Goal: Information Seeking & Learning: Learn about a topic

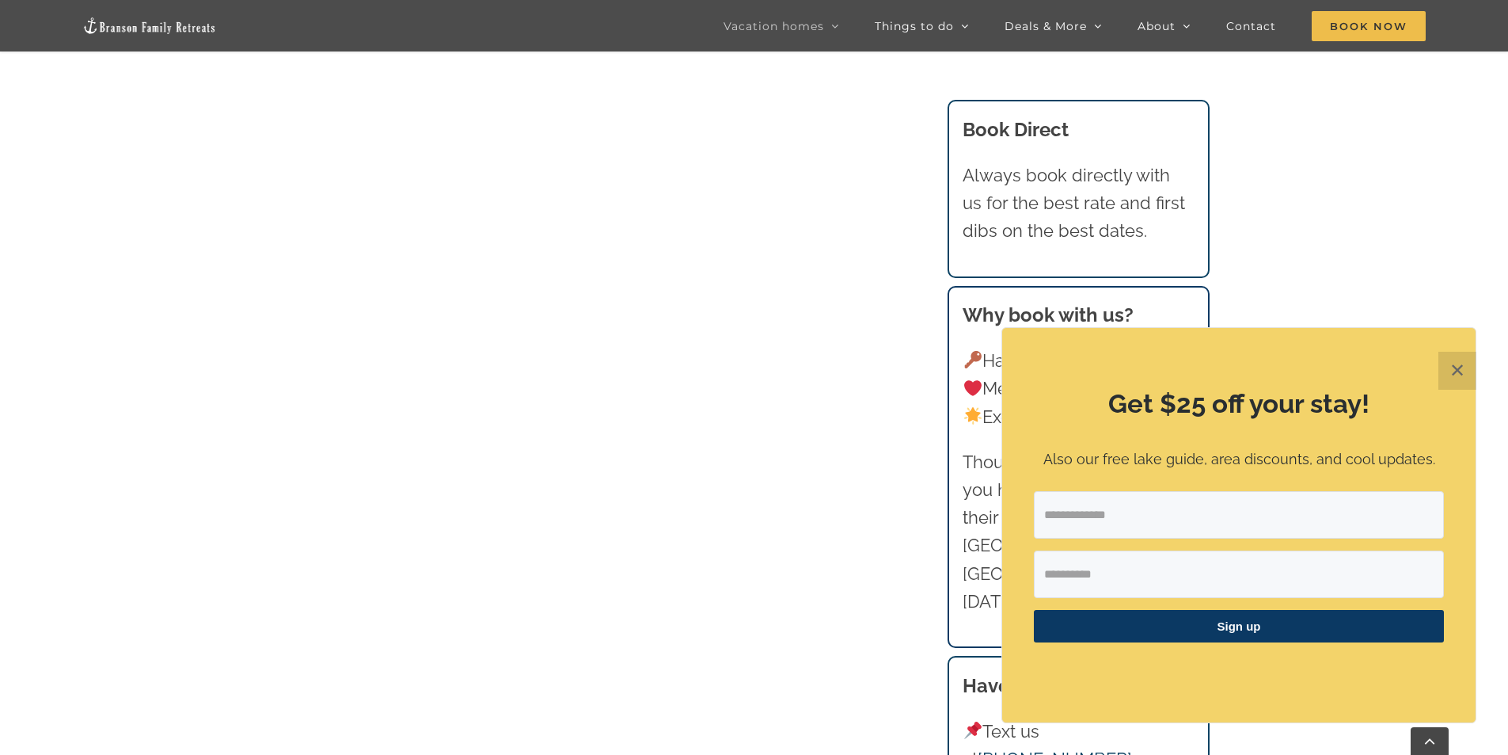
scroll to position [1269, 0]
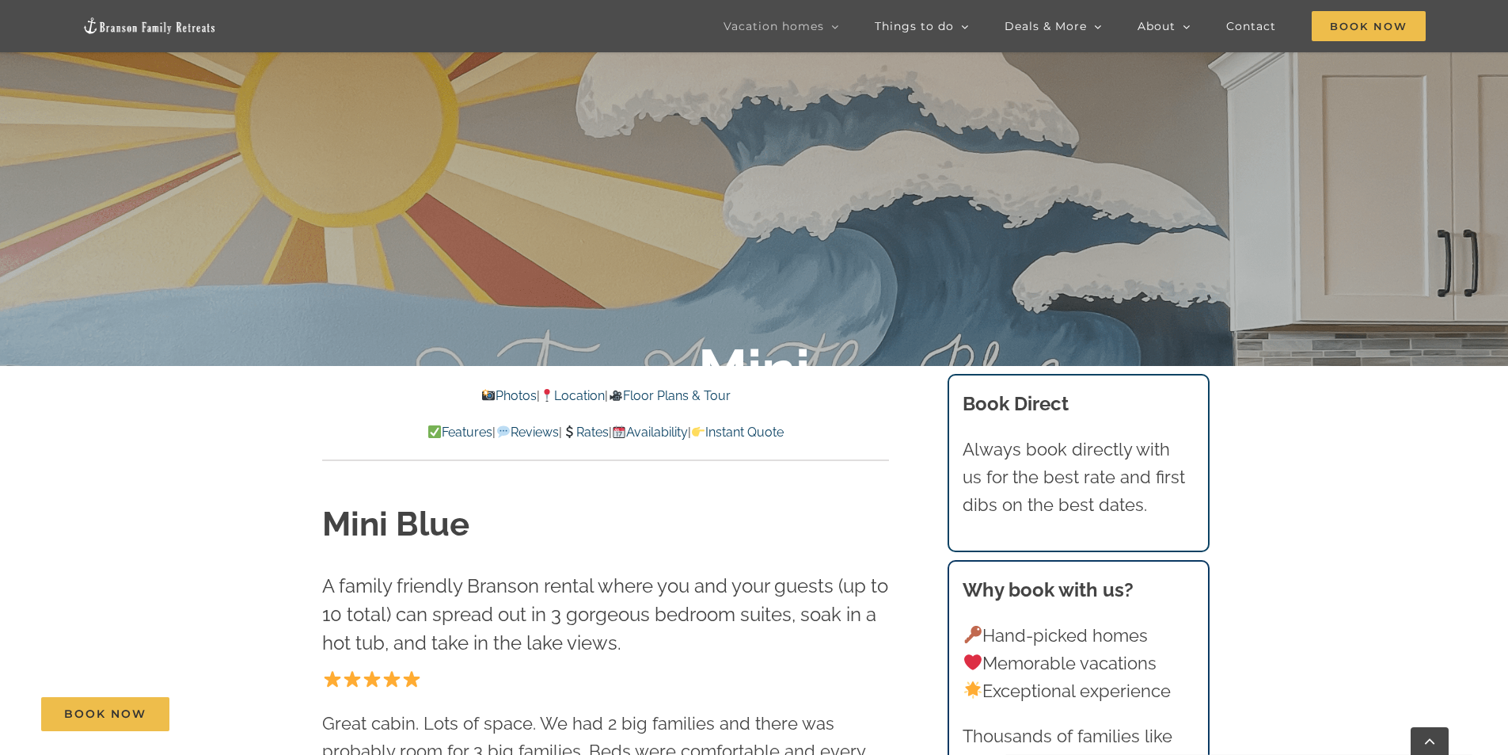
scroll to position [475, 0]
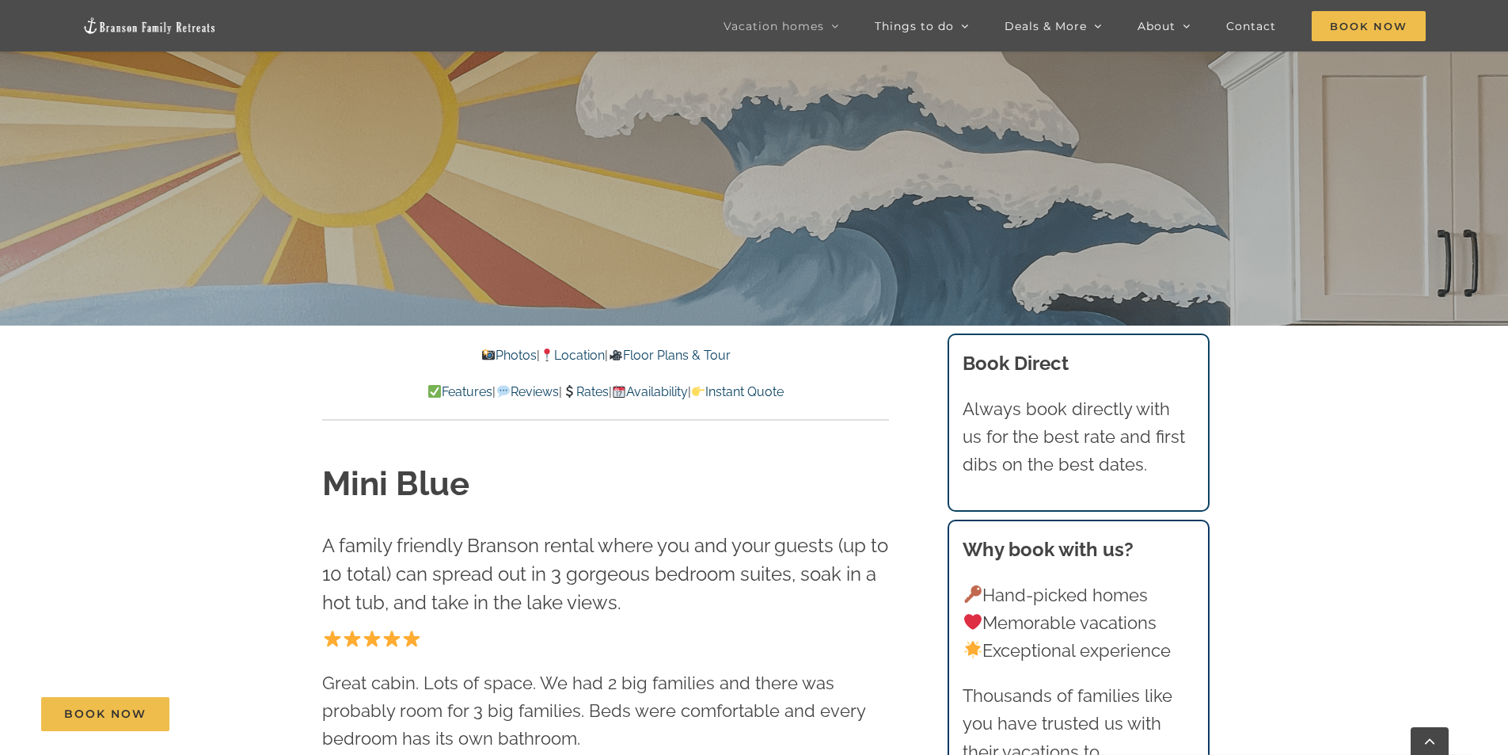
click at [572, 355] on link "Location" at bounding box center [572, 355] width 65 height 15
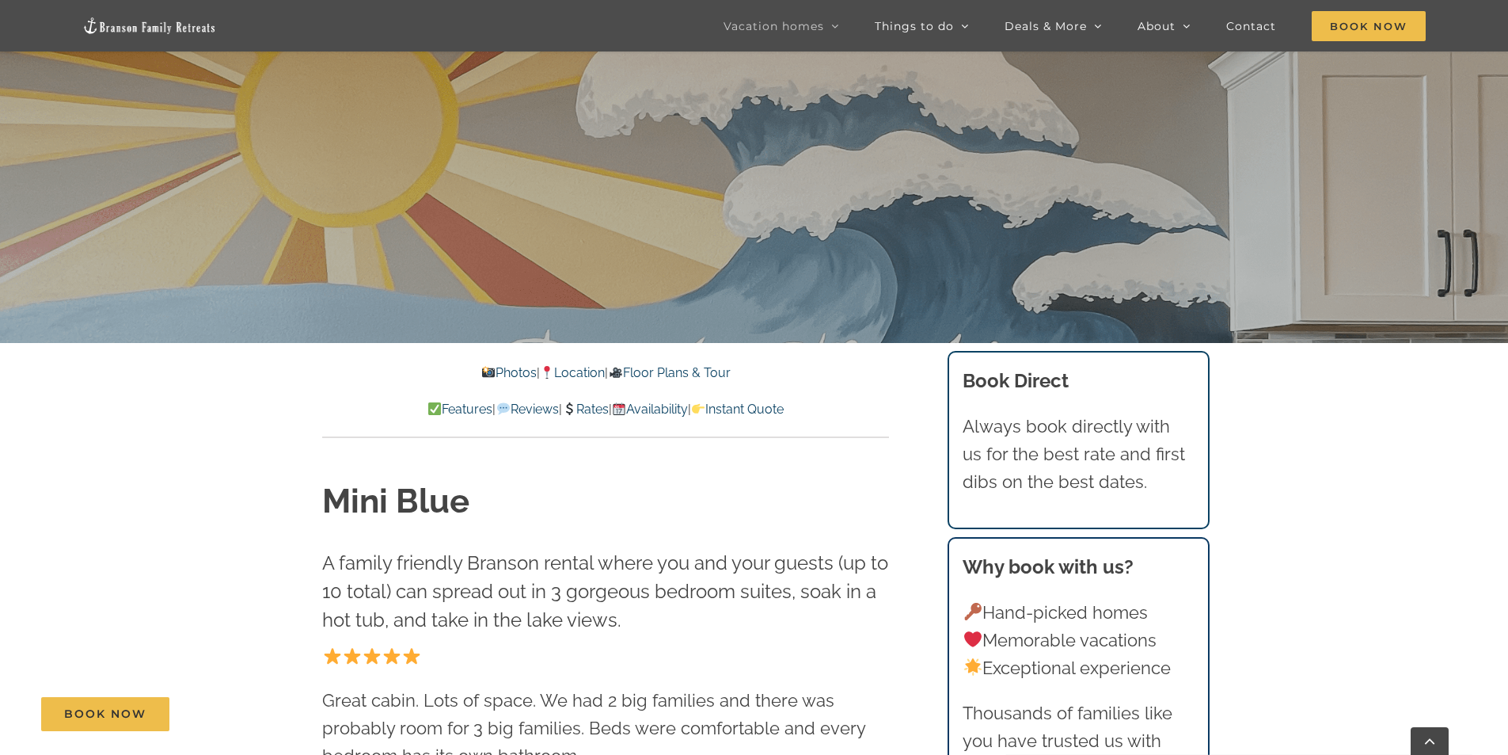
scroll to position [554, 0]
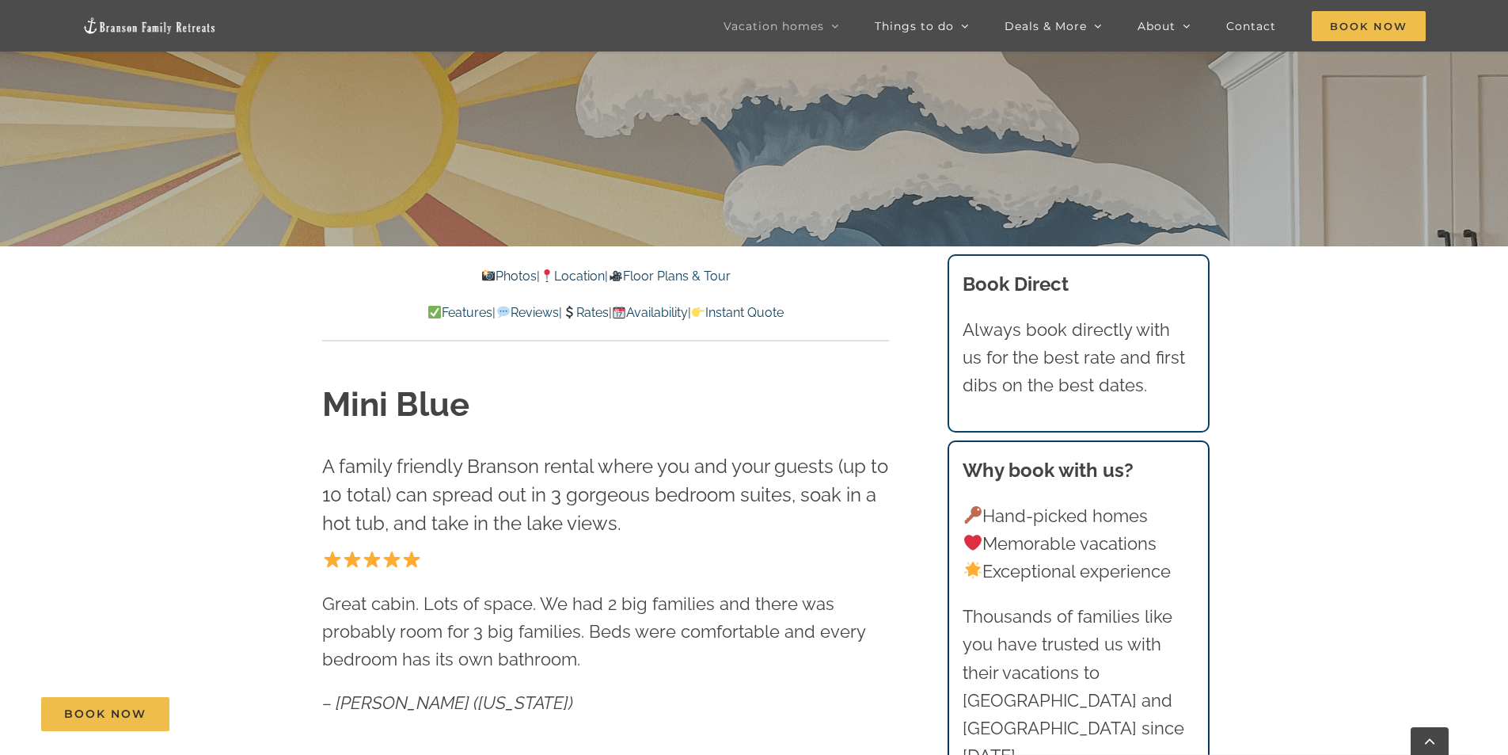
click at [481, 279] on link "Photos" at bounding box center [508, 275] width 55 height 15
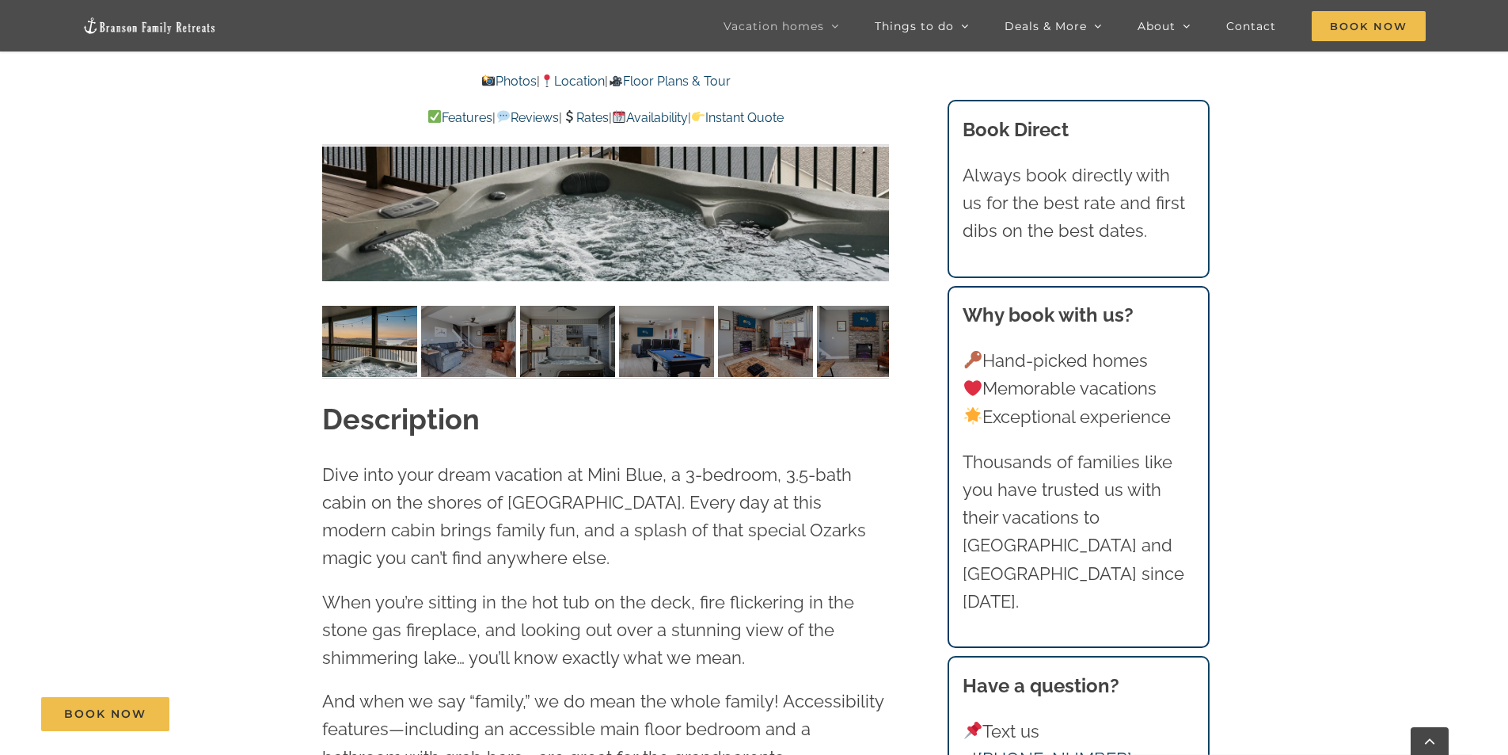
scroll to position [1337, 0]
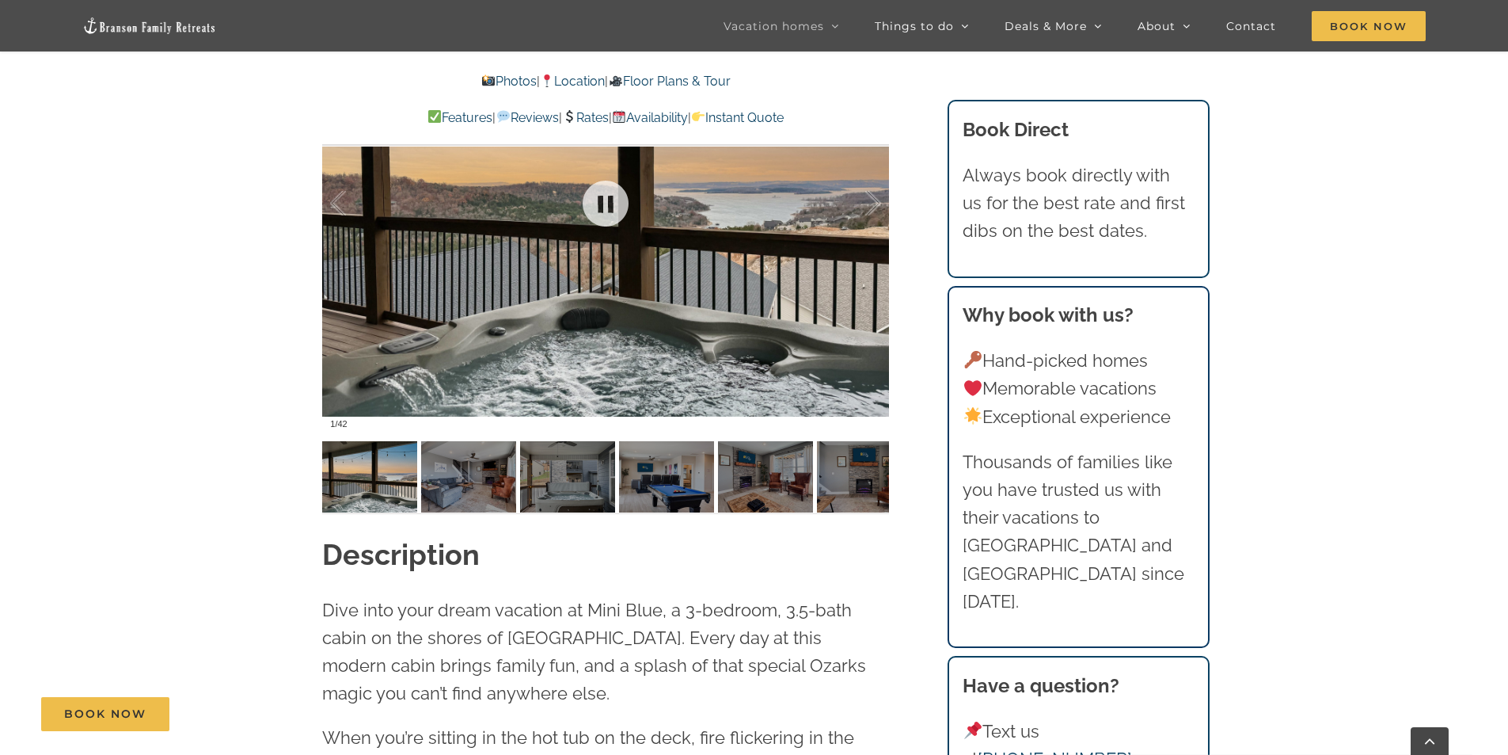
click at [858, 311] on div at bounding box center [605, 204] width 567 height 466
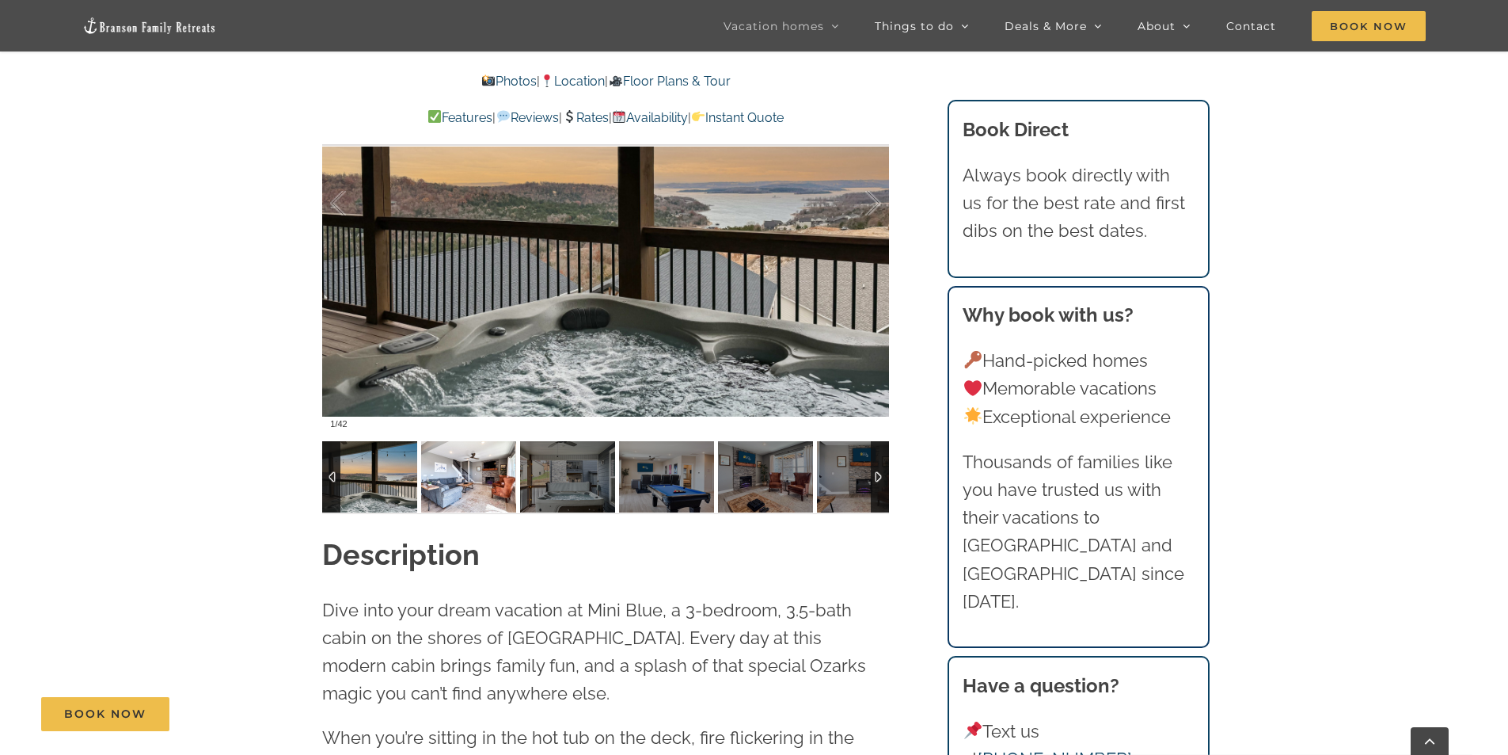
click at [481, 483] on img at bounding box center [468, 476] width 95 height 71
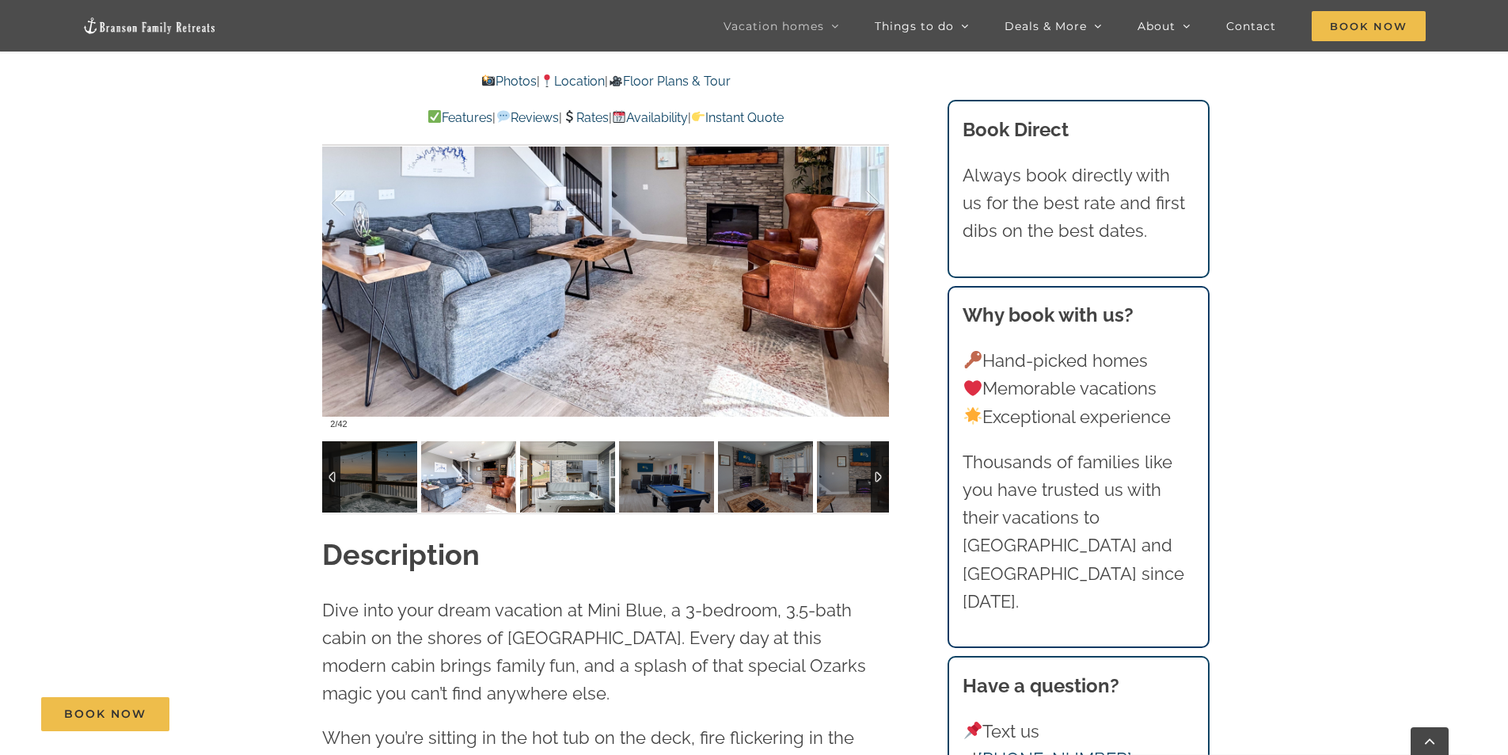
click at [543, 482] on img at bounding box center [567, 476] width 95 height 71
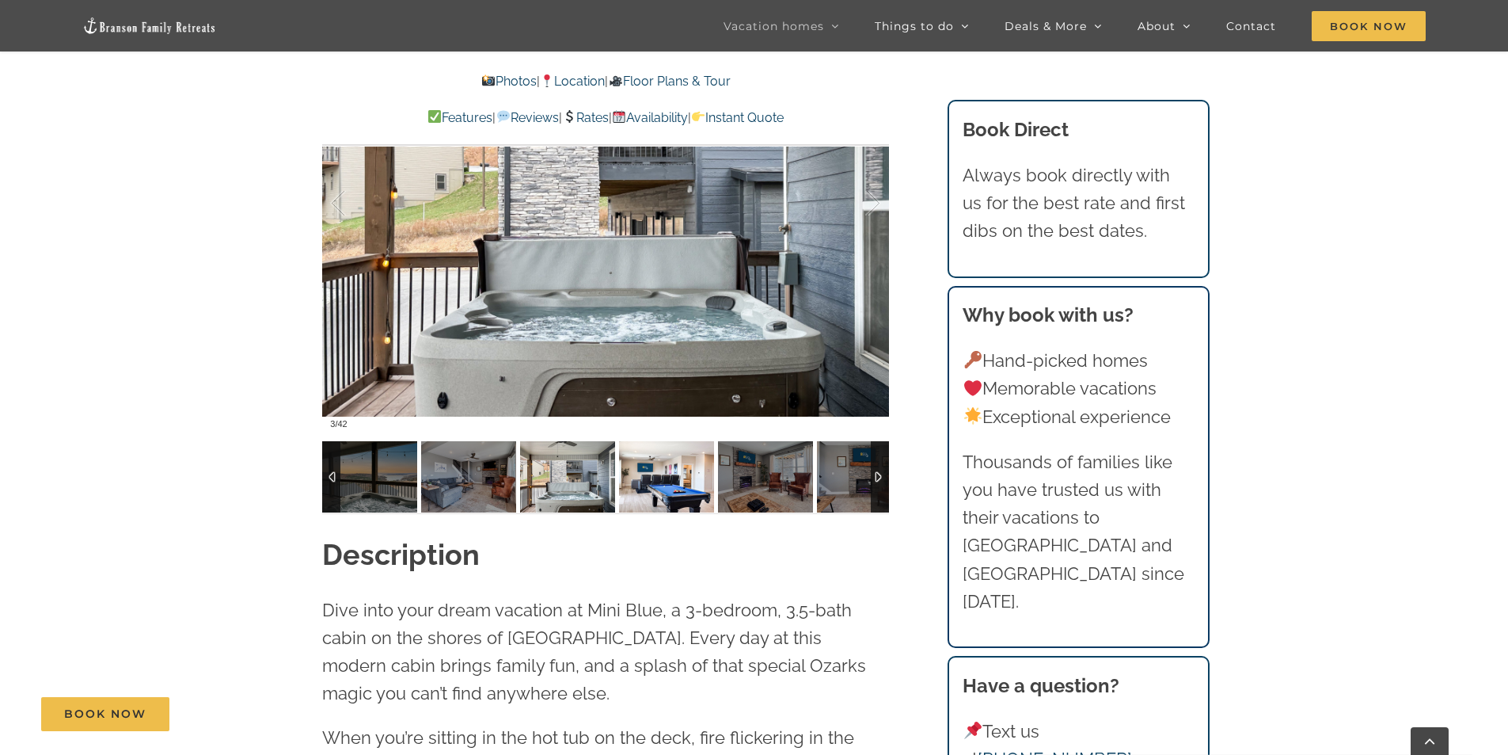
click at [663, 477] on img at bounding box center [666, 476] width 95 height 71
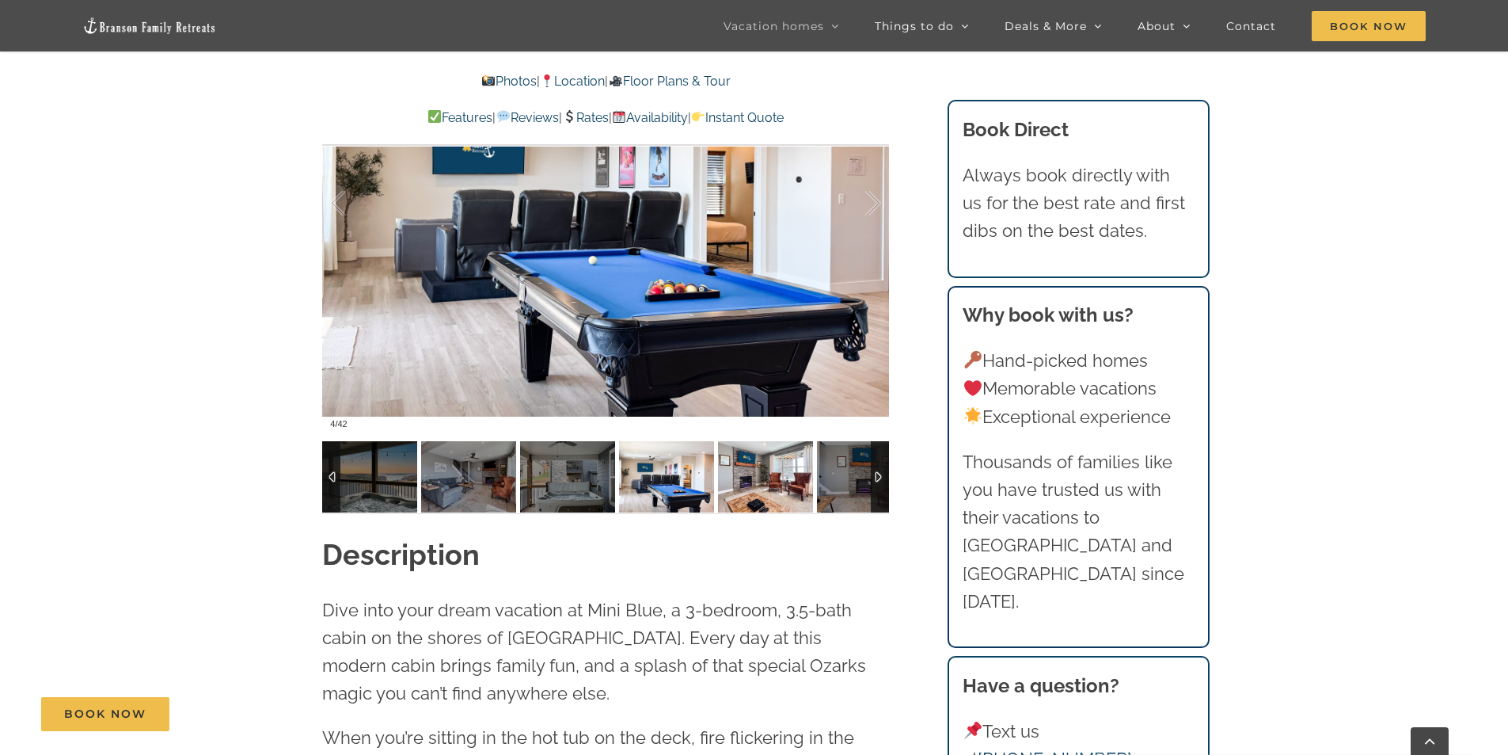
click at [740, 480] on img at bounding box center [765, 476] width 95 height 71
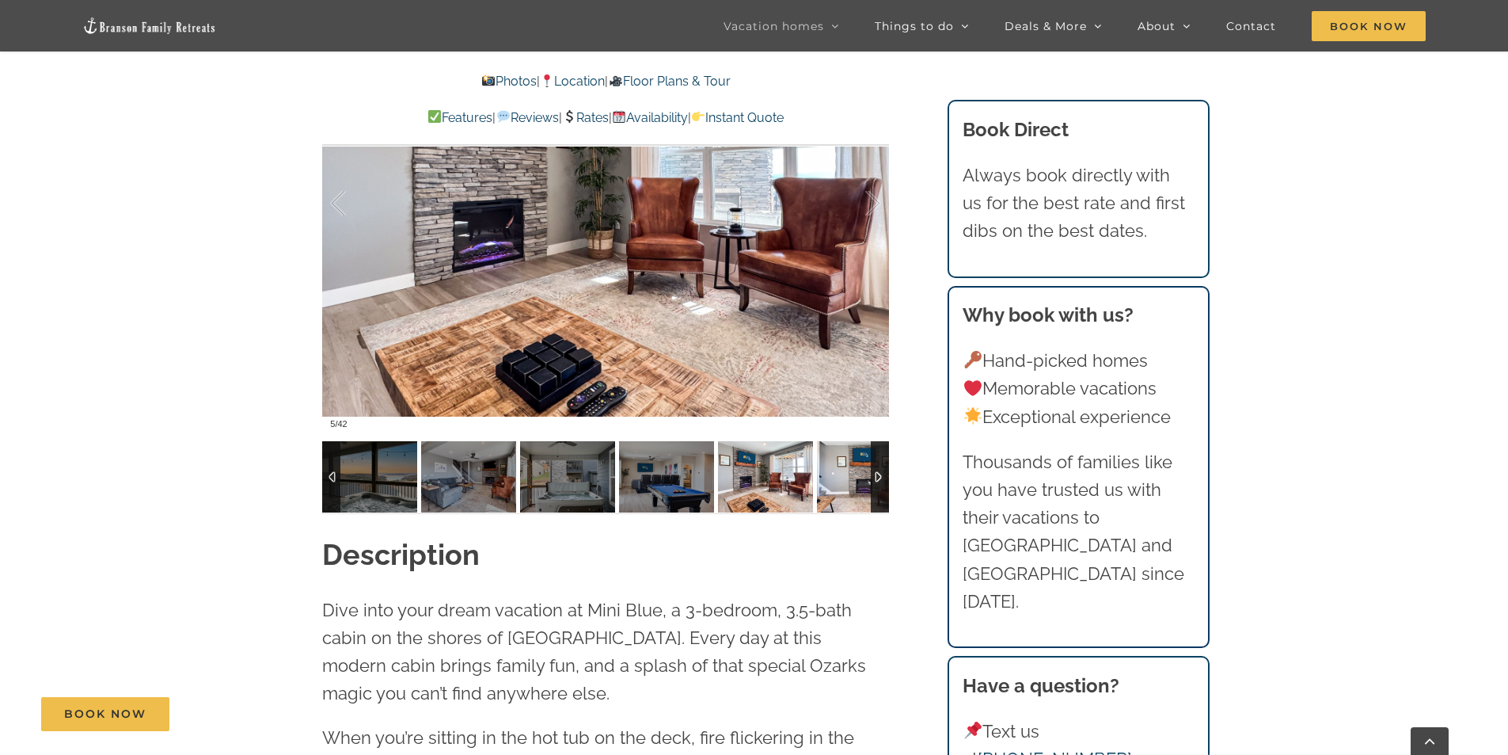
click at [849, 485] on img at bounding box center [864, 476] width 95 height 71
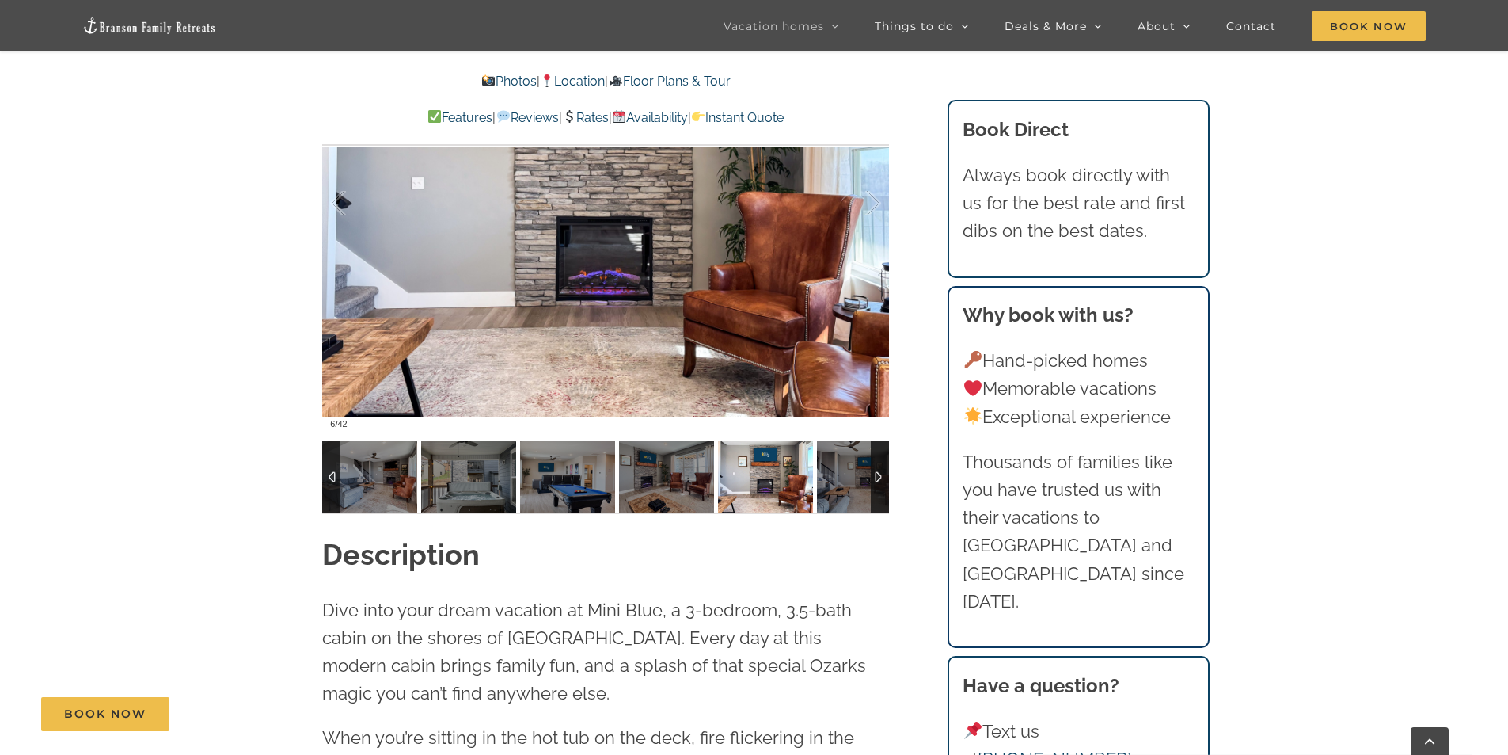
click at [777, 490] on img at bounding box center [765, 476] width 95 height 71
click at [880, 476] on div at bounding box center [880, 476] width 18 height 71
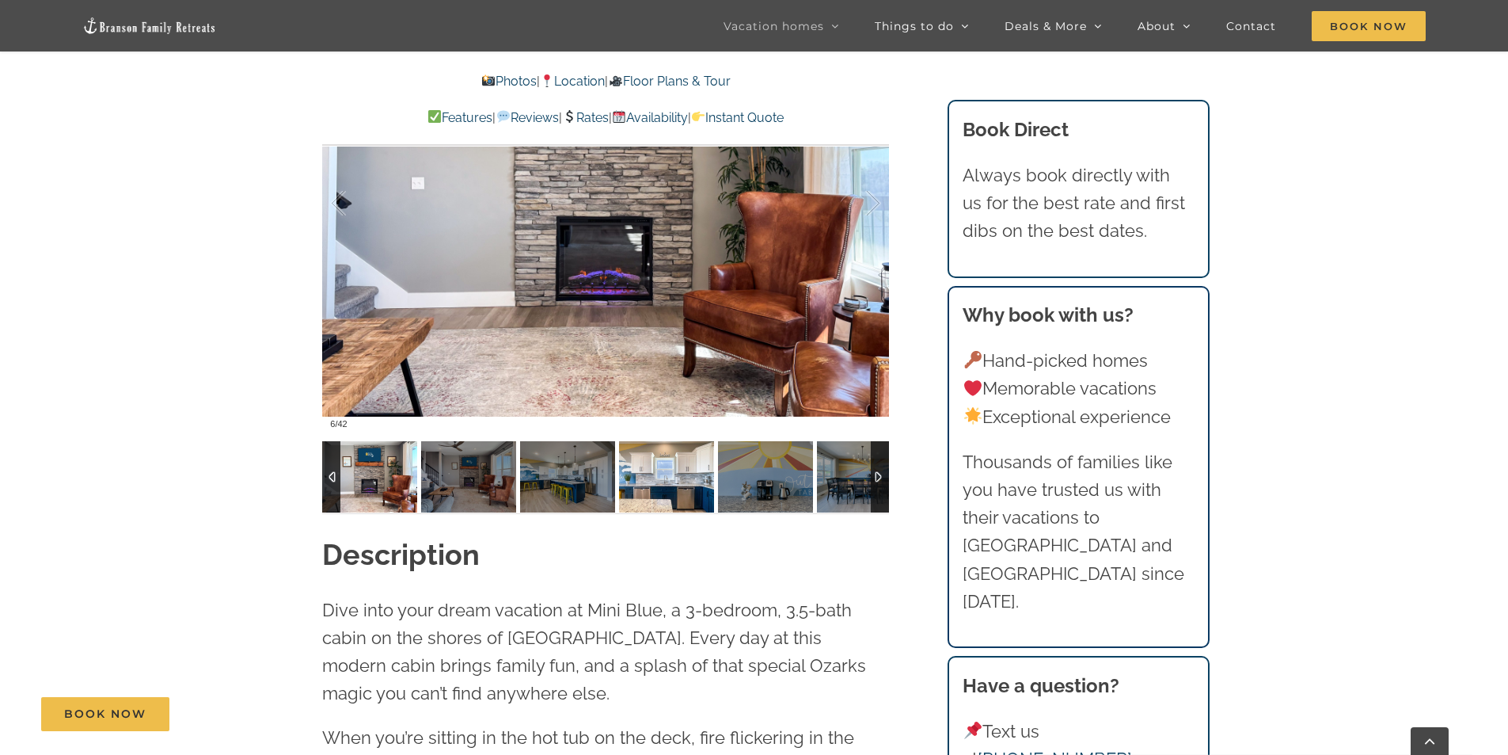
click at [646, 481] on img at bounding box center [666, 476] width 95 height 71
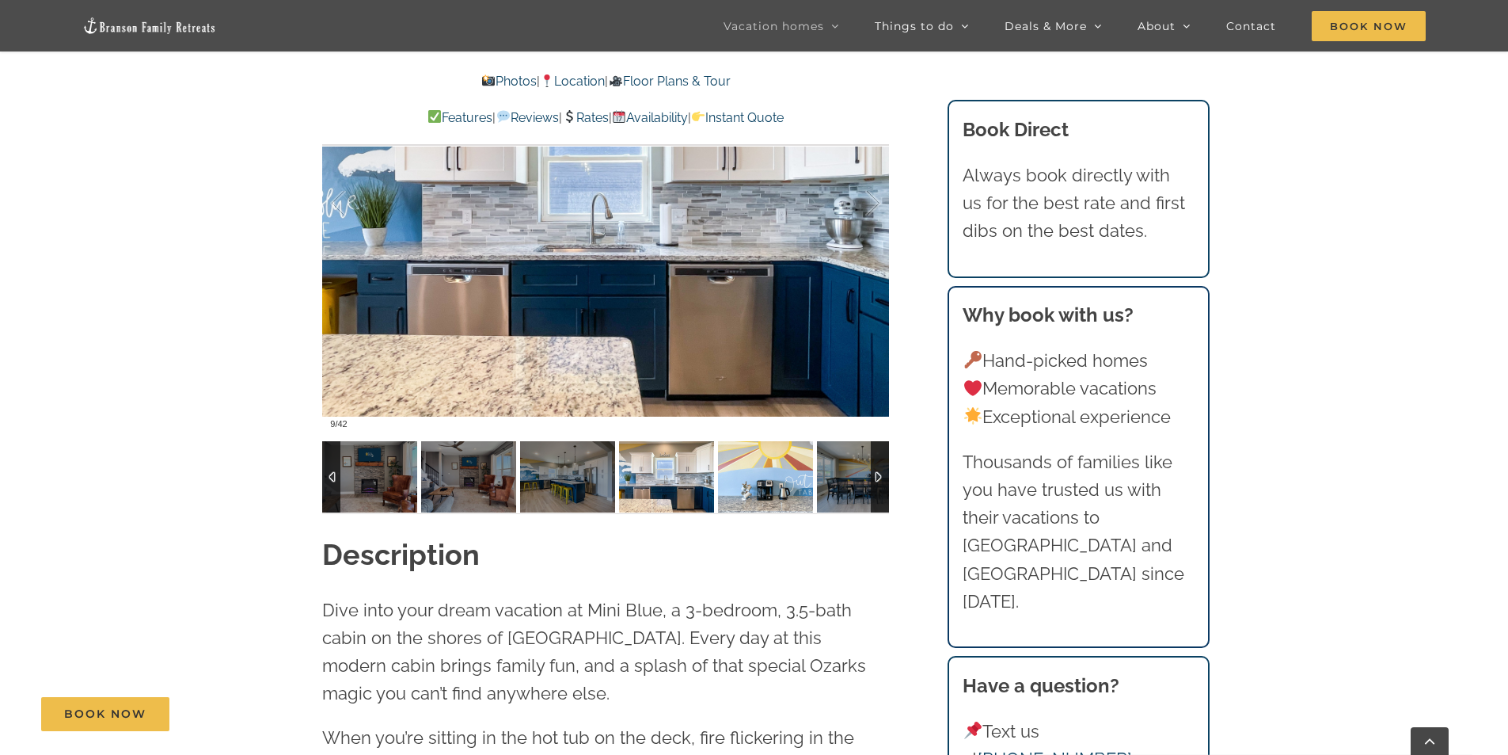
click at [732, 479] on img at bounding box center [765, 476] width 95 height 71
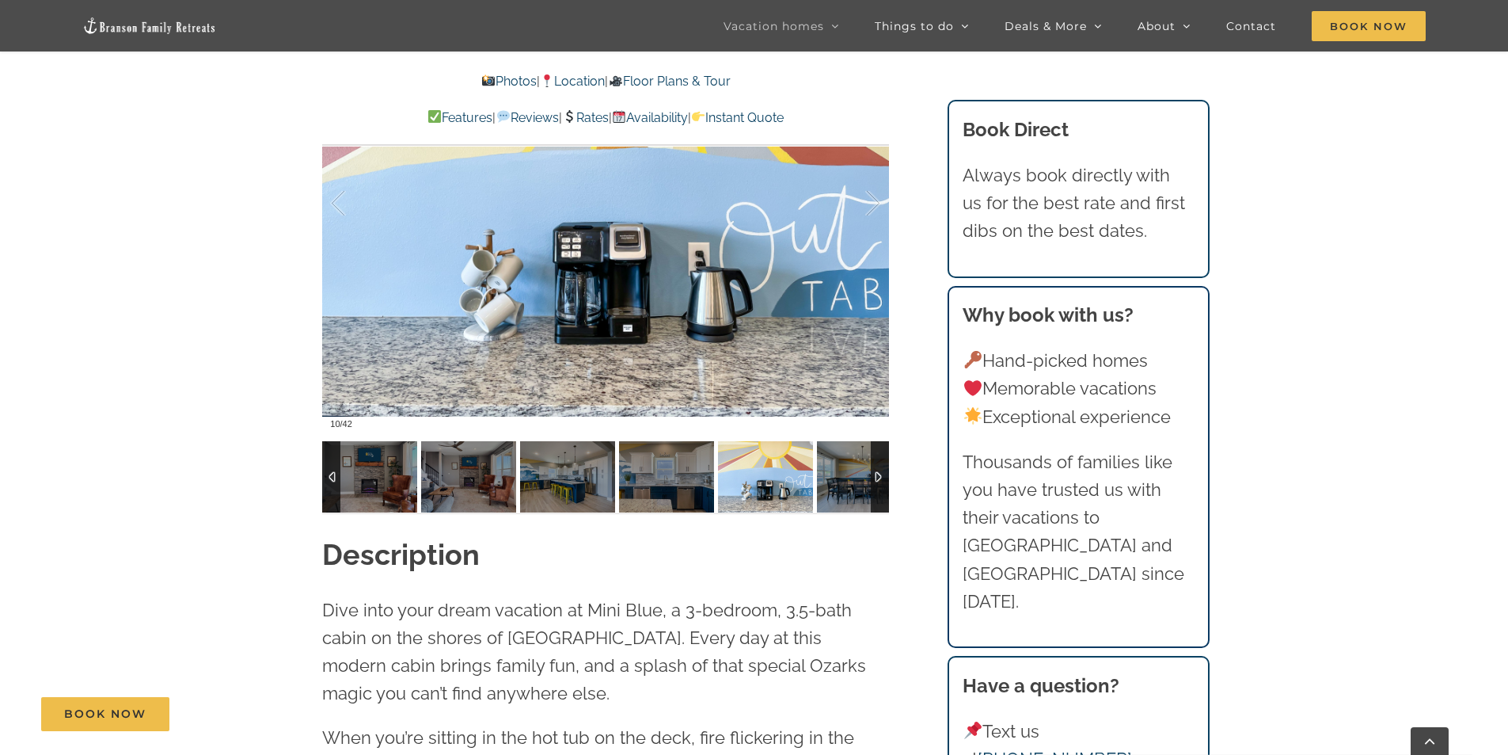
click at [772, 485] on img at bounding box center [765, 476] width 95 height 71
click at [837, 478] on img at bounding box center [864, 476] width 95 height 71
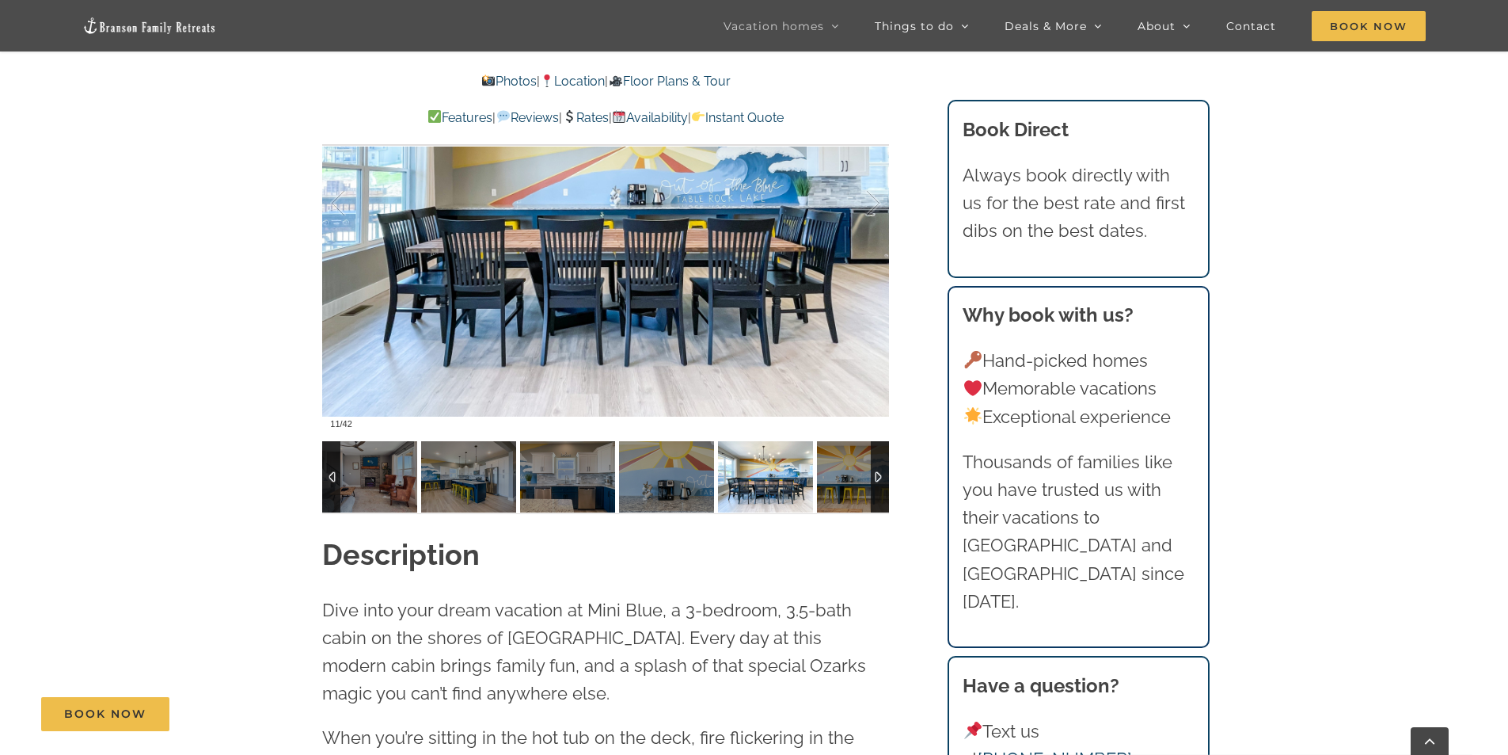
click at [878, 474] on div at bounding box center [880, 476] width 18 height 71
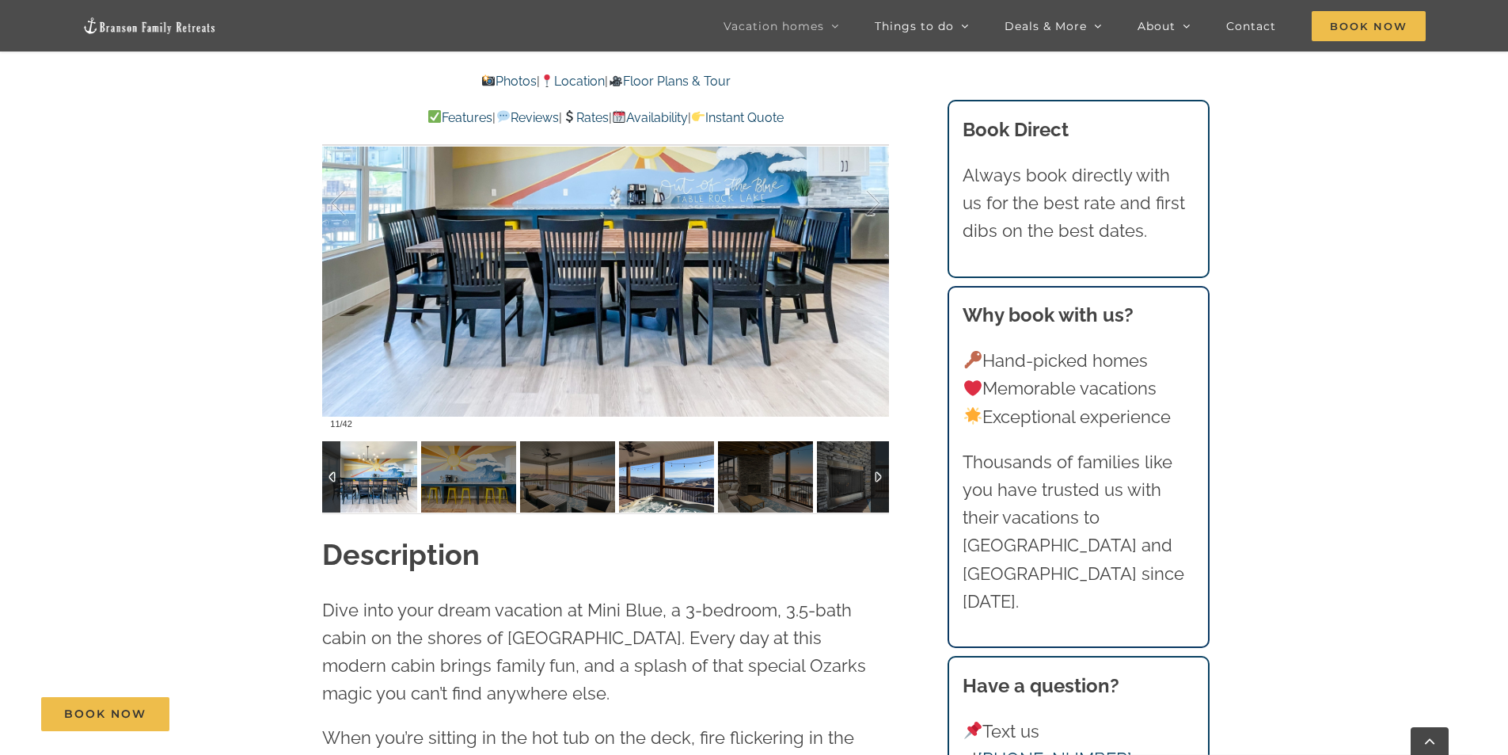
click at [651, 485] on img at bounding box center [666, 476] width 95 height 71
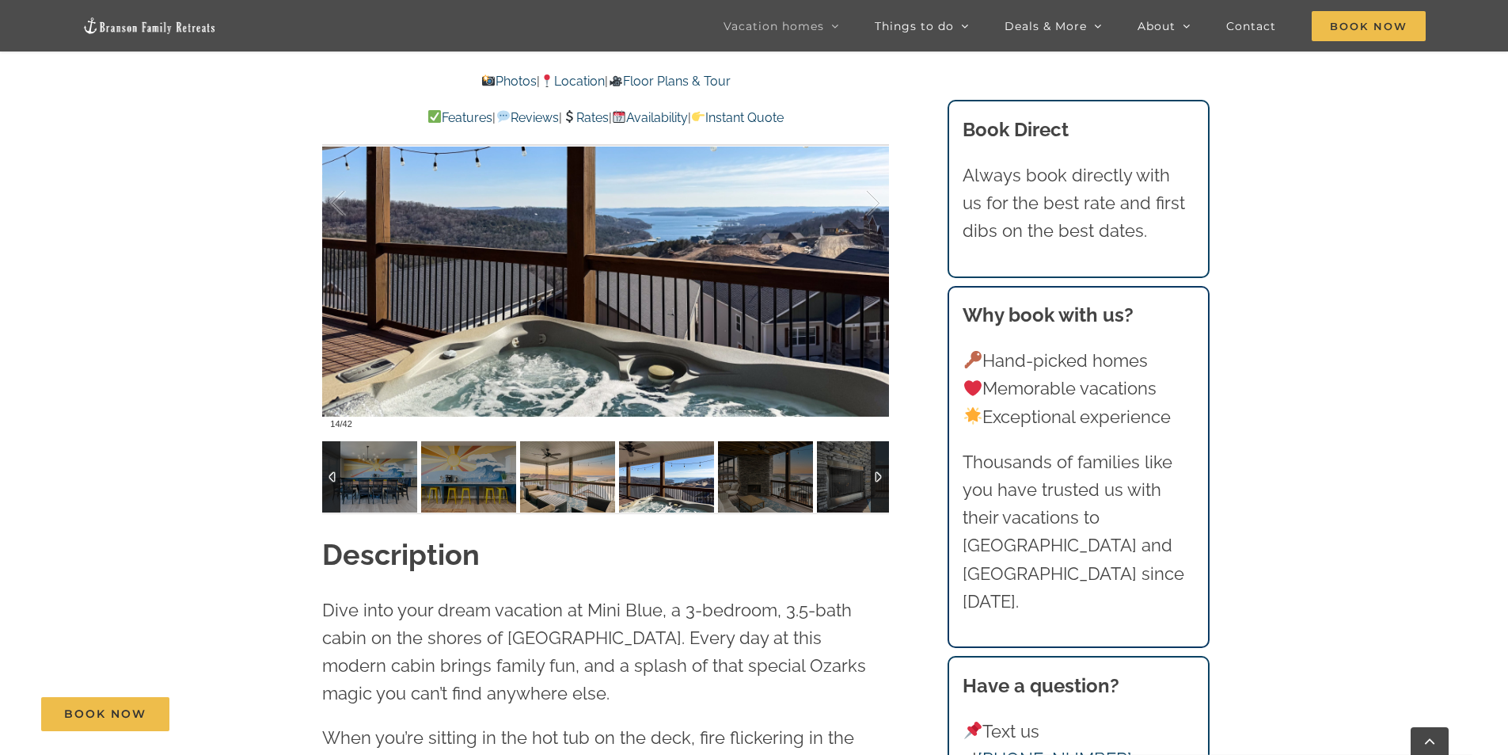
click at [572, 492] on img at bounding box center [567, 476] width 95 height 71
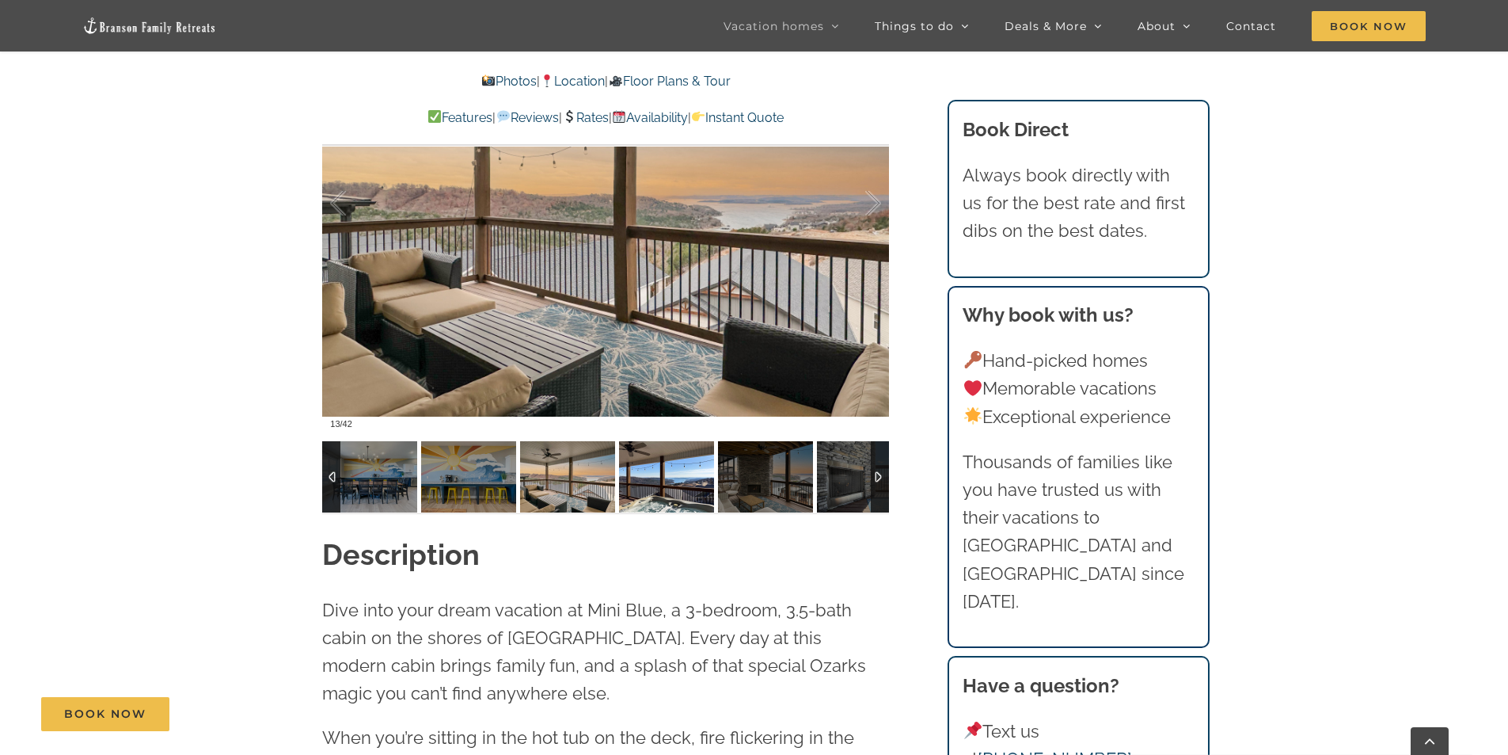
click at [659, 486] on img at bounding box center [666, 476] width 95 height 71
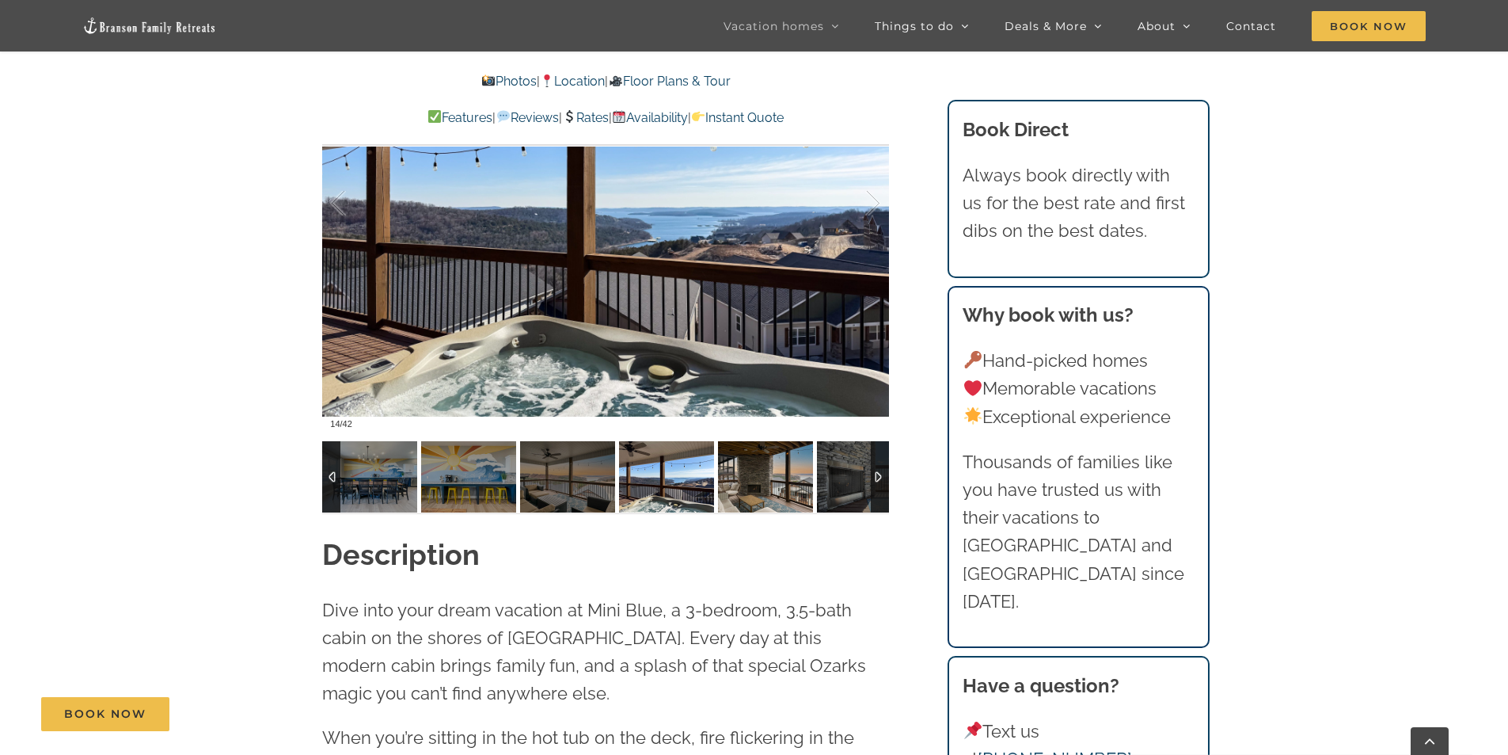
click at [777, 477] on img at bounding box center [765, 476] width 95 height 71
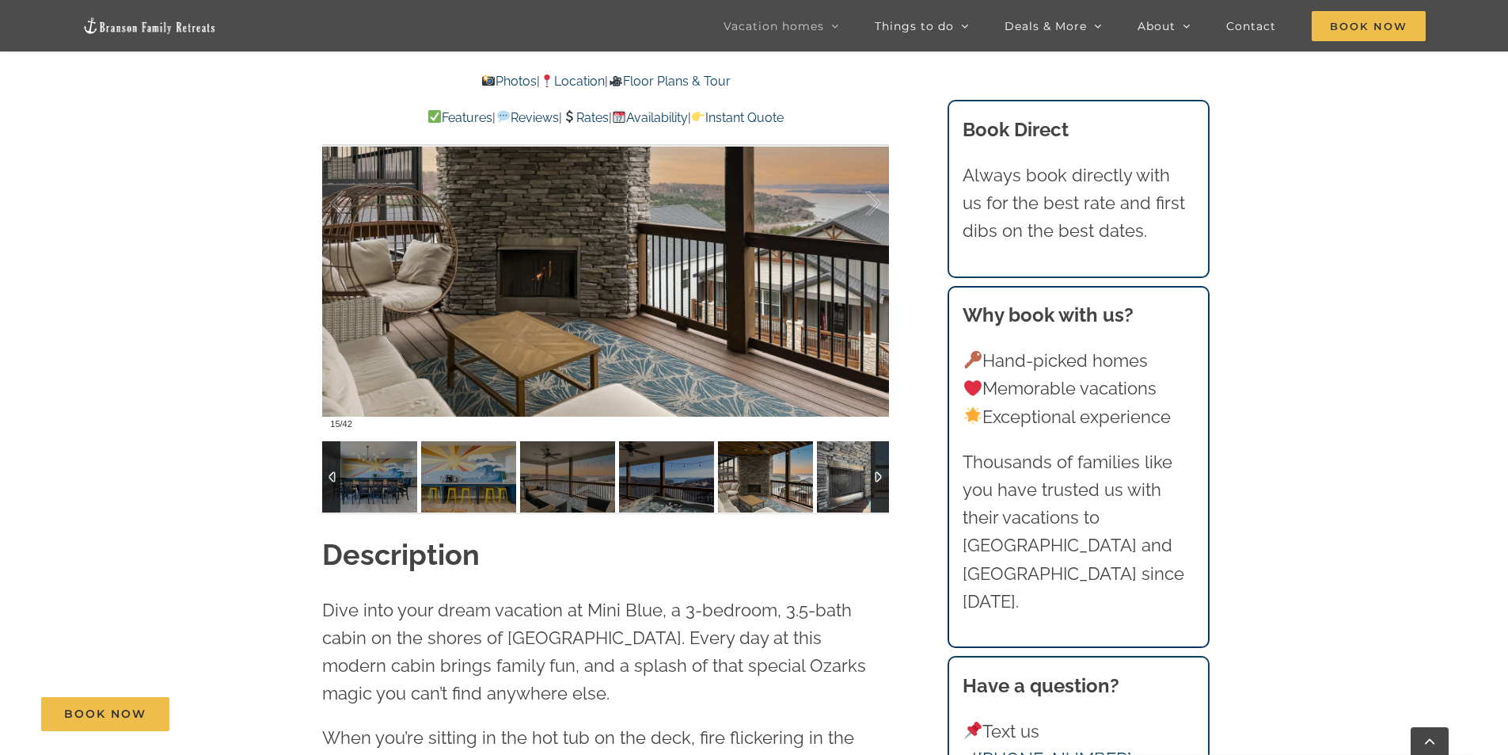
click at [842, 483] on img at bounding box center [864, 476] width 95 height 71
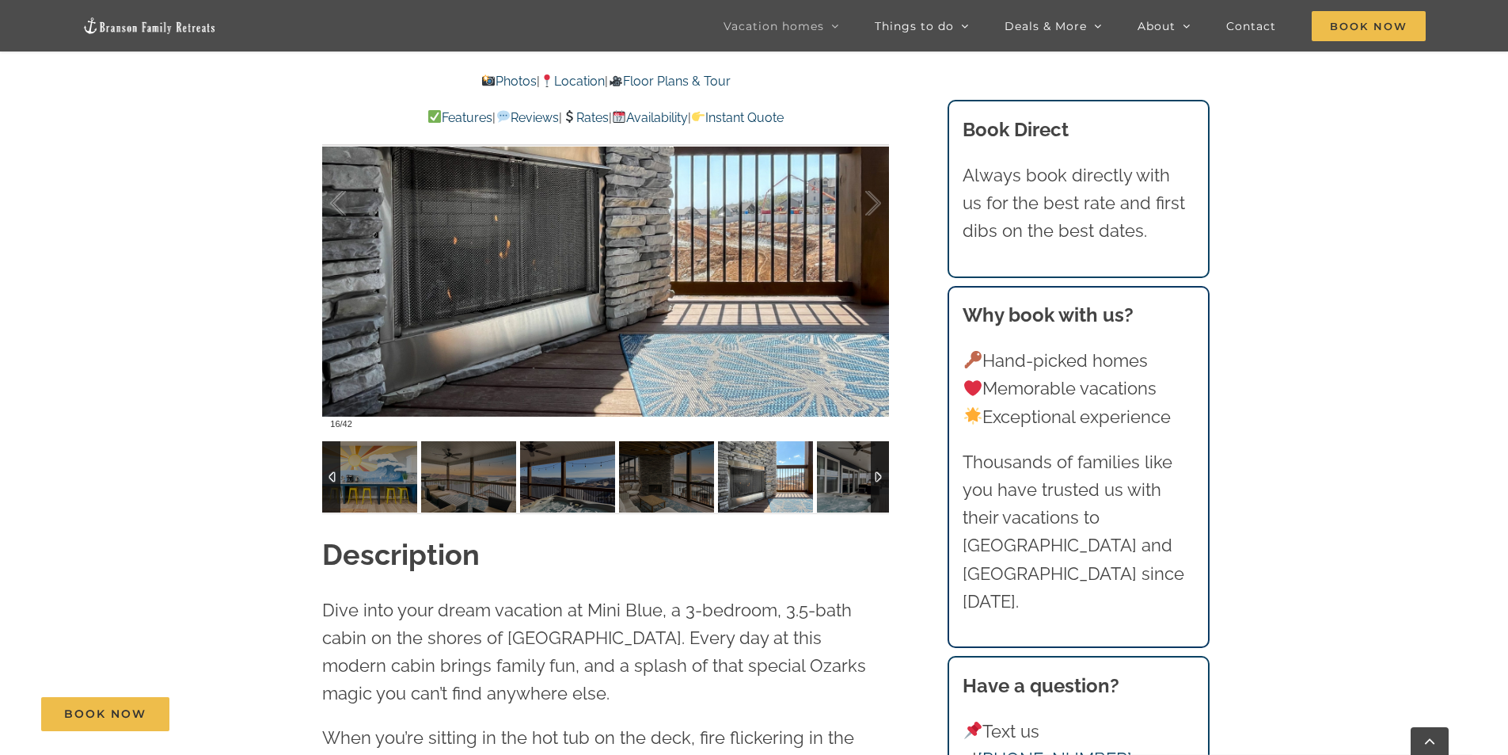
click at [879, 474] on div at bounding box center [880, 476] width 18 height 71
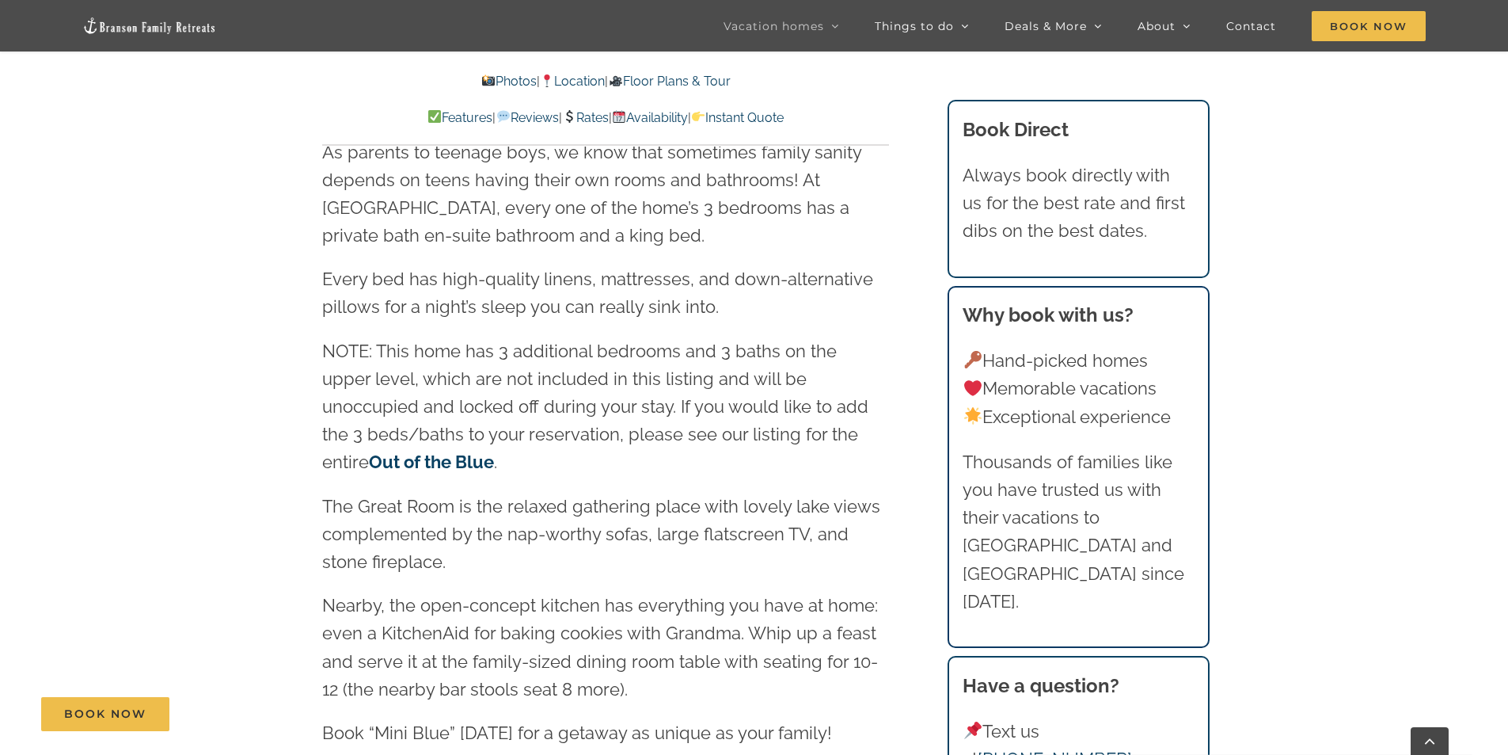
scroll to position [2525, 0]
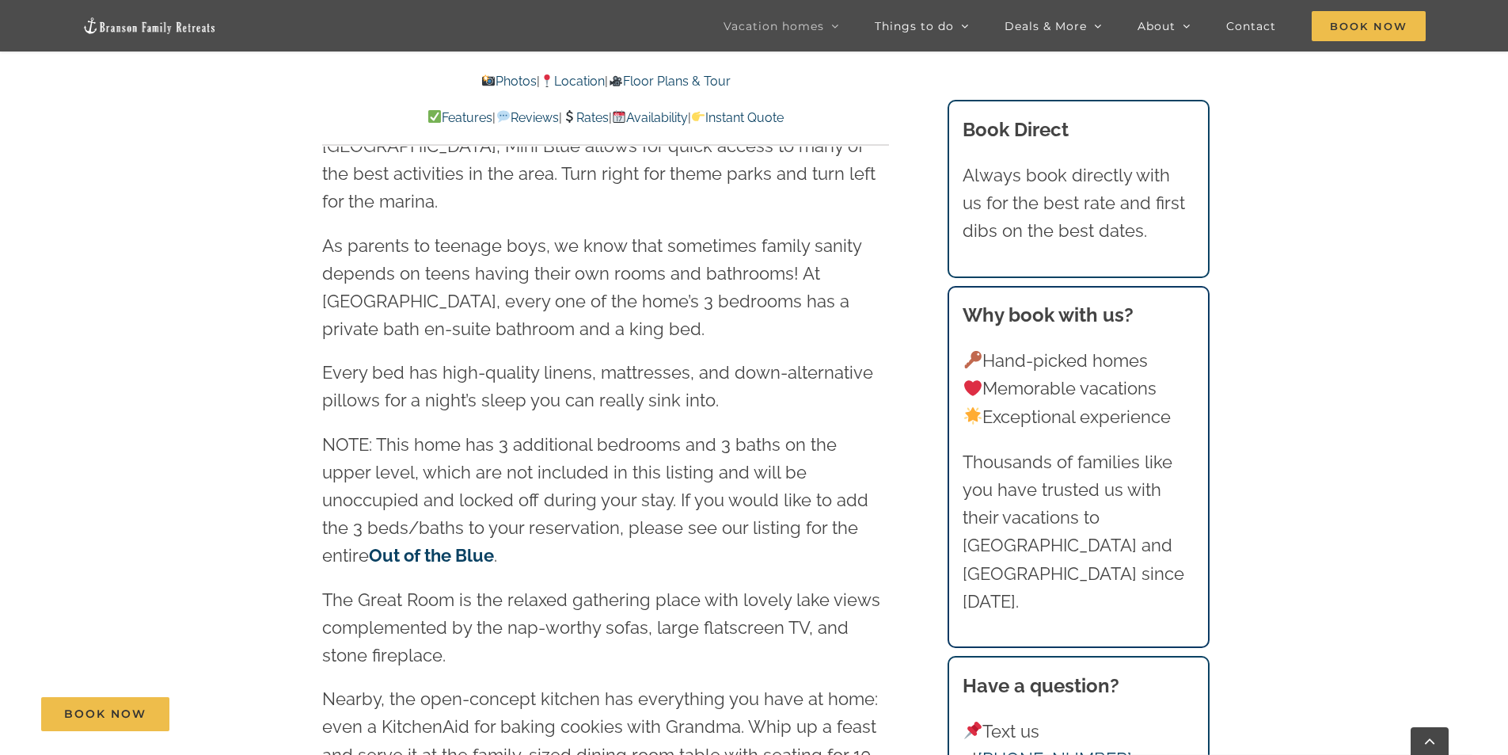
click at [583, 117] on link "Rates" at bounding box center [585, 117] width 47 height 15
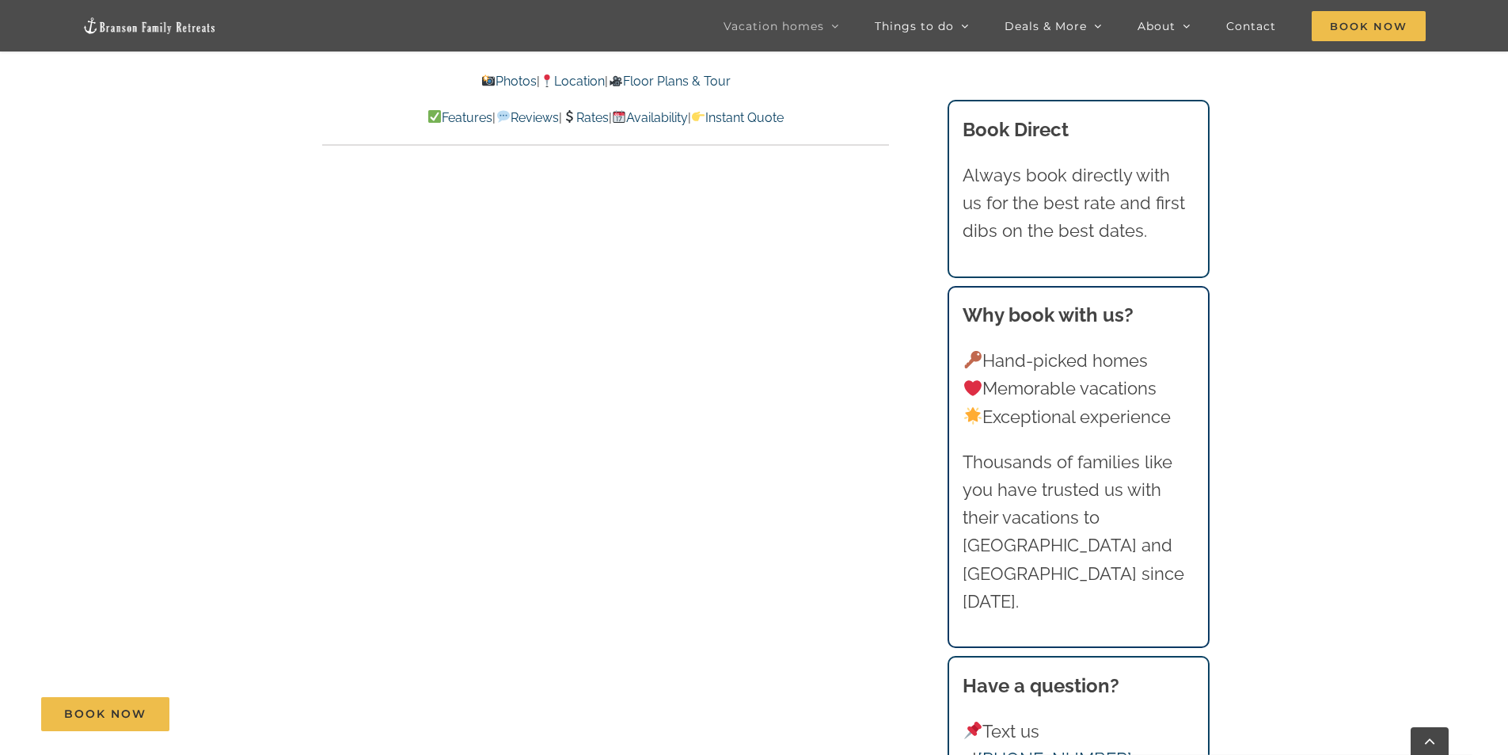
scroll to position [8209, 0]
click at [502, 116] on link "Reviews" at bounding box center [527, 117] width 63 height 15
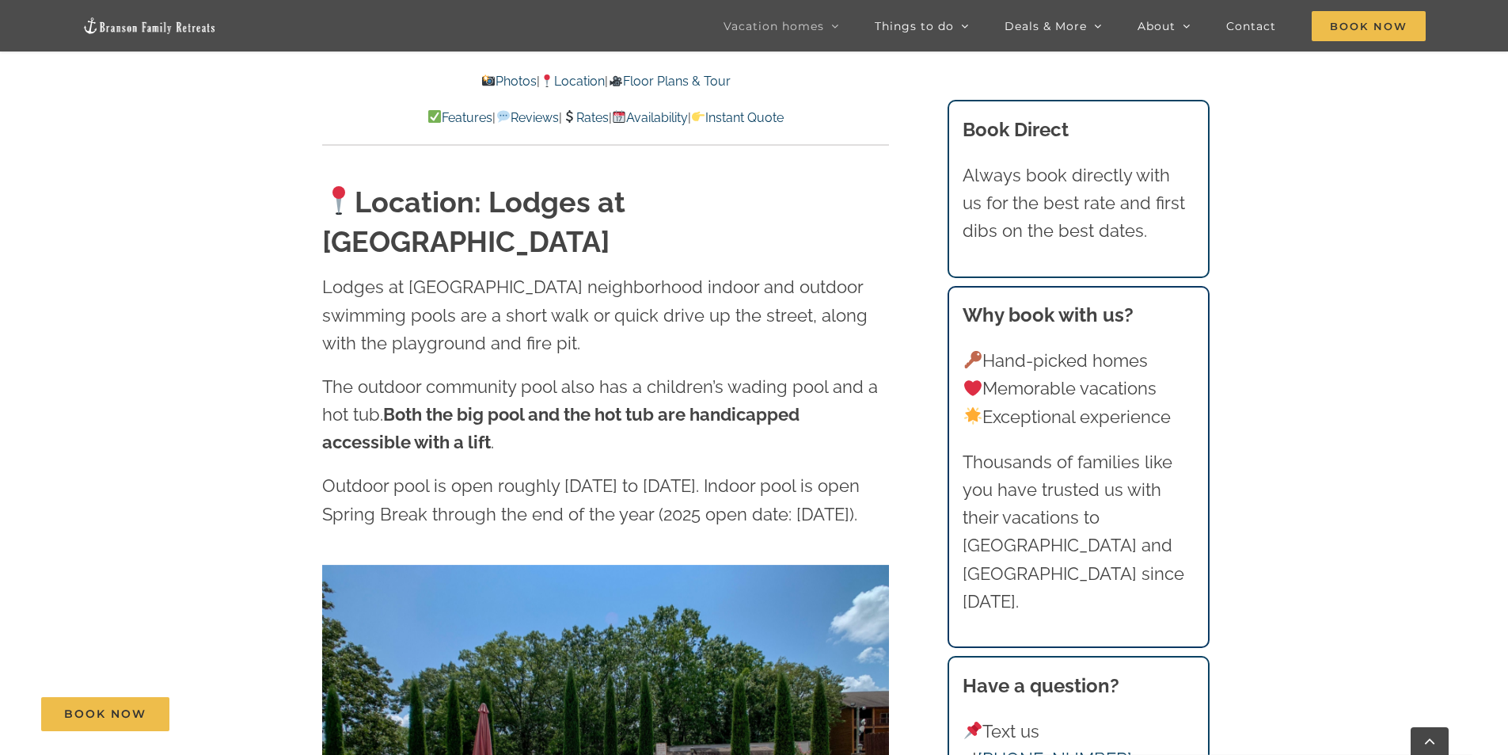
scroll to position [3968, 0]
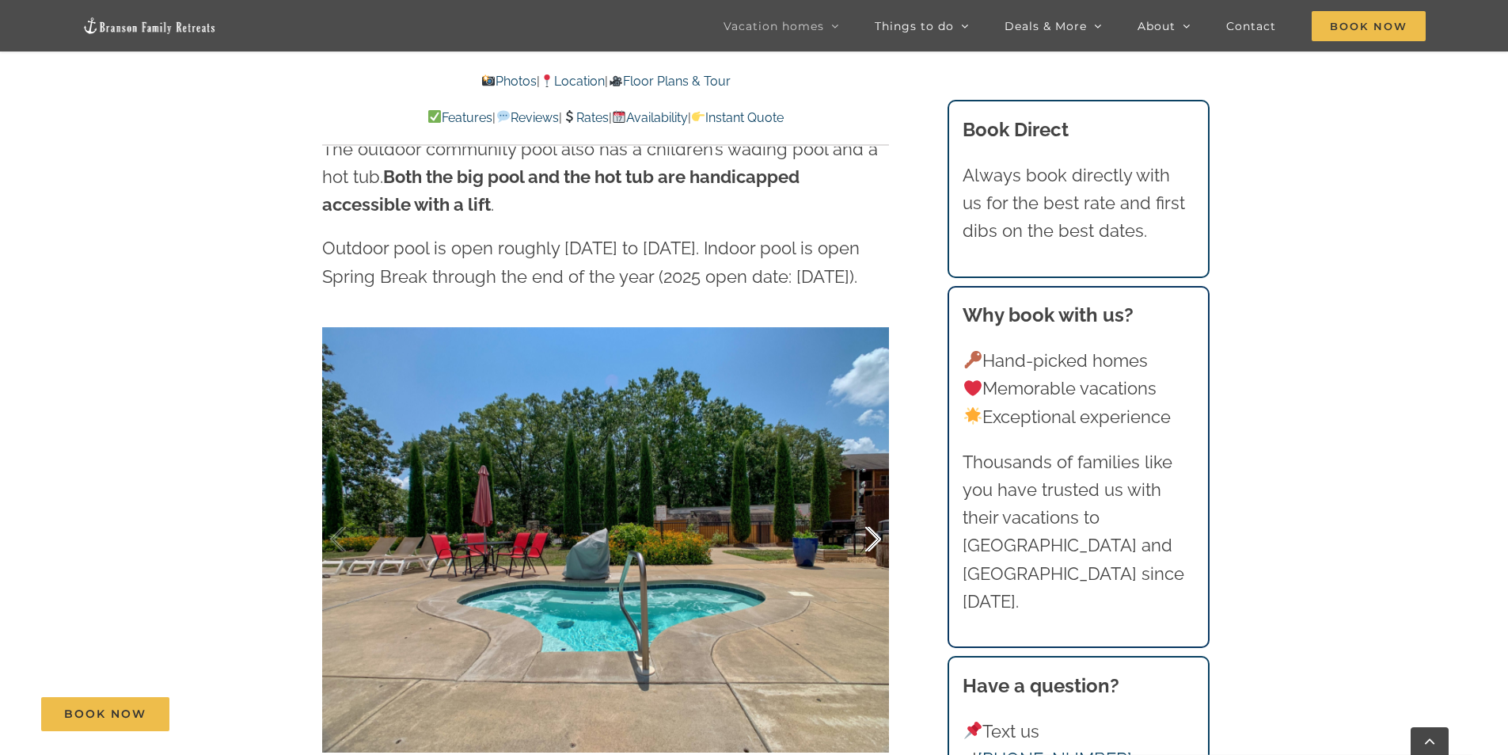
click at [863, 504] on div at bounding box center [856, 539] width 49 height 98
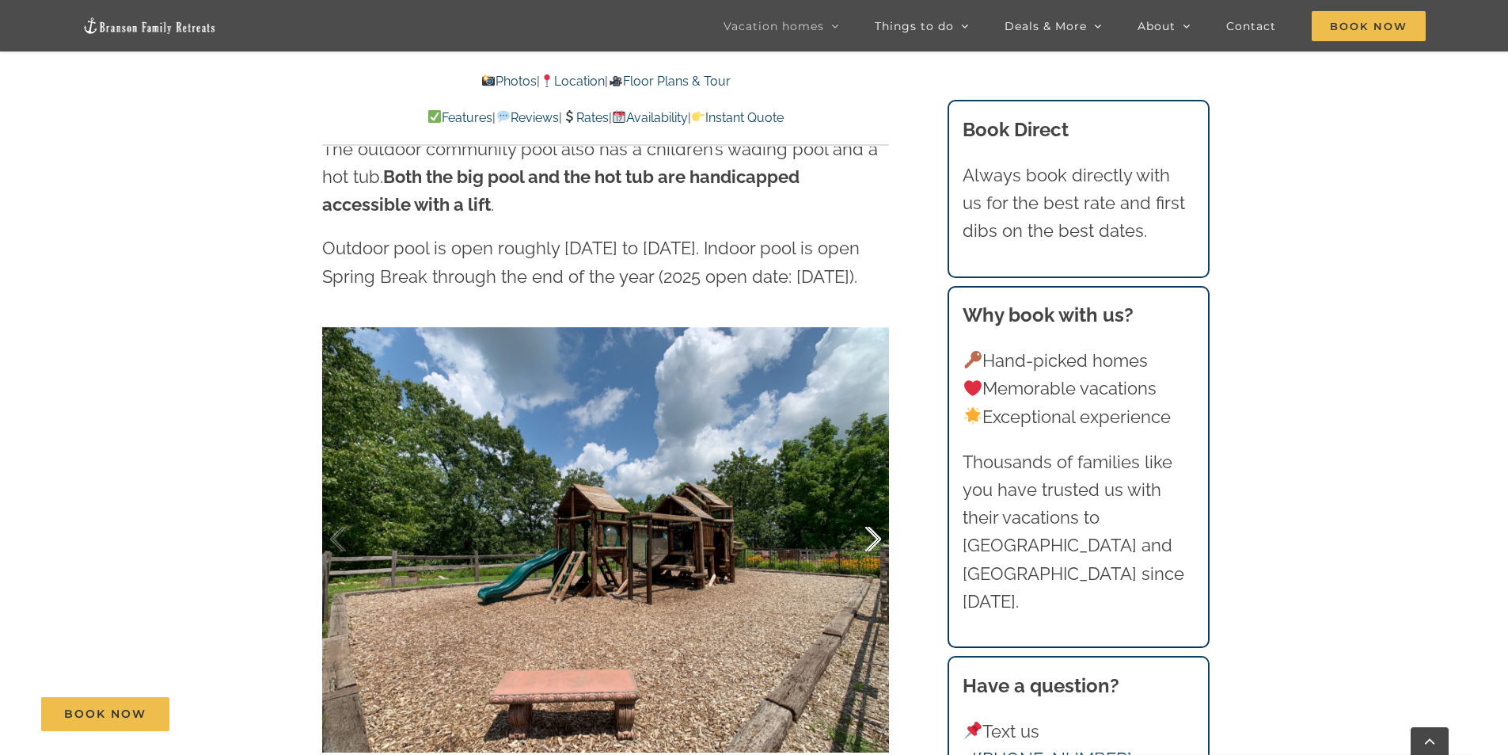
click at [863, 504] on div at bounding box center [856, 539] width 49 height 98
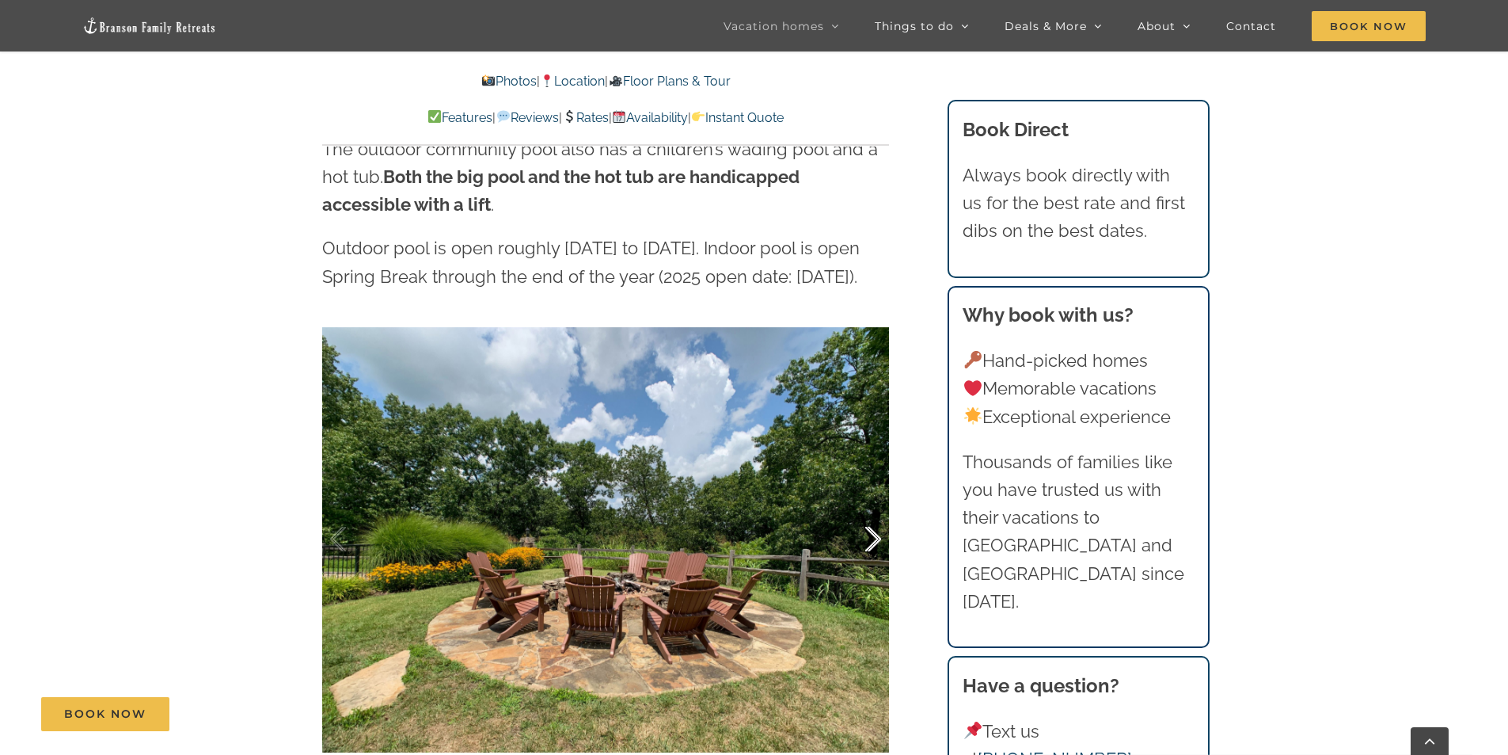
click at [866, 504] on div at bounding box center [856, 539] width 49 height 98
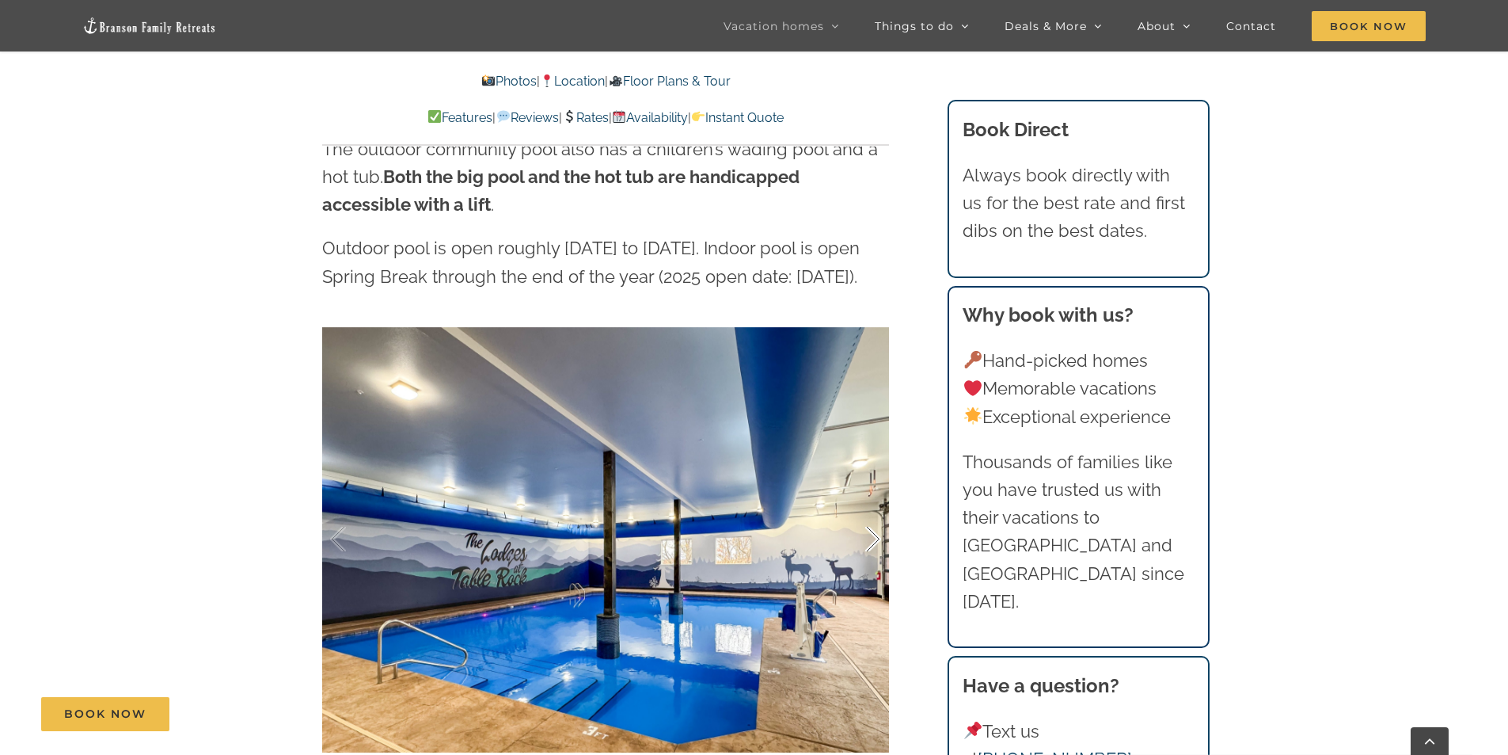
click at [866, 504] on div at bounding box center [856, 539] width 49 height 98
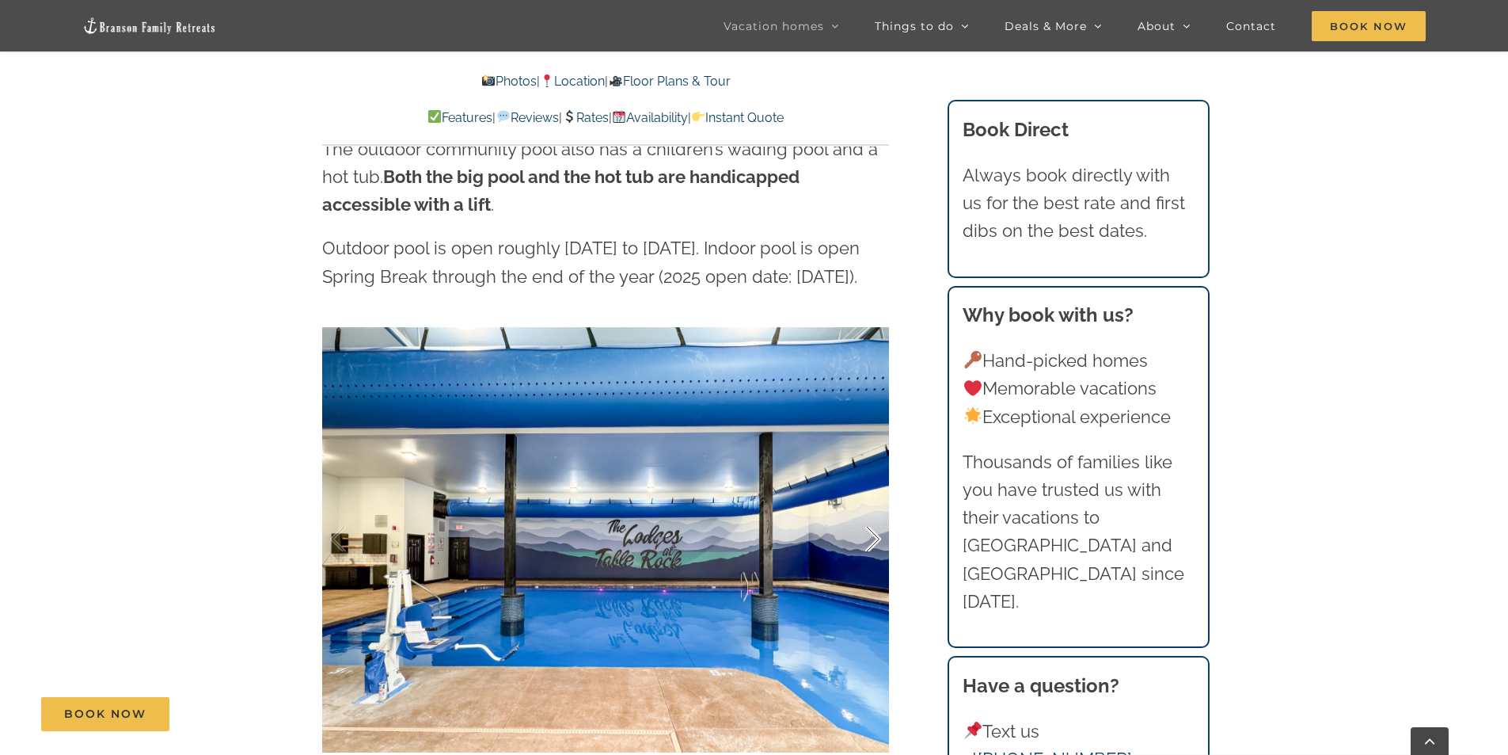
click at [866, 504] on div at bounding box center [856, 539] width 49 height 98
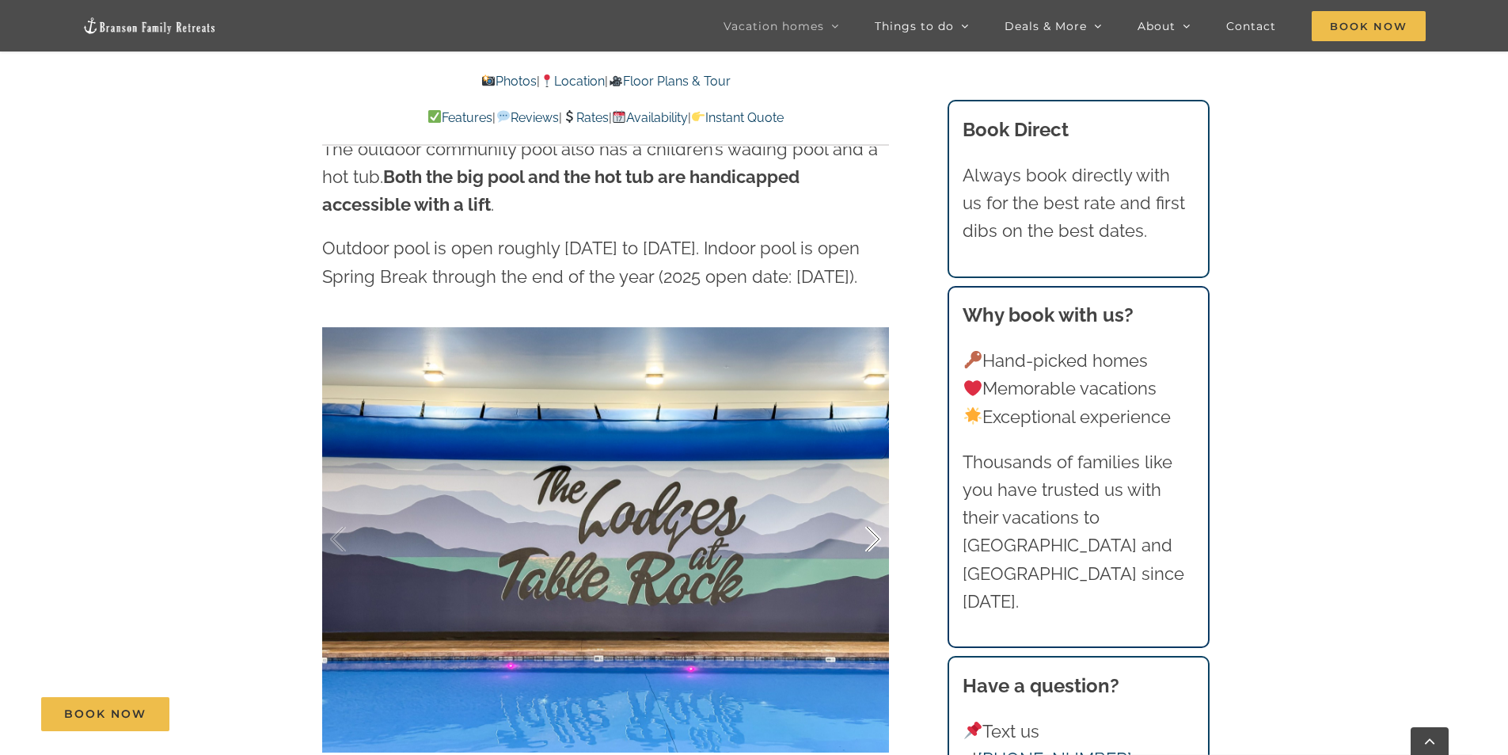
click at [866, 504] on div at bounding box center [856, 539] width 49 height 98
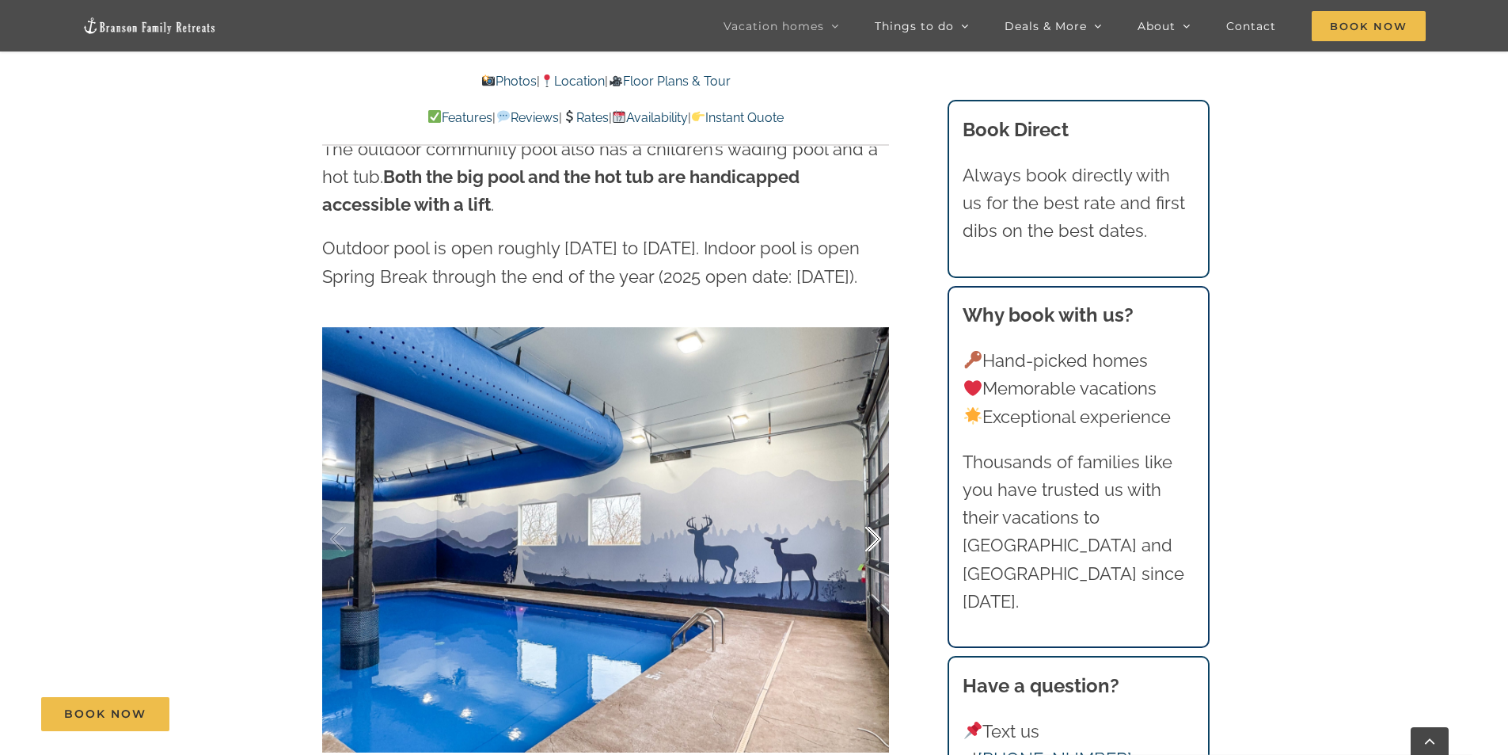
click at [866, 504] on div at bounding box center [856, 539] width 49 height 98
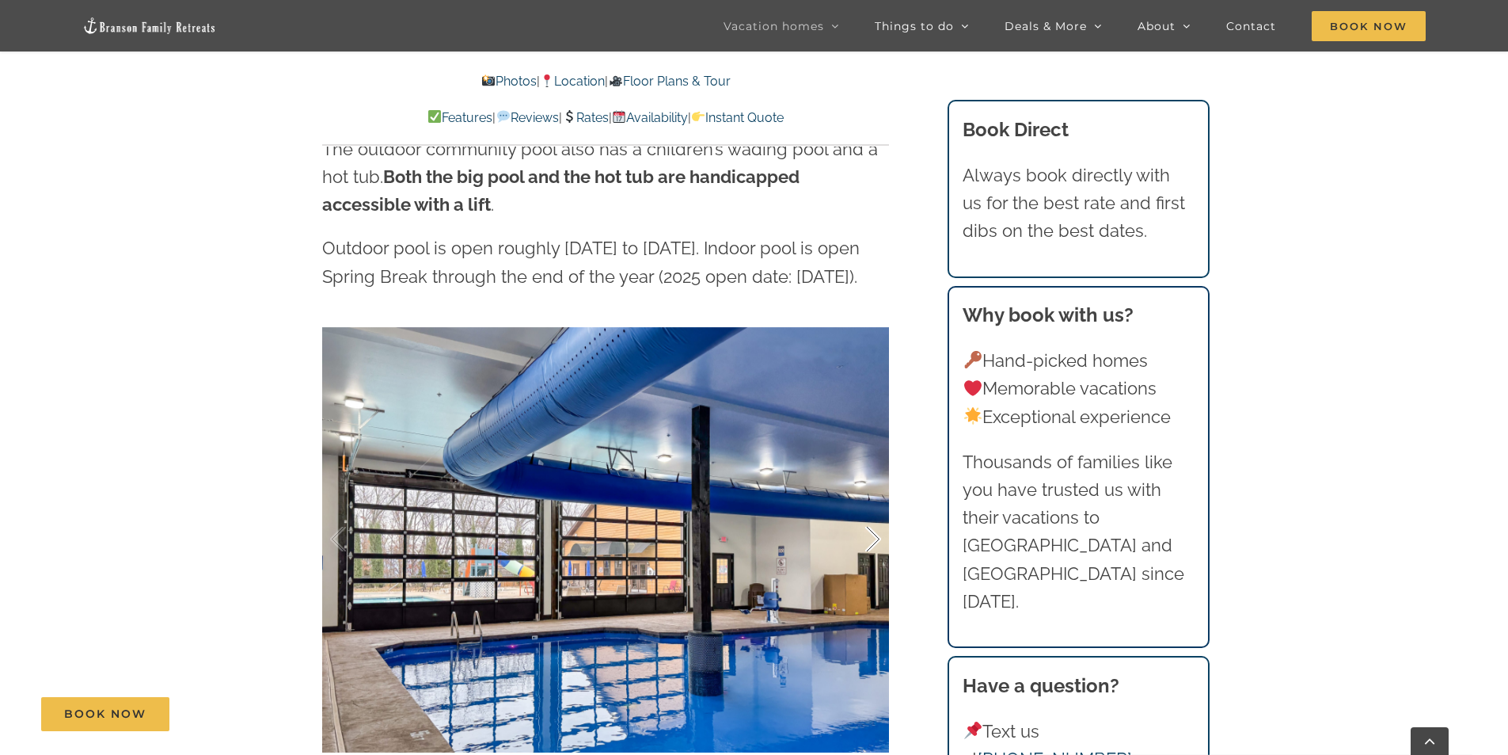
click at [866, 504] on div at bounding box center [856, 539] width 49 height 98
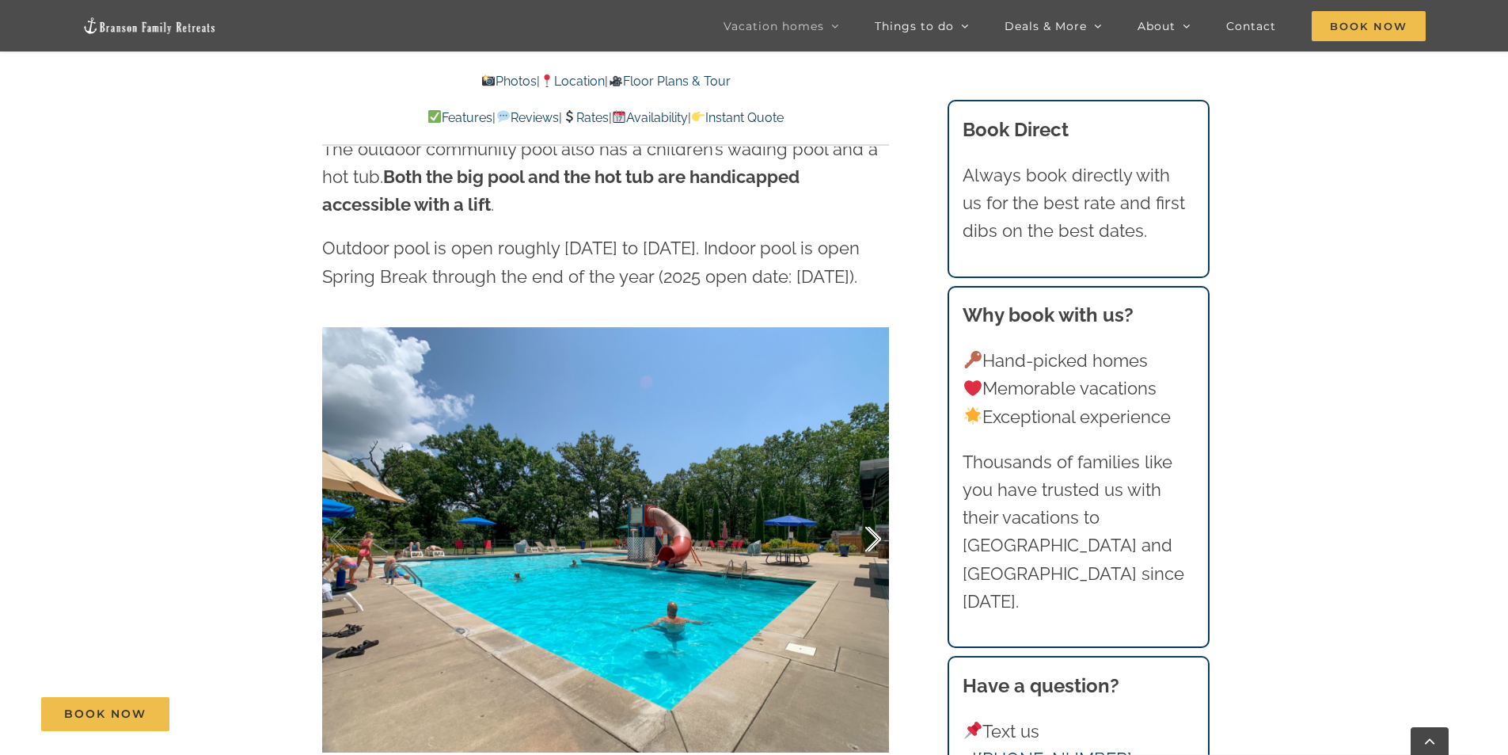
click at [866, 504] on div at bounding box center [856, 539] width 49 height 98
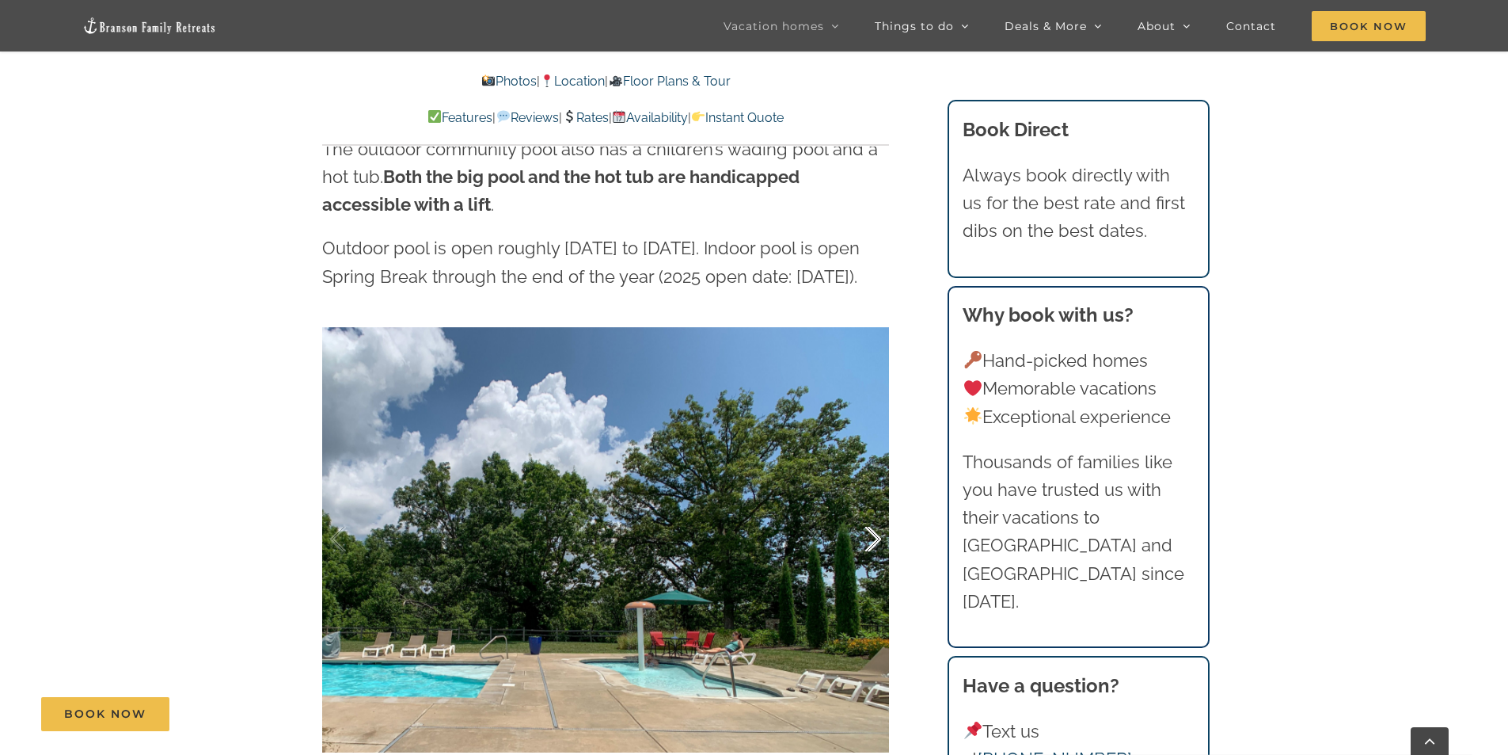
click at [866, 504] on div at bounding box center [856, 539] width 49 height 98
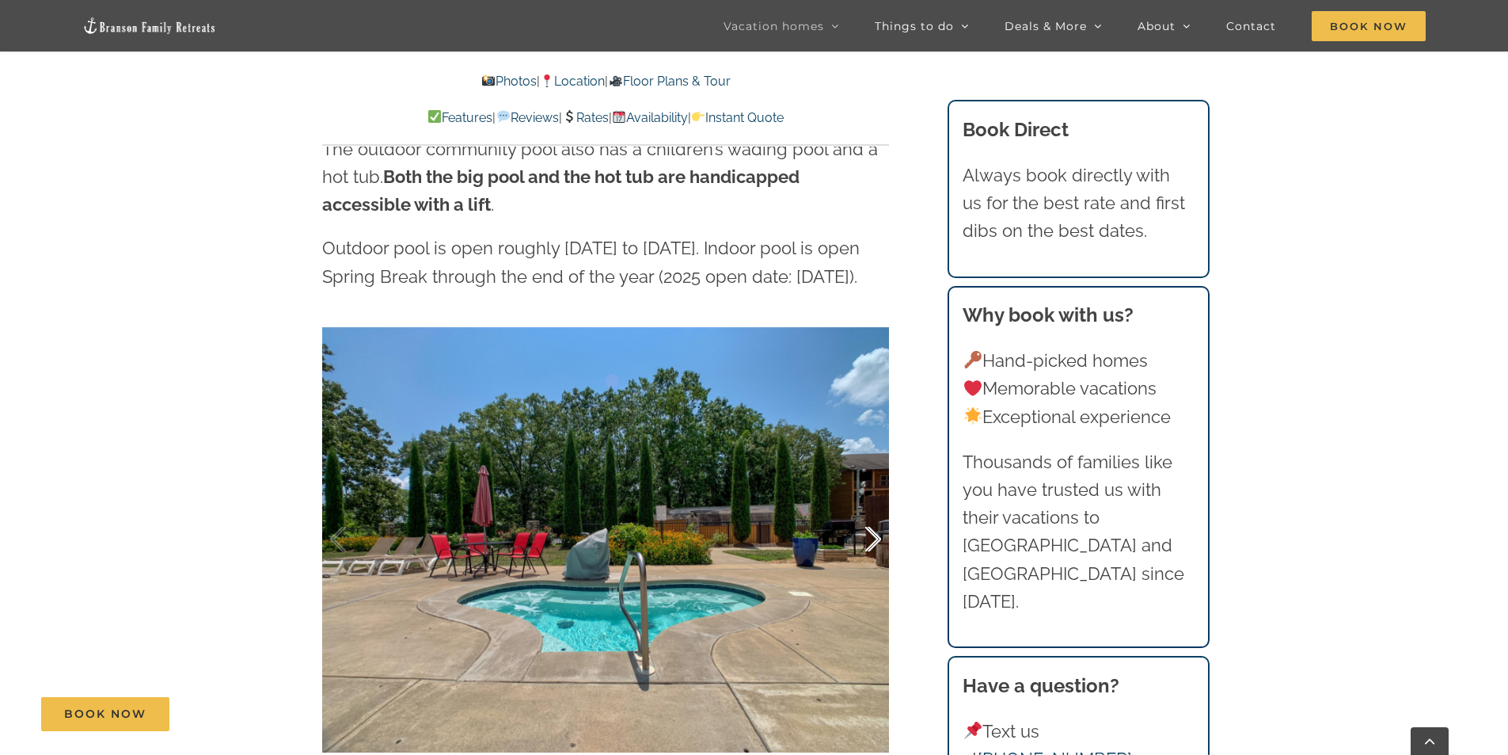
click at [866, 504] on div at bounding box center [856, 539] width 49 height 98
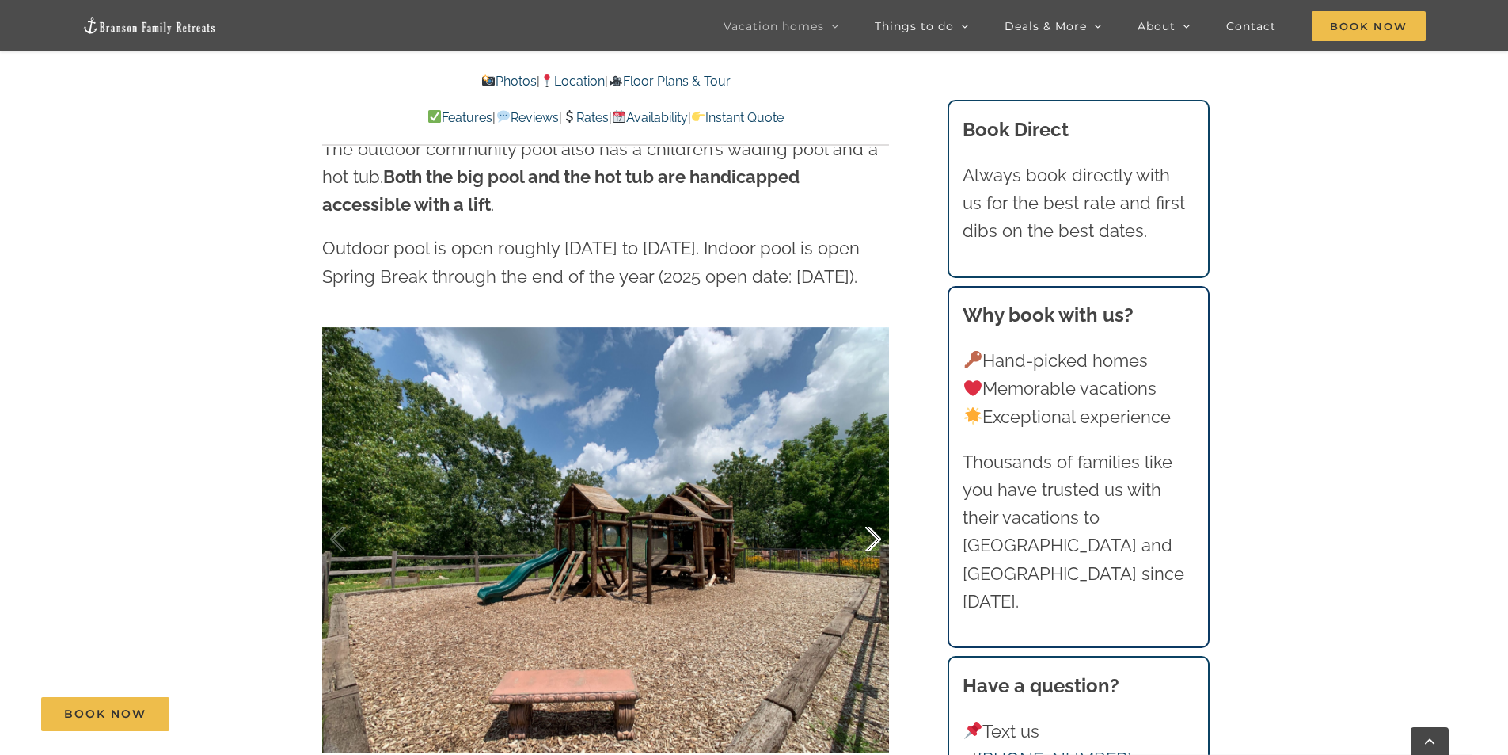
click at [866, 504] on div at bounding box center [856, 539] width 49 height 98
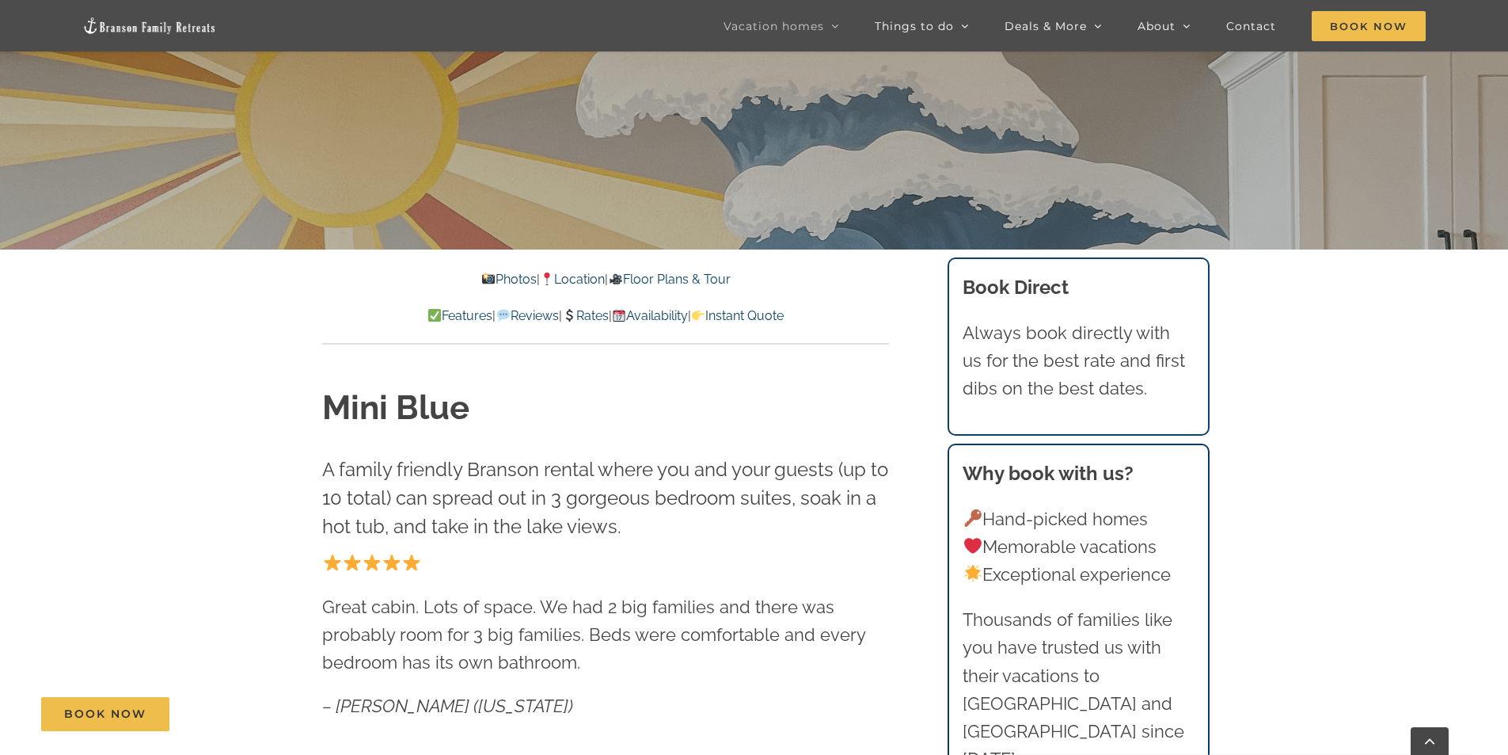
scroll to position [0, 0]
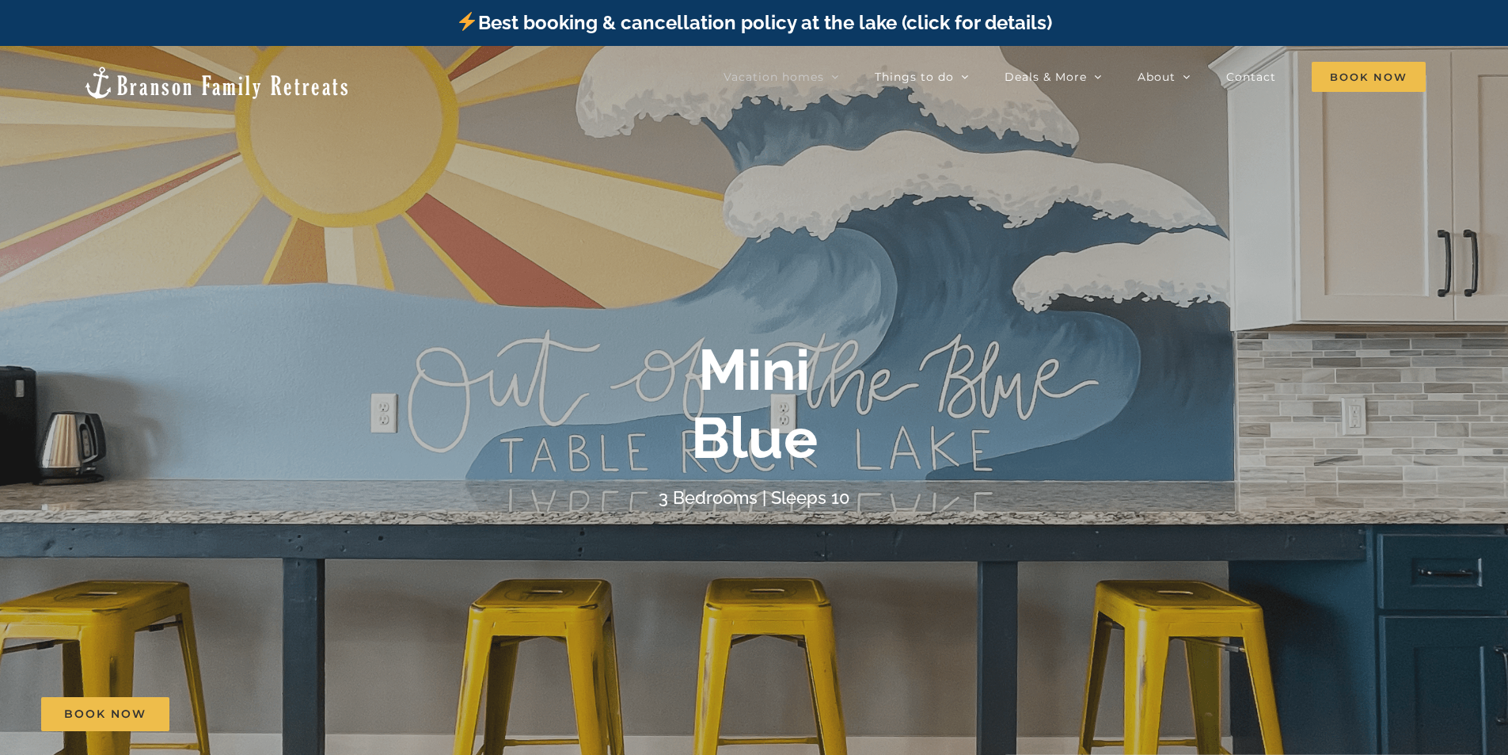
click at [142, 79] on img at bounding box center [216, 83] width 268 height 36
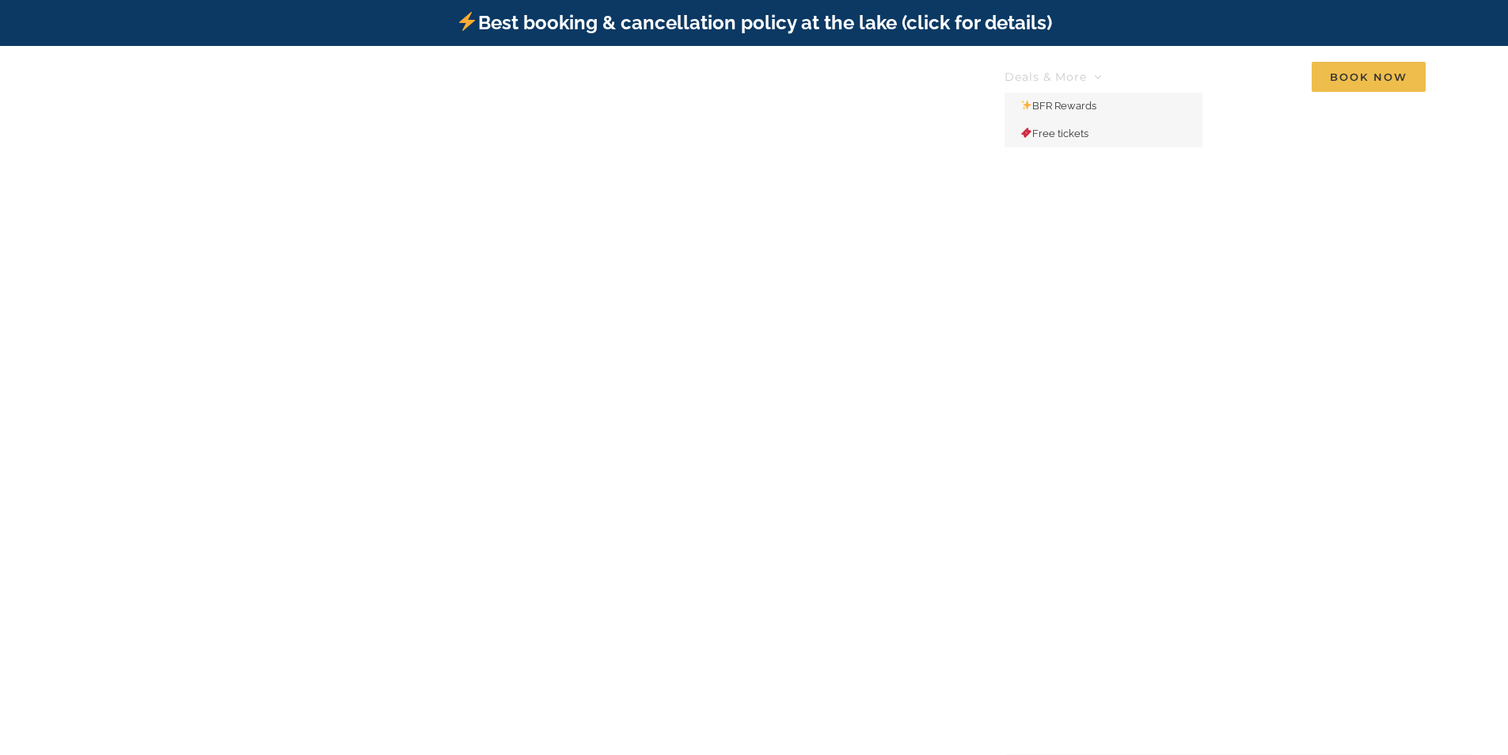
click at [1043, 71] on span "Deals & More" at bounding box center [1046, 76] width 82 height 11
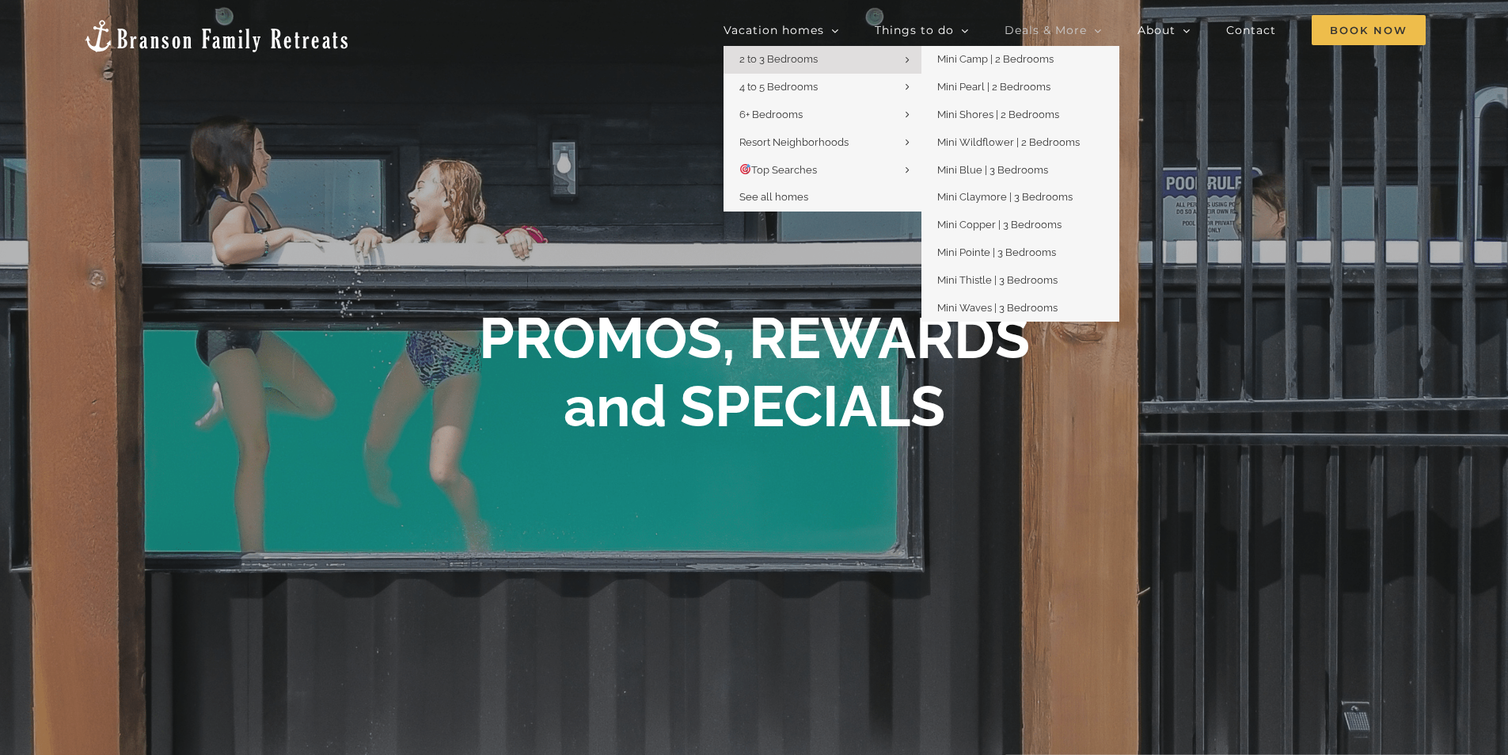
click at [768, 63] on span "2 to 3 Bedrooms" at bounding box center [778, 59] width 78 height 12
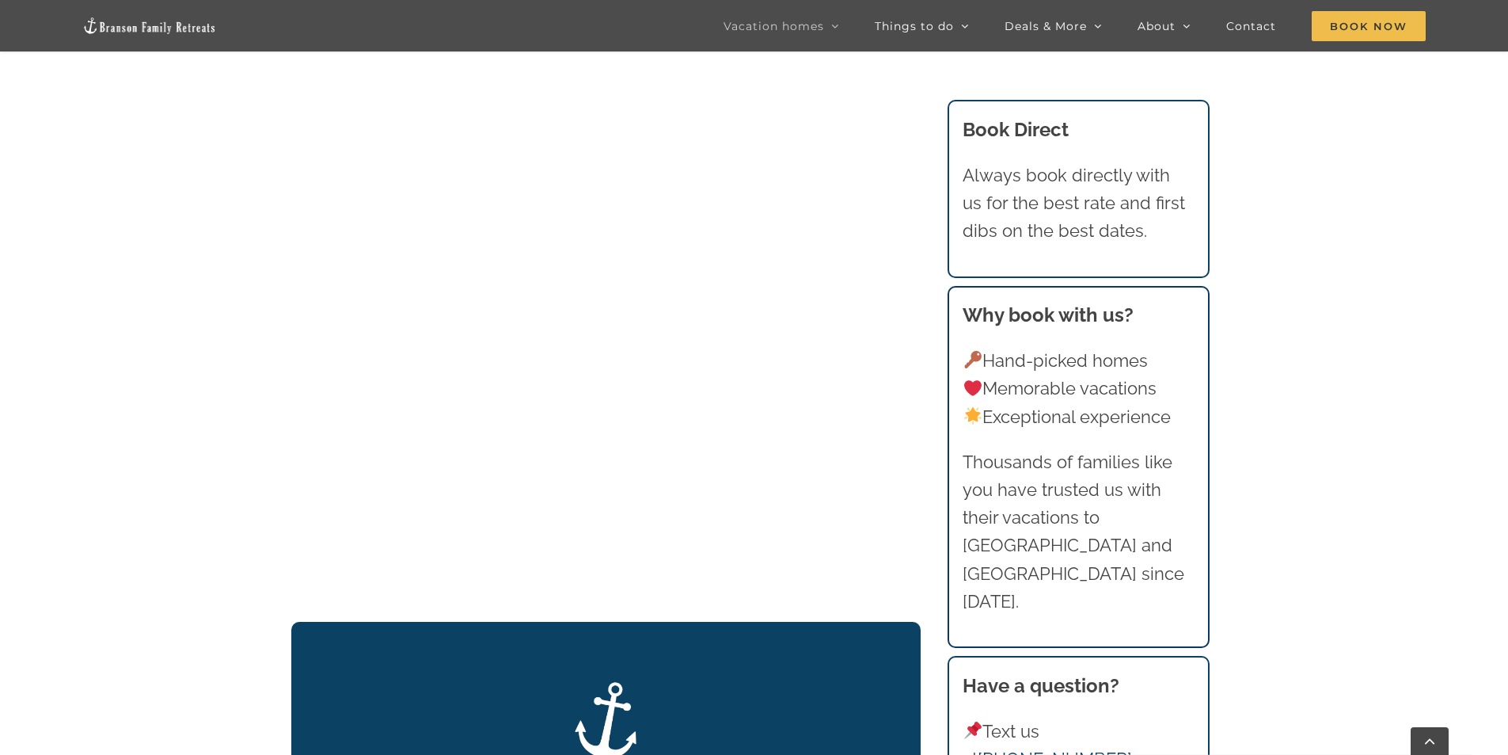
scroll to position [1586, 0]
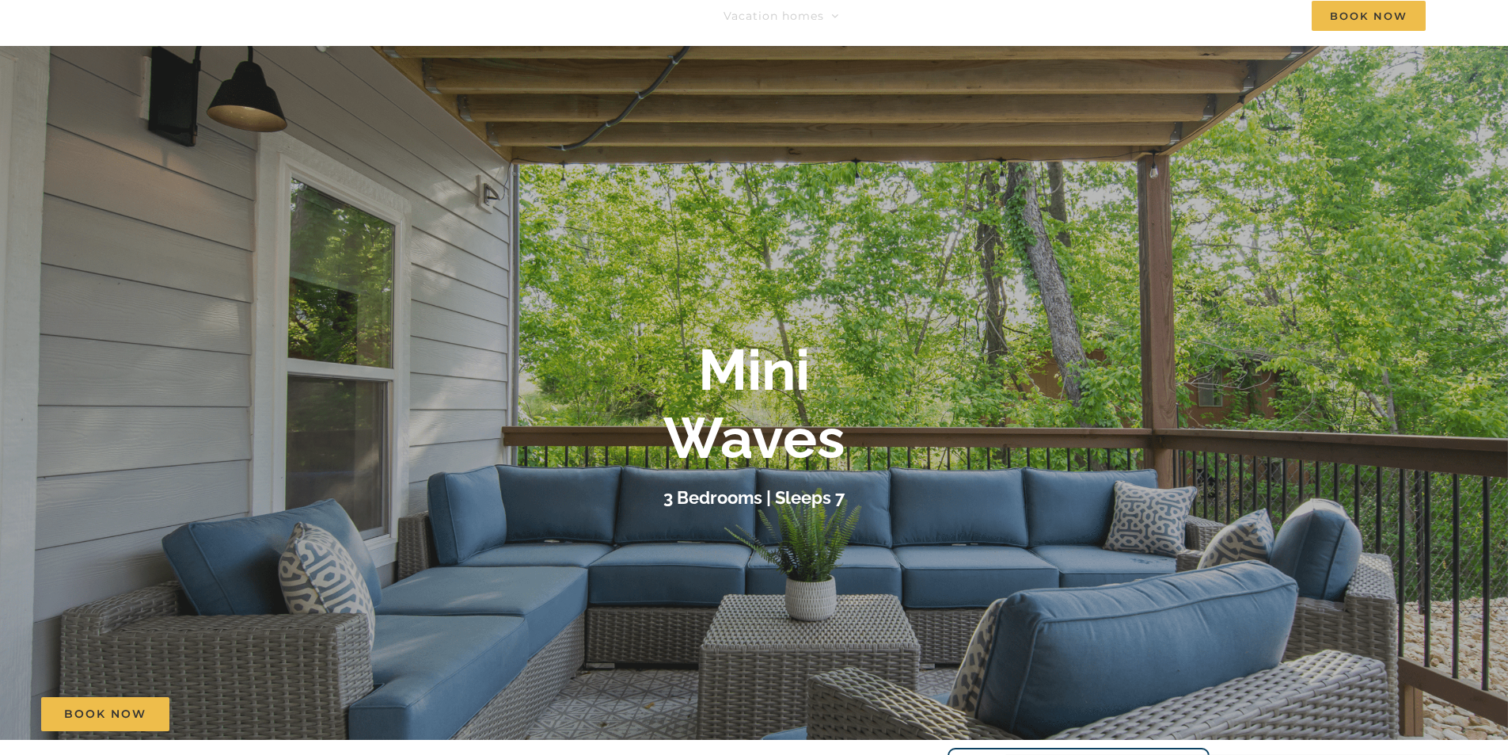
scroll to position [158, 0]
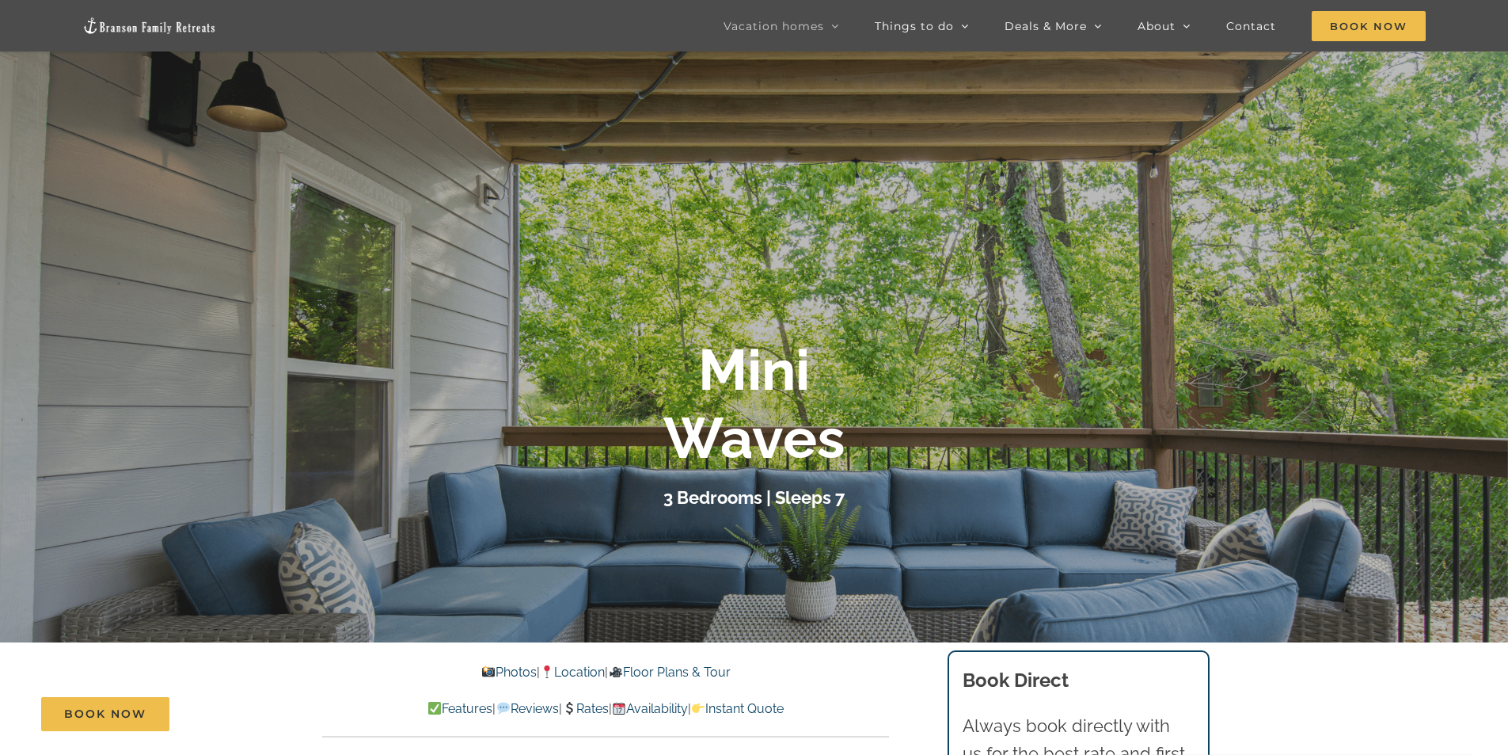
click at [491, 664] on link "Photos" at bounding box center [508, 671] width 55 height 15
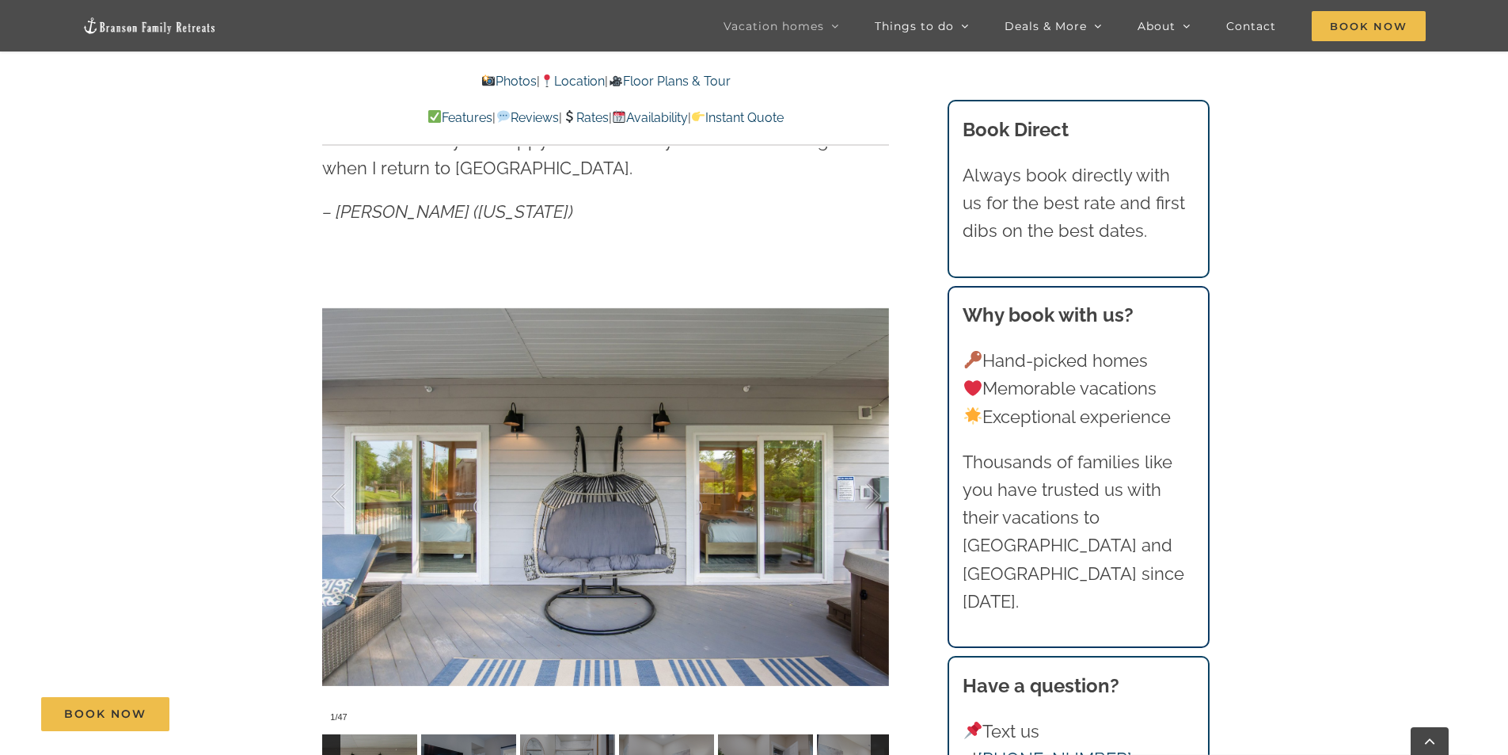
scroll to position [1213, 0]
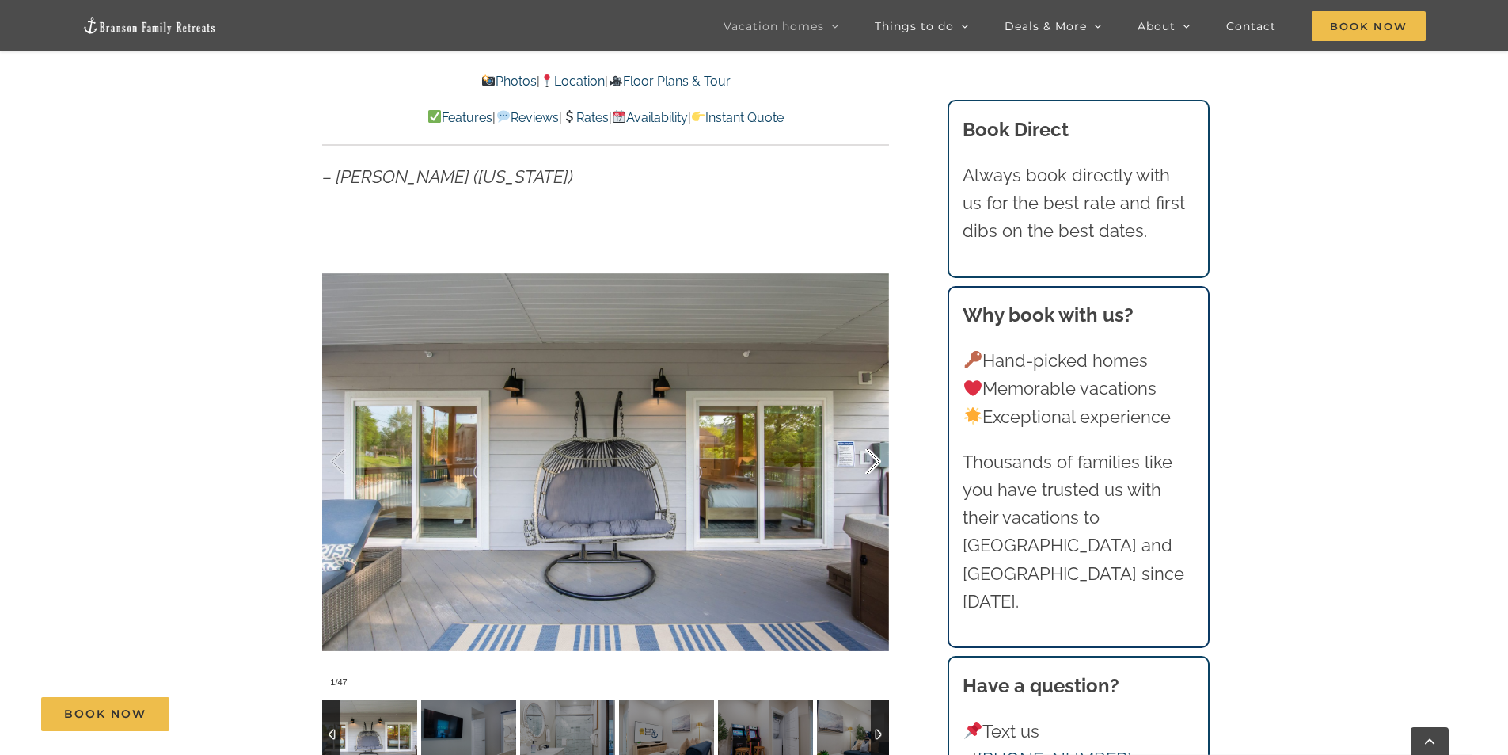
click at [877, 461] on div at bounding box center [856, 461] width 49 height 98
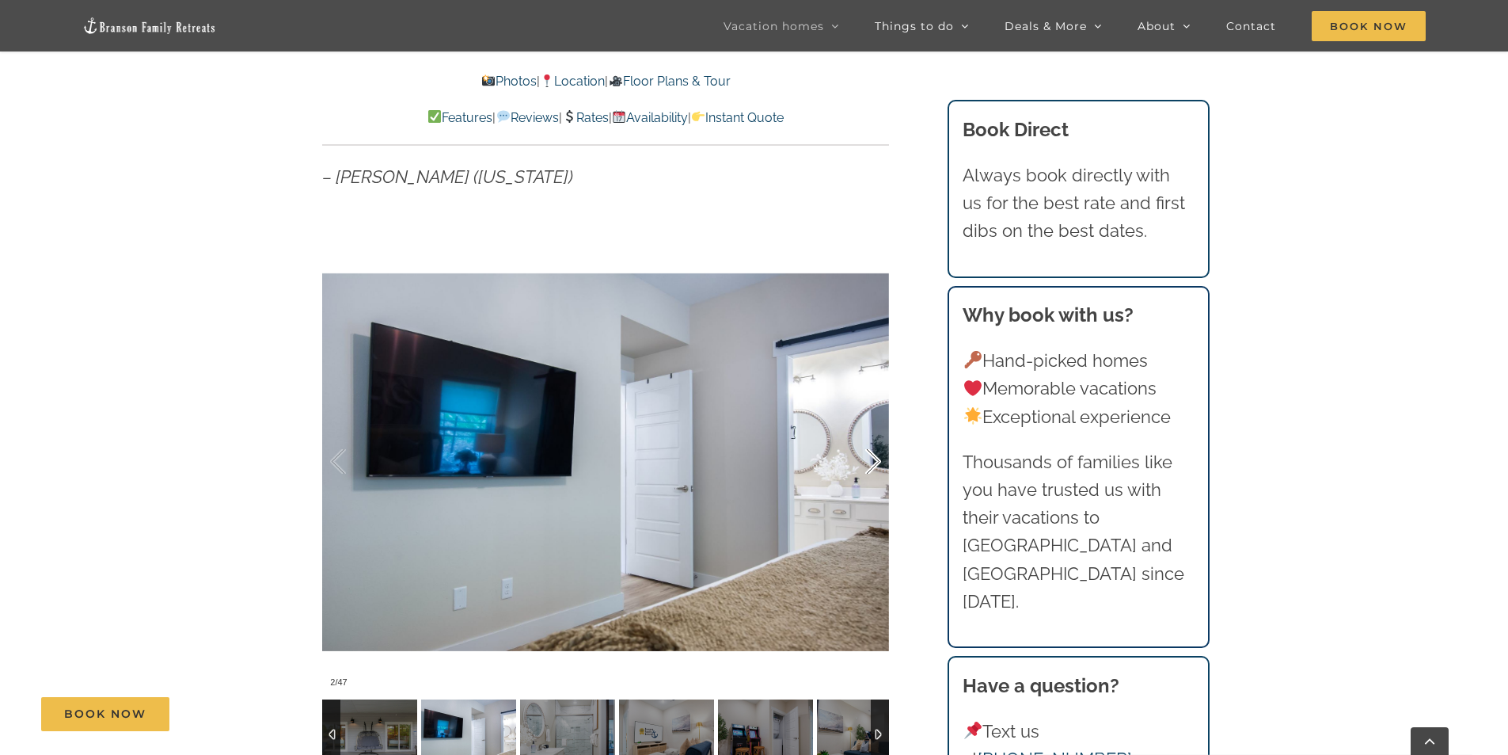
click at [877, 461] on div at bounding box center [856, 461] width 49 height 98
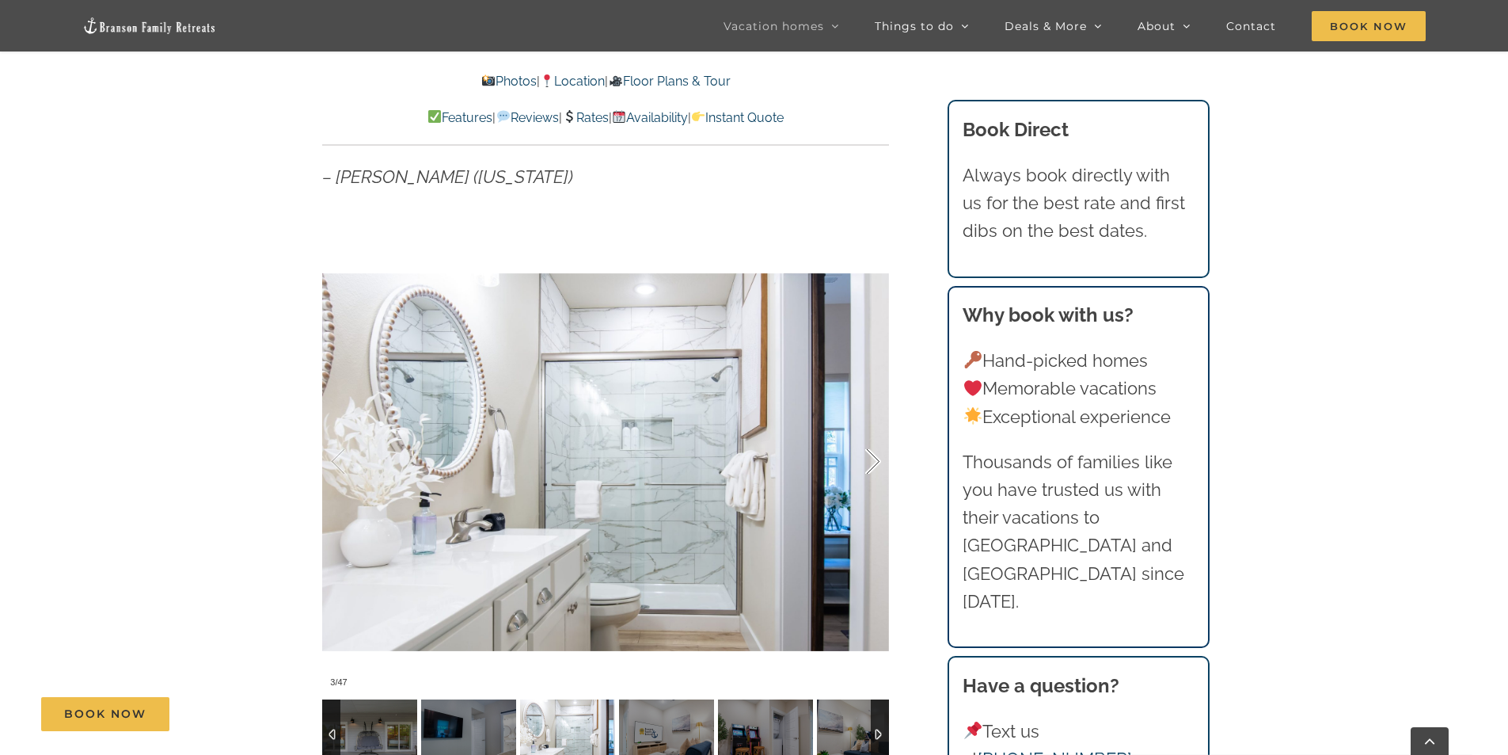
click at [877, 461] on div at bounding box center [856, 461] width 49 height 98
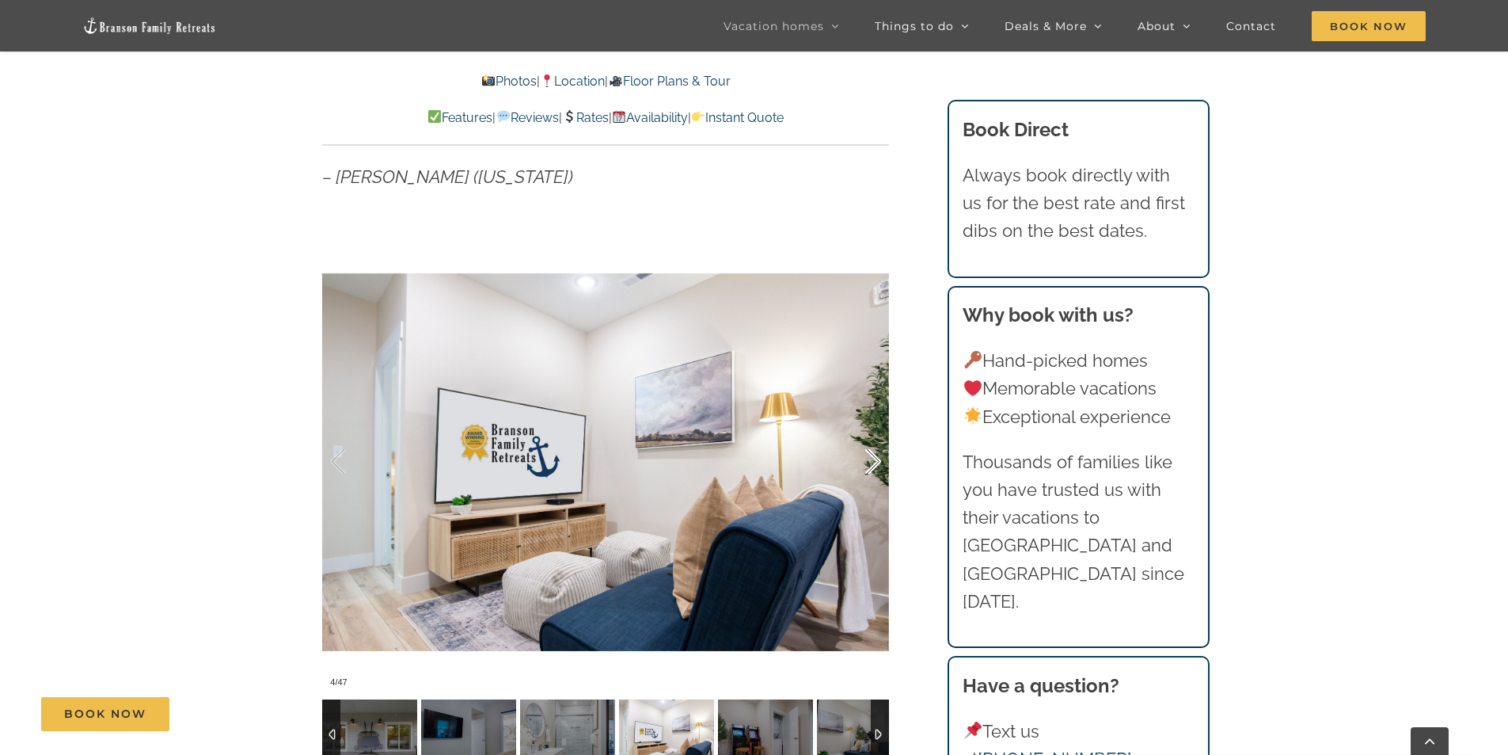
click at [877, 461] on div at bounding box center [856, 461] width 49 height 98
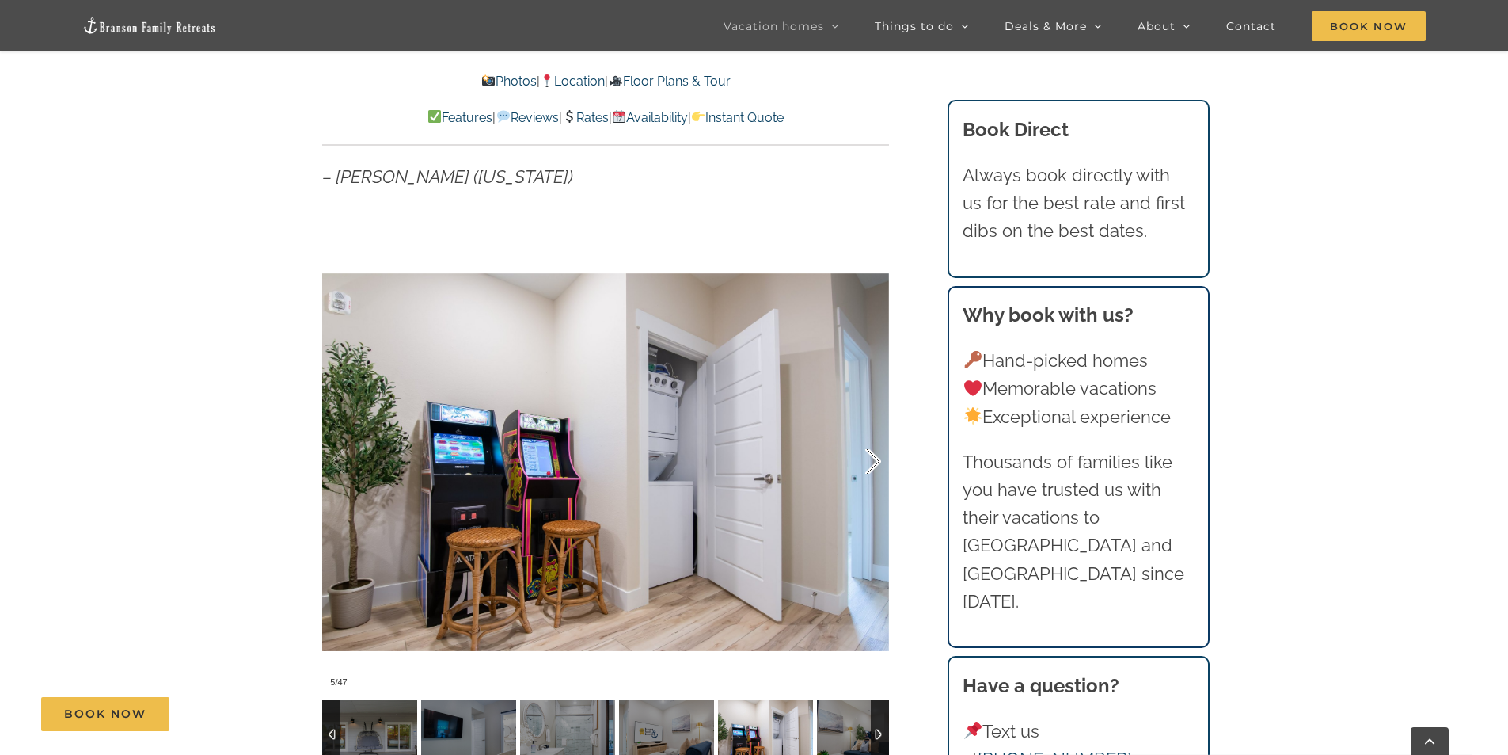
click at [877, 461] on div at bounding box center [856, 461] width 49 height 98
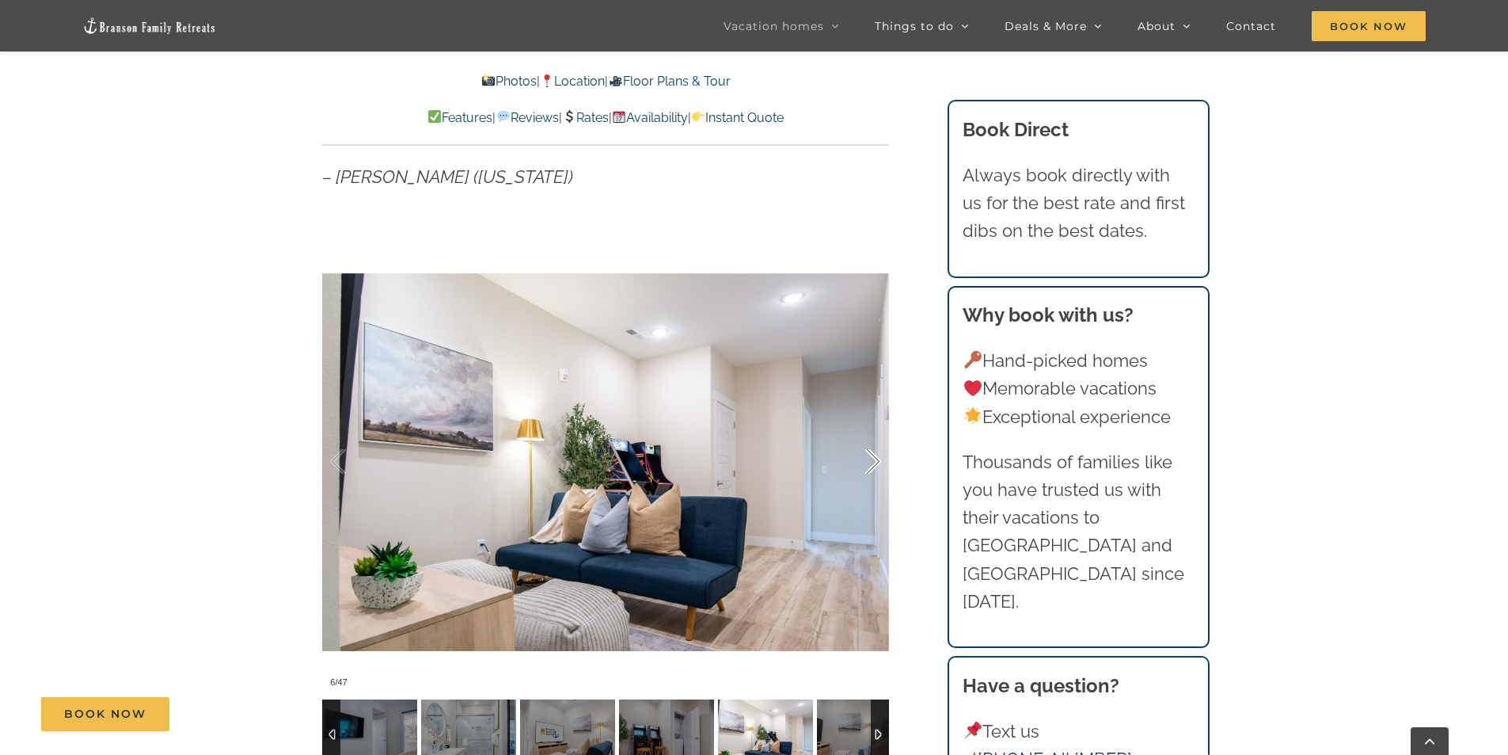
click at [877, 461] on div at bounding box center [856, 461] width 49 height 98
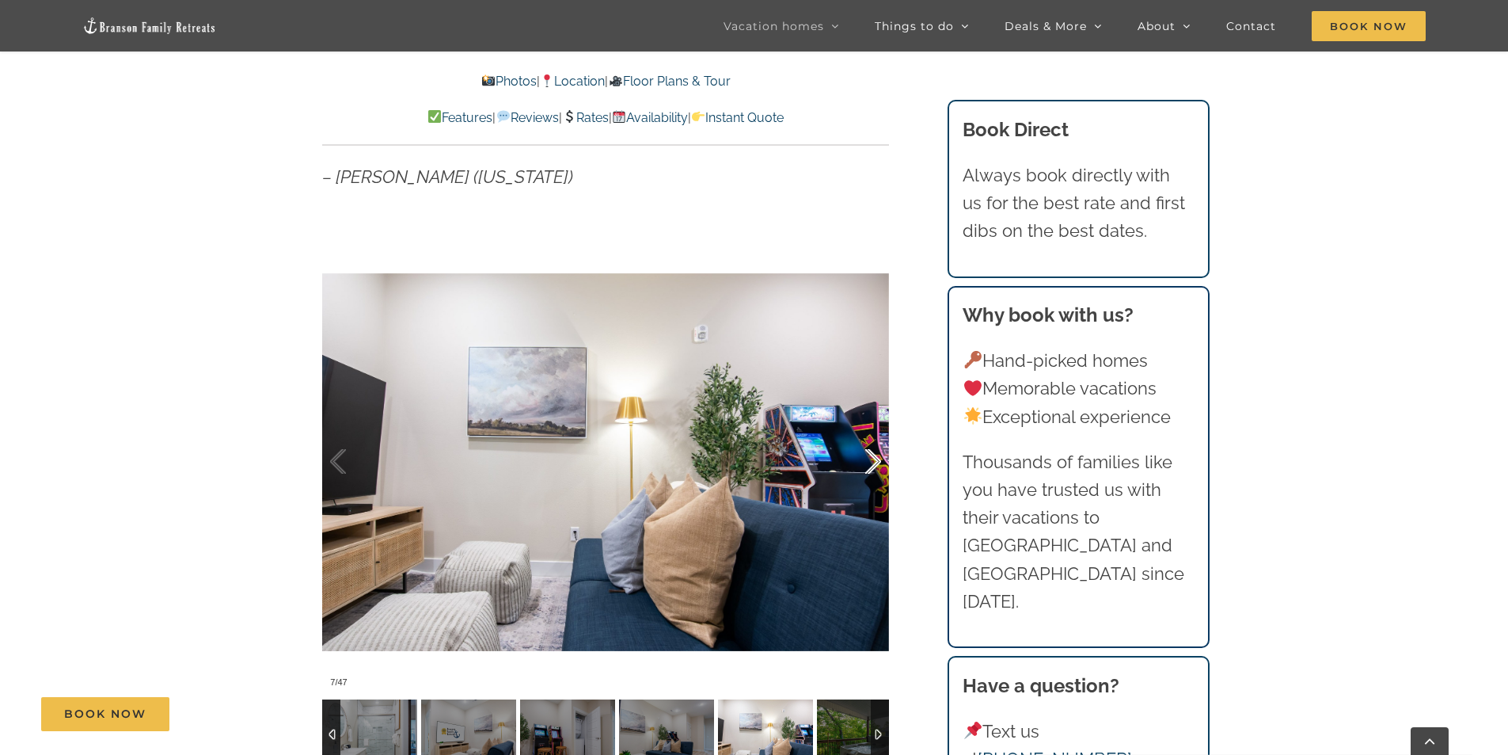
click at [877, 461] on div at bounding box center [856, 461] width 49 height 98
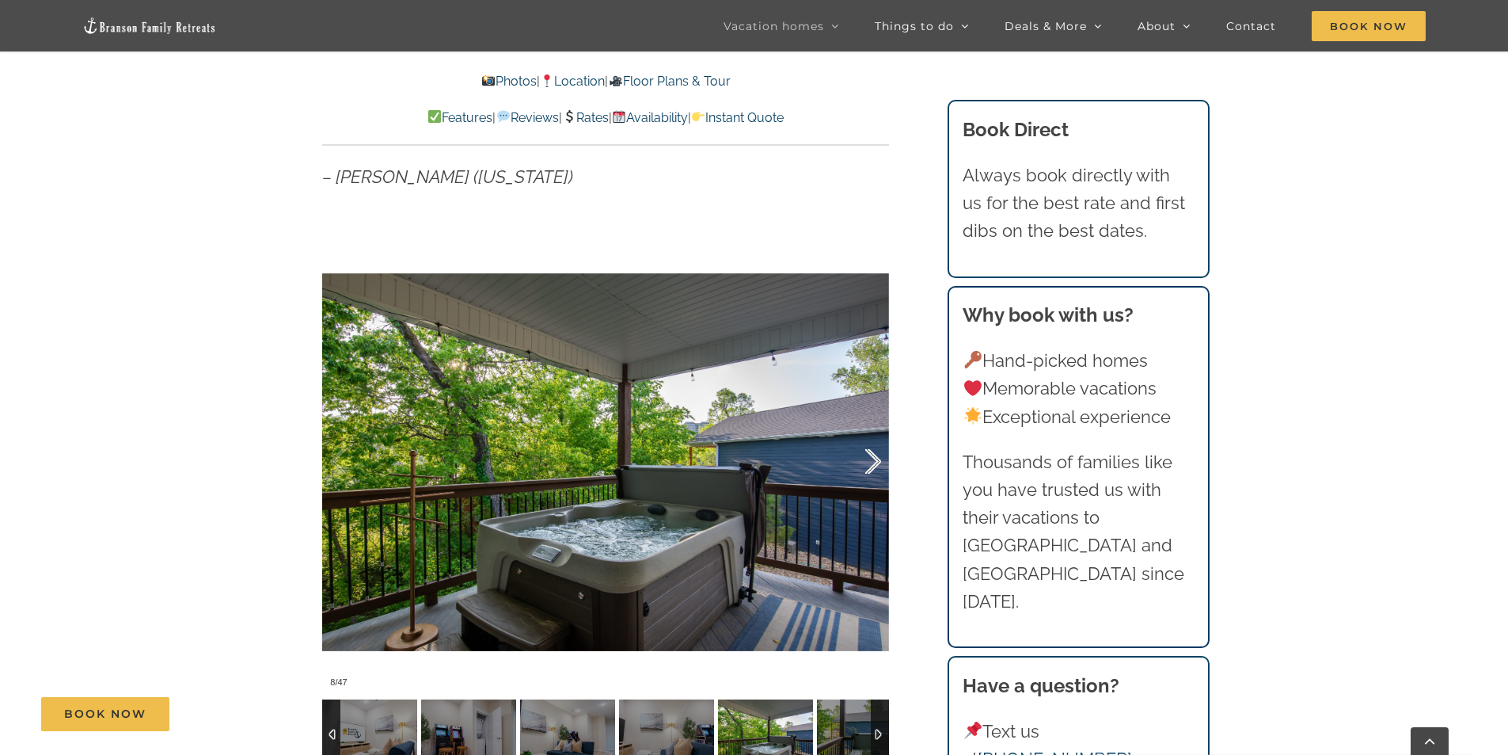
click at [877, 461] on div at bounding box center [856, 461] width 49 height 98
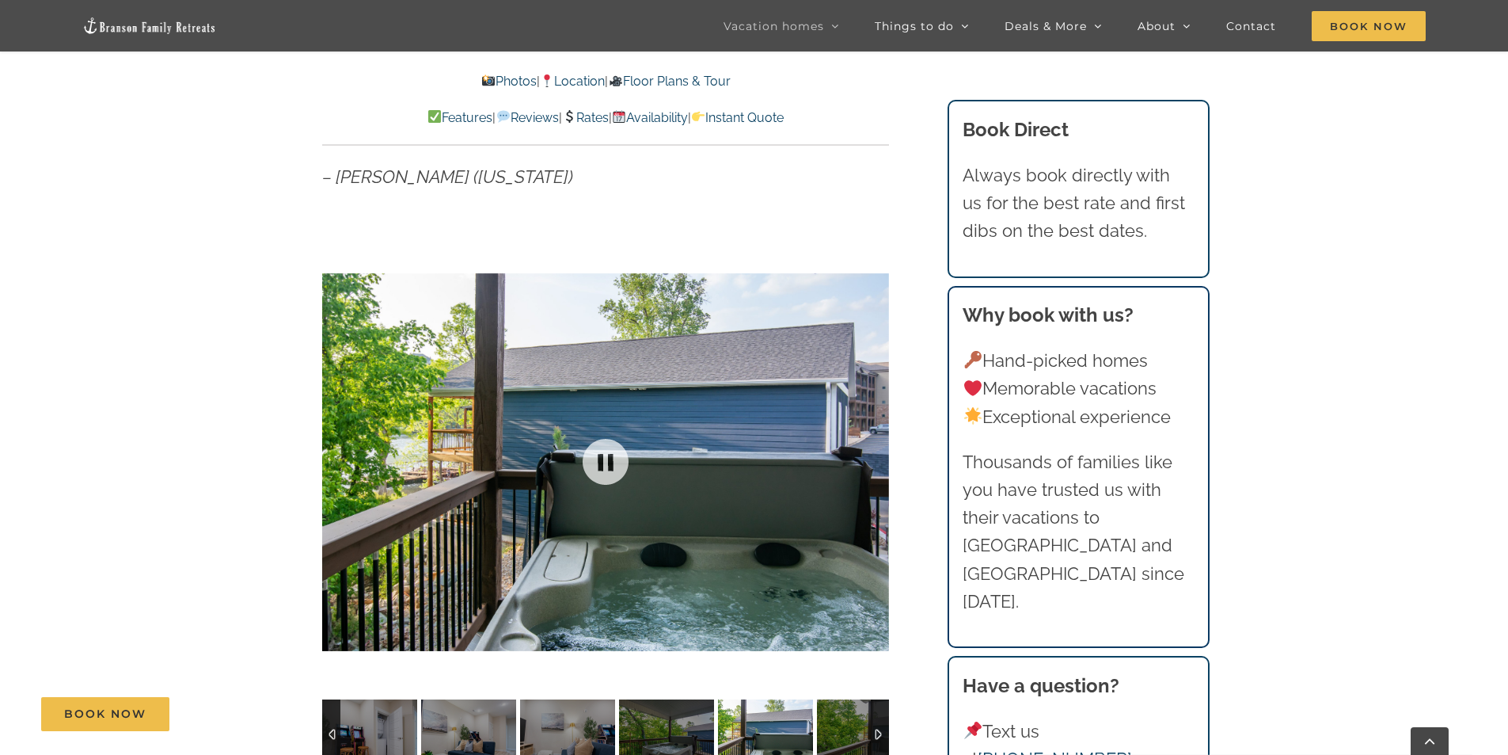
click at [877, 461] on div at bounding box center [605, 462] width 567 height 466
click at [877, 461] on div at bounding box center [856, 461] width 49 height 98
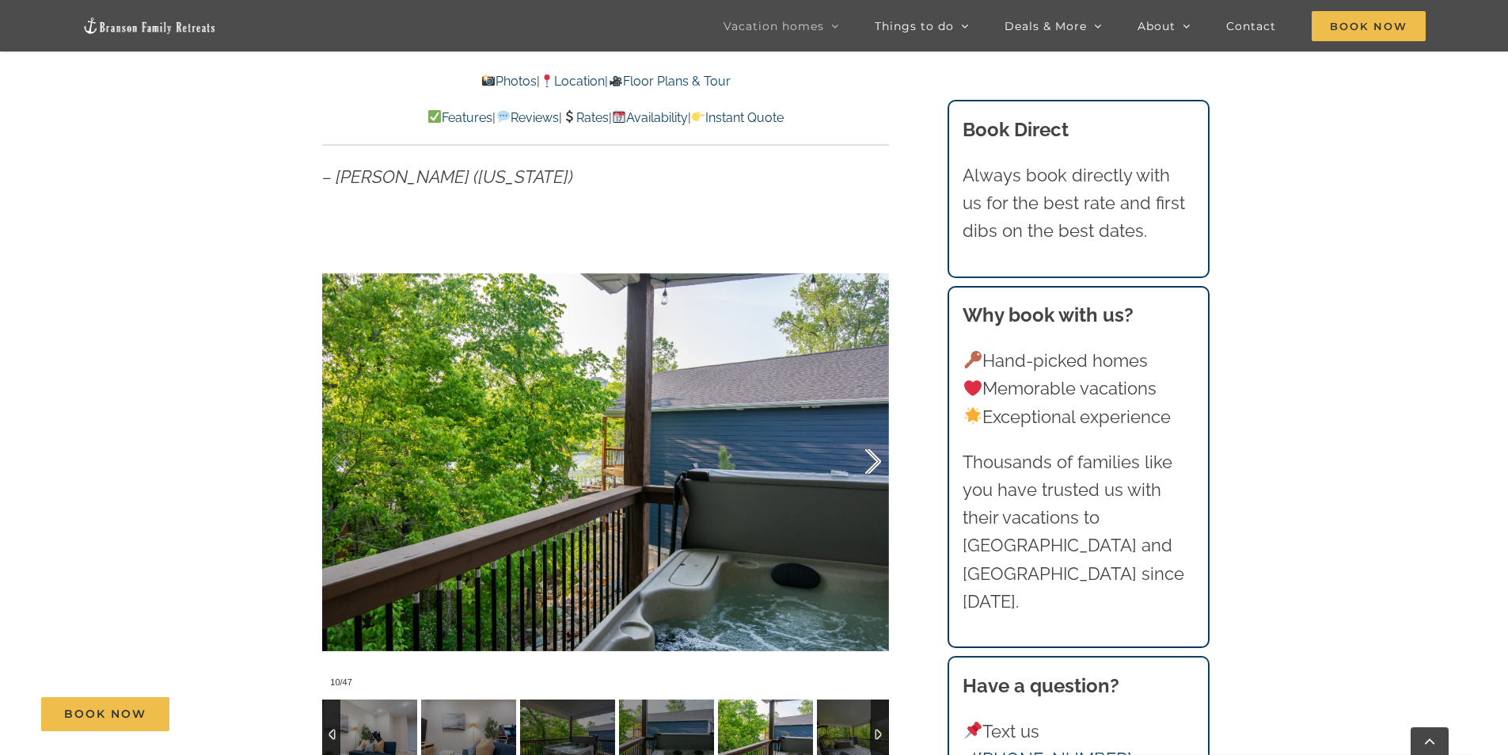
click at [877, 461] on div at bounding box center [856, 461] width 49 height 98
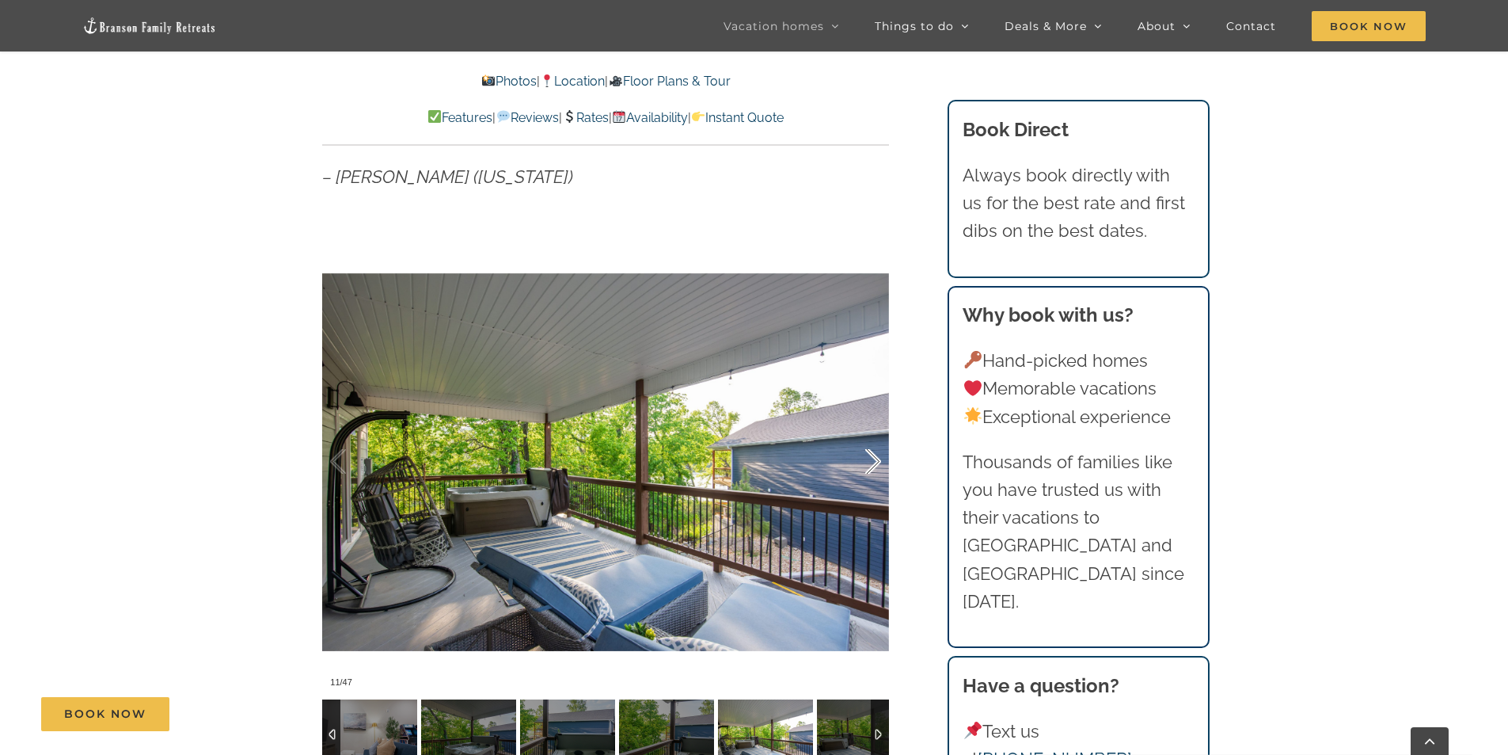
click at [876, 462] on div at bounding box center [856, 461] width 49 height 98
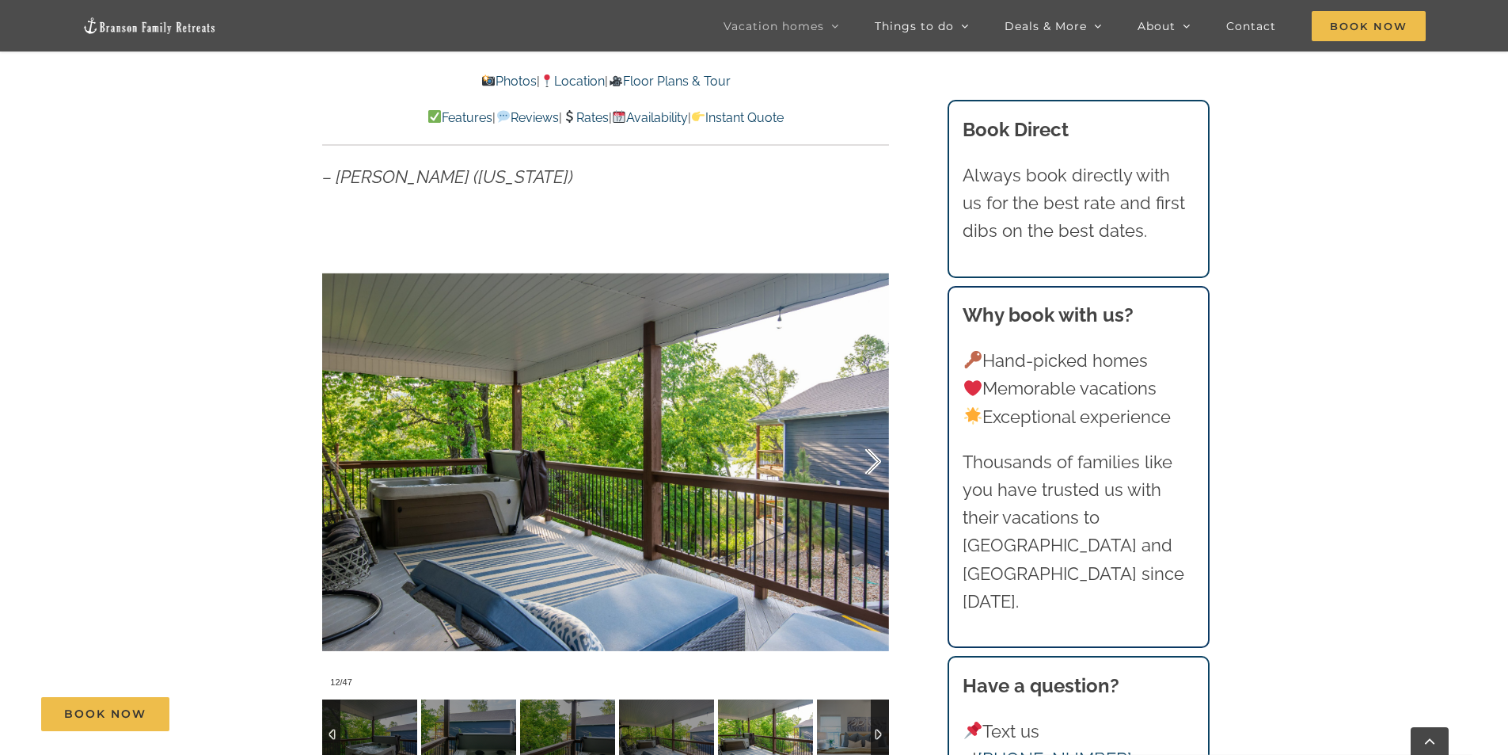
click at [876, 462] on div at bounding box center [856, 461] width 49 height 98
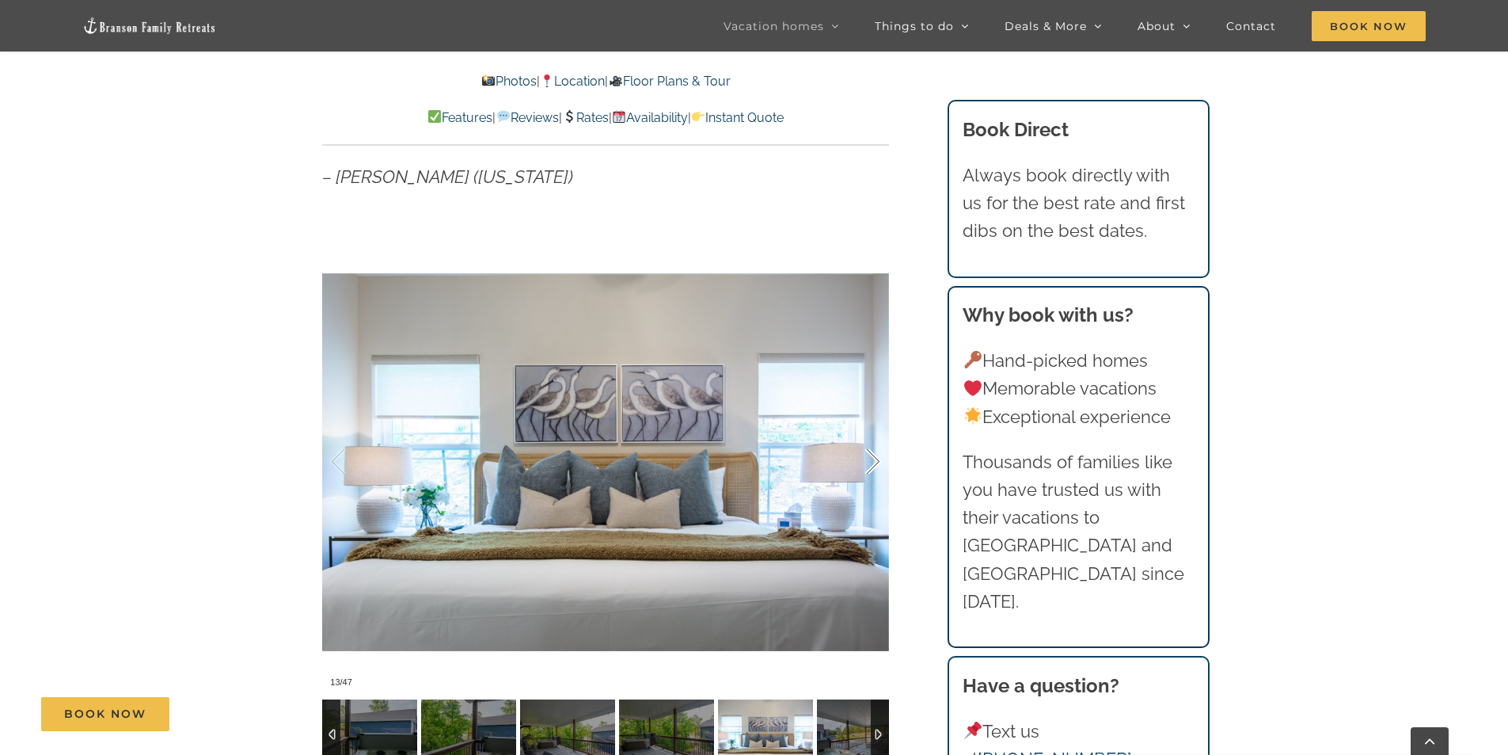
click at [876, 462] on div at bounding box center [856, 461] width 49 height 98
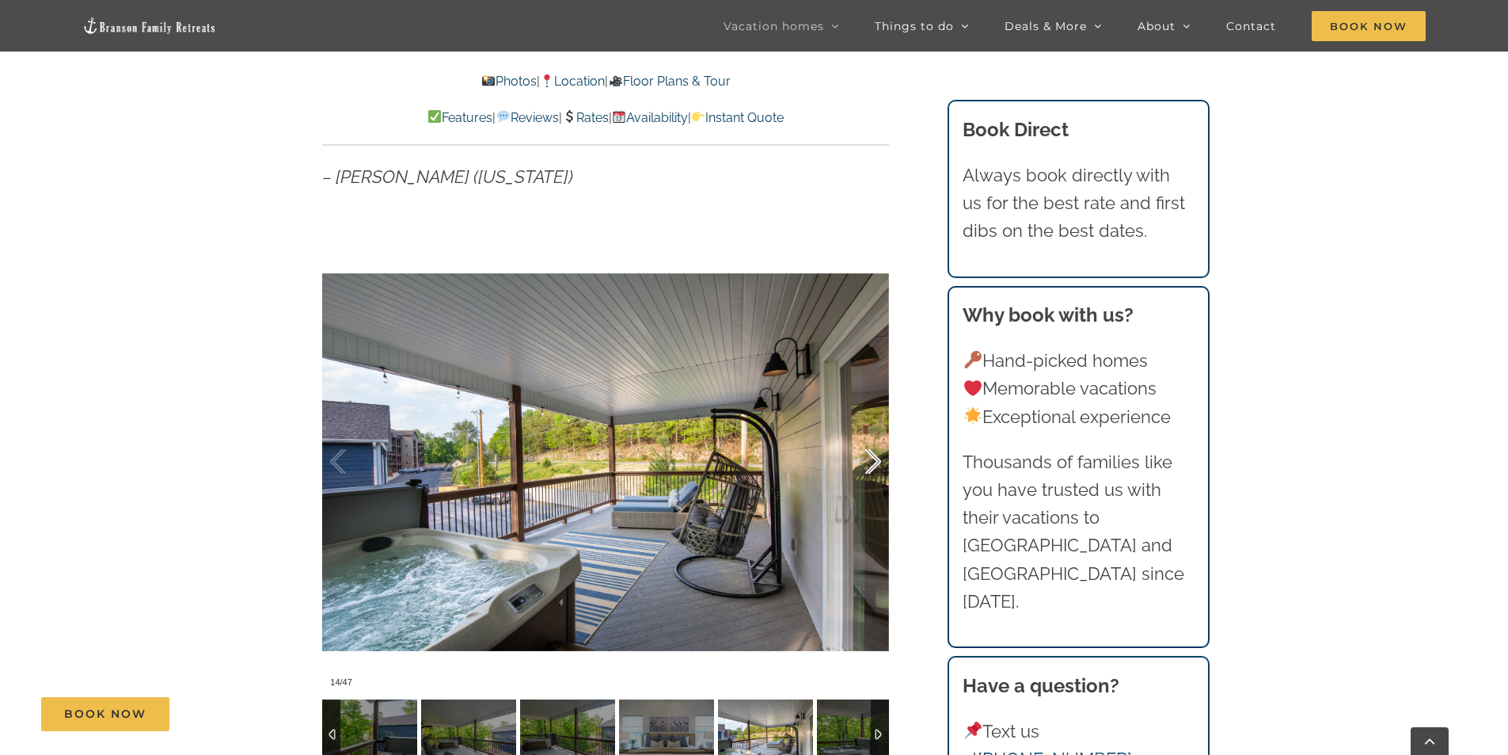
click at [876, 462] on div at bounding box center [856, 461] width 49 height 98
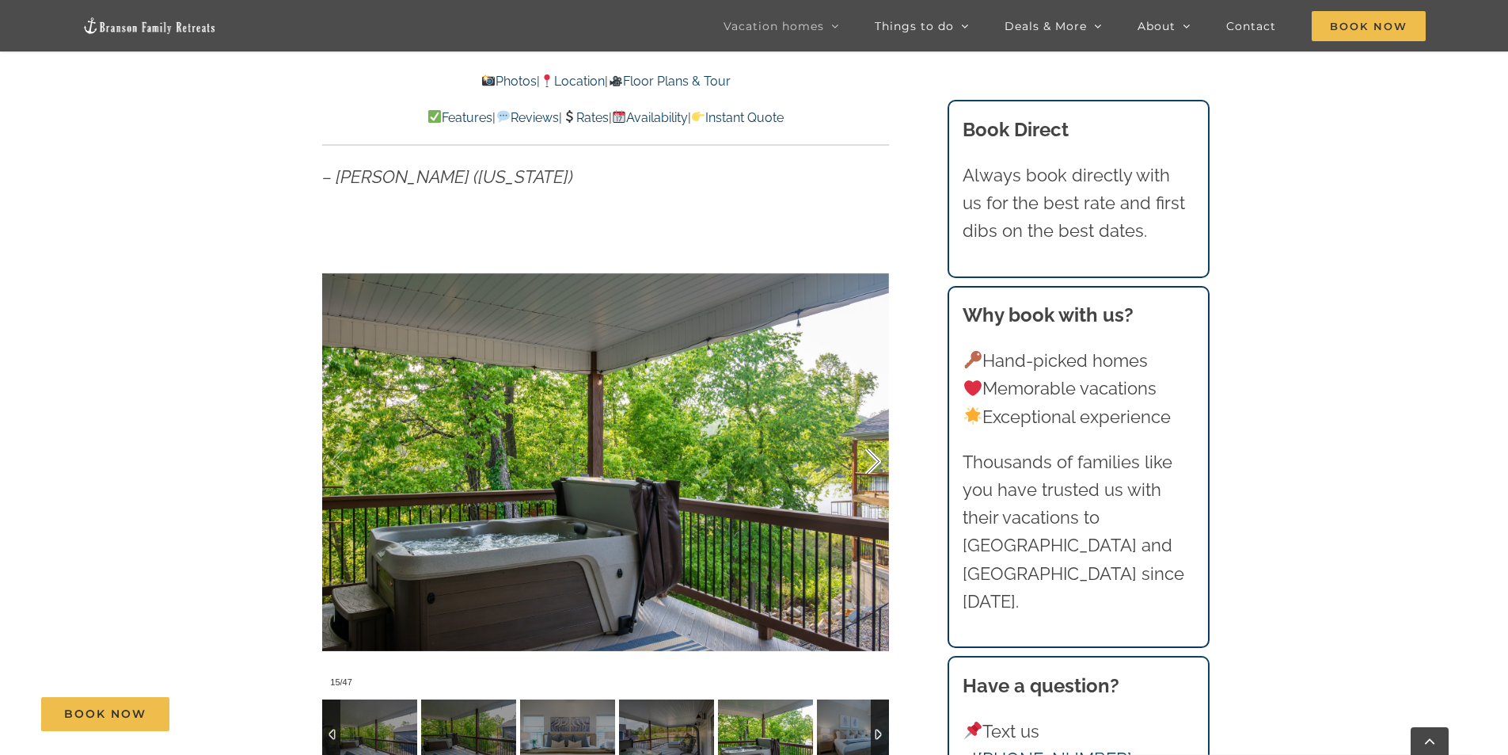
click at [876, 462] on div at bounding box center [856, 461] width 49 height 98
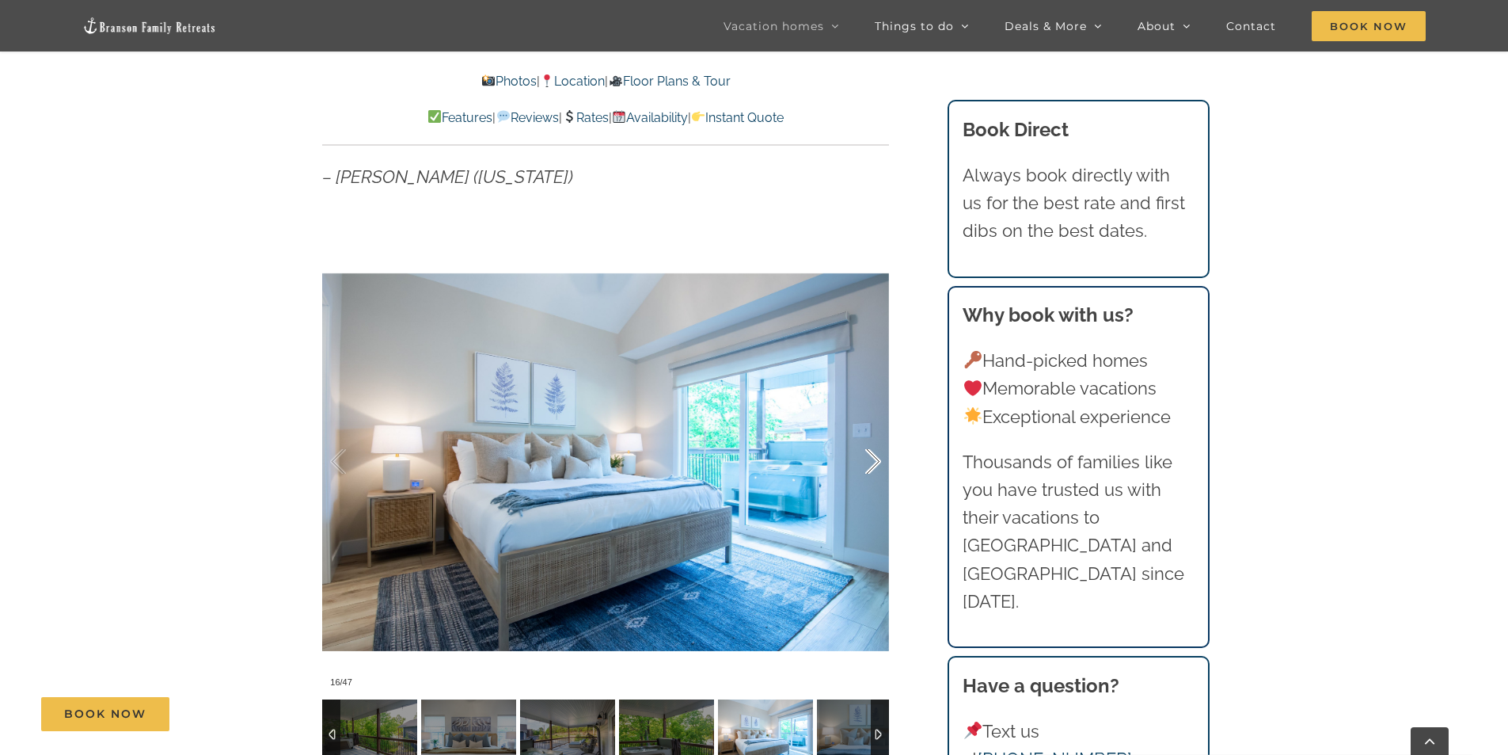
click at [876, 462] on div at bounding box center [856, 461] width 49 height 98
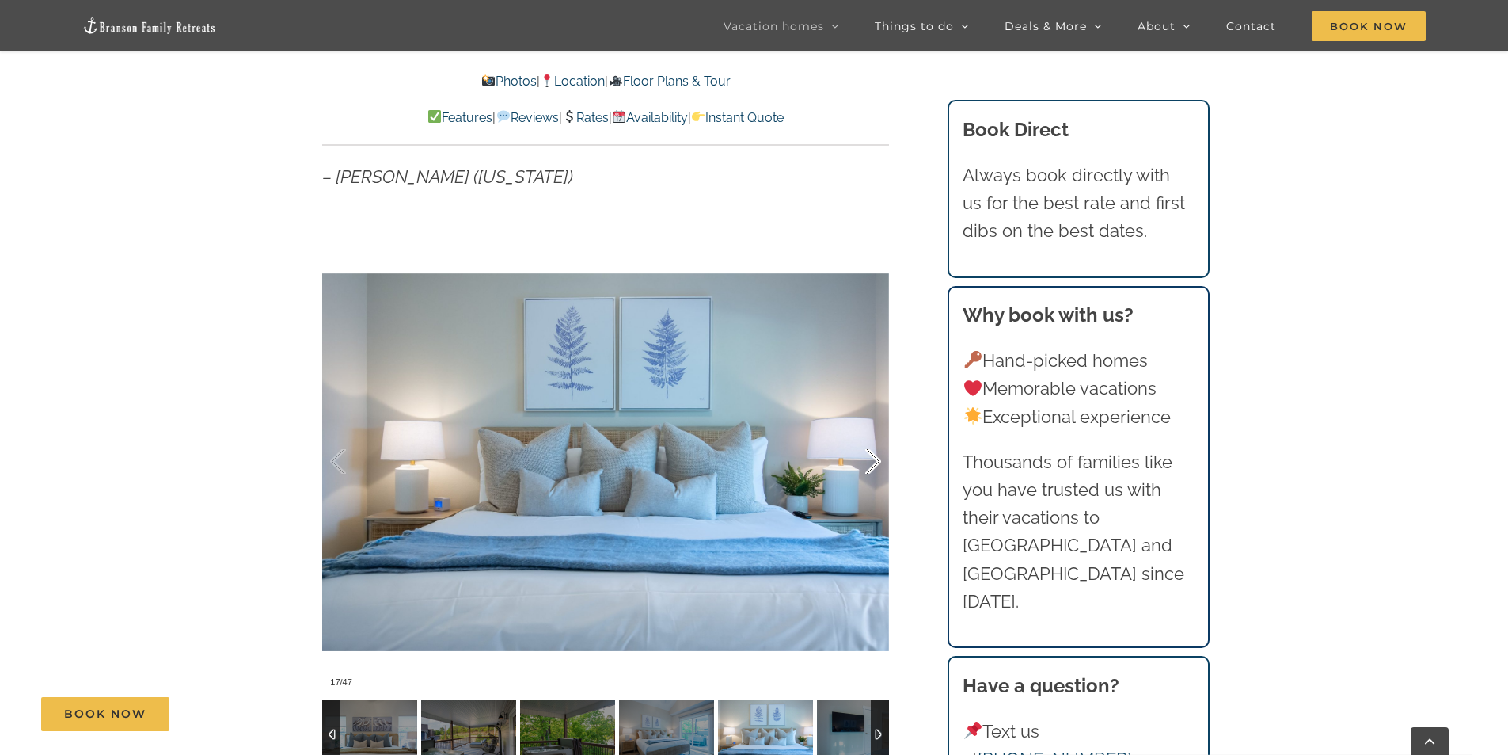
click at [876, 462] on div at bounding box center [856, 461] width 49 height 98
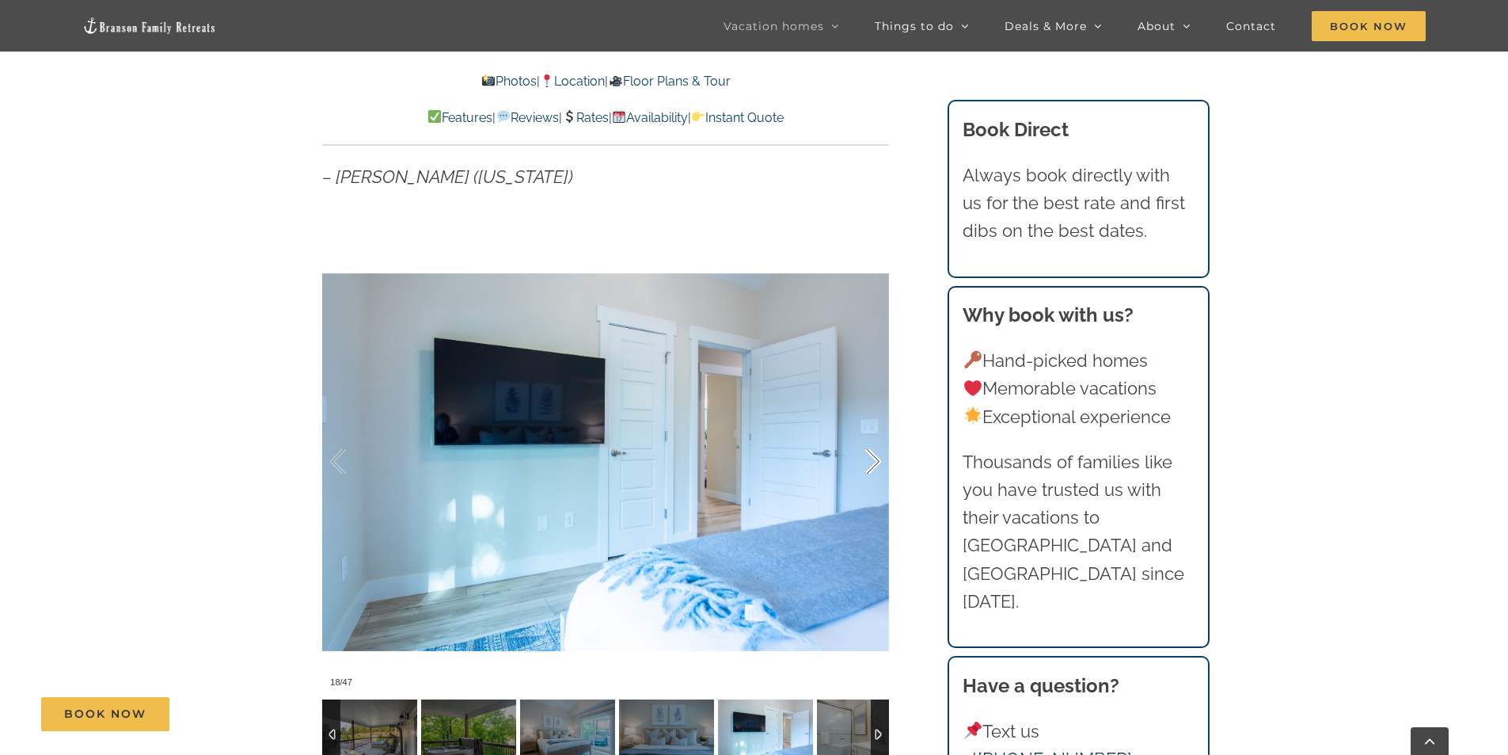
click at [876, 462] on div at bounding box center [856, 461] width 49 height 98
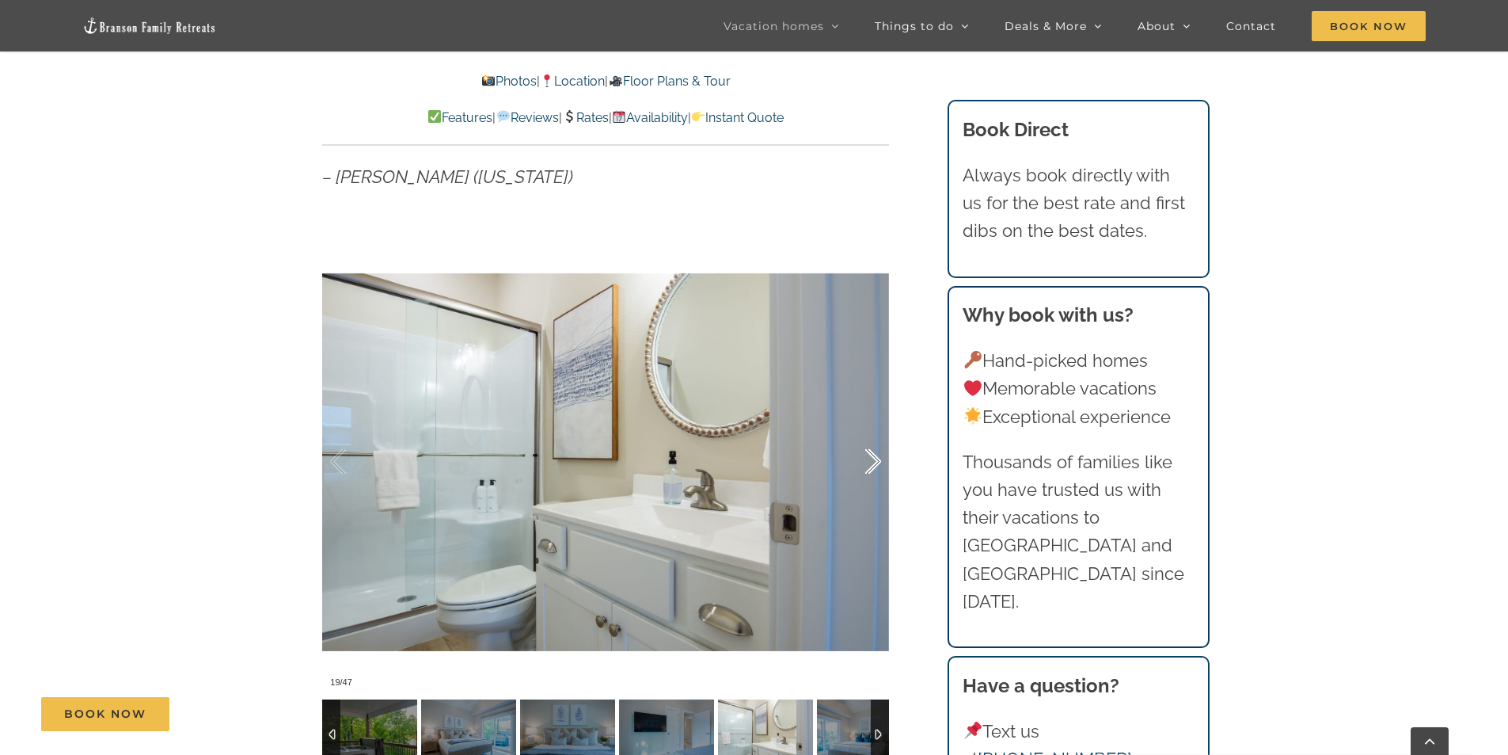
click at [876, 462] on div at bounding box center [856, 461] width 49 height 98
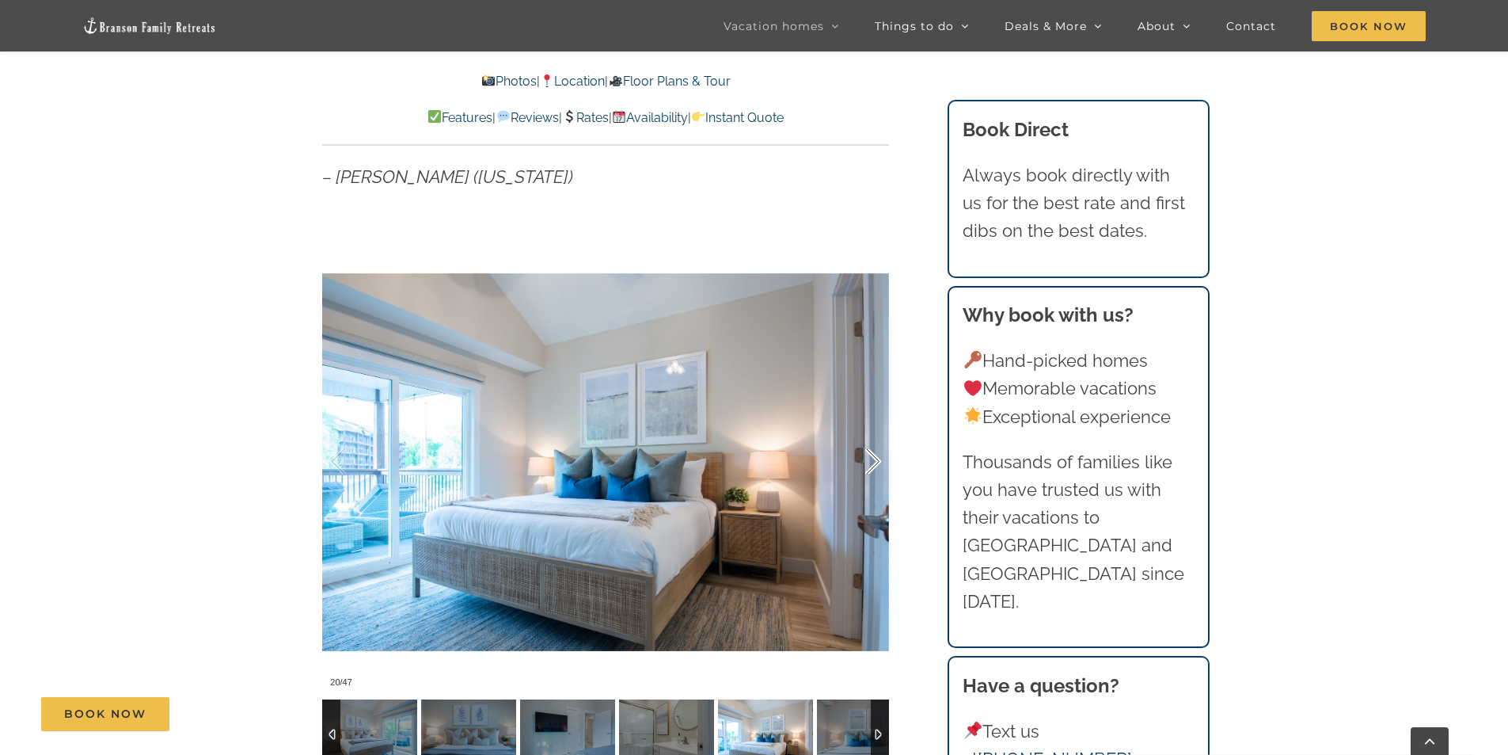
click at [876, 462] on div at bounding box center [856, 461] width 49 height 98
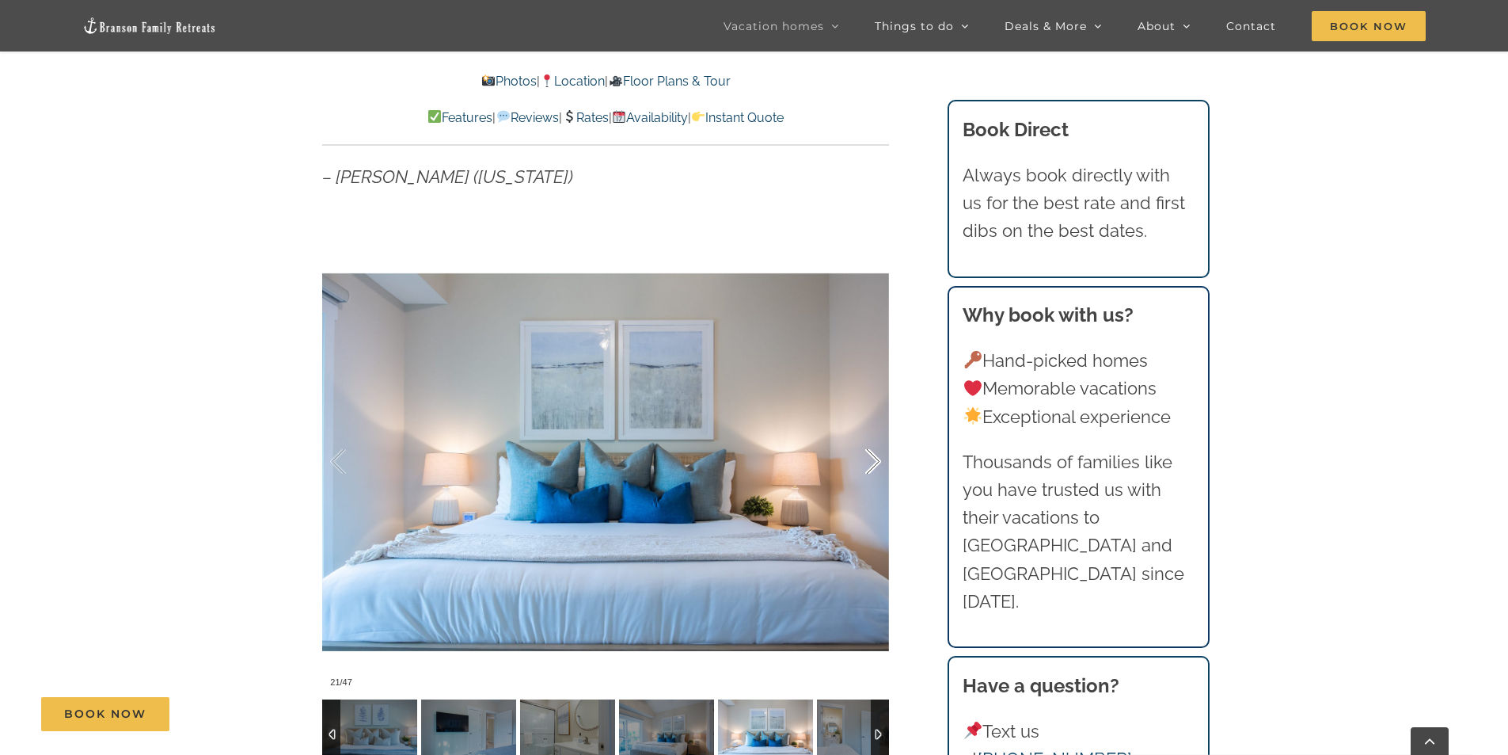
click at [876, 462] on div at bounding box center [856, 461] width 49 height 98
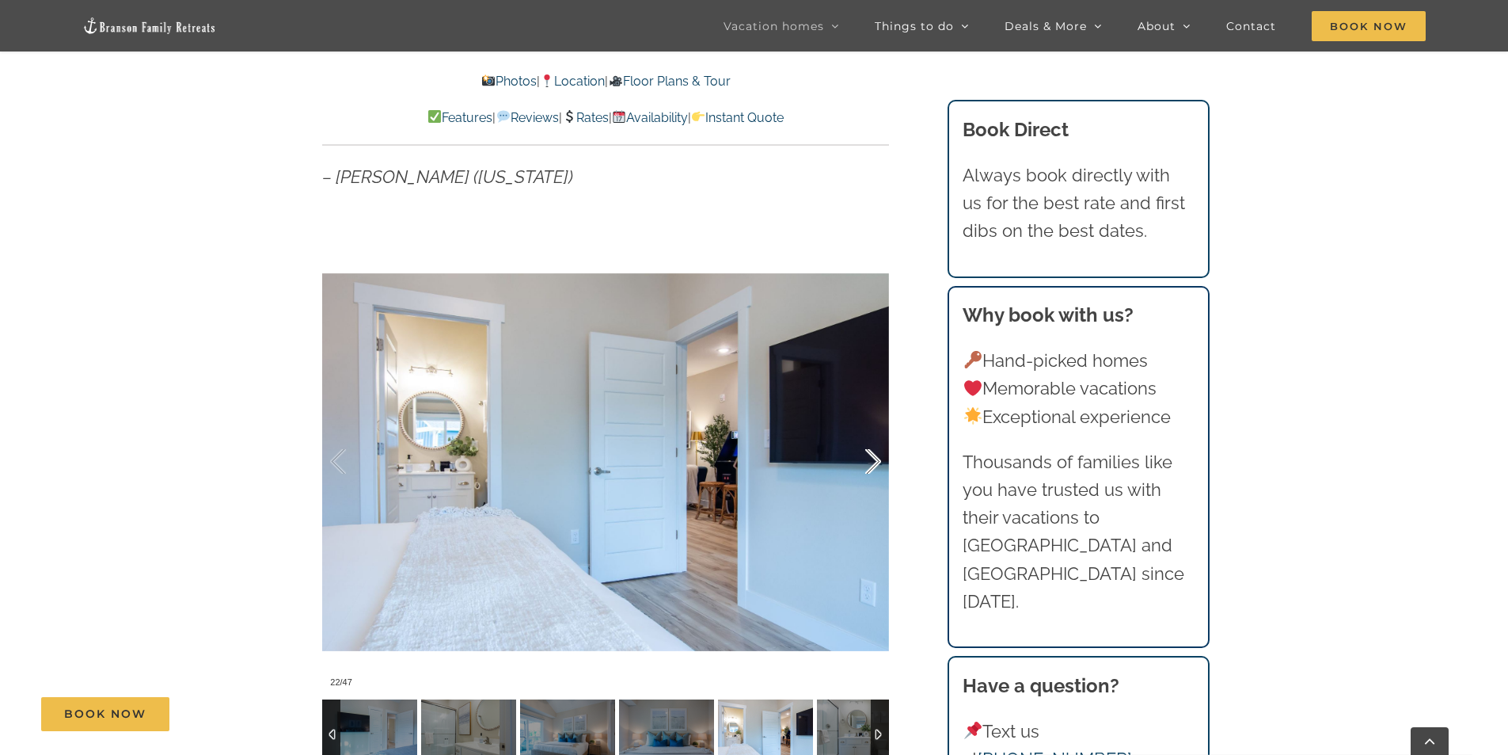
click at [876, 462] on div at bounding box center [856, 461] width 49 height 98
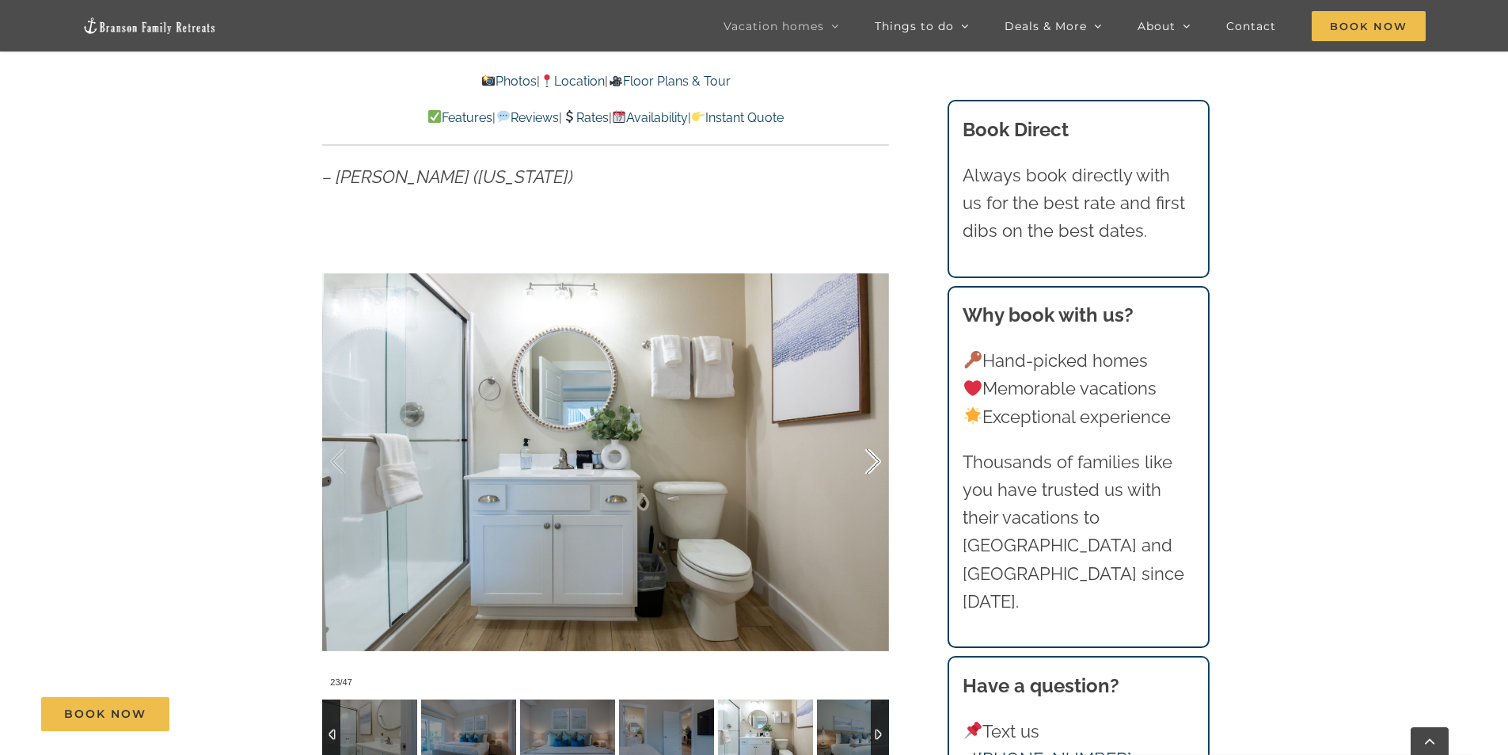
click at [876, 462] on div at bounding box center [856, 461] width 49 height 98
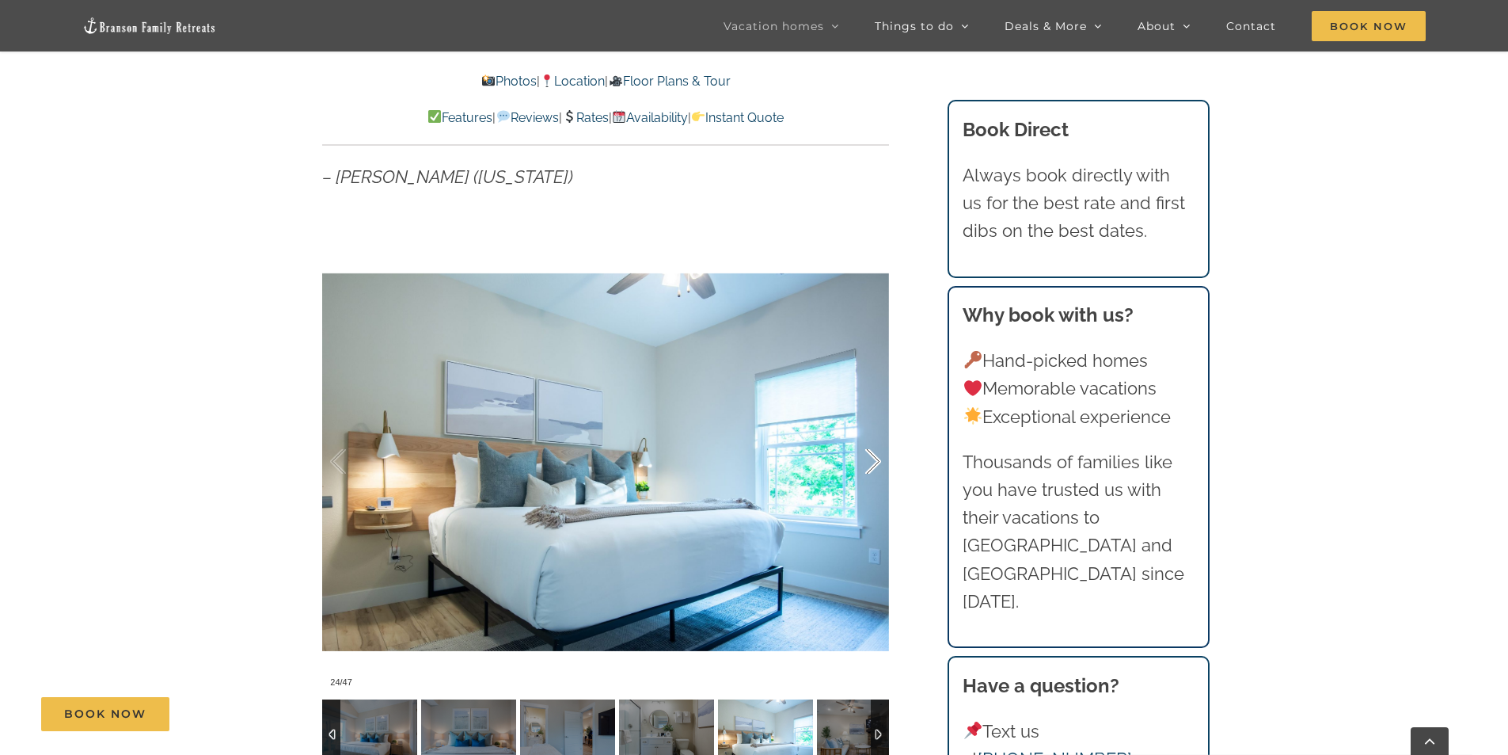
click at [876, 462] on div at bounding box center [856, 461] width 49 height 98
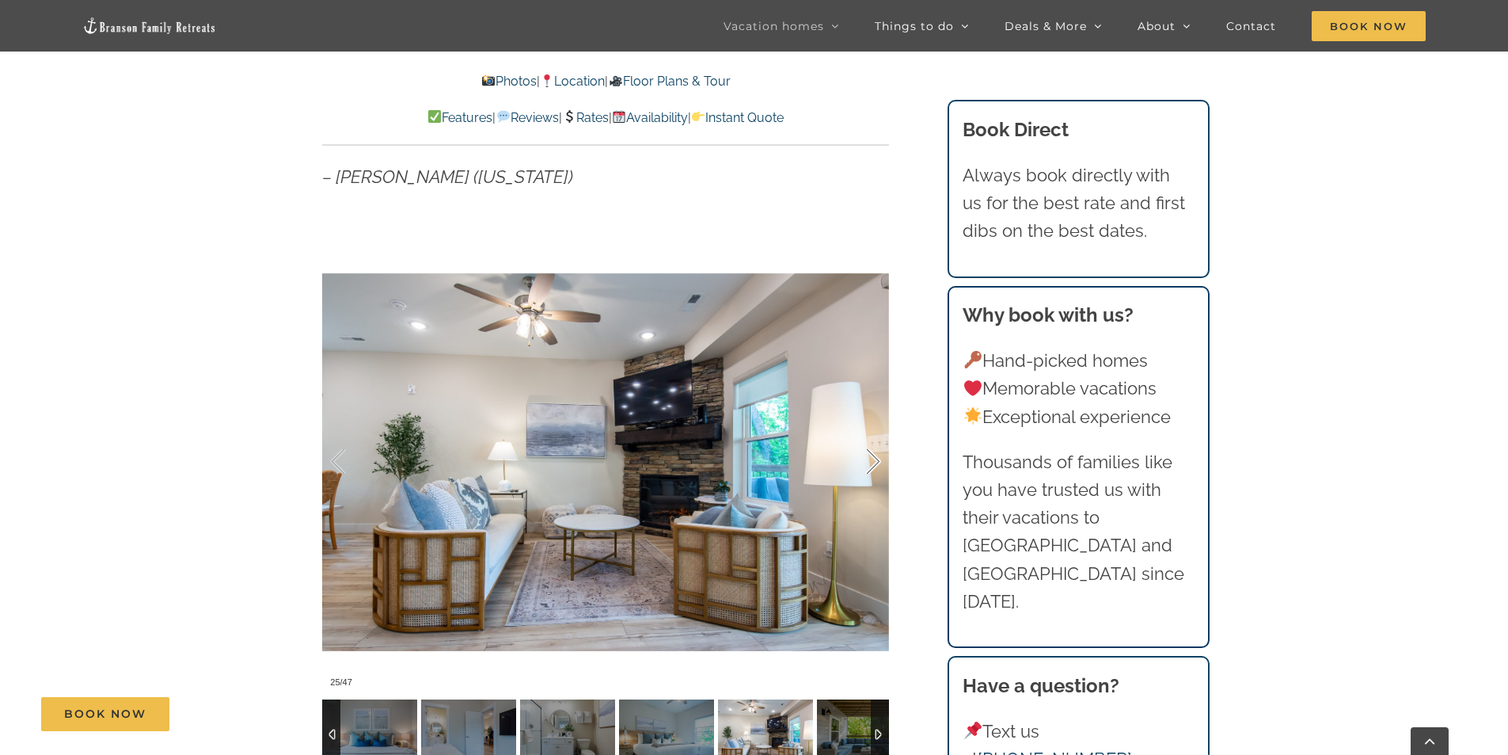
click at [876, 462] on div at bounding box center [856, 461] width 49 height 98
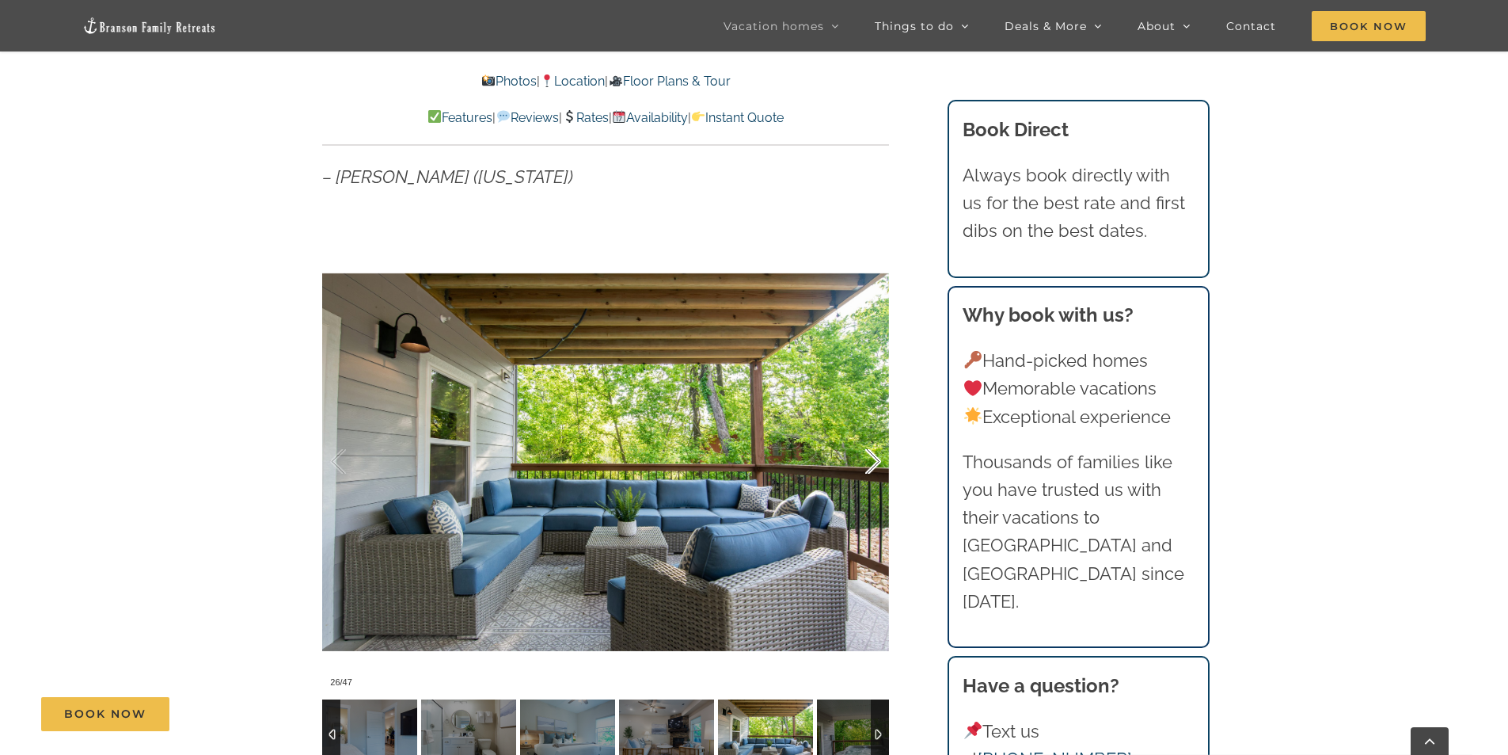
click at [876, 462] on div at bounding box center [856, 461] width 49 height 98
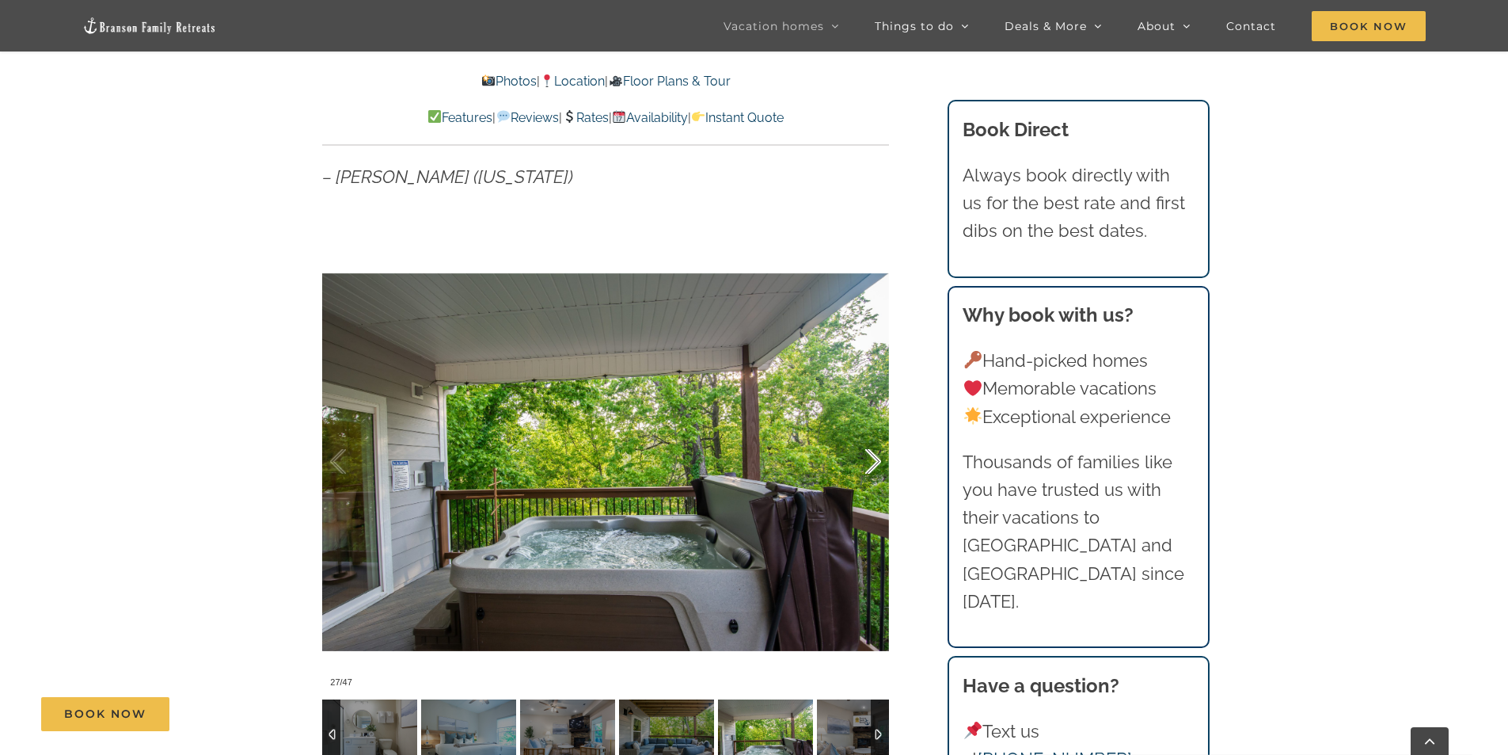
click at [876, 462] on div at bounding box center [856, 461] width 49 height 98
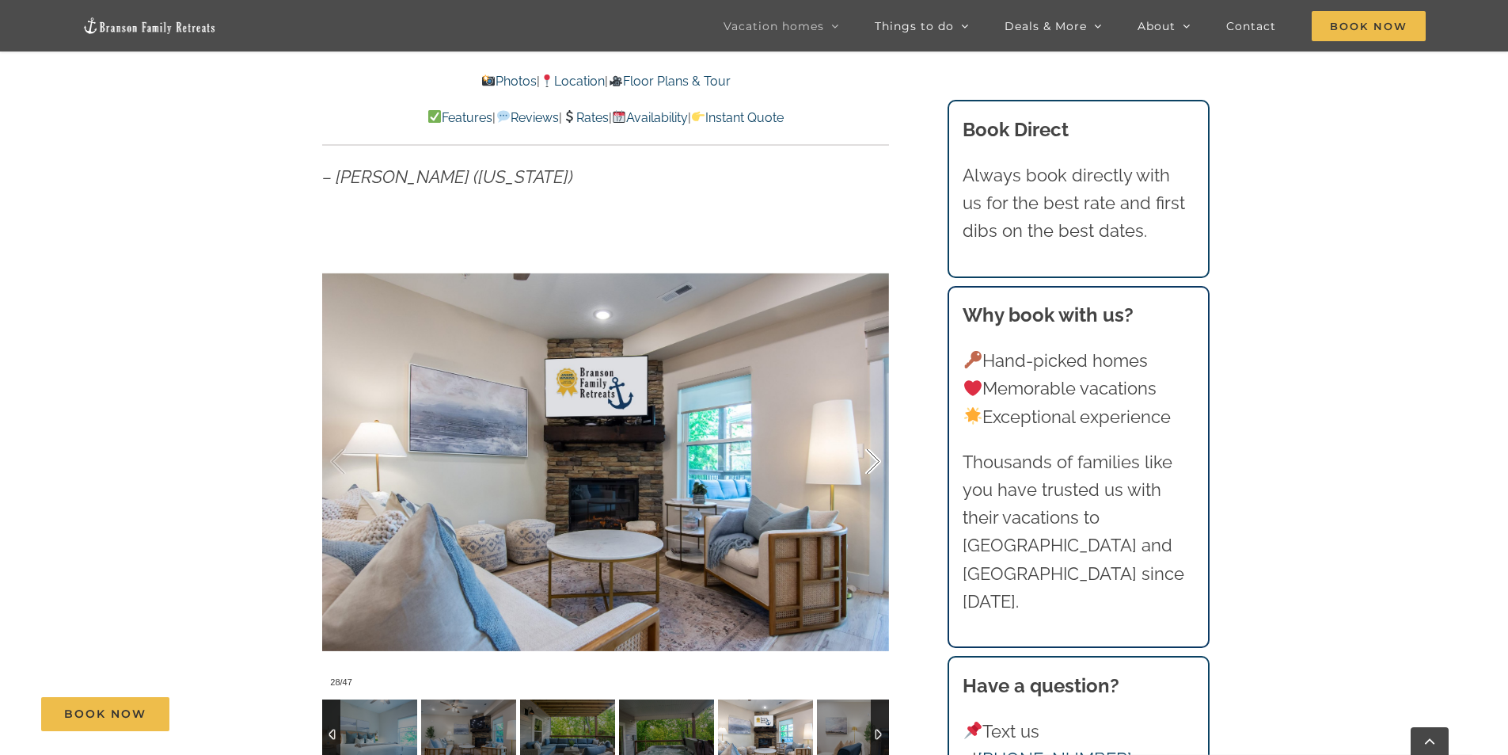
click at [876, 462] on div at bounding box center [856, 461] width 49 height 98
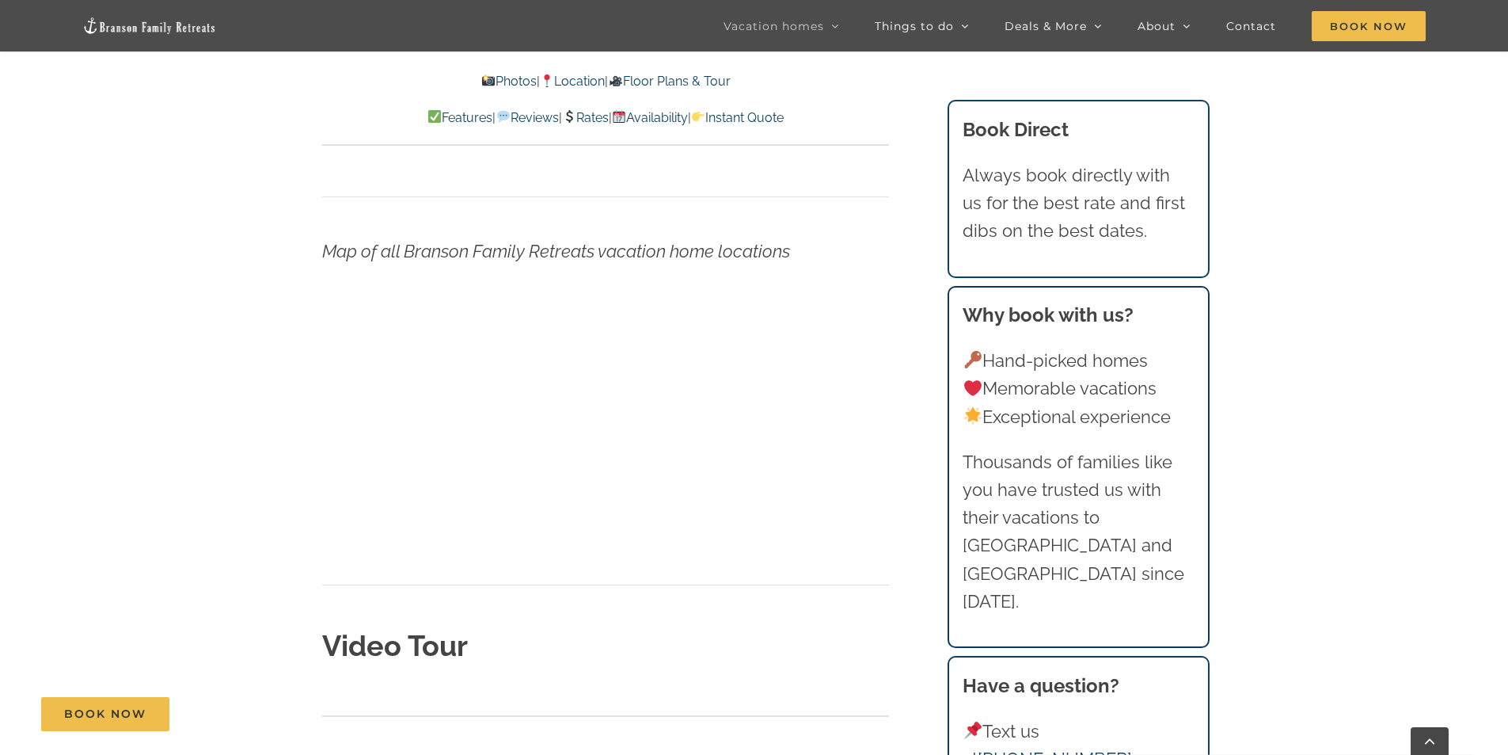
scroll to position [4696, 0]
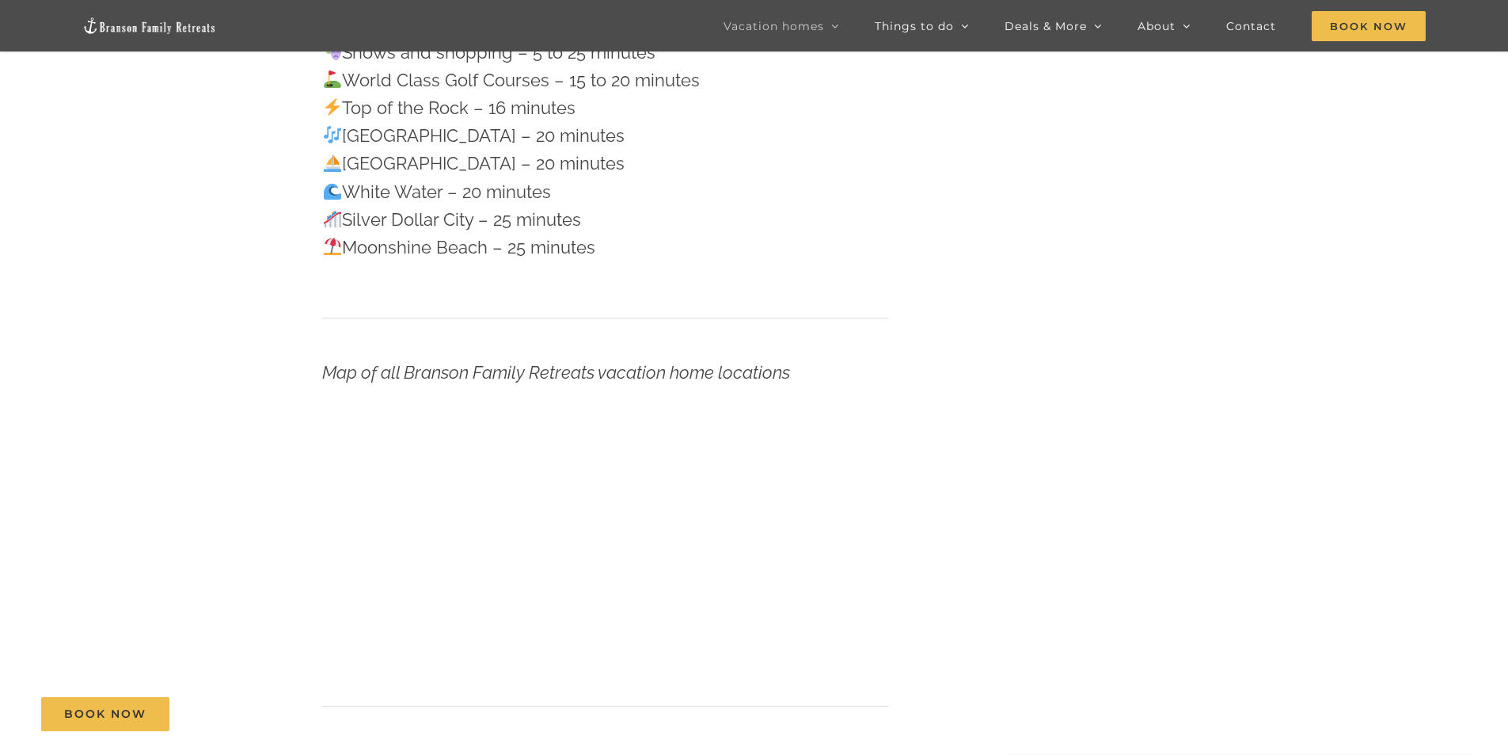
scroll to position [158, 0]
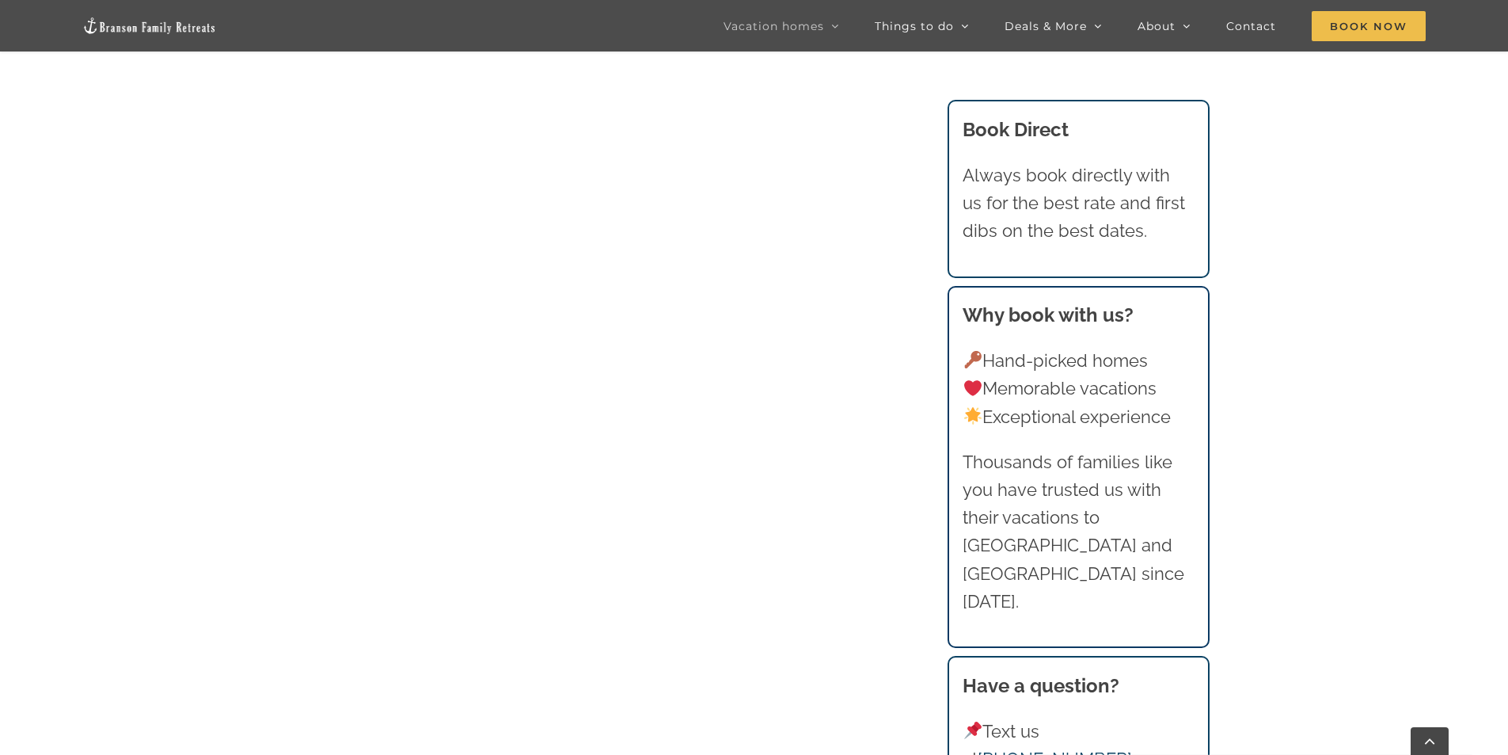
scroll to position [1269, 0]
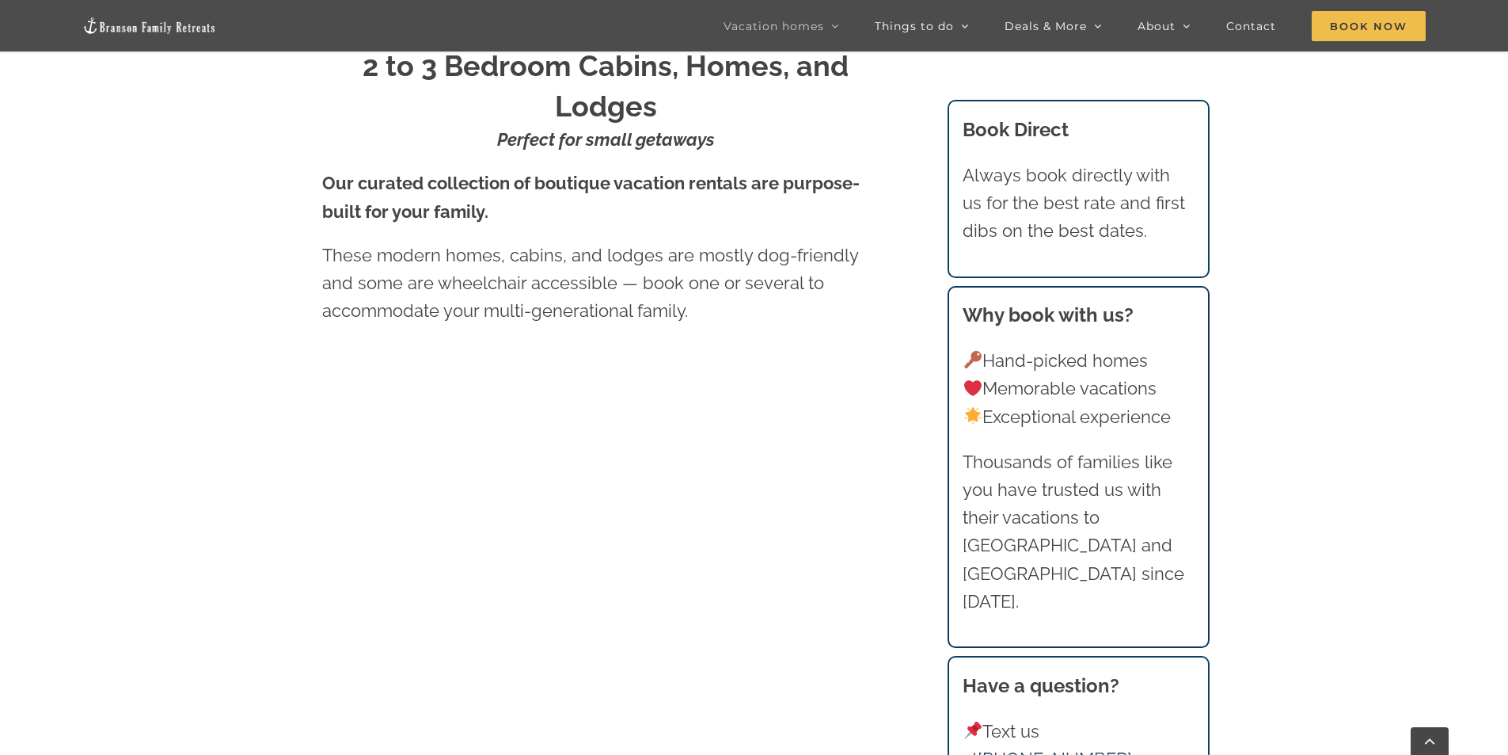
scroll to position [1032, 0]
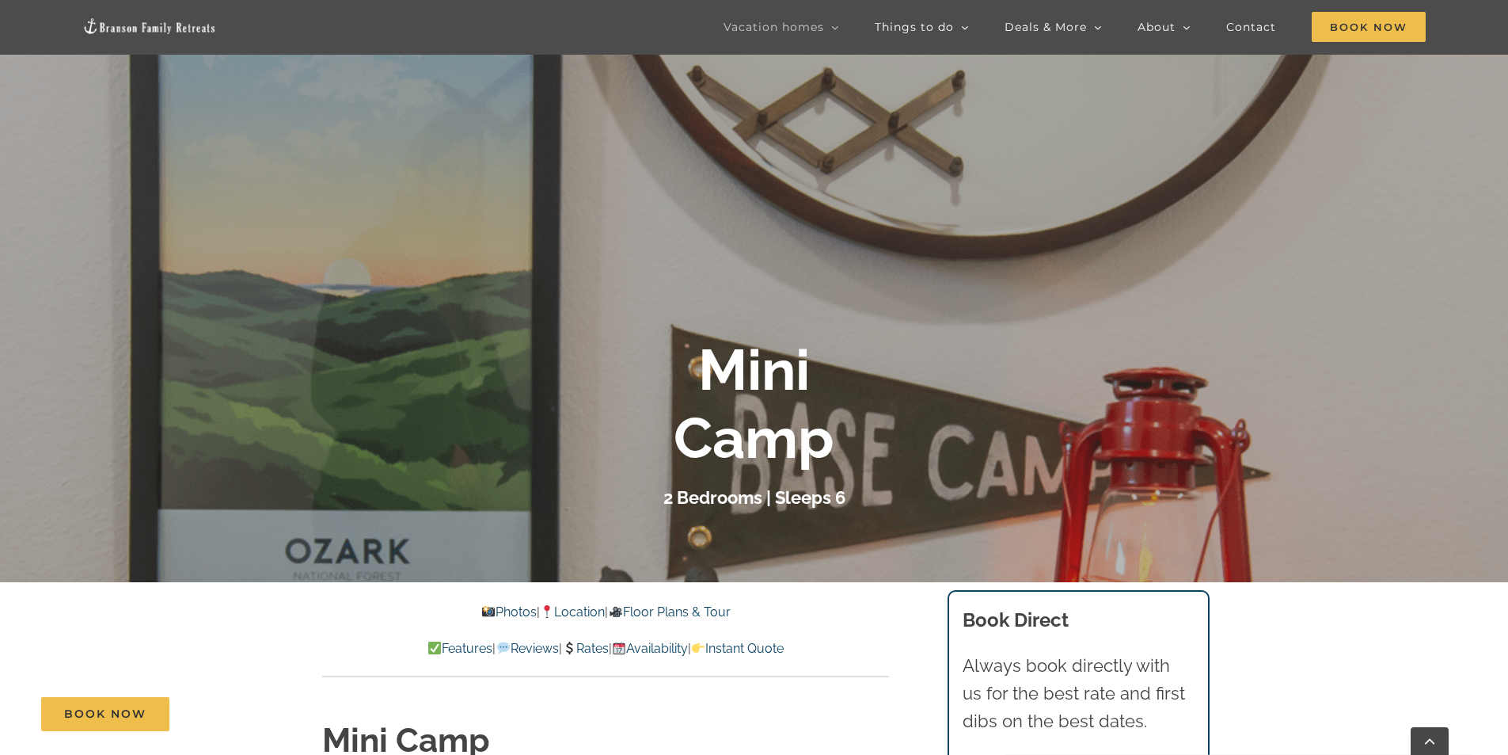
scroll to position [238, 0]
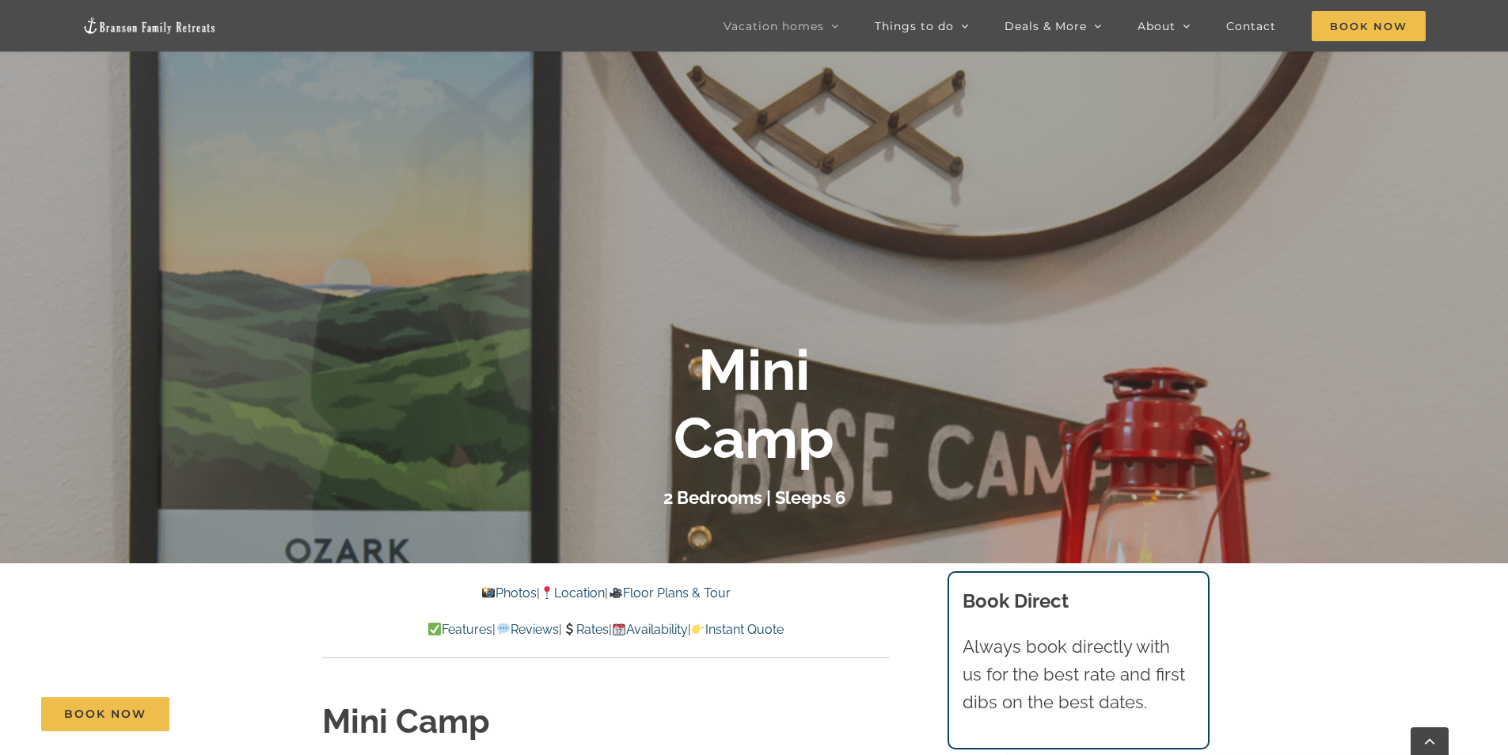
click at [481, 589] on link "Photos" at bounding box center [508, 592] width 55 height 15
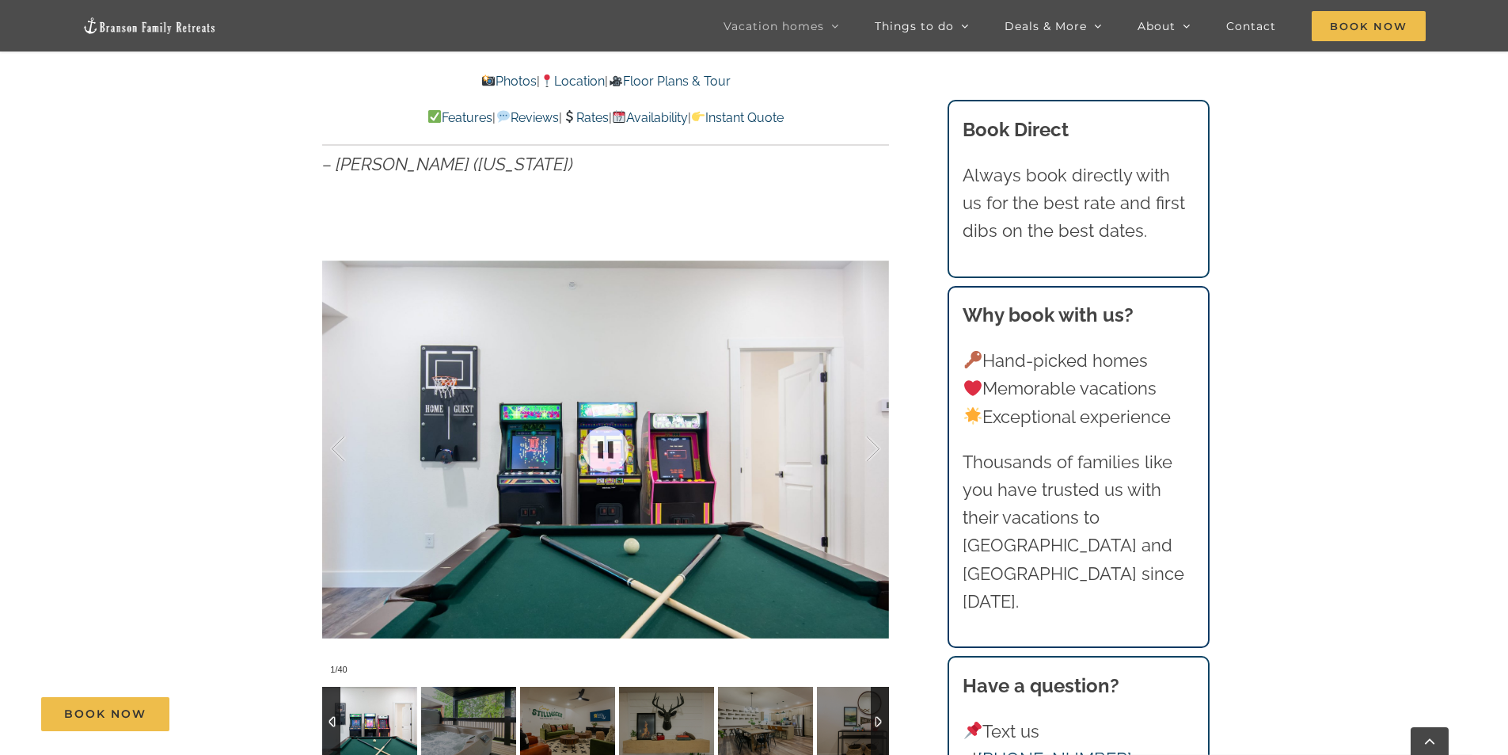
scroll to position [1371, 0]
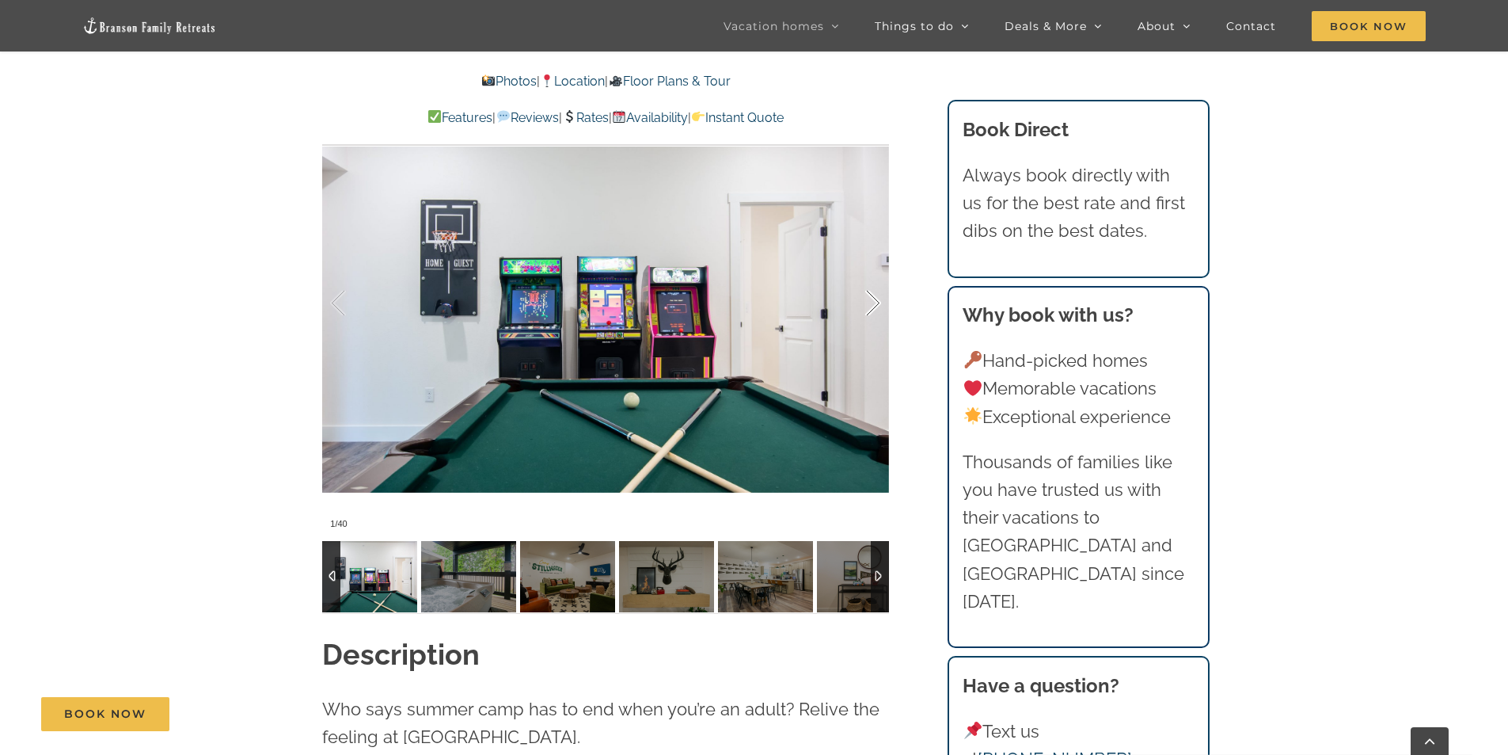
click at [862, 306] on div at bounding box center [856, 303] width 49 height 98
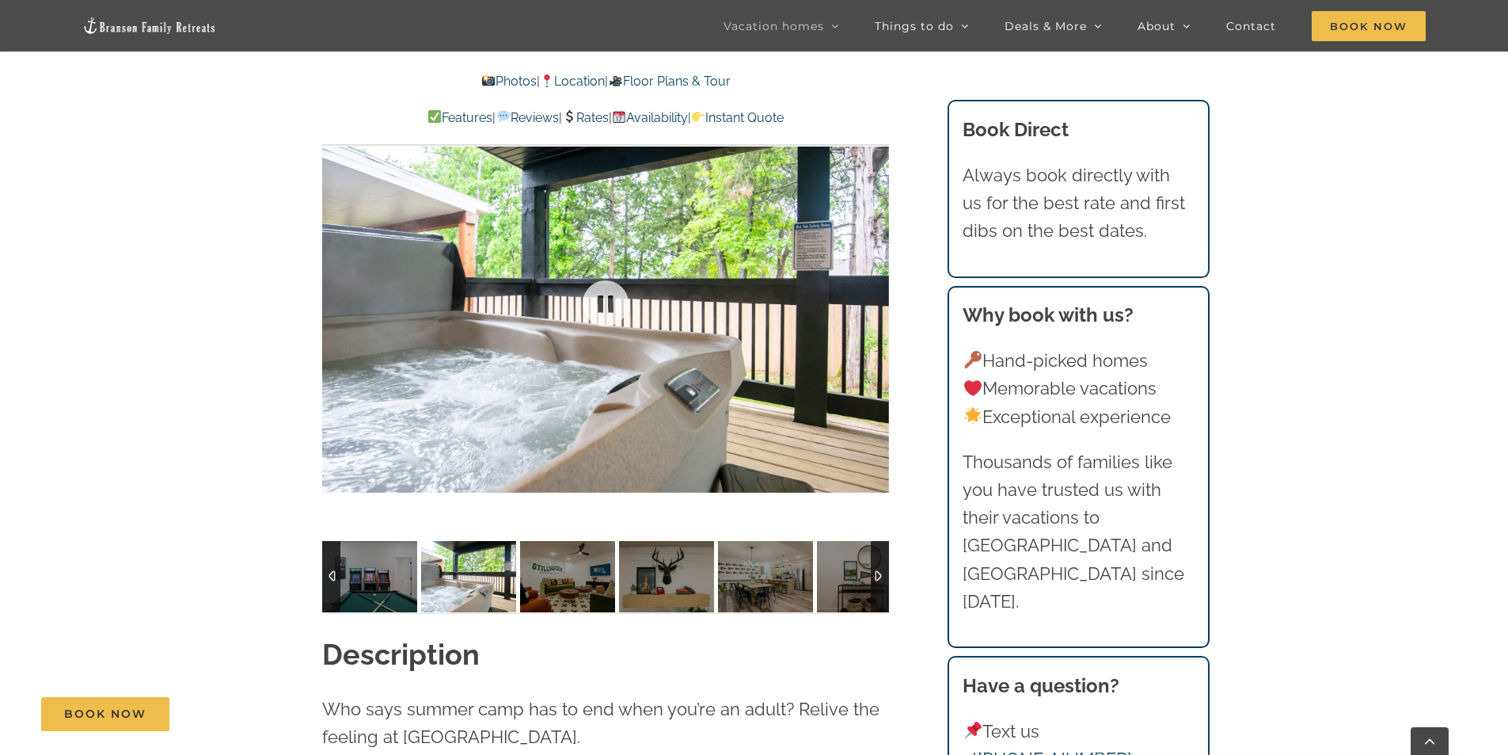
click at [862, 306] on div at bounding box center [605, 303] width 567 height 466
click at [873, 303] on div at bounding box center [856, 303] width 49 height 98
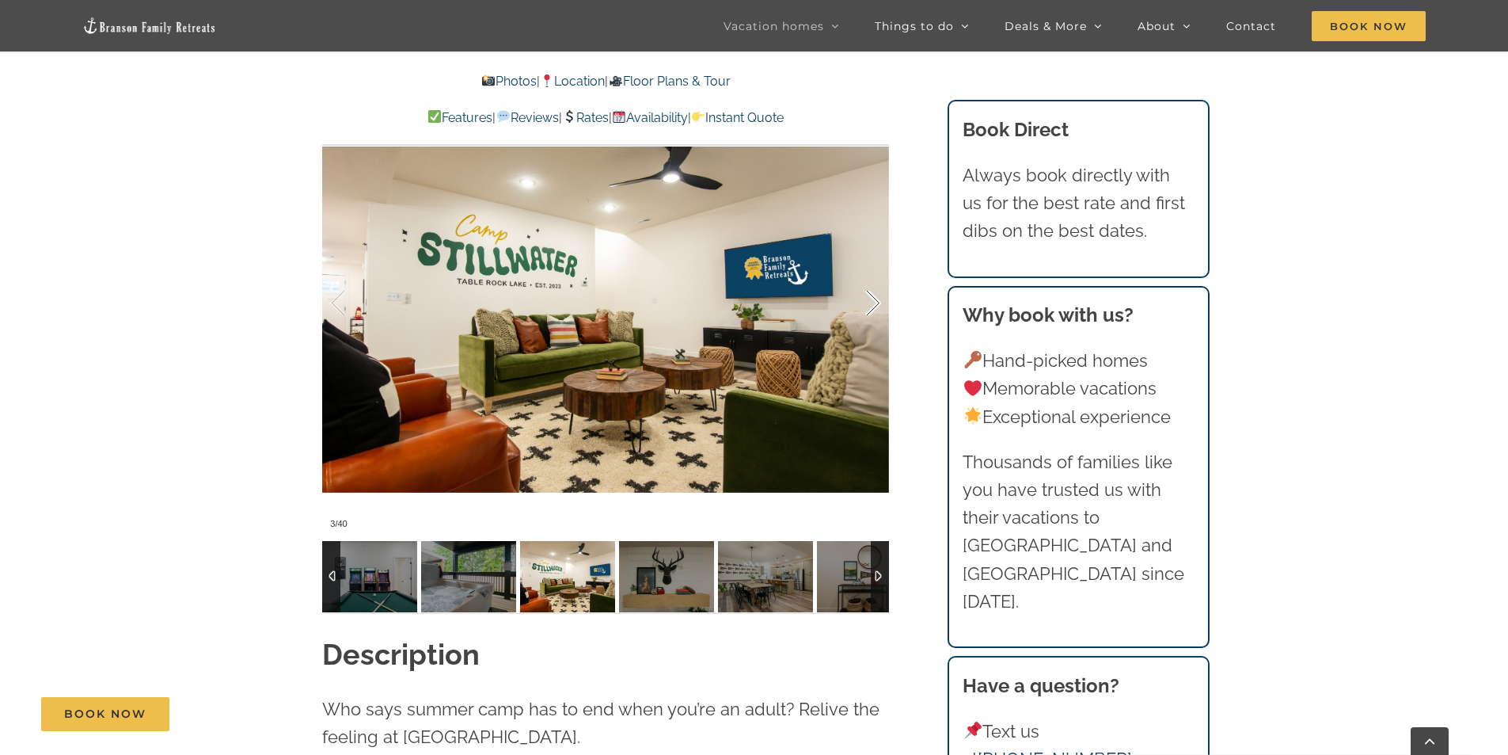
click at [873, 303] on div at bounding box center [856, 303] width 49 height 98
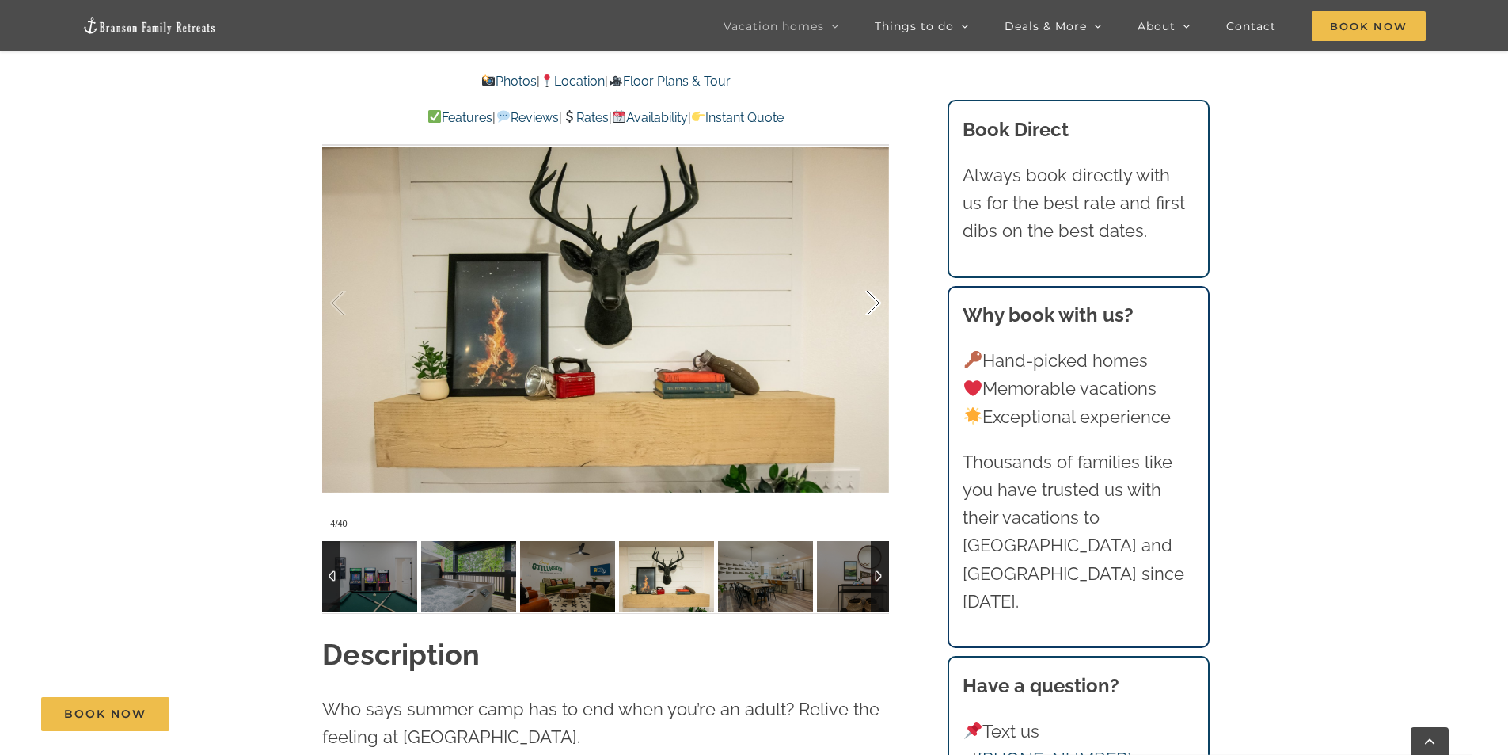
click at [873, 303] on div at bounding box center [856, 303] width 49 height 98
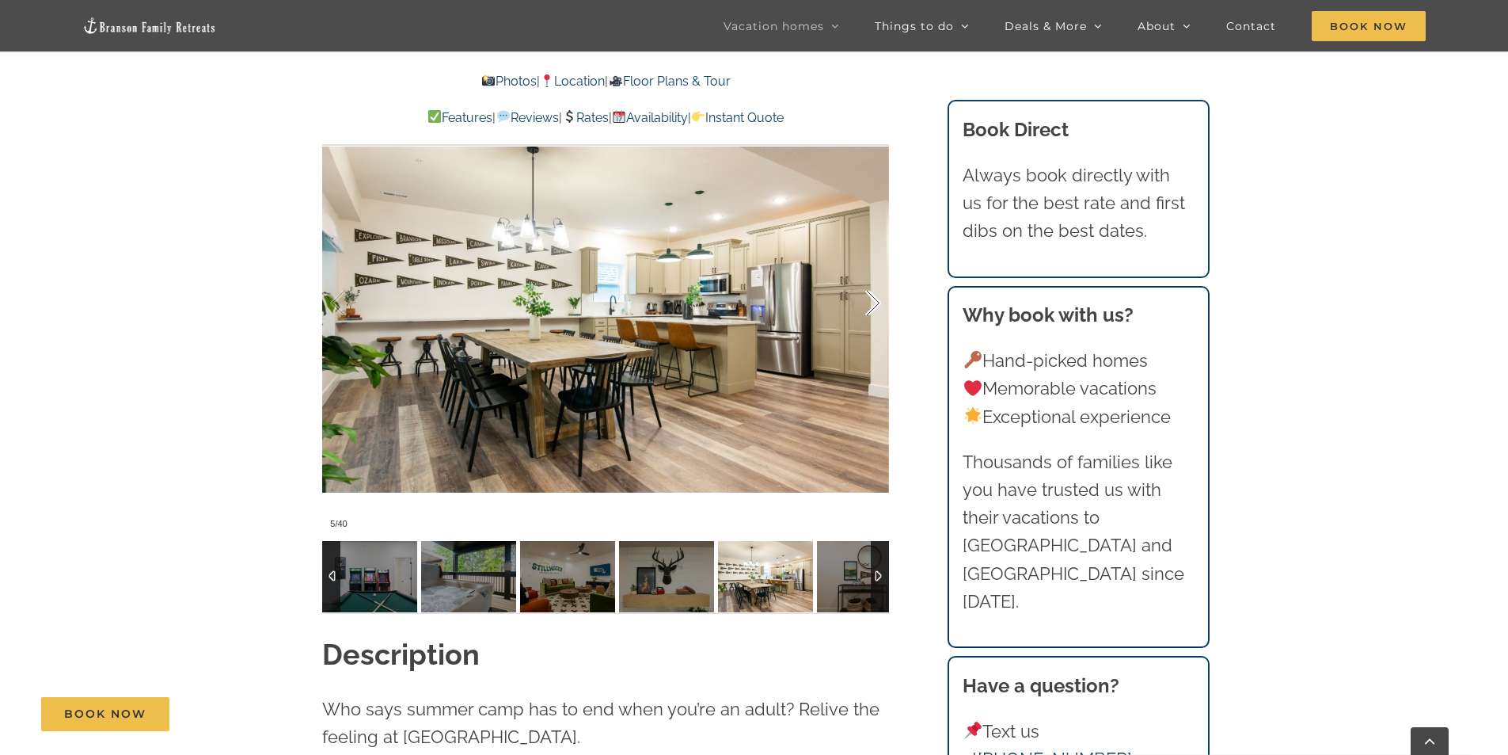
click at [873, 303] on div at bounding box center [856, 303] width 49 height 98
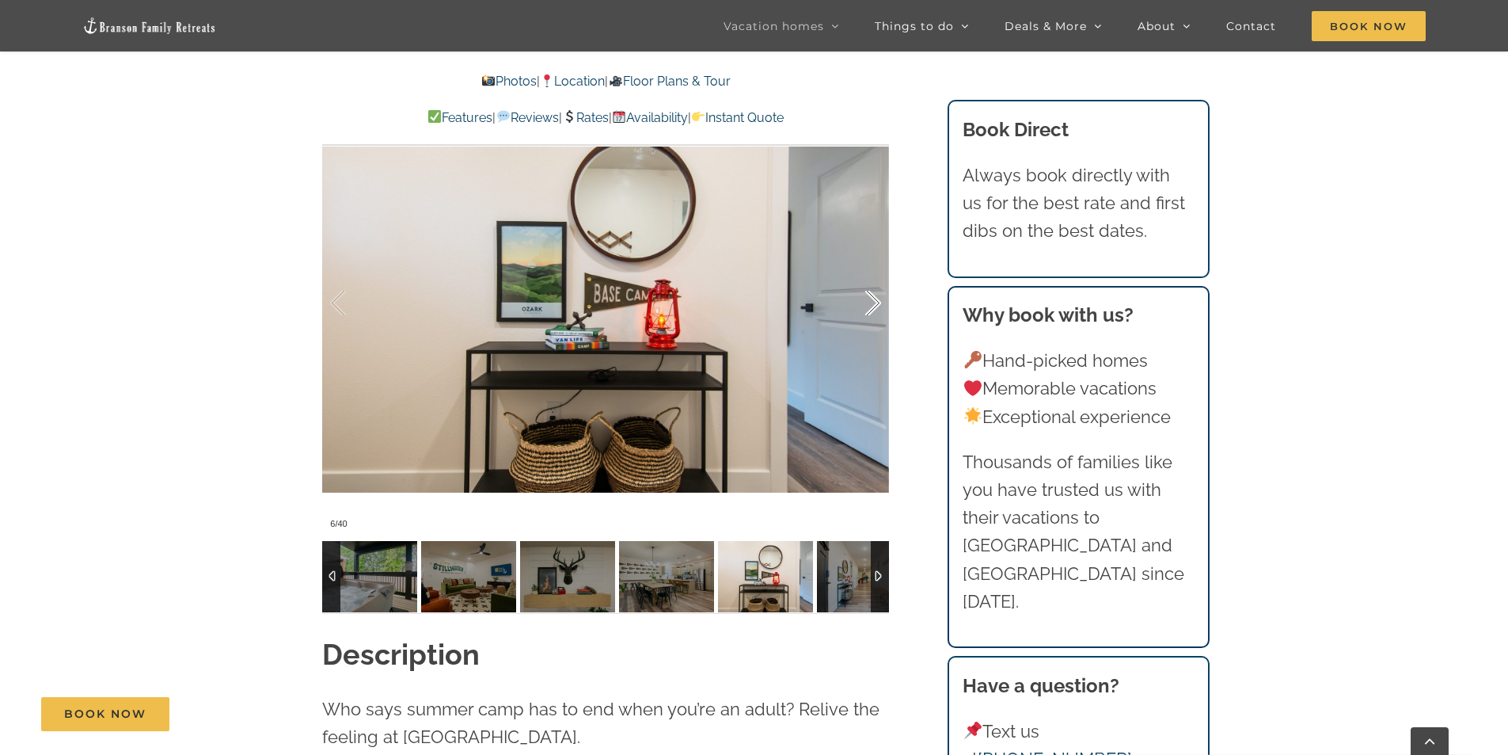
click at [873, 303] on div at bounding box center [856, 303] width 49 height 98
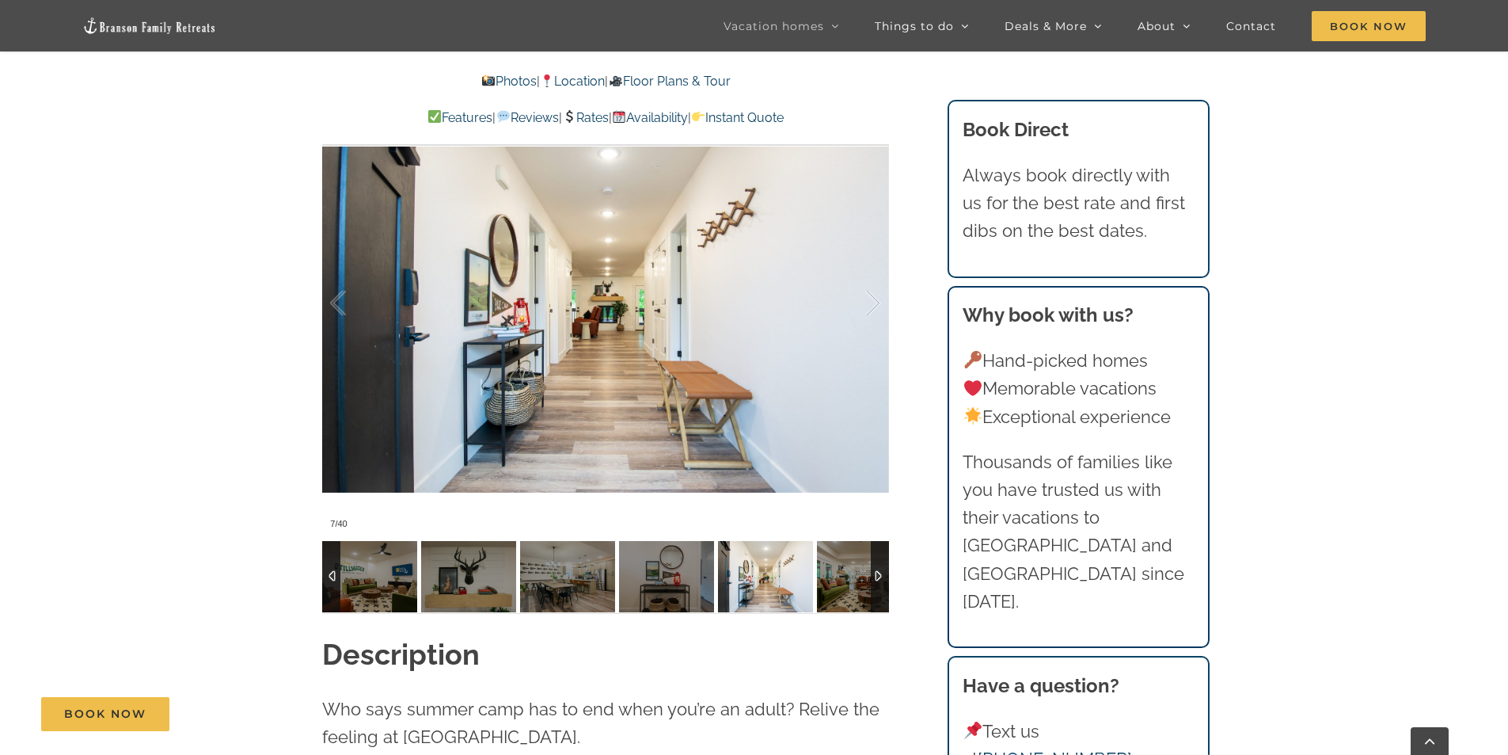
click at [880, 582] on div at bounding box center [880, 576] width 18 height 71
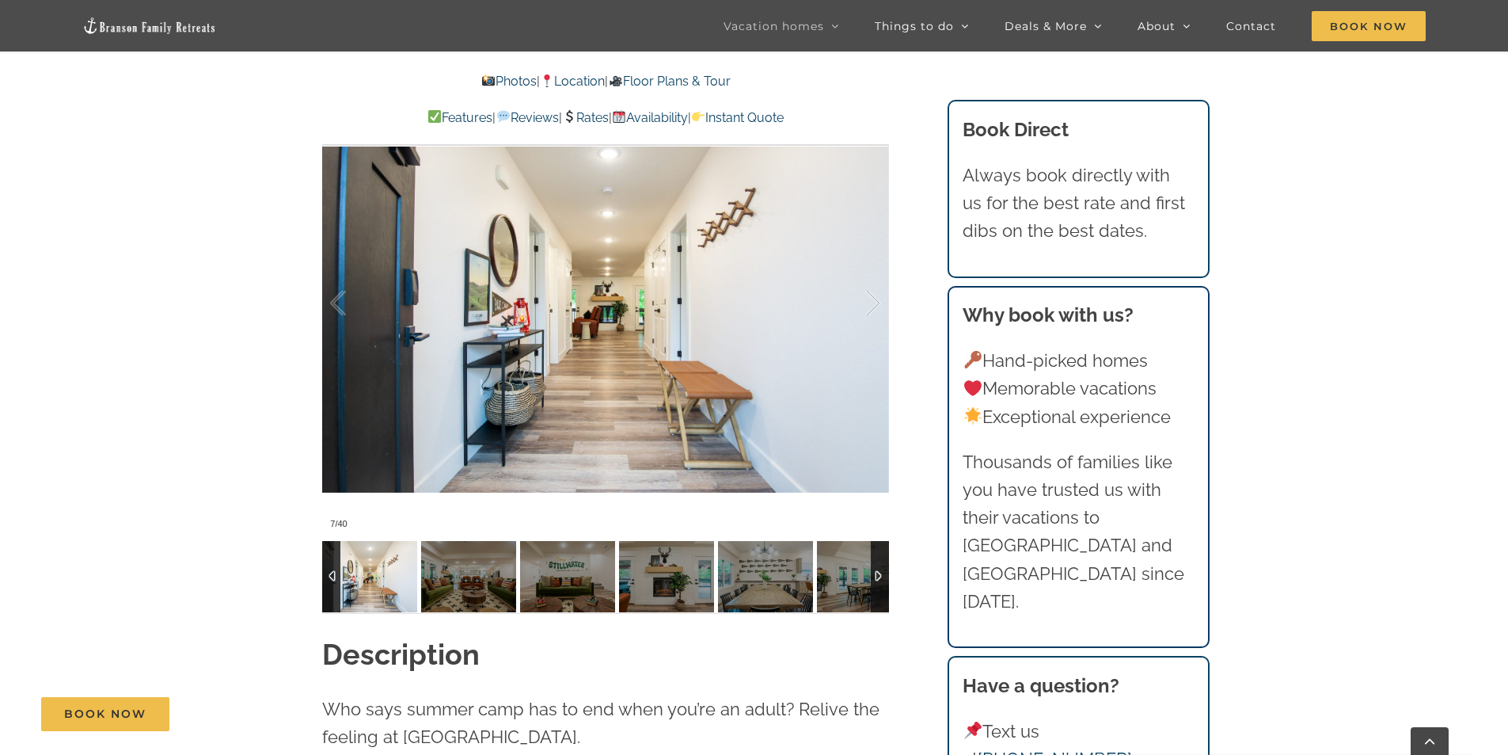
click at [883, 581] on div at bounding box center [880, 576] width 18 height 71
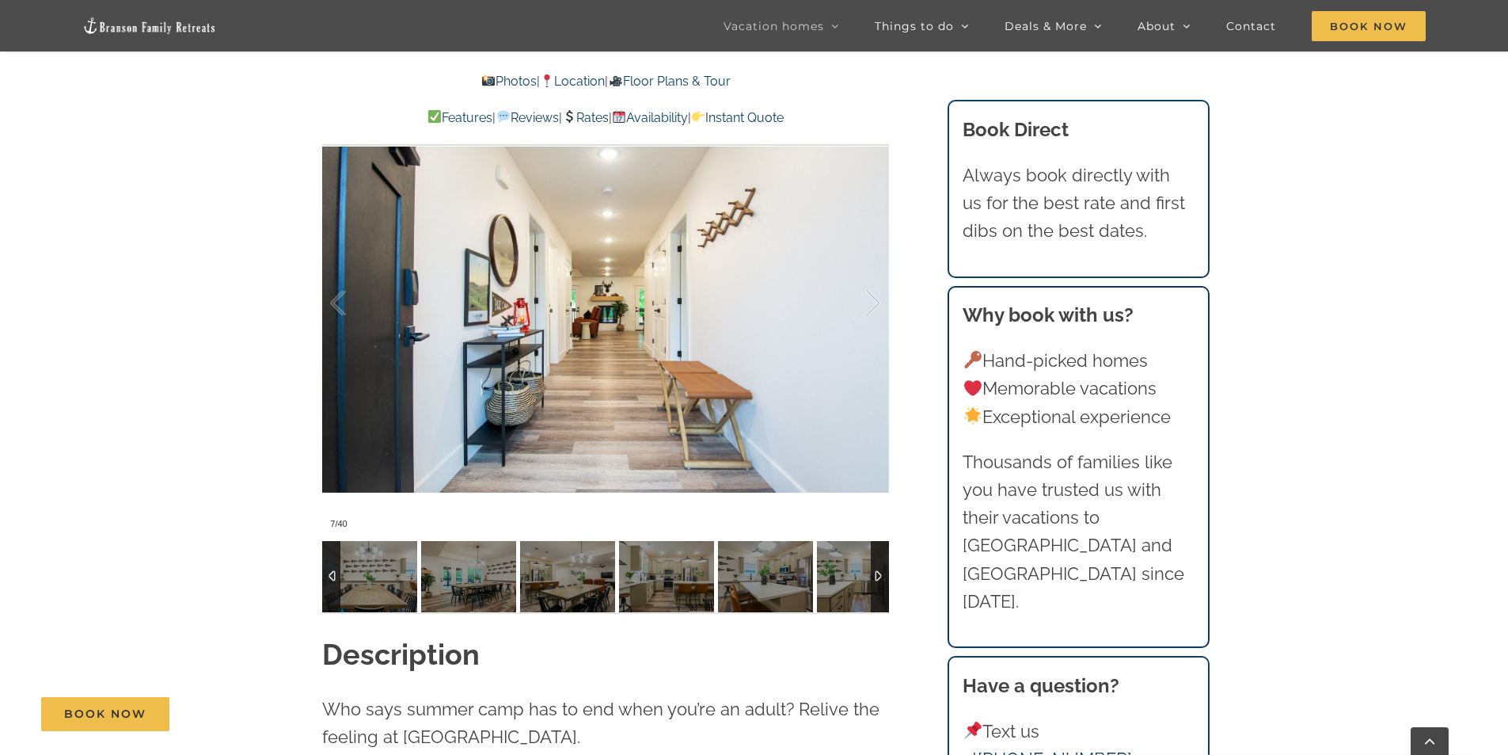
click at [883, 581] on div at bounding box center [880, 576] width 18 height 71
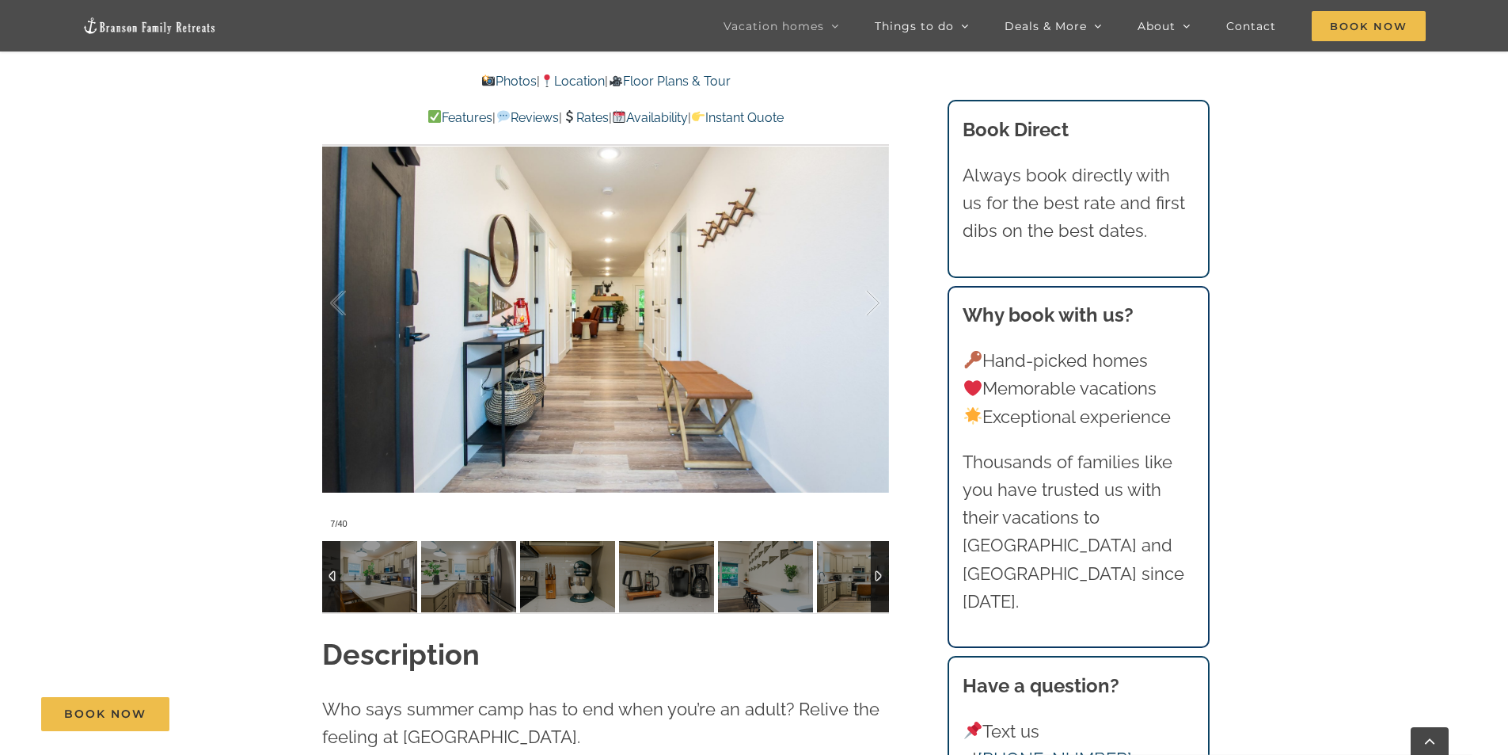
click at [886, 581] on div at bounding box center [880, 576] width 18 height 71
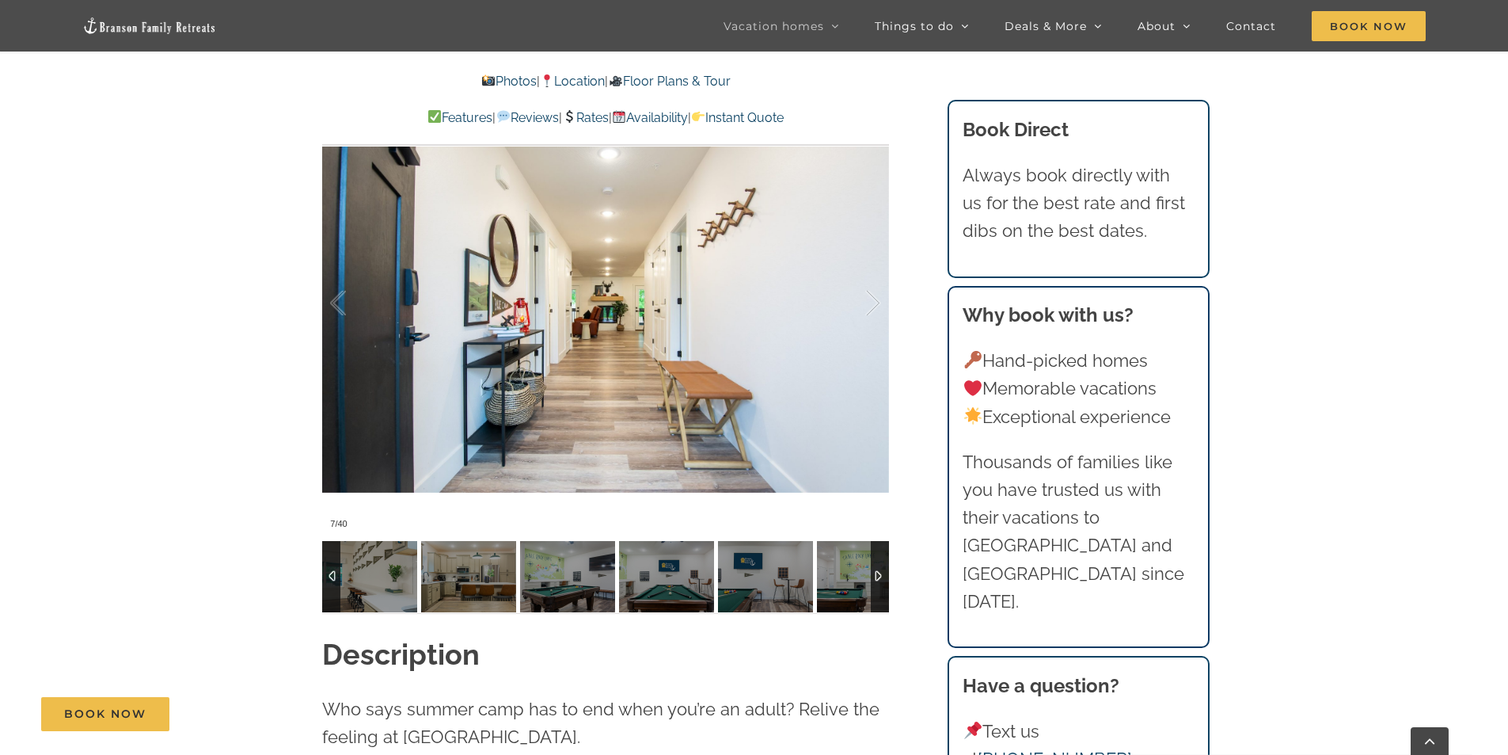
click at [886, 581] on div at bounding box center [880, 576] width 18 height 71
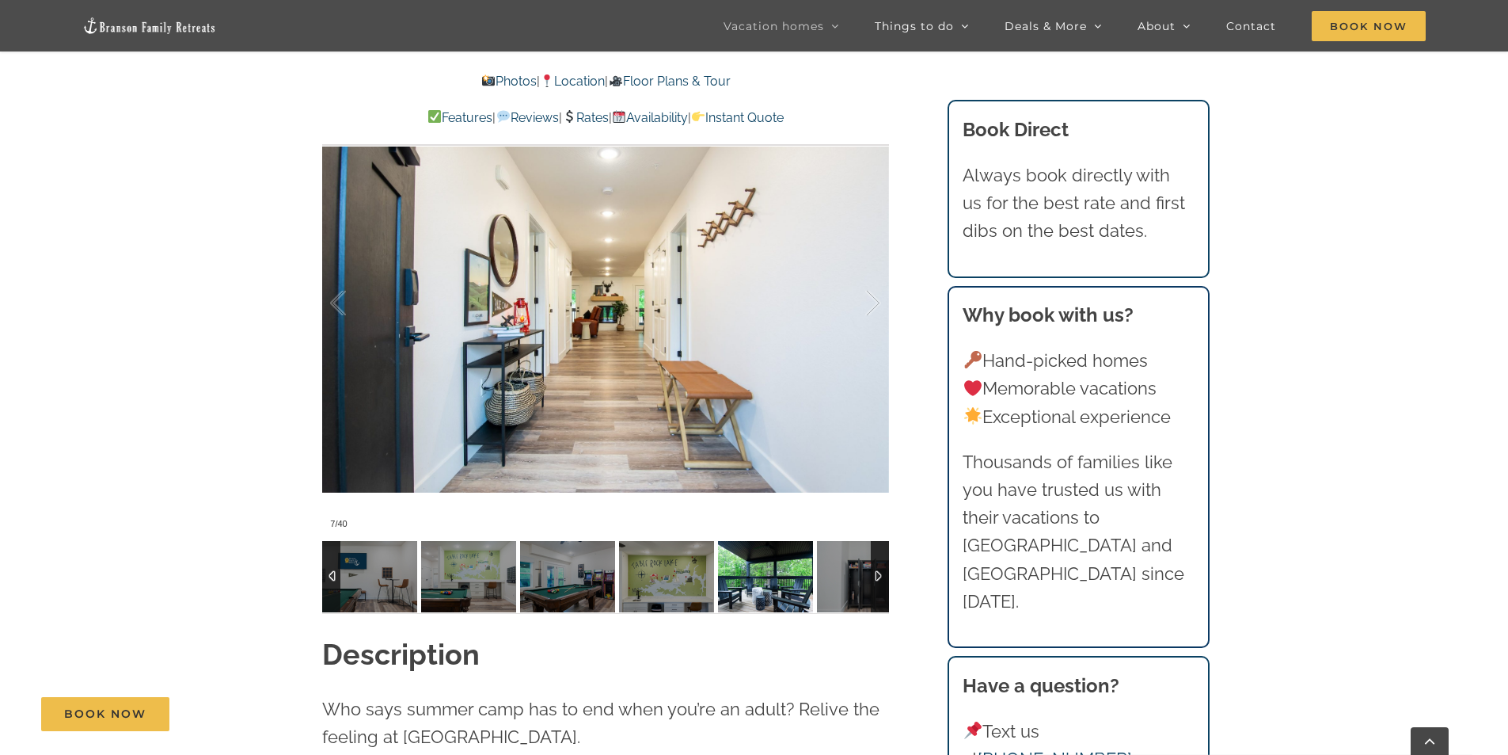
click at [754, 568] on img at bounding box center [765, 576] width 95 height 71
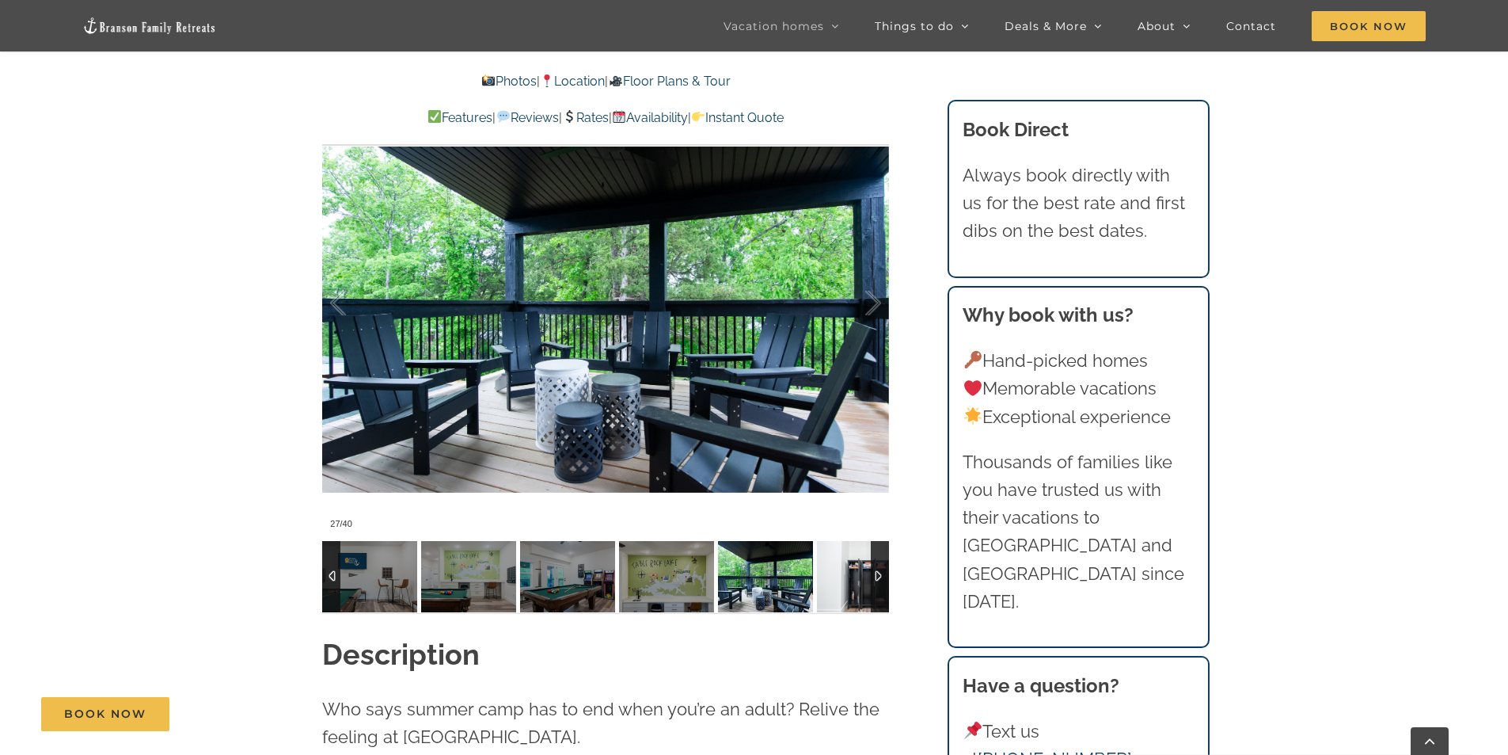
click at [850, 581] on img at bounding box center [864, 576] width 95 height 71
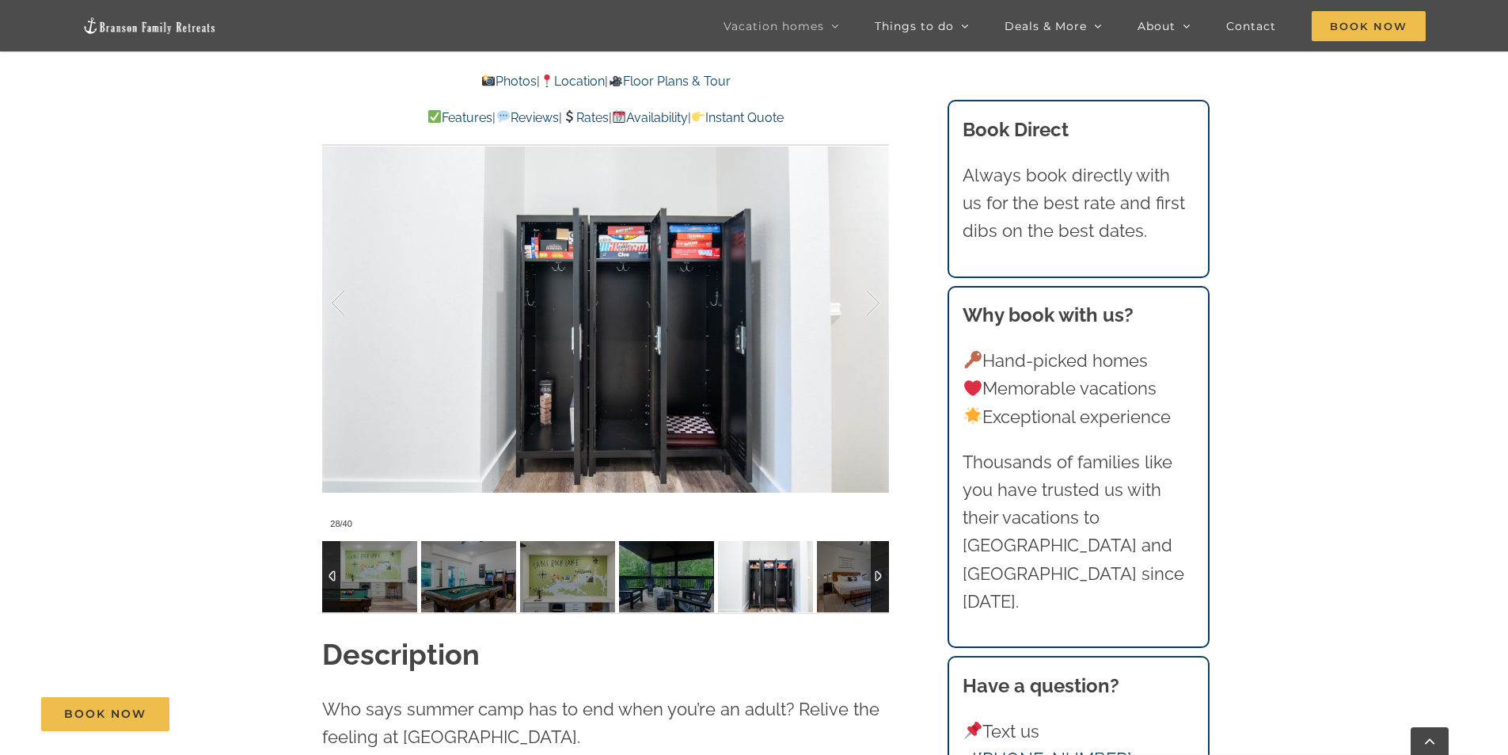
click at [879, 576] on div at bounding box center [880, 576] width 18 height 71
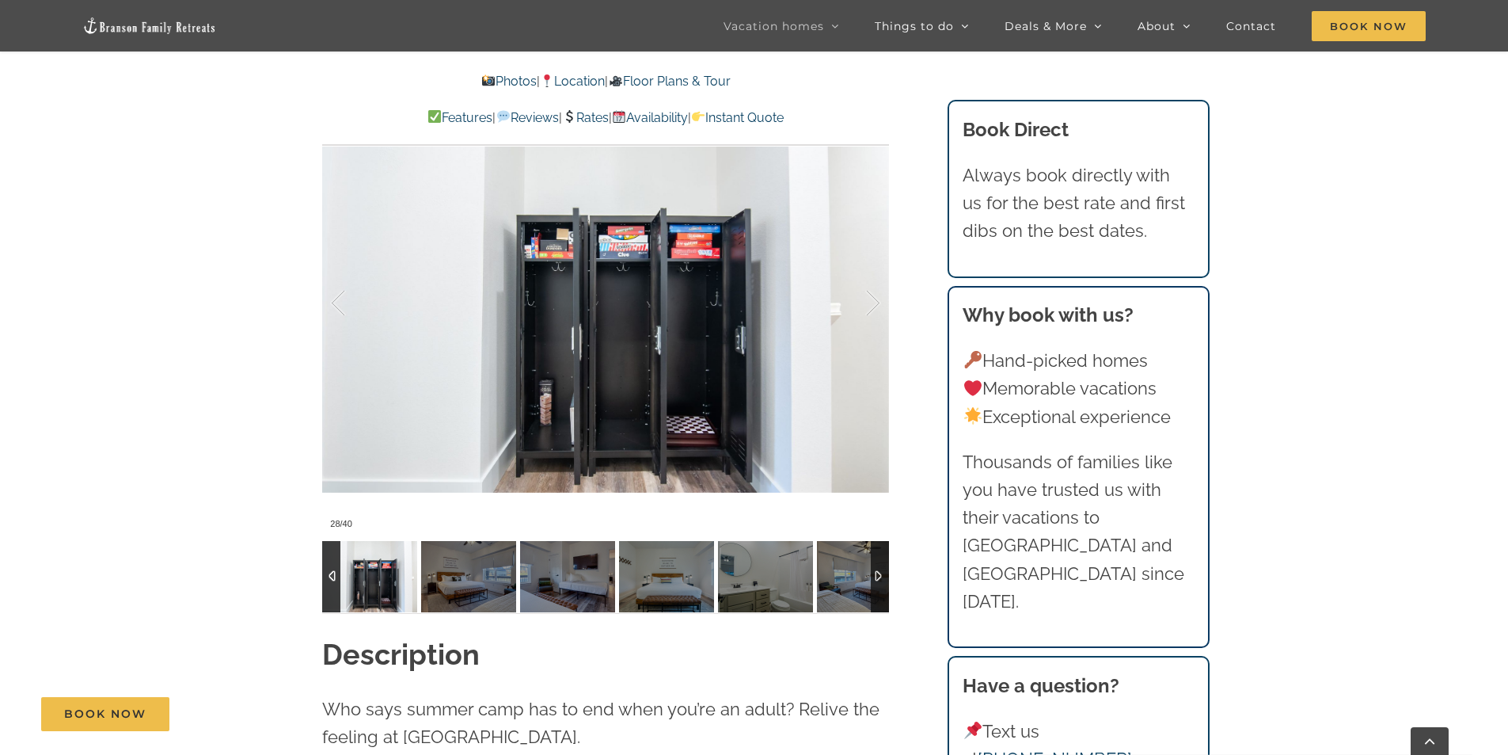
click at [875, 576] on div at bounding box center [880, 576] width 18 height 71
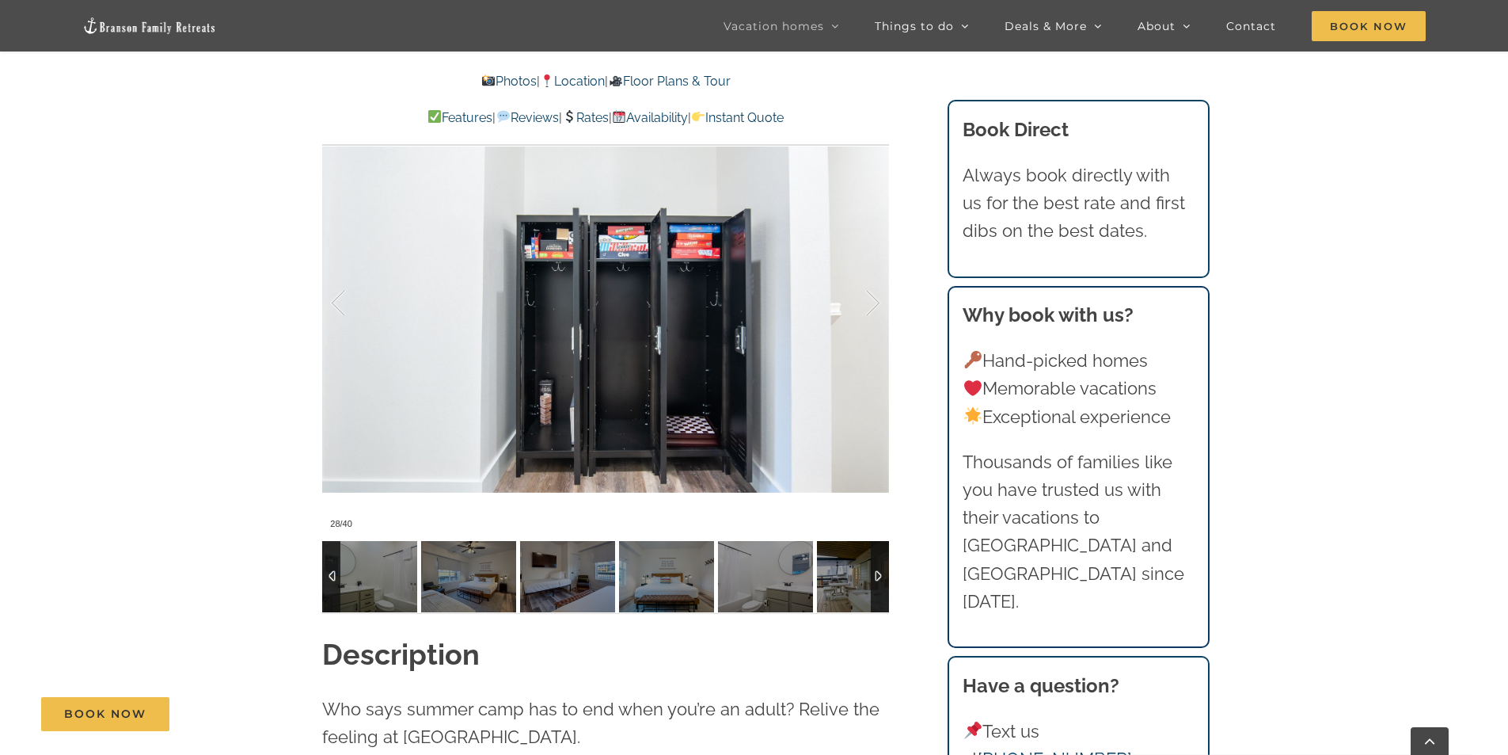
click at [875, 576] on div at bounding box center [880, 576] width 18 height 71
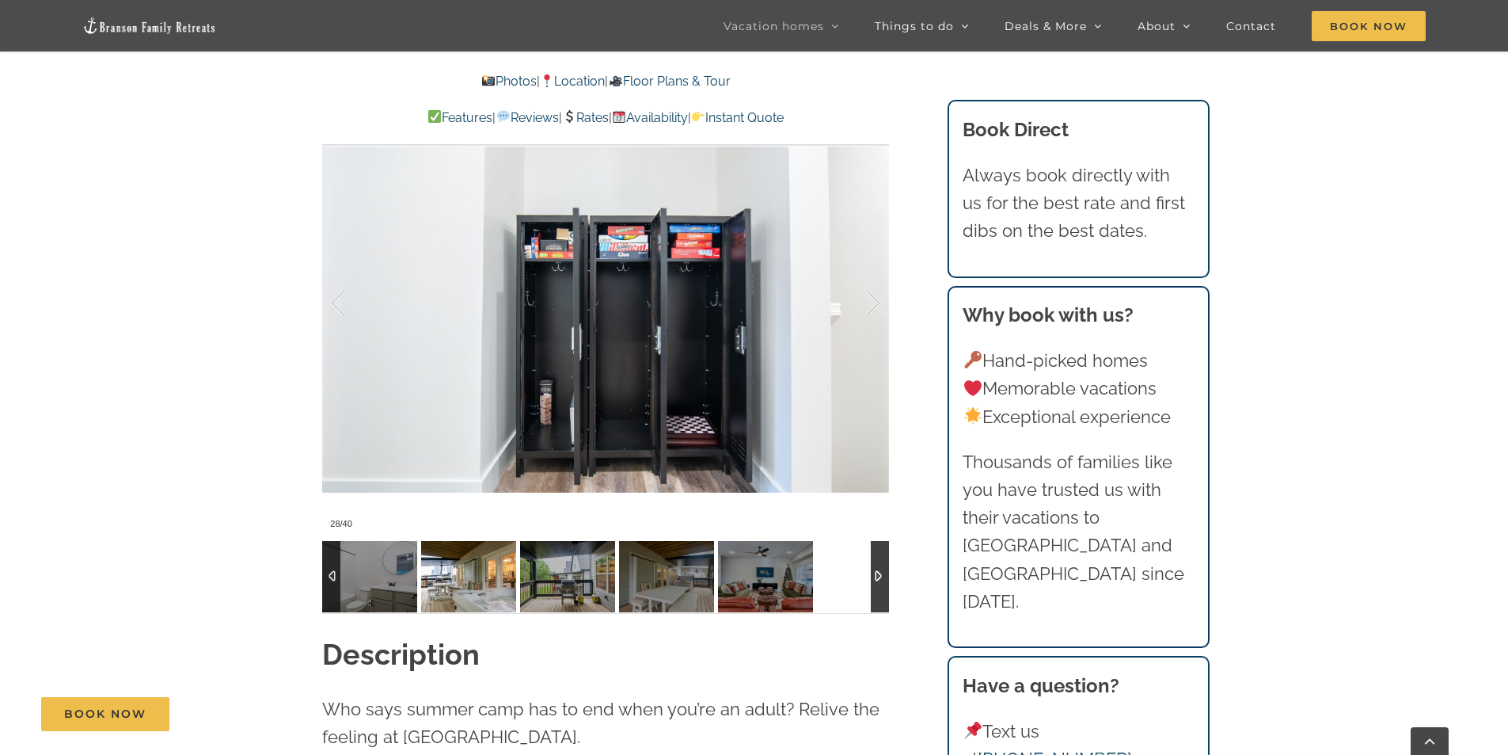
click at [480, 582] on img at bounding box center [468, 576] width 95 height 71
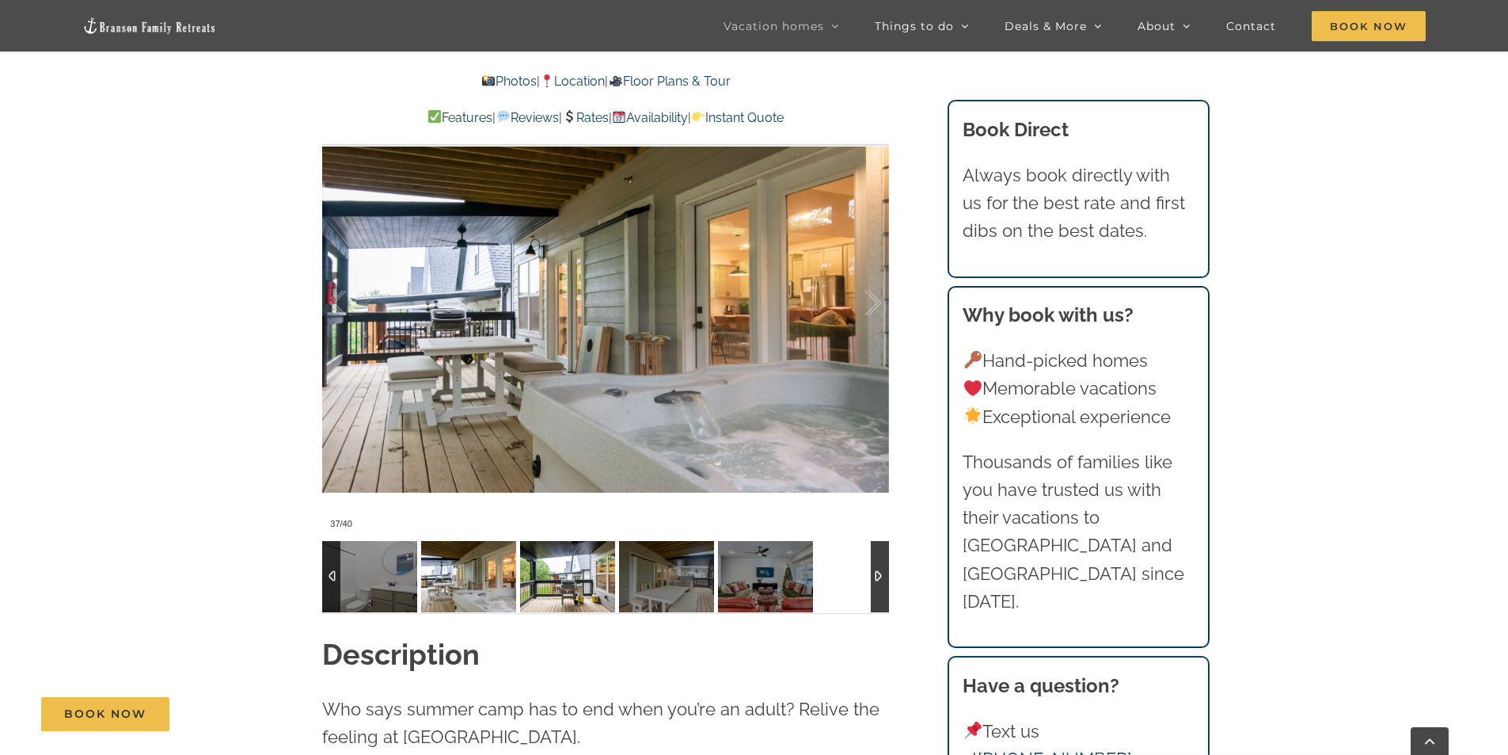
click at [574, 578] on img at bounding box center [567, 576] width 95 height 71
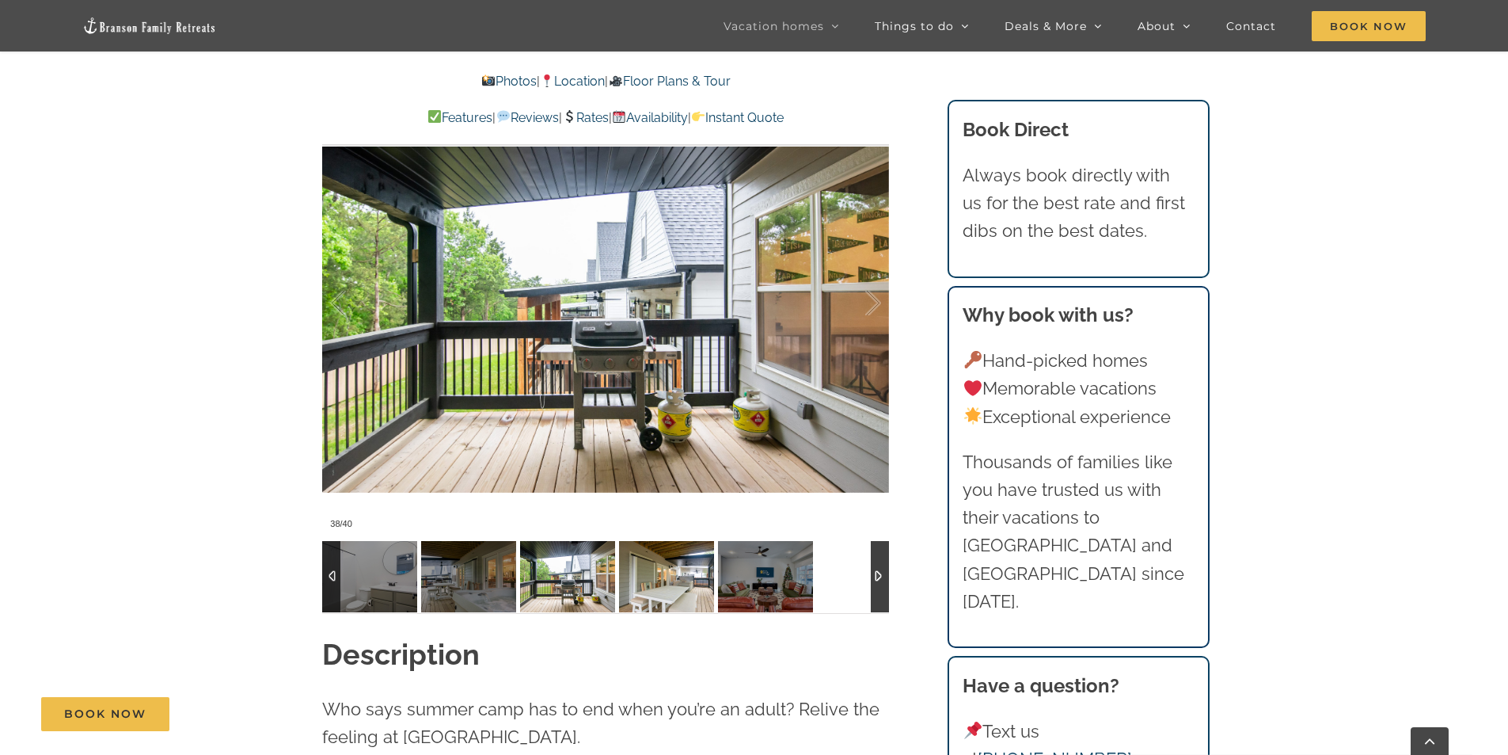
click at [679, 580] on img at bounding box center [666, 576] width 95 height 71
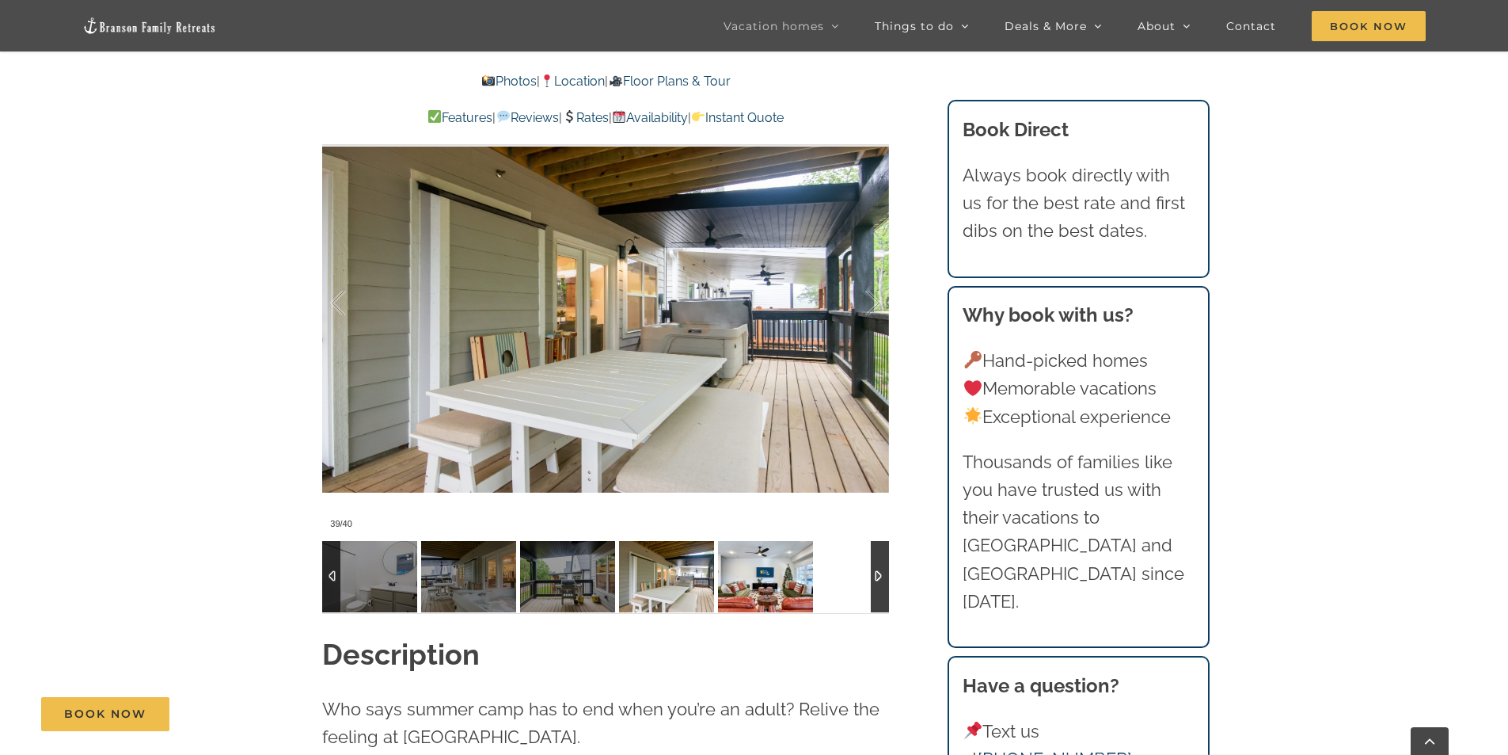
click at [744, 581] on img at bounding box center [765, 576] width 95 height 71
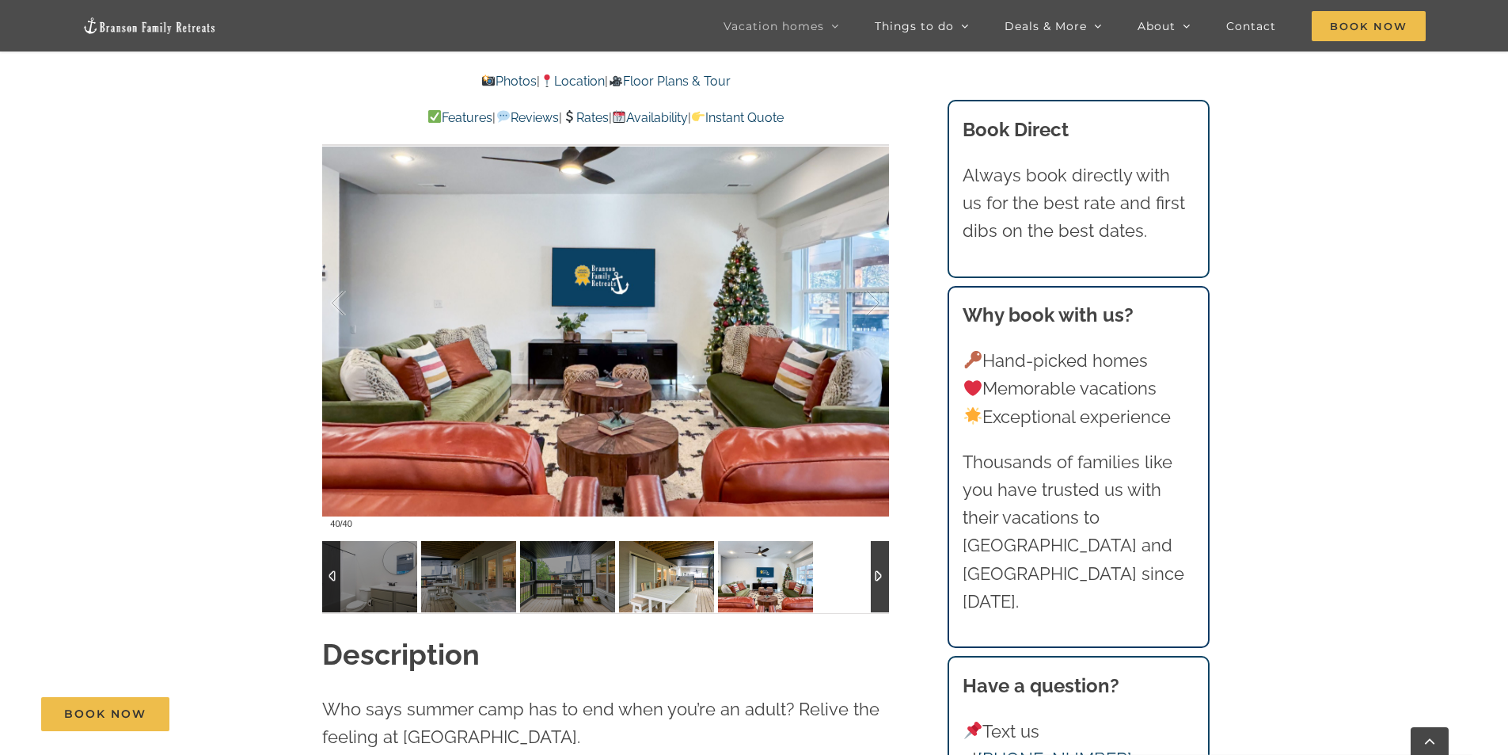
click at [692, 578] on img at bounding box center [666, 576] width 95 height 71
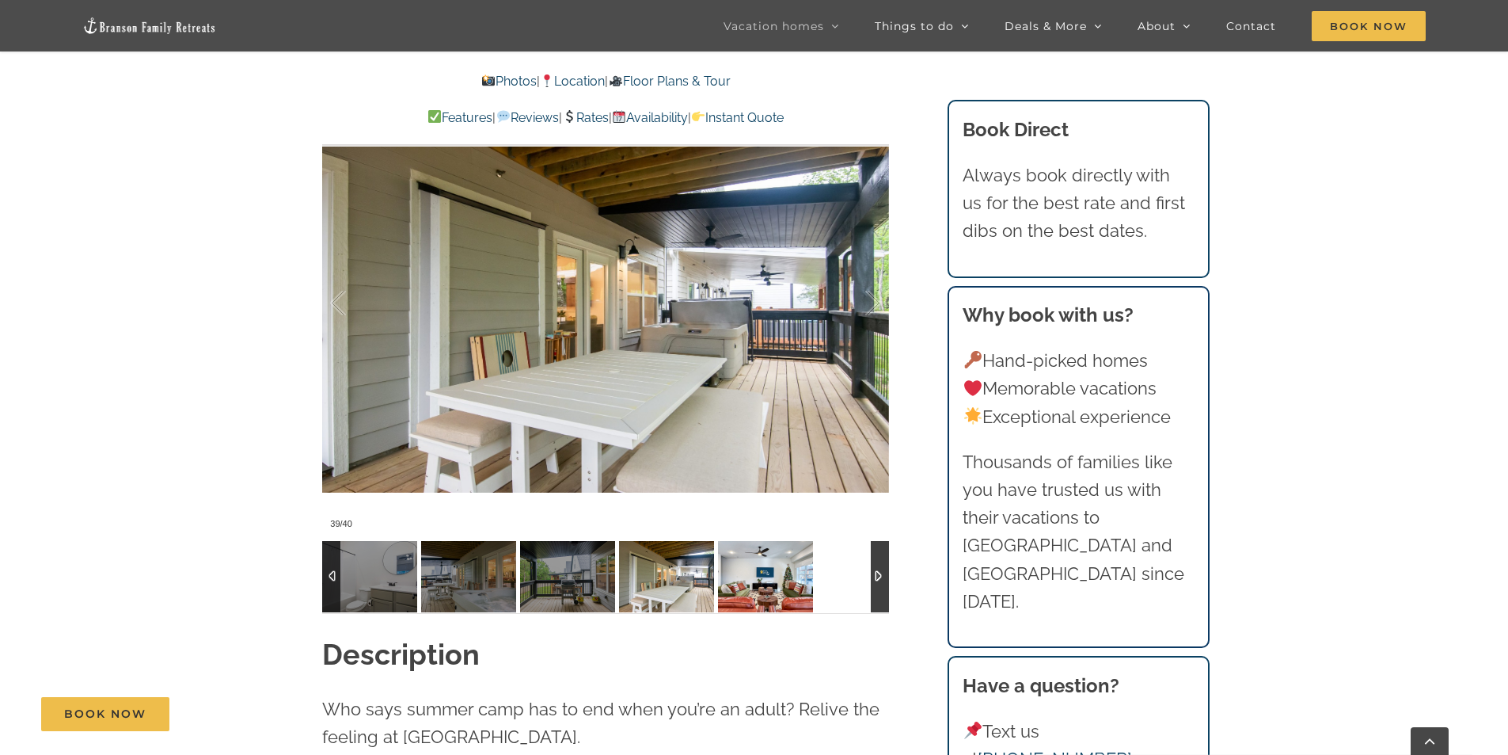
click at [776, 583] on img at bounding box center [765, 576] width 95 height 71
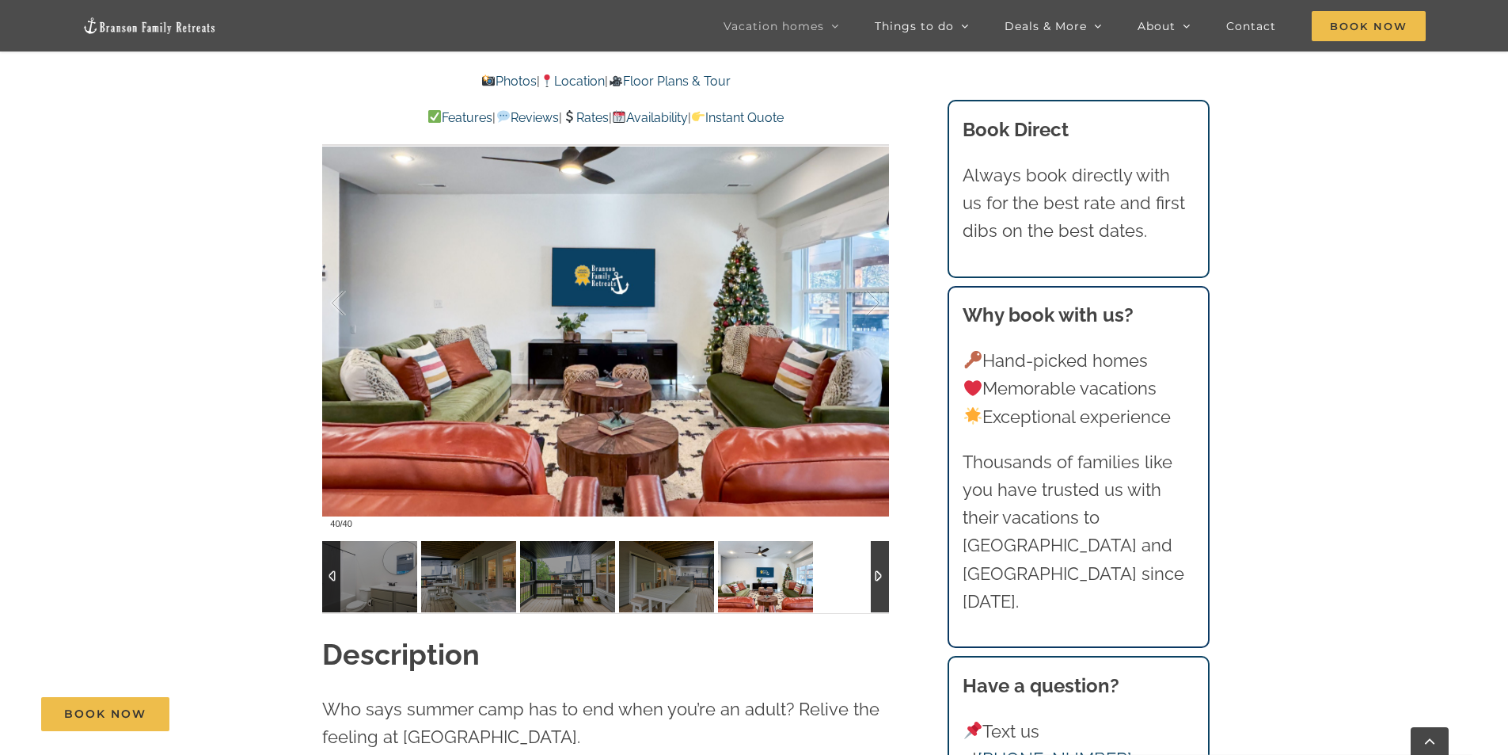
click at [879, 581] on div at bounding box center [880, 576] width 18 height 71
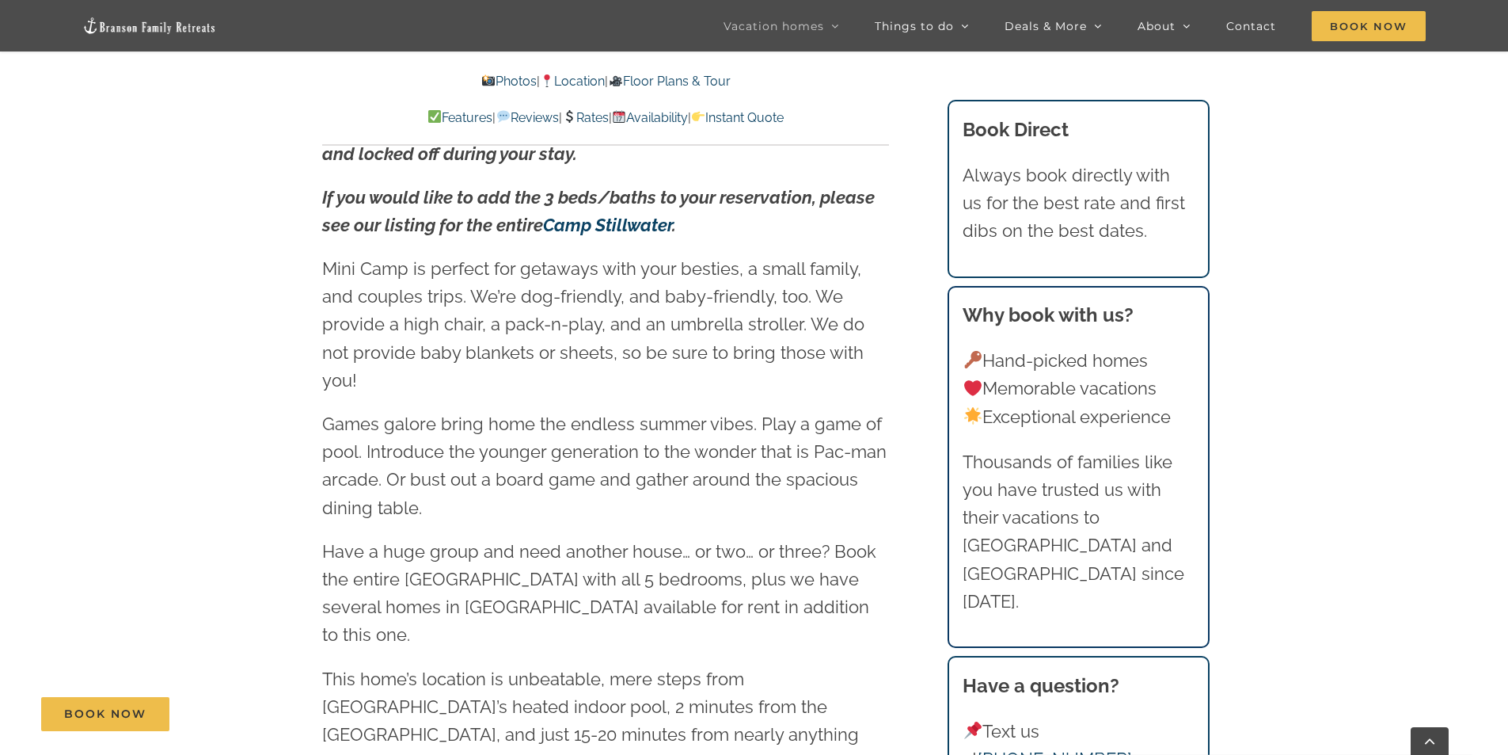
scroll to position [2400, 0]
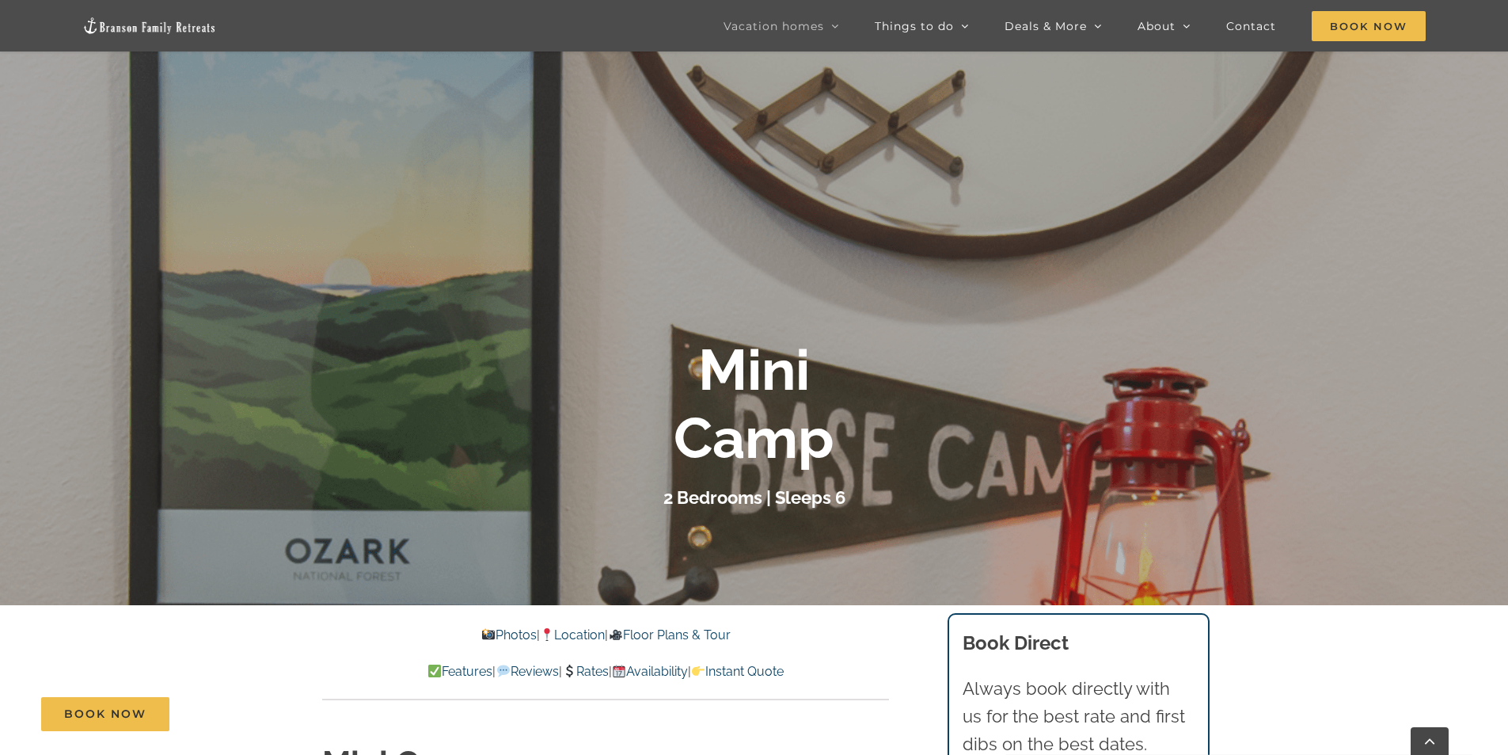
scroll to position [158, 0]
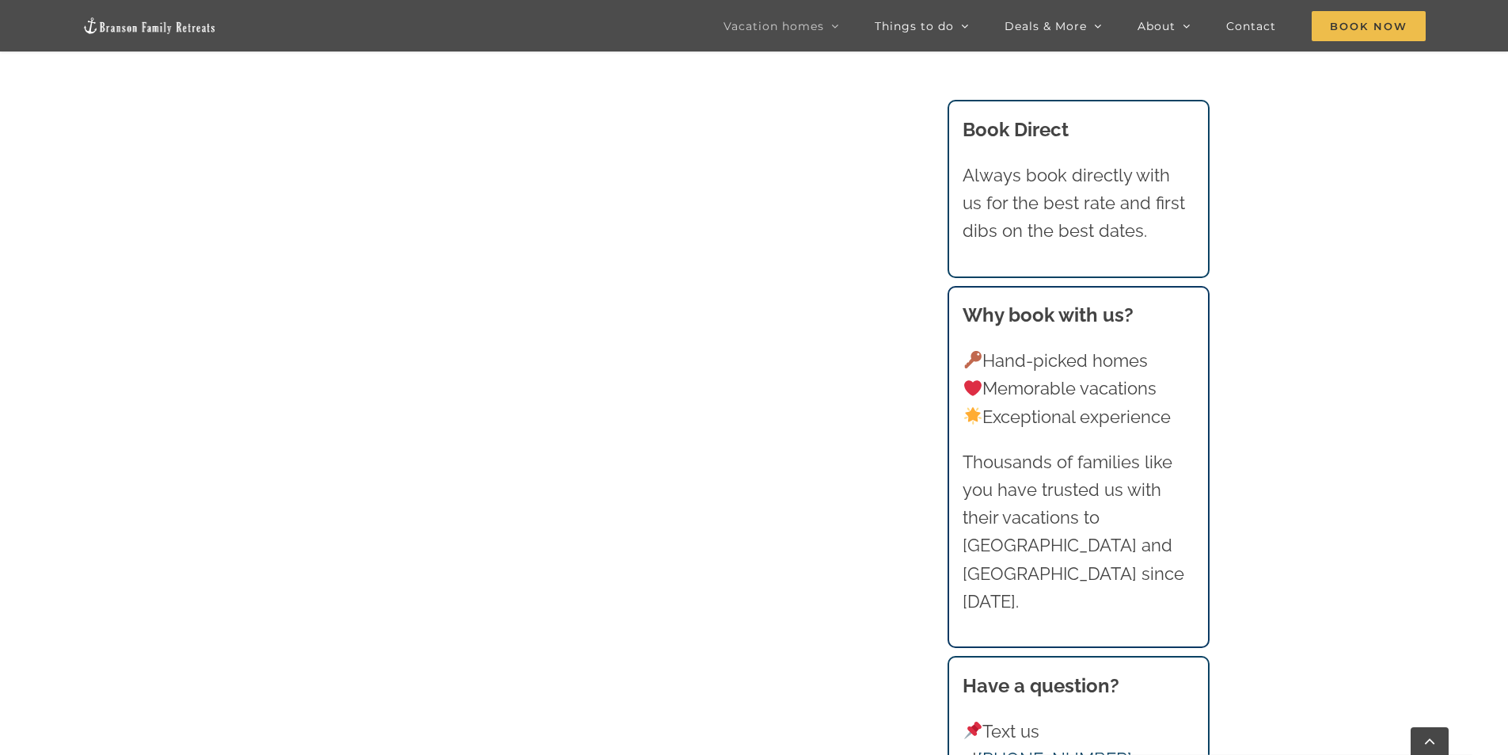
scroll to position [1348, 0]
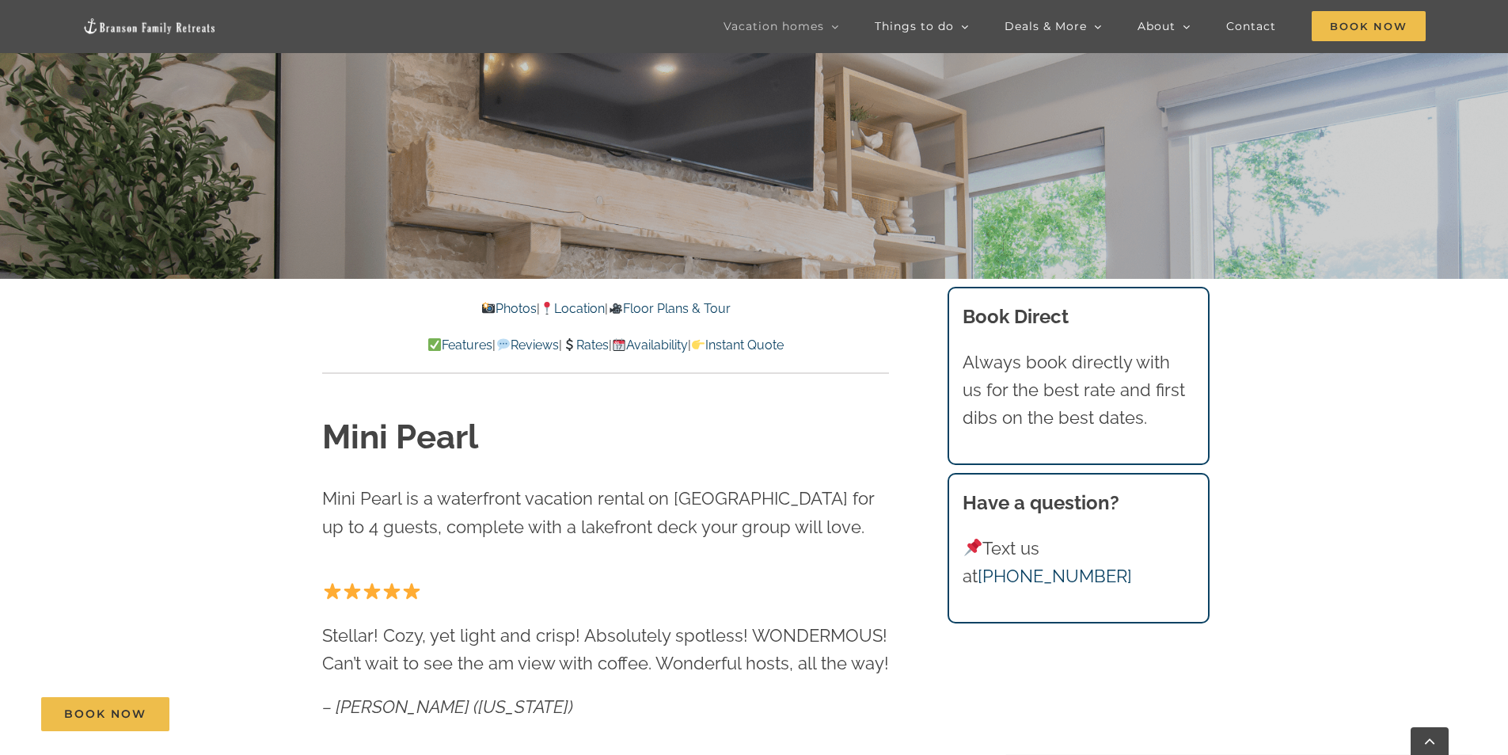
scroll to position [554, 0]
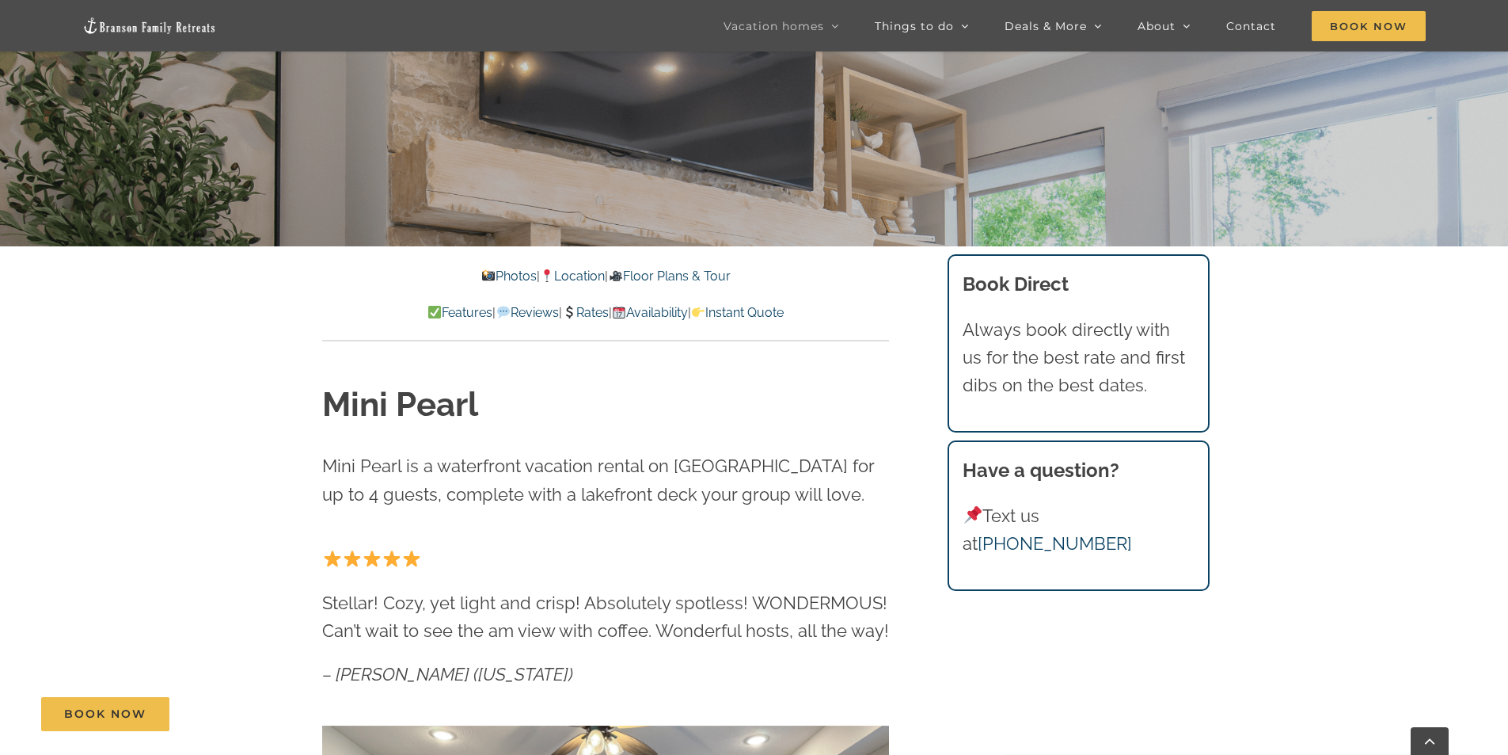
click at [485, 280] on link "Photos" at bounding box center [508, 275] width 55 height 15
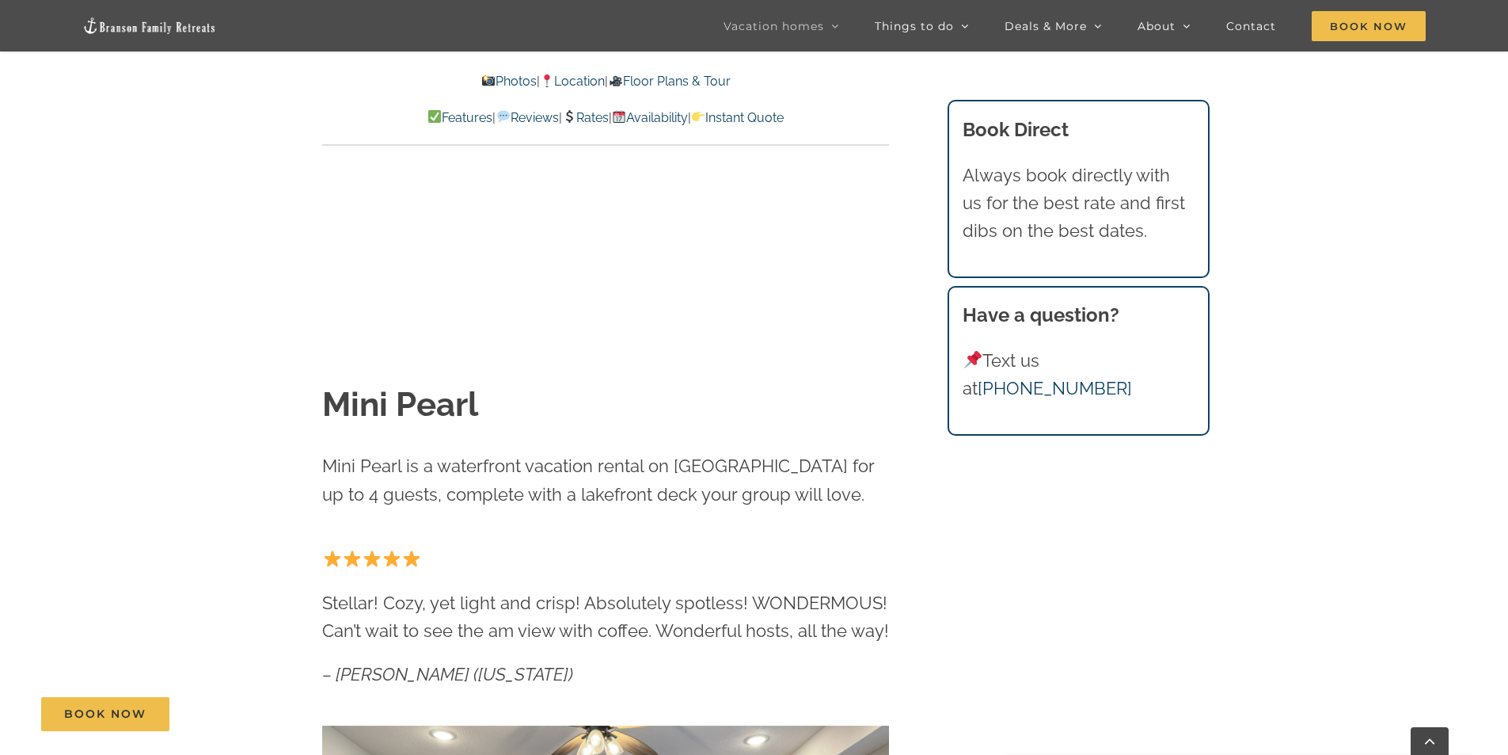
scroll to position [1100, 0]
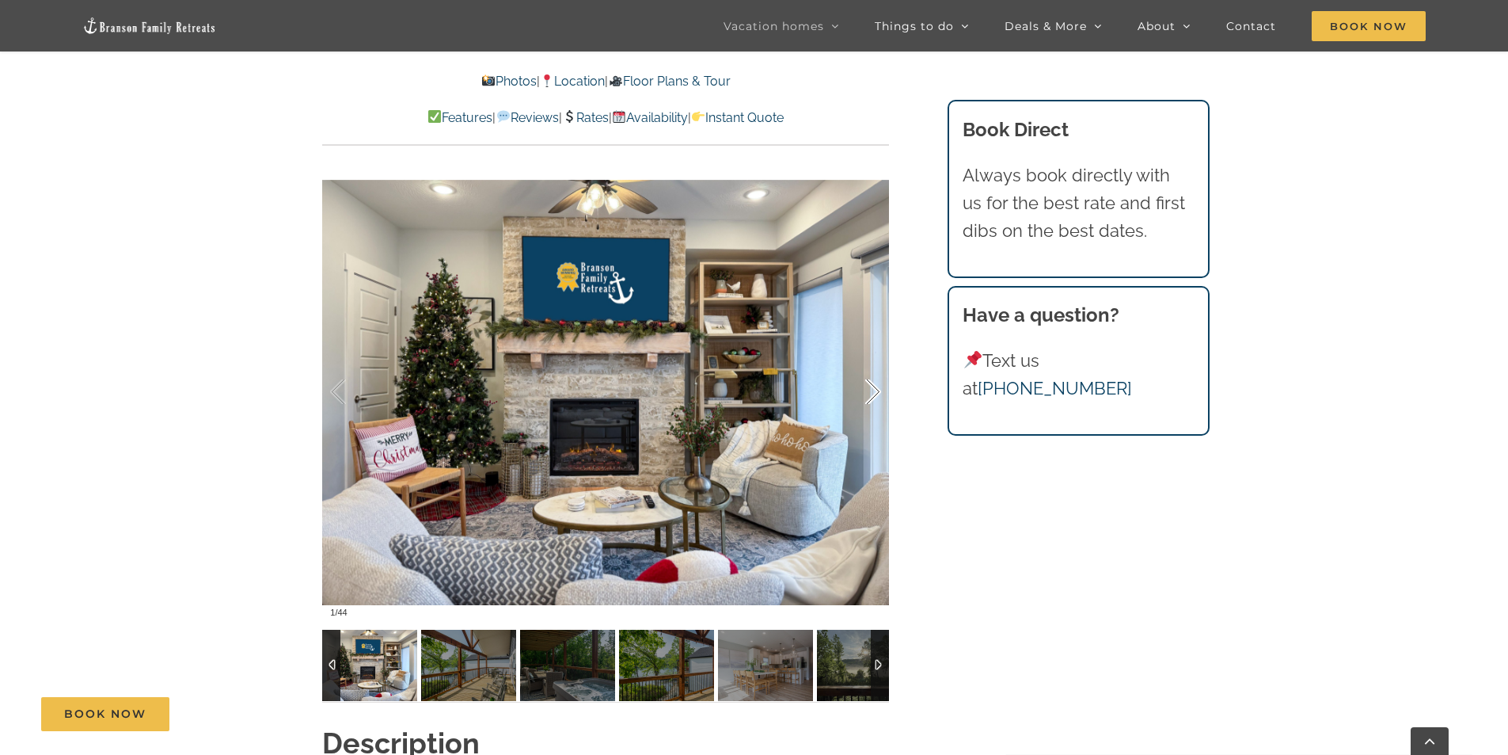
click at [863, 395] on div at bounding box center [856, 392] width 49 height 98
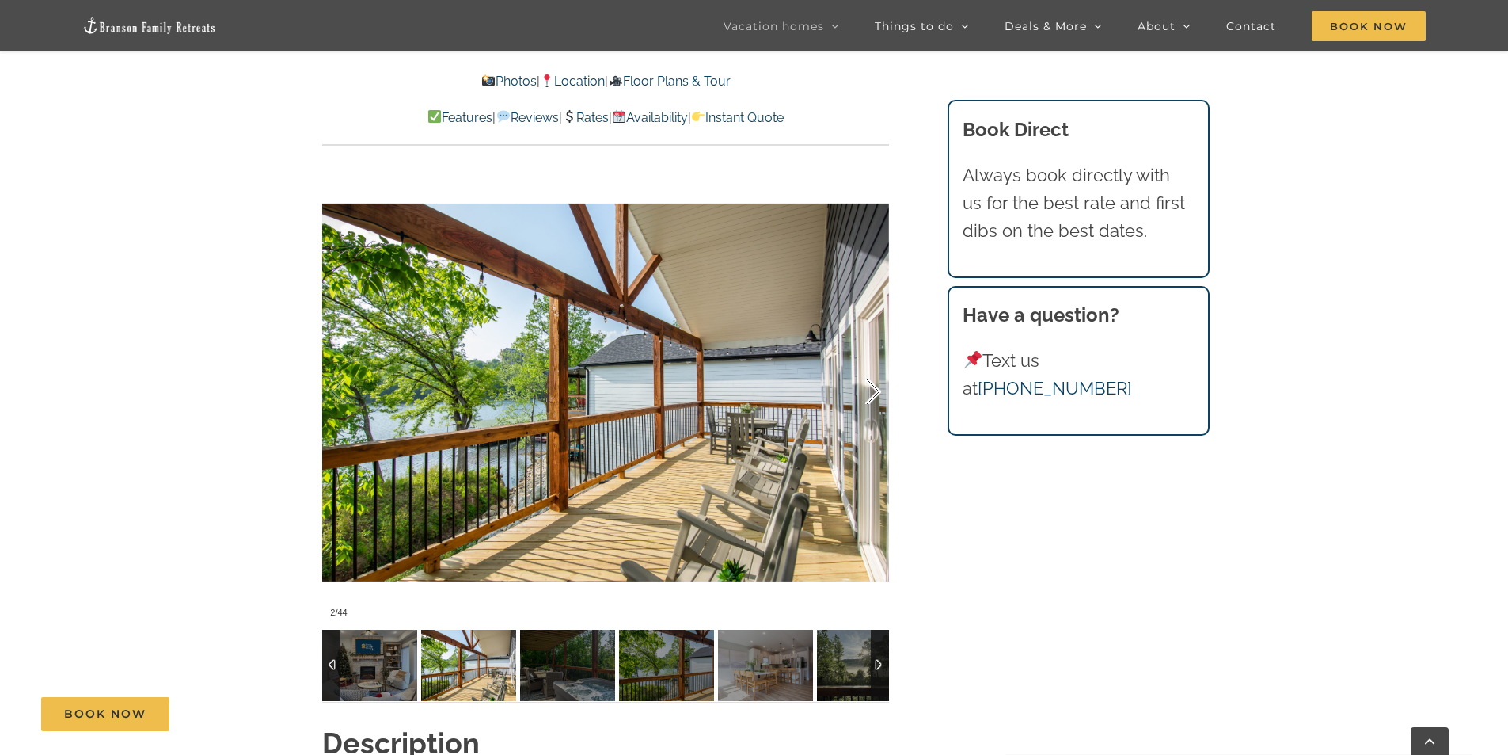
click at [876, 395] on div at bounding box center [856, 392] width 49 height 98
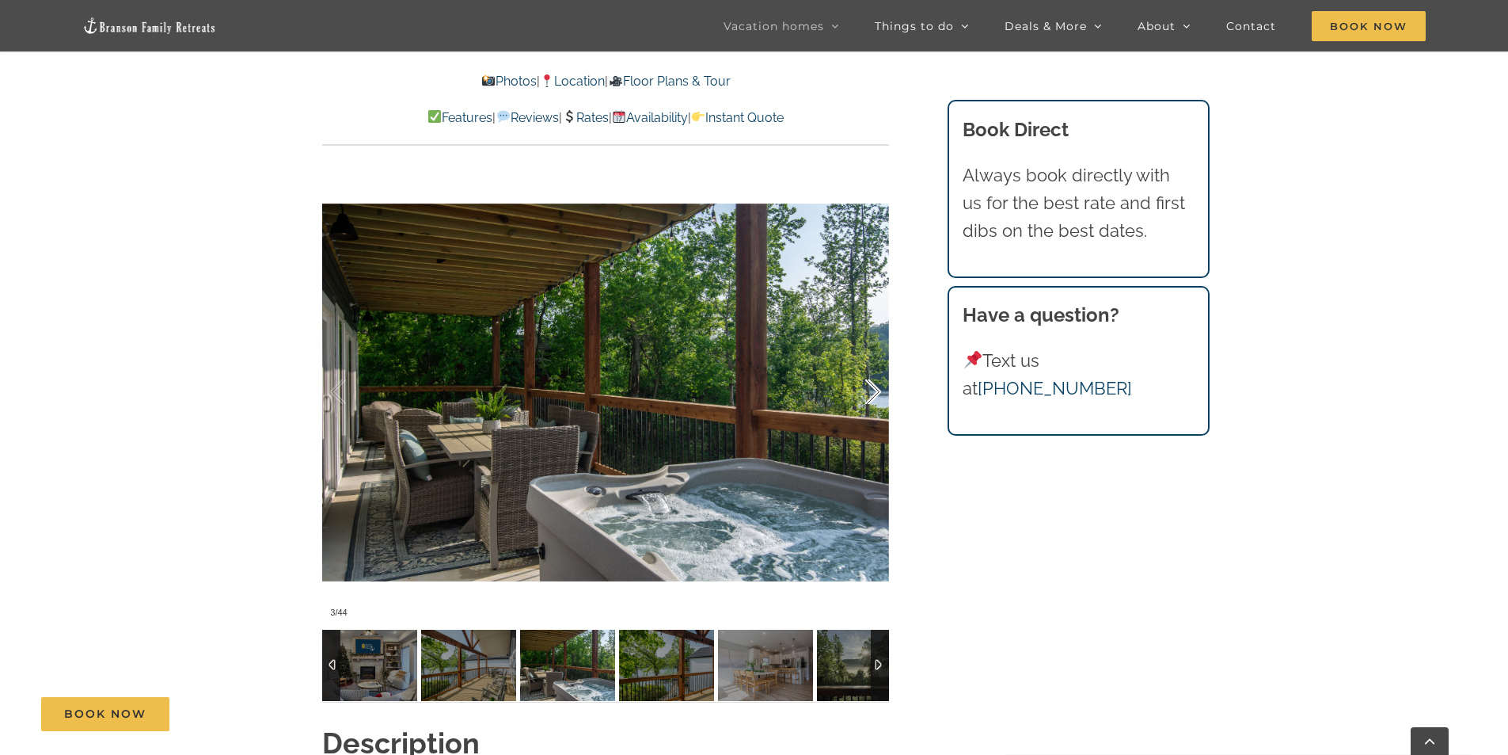
click at [876, 395] on div at bounding box center [856, 392] width 49 height 98
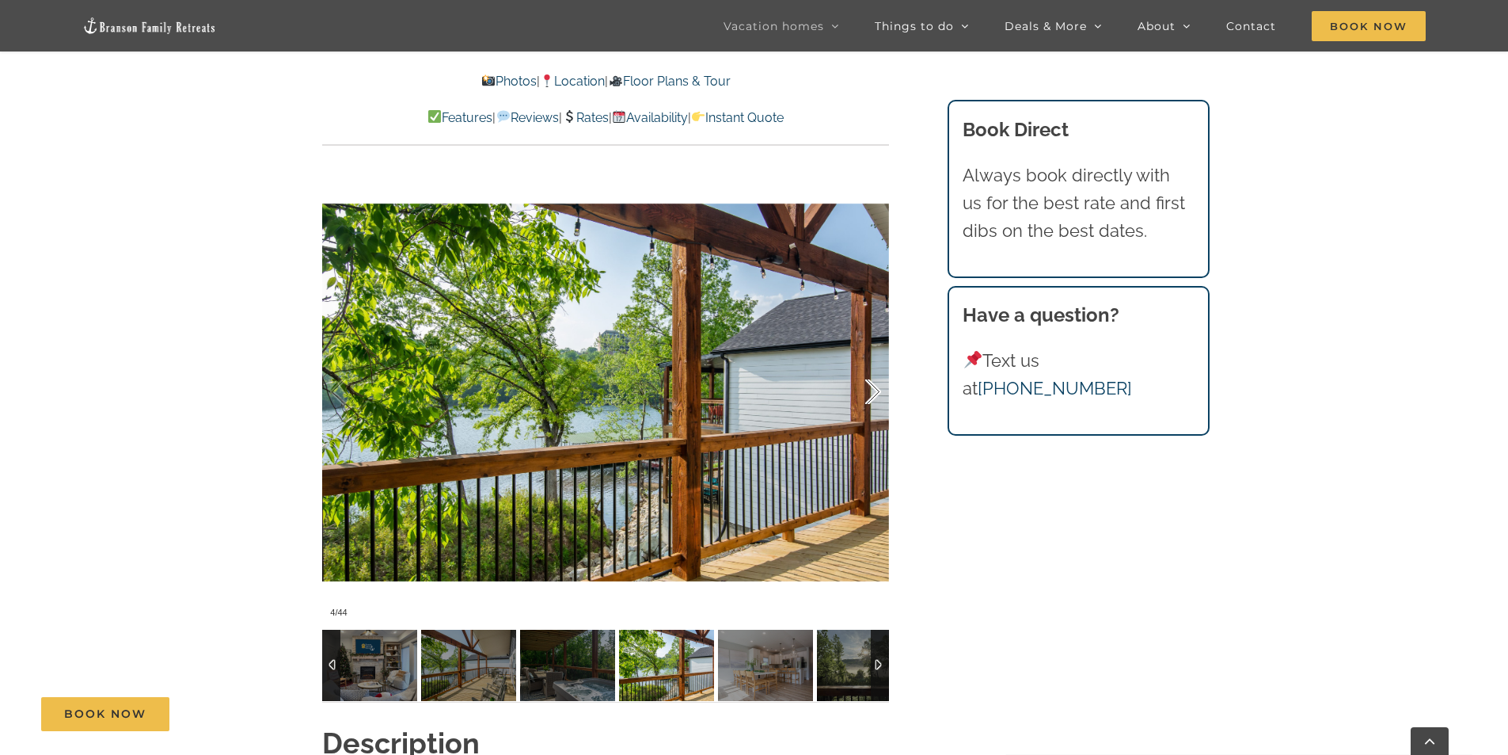
click at [876, 395] on div at bounding box center [856, 392] width 49 height 98
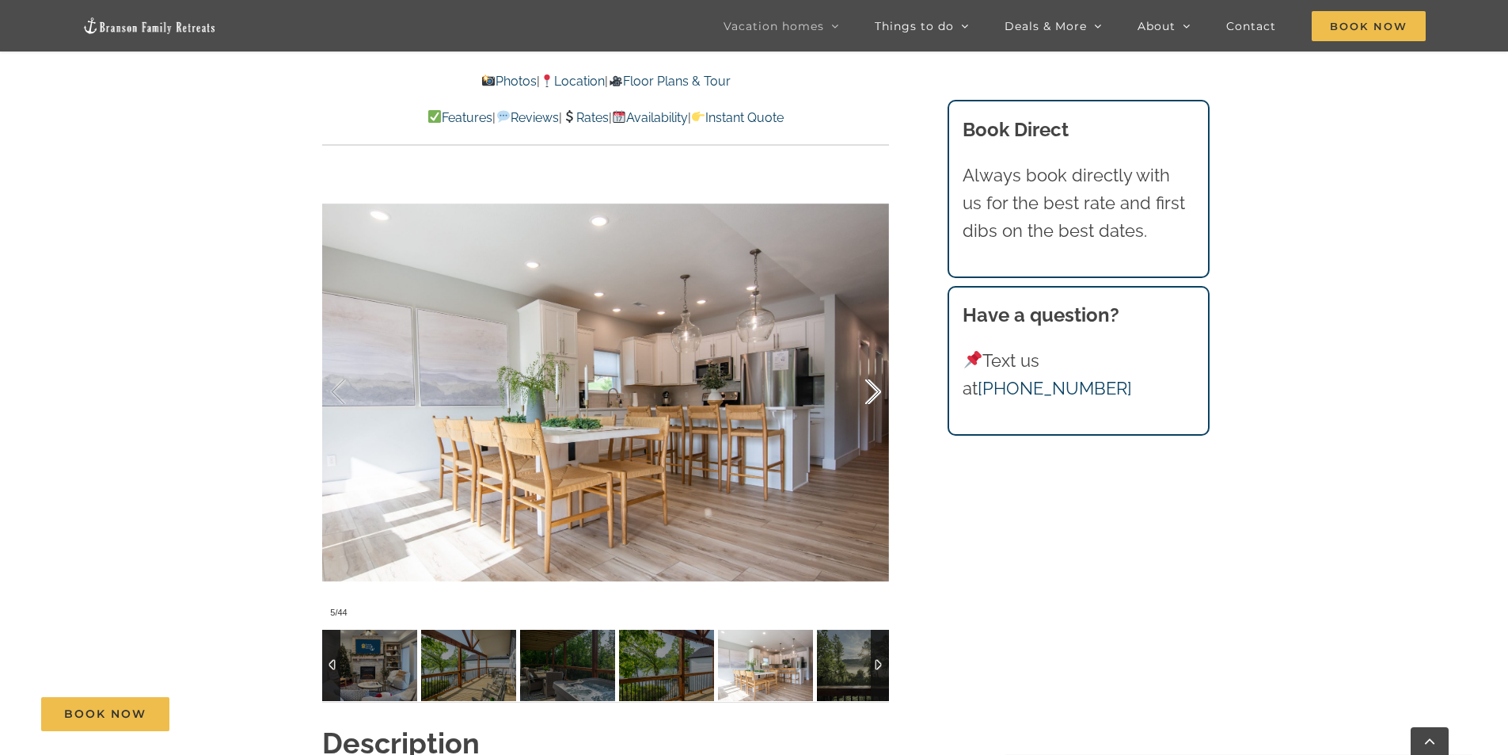
click at [876, 395] on div at bounding box center [856, 392] width 49 height 98
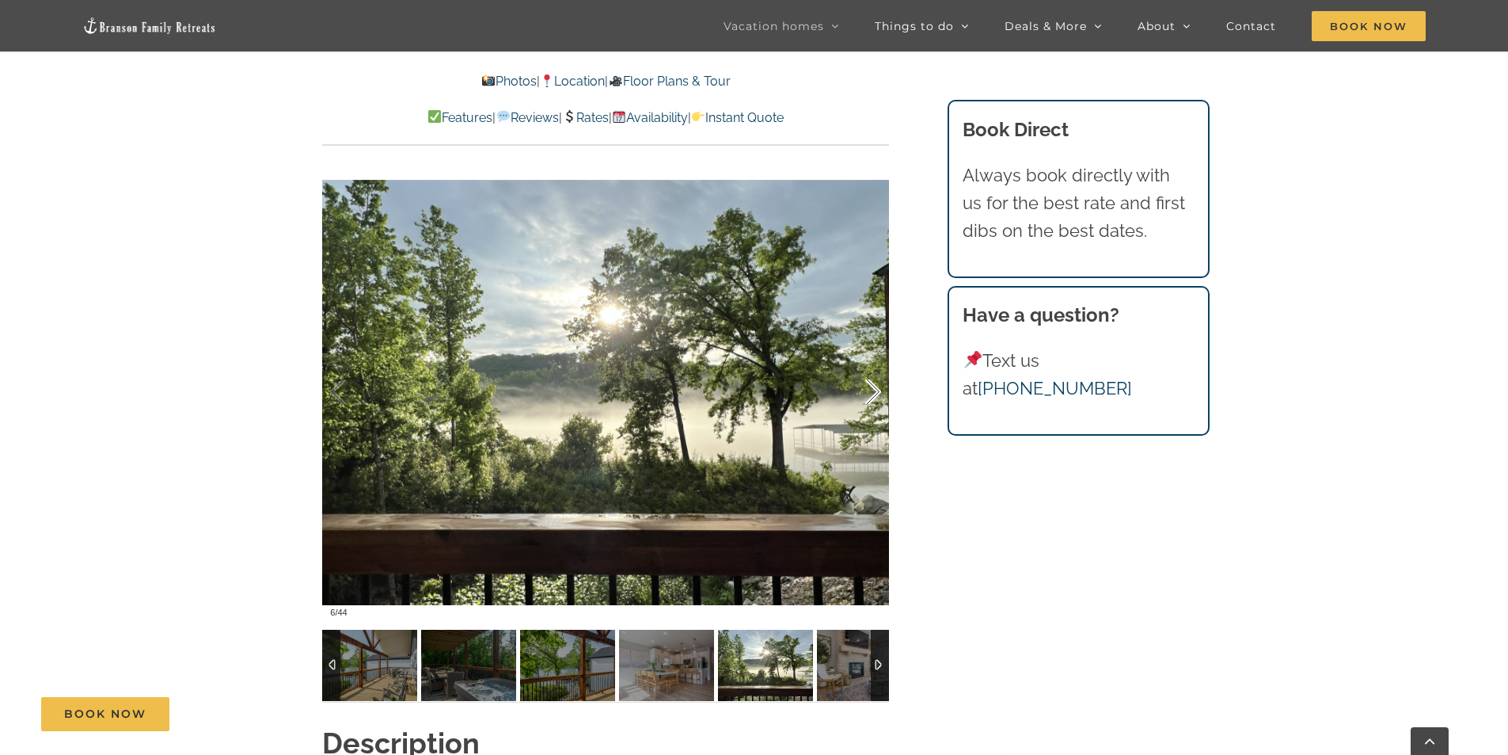
click at [876, 395] on div at bounding box center [856, 392] width 49 height 98
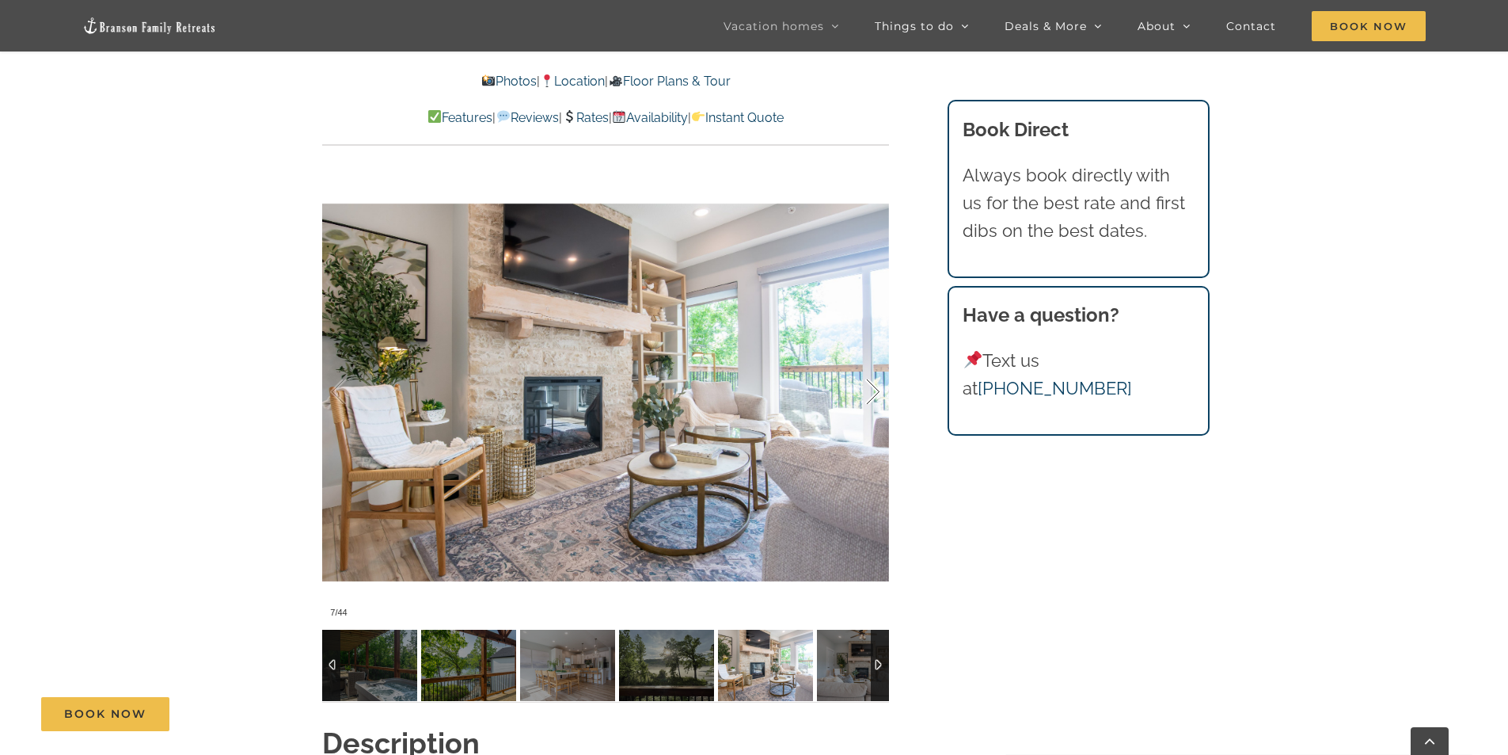
click at [876, 395] on div at bounding box center [856, 392] width 49 height 98
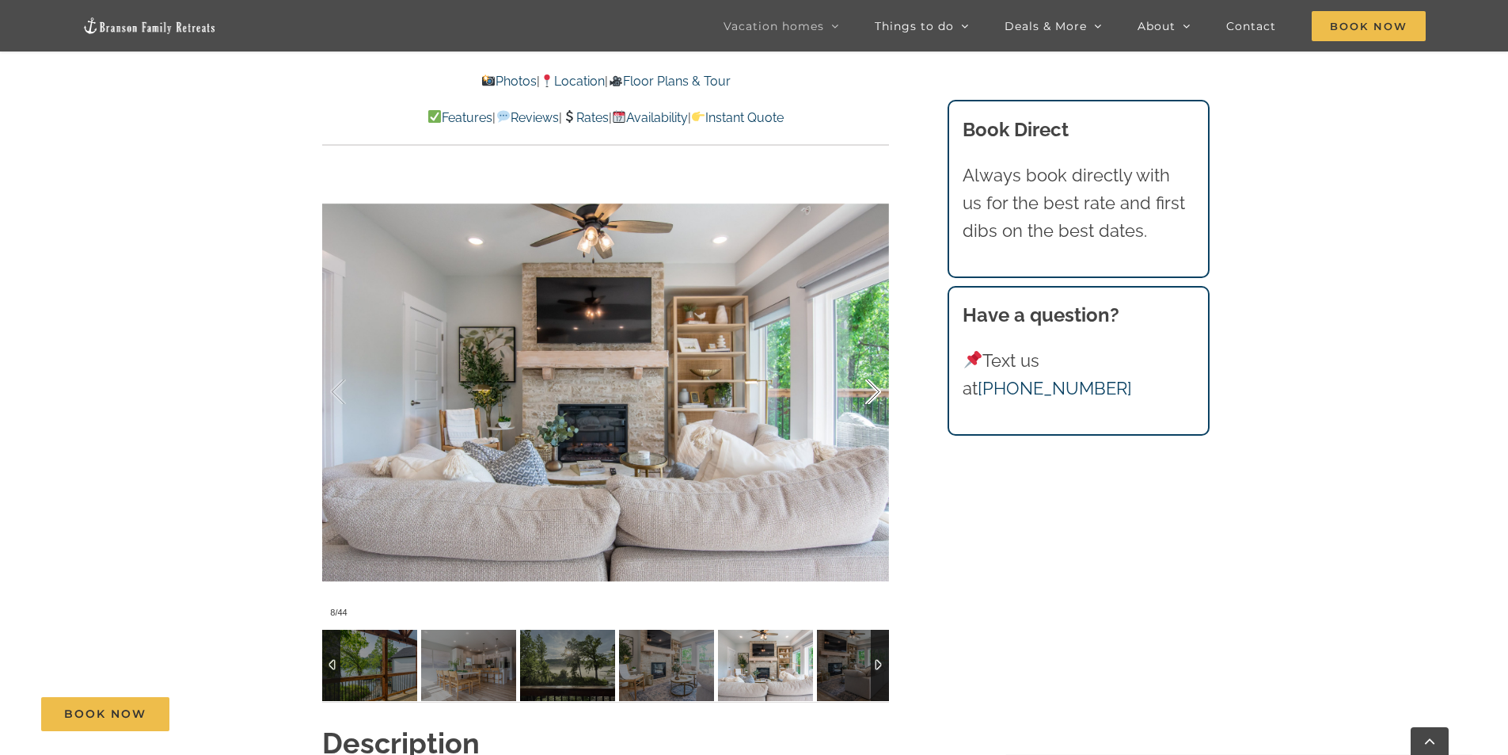
click at [876, 395] on div at bounding box center [856, 392] width 49 height 98
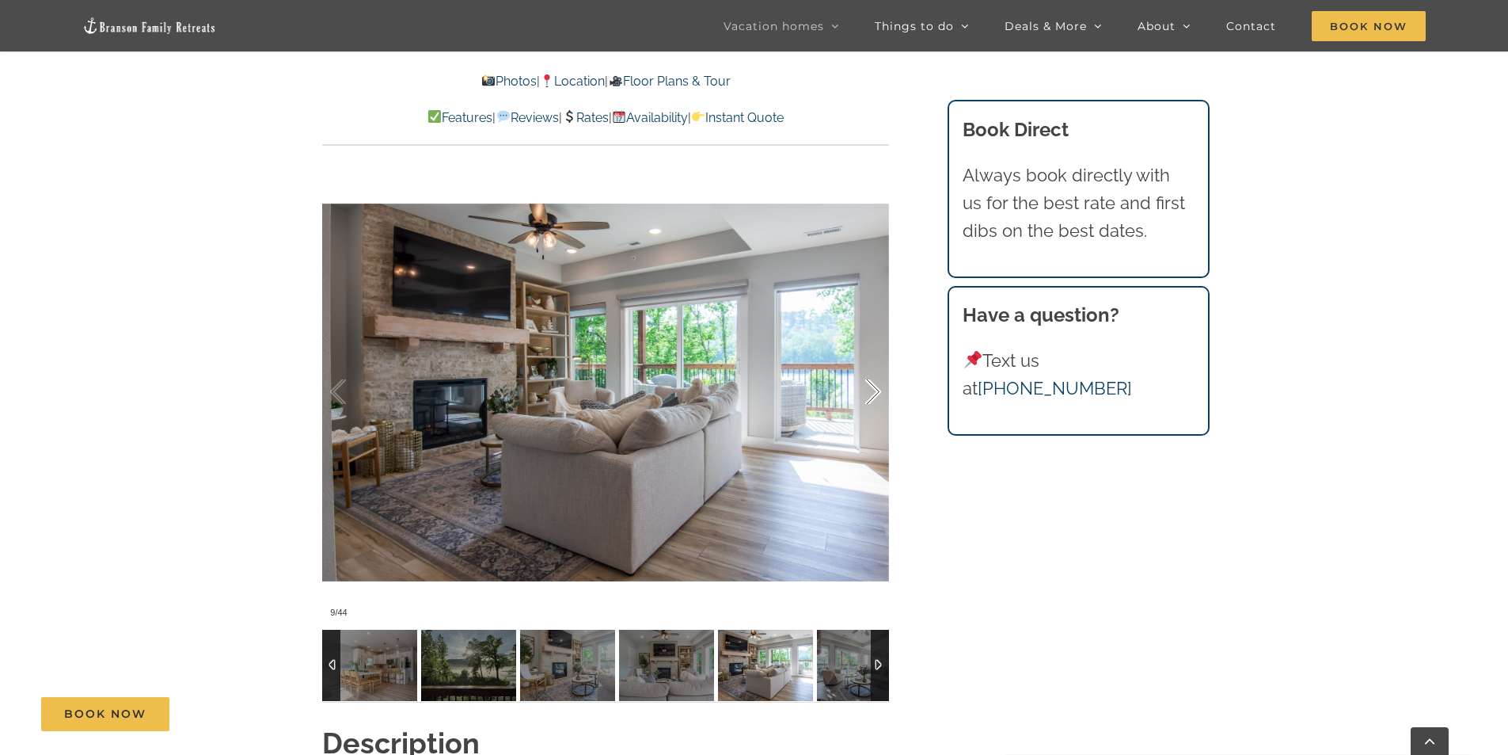
click at [876, 395] on div at bounding box center [856, 392] width 49 height 98
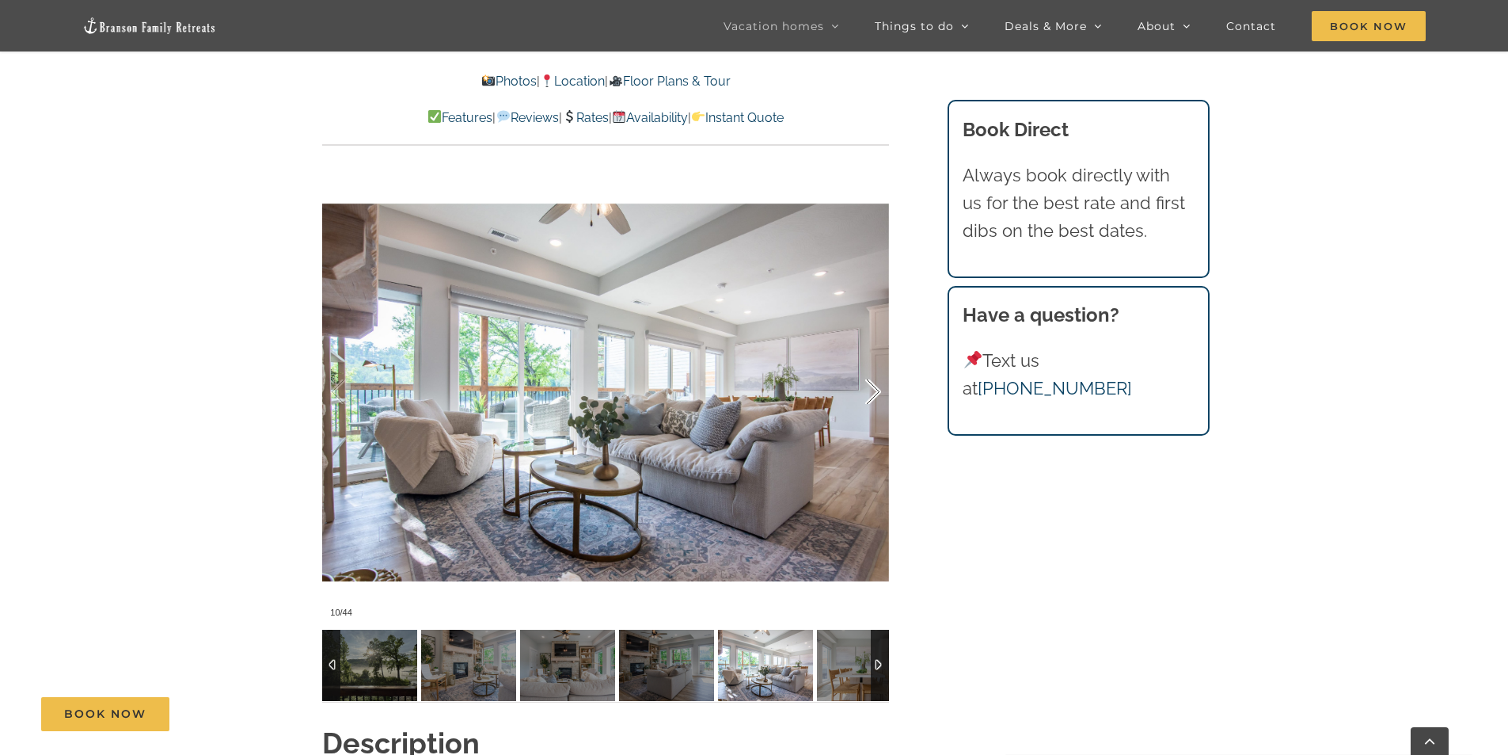
click at [876, 395] on div at bounding box center [856, 392] width 49 height 98
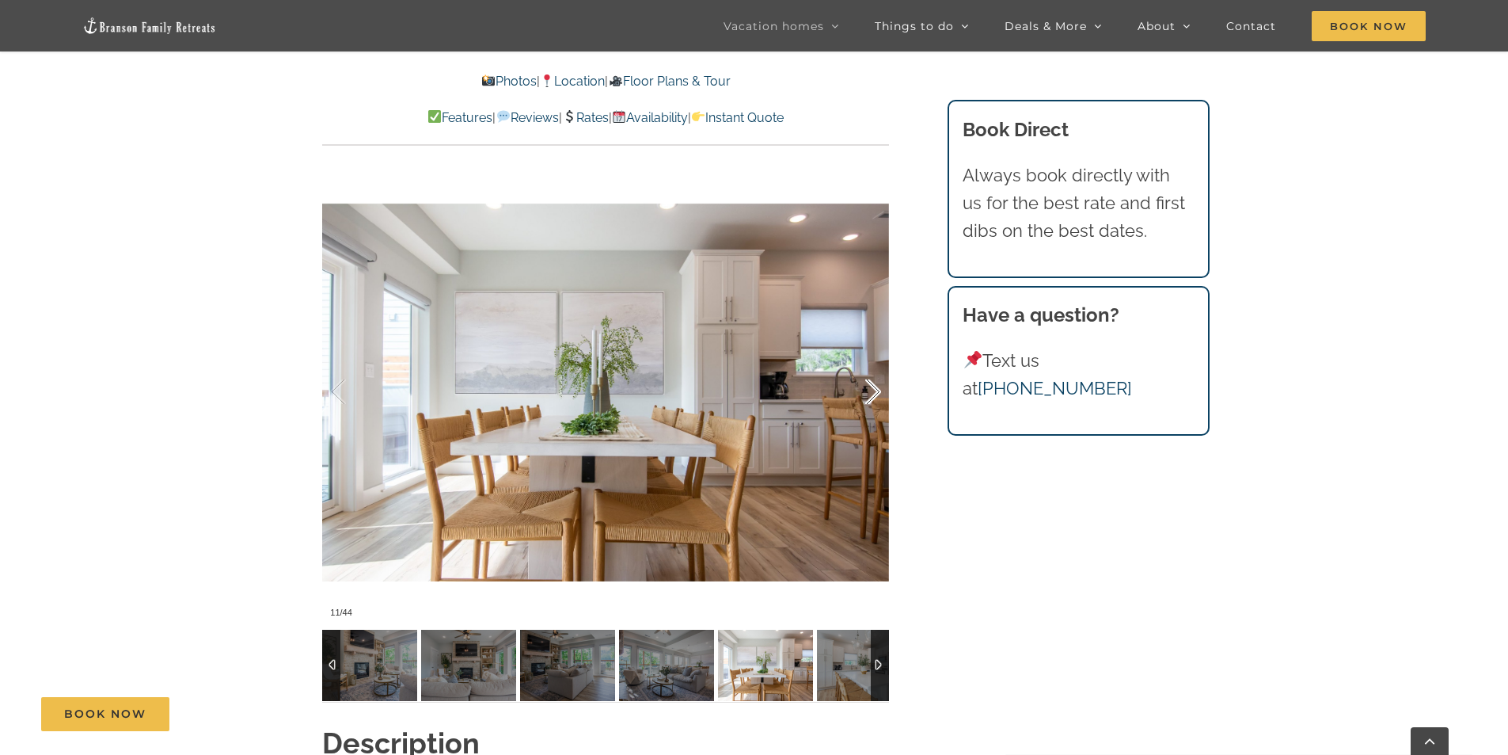
click at [876, 395] on div at bounding box center [856, 392] width 49 height 98
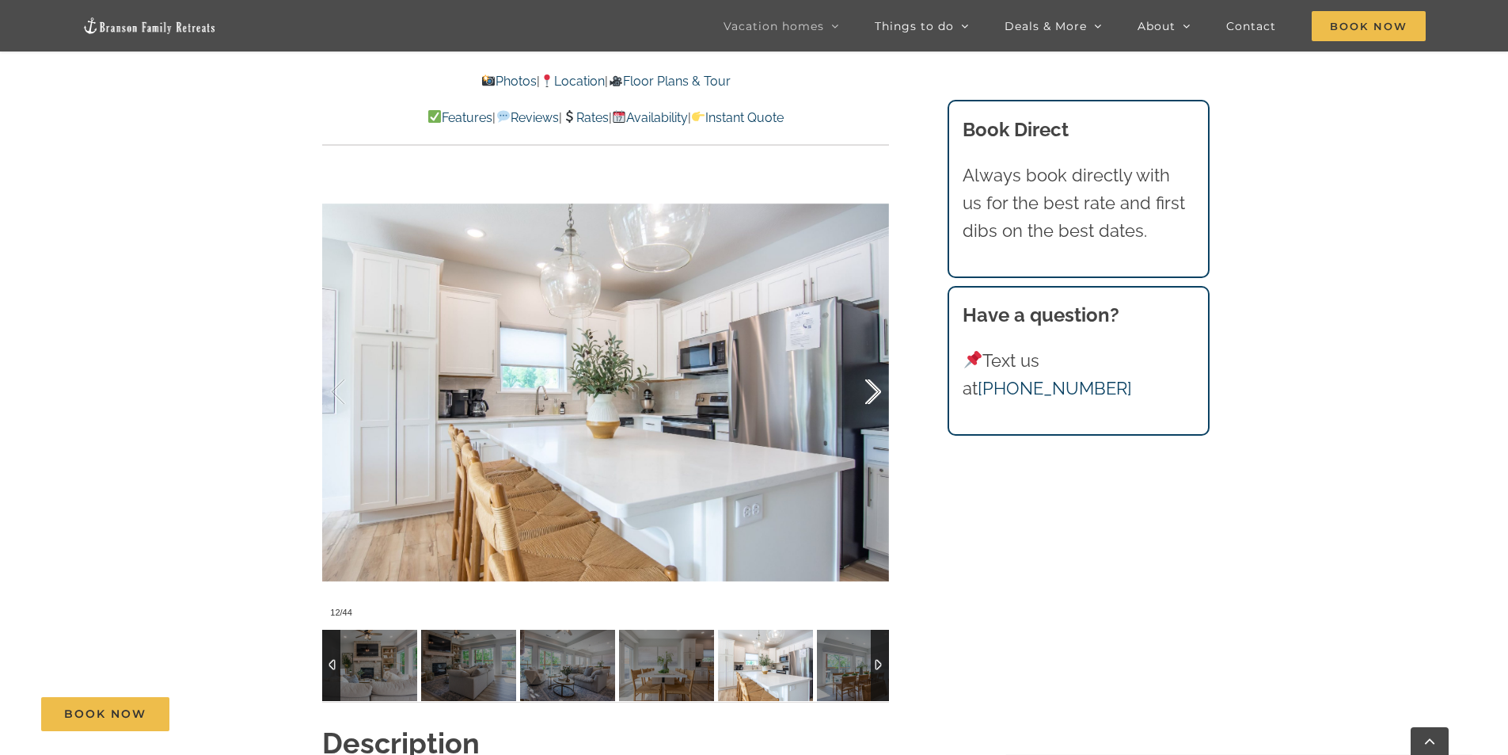
click at [876, 395] on div at bounding box center [856, 392] width 49 height 98
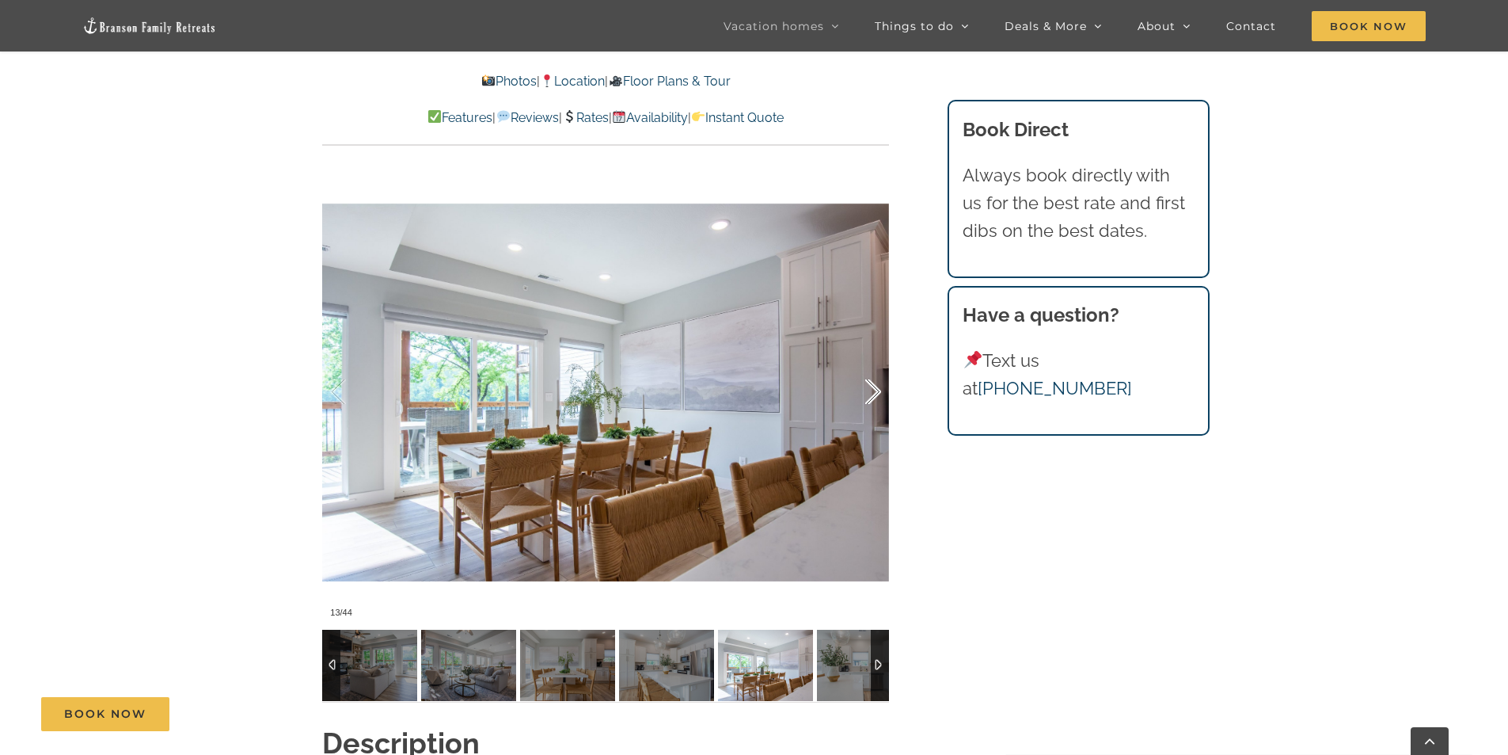
click at [876, 395] on div at bounding box center [856, 392] width 49 height 98
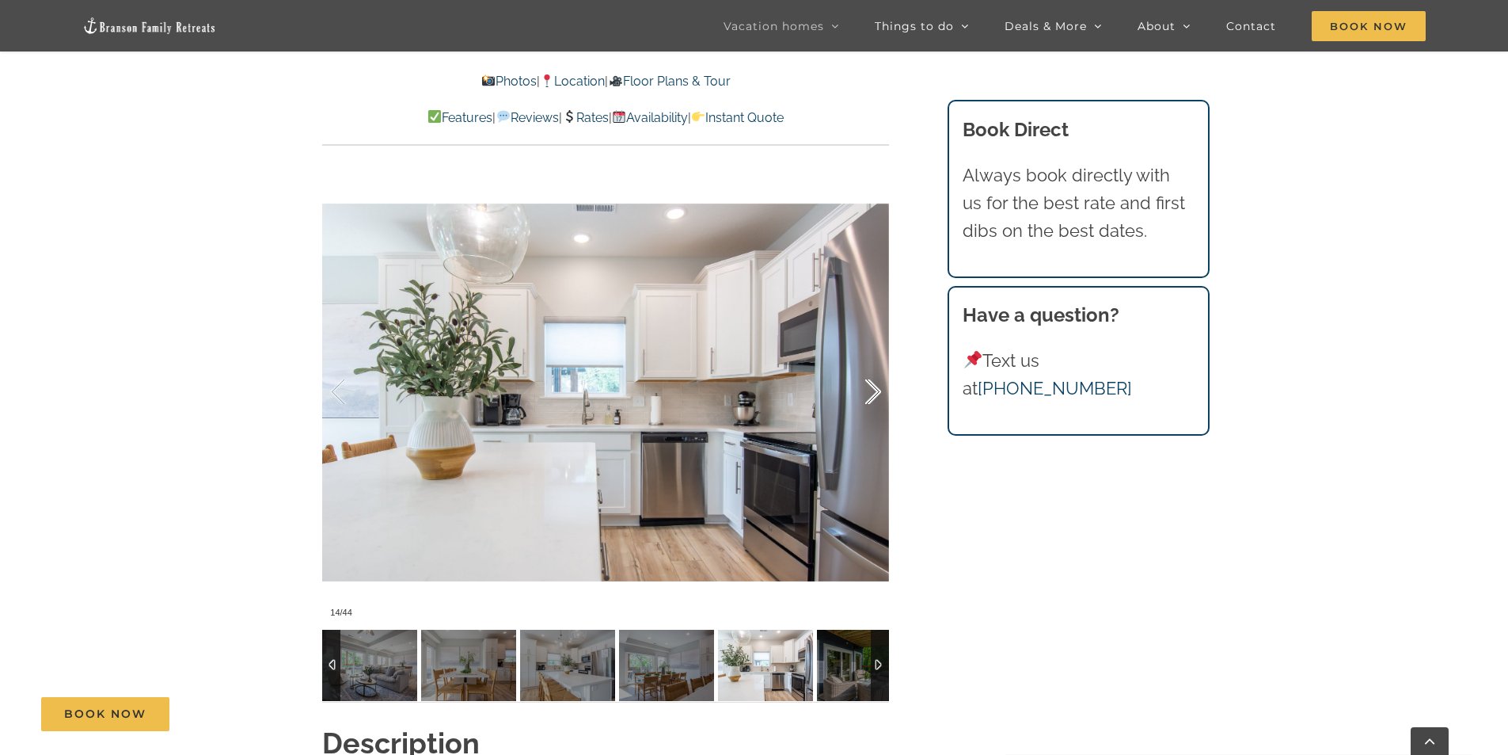
click at [876, 395] on div at bounding box center [856, 392] width 49 height 98
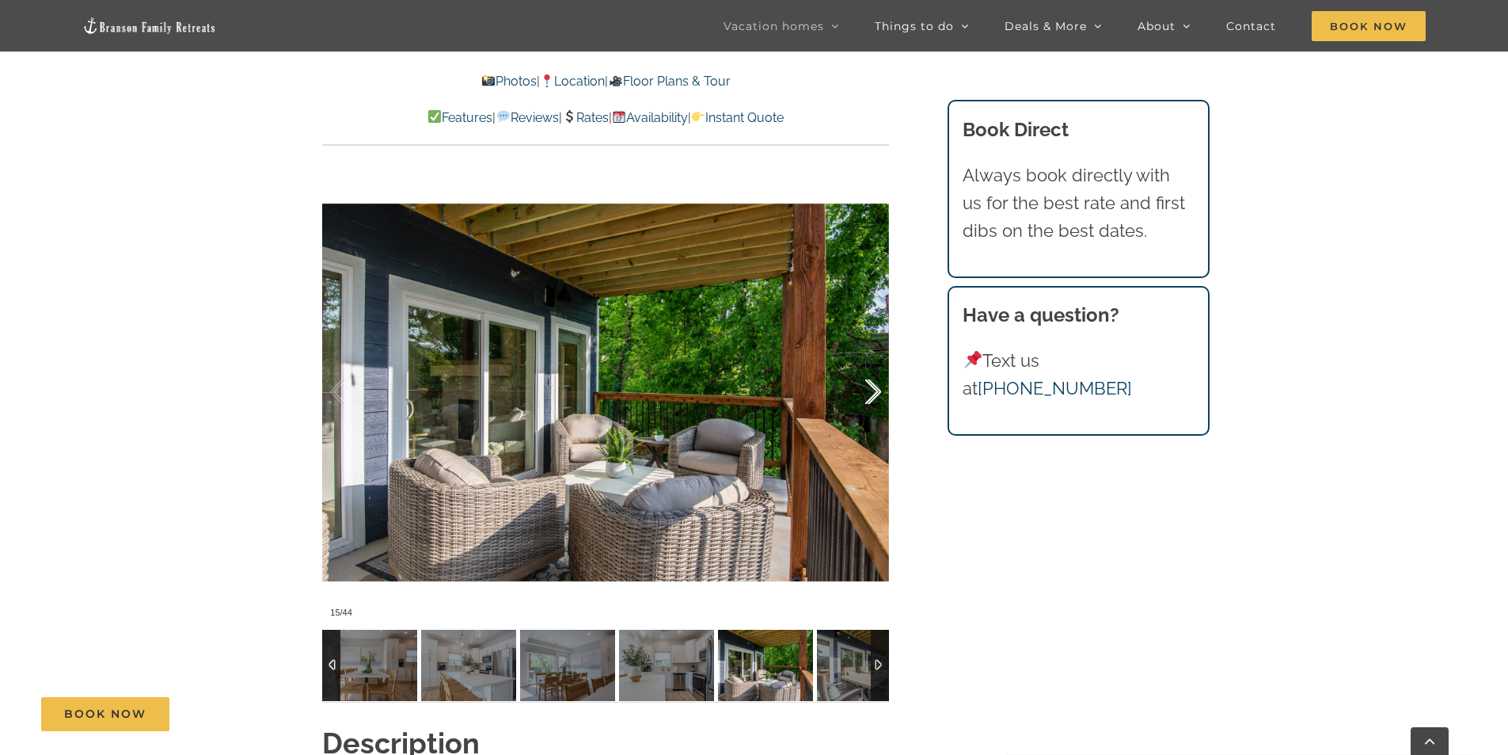
click at [876, 395] on div at bounding box center [856, 392] width 49 height 98
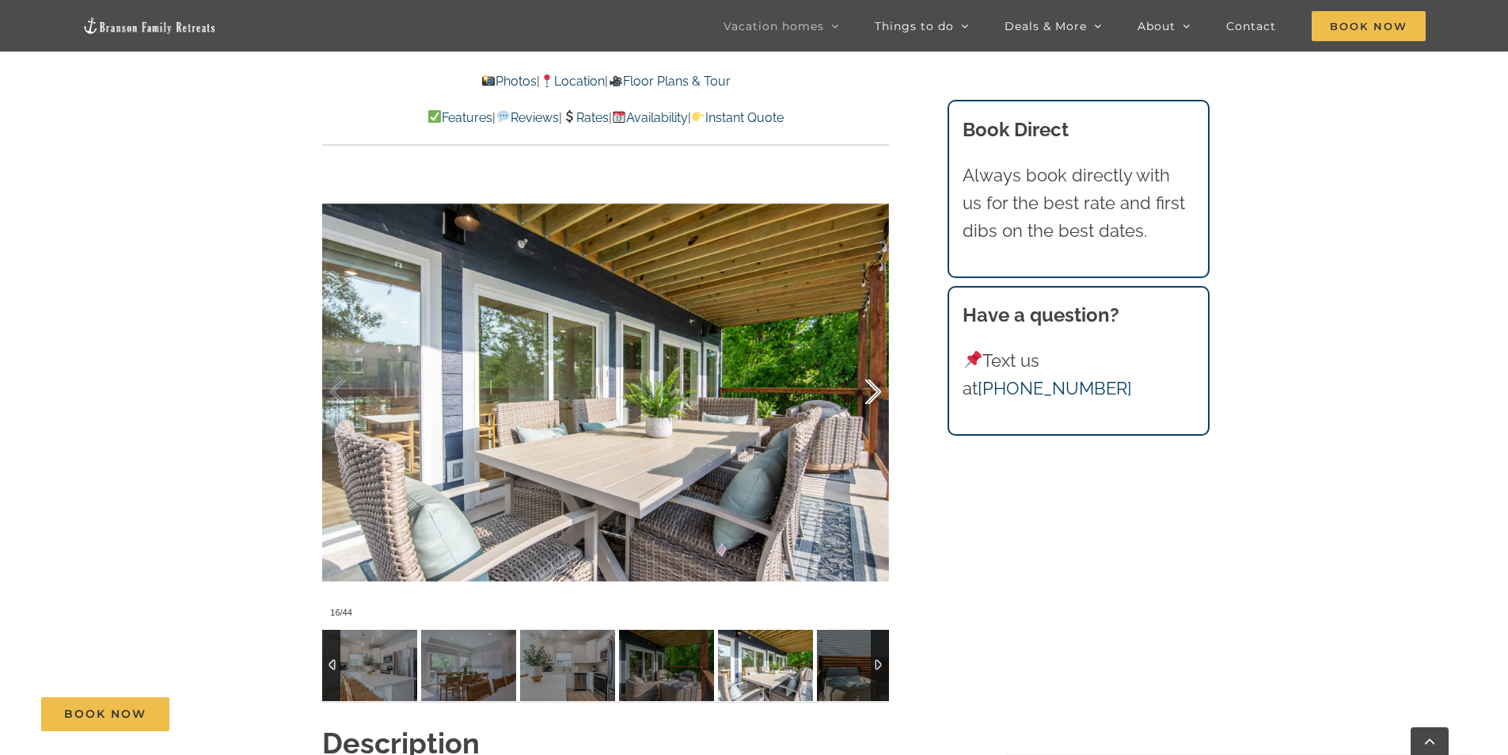
click at [876, 394] on div at bounding box center [856, 392] width 49 height 98
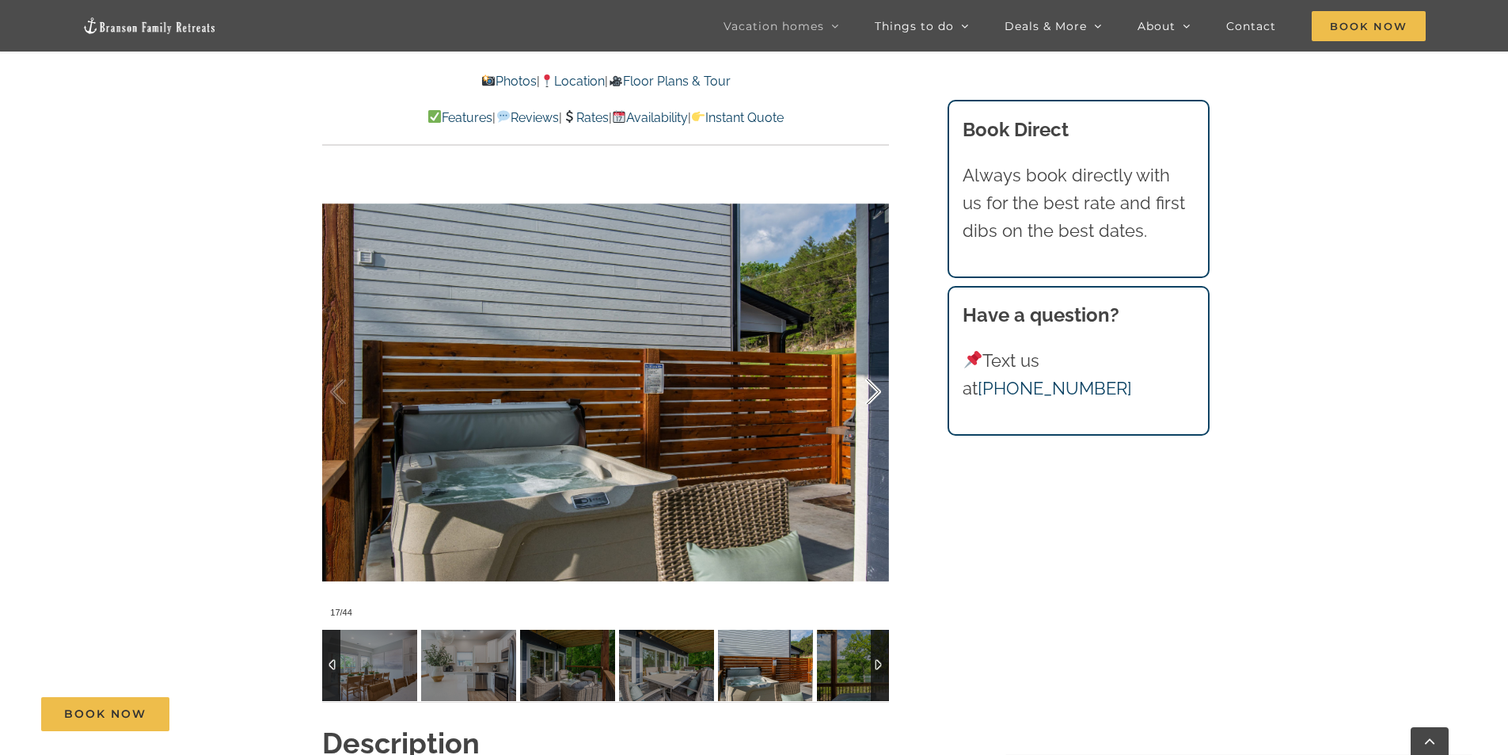
click at [877, 393] on div at bounding box center [856, 392] width 49 height 98
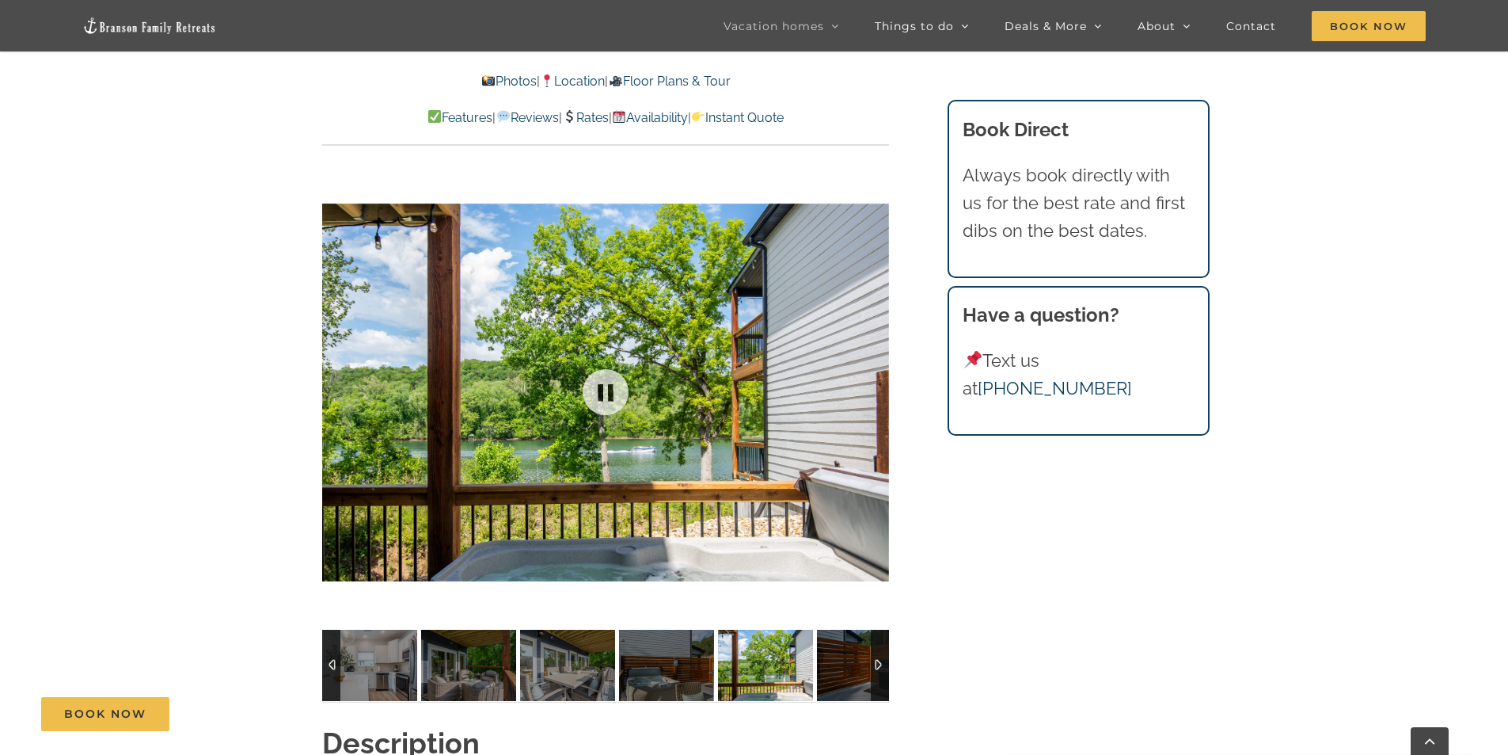
click at [877, 393] on div at bounding box center [605, 392] width 567 height 466
click at [877, 393] on div at bounding box center [856, 392] width 49 height 98
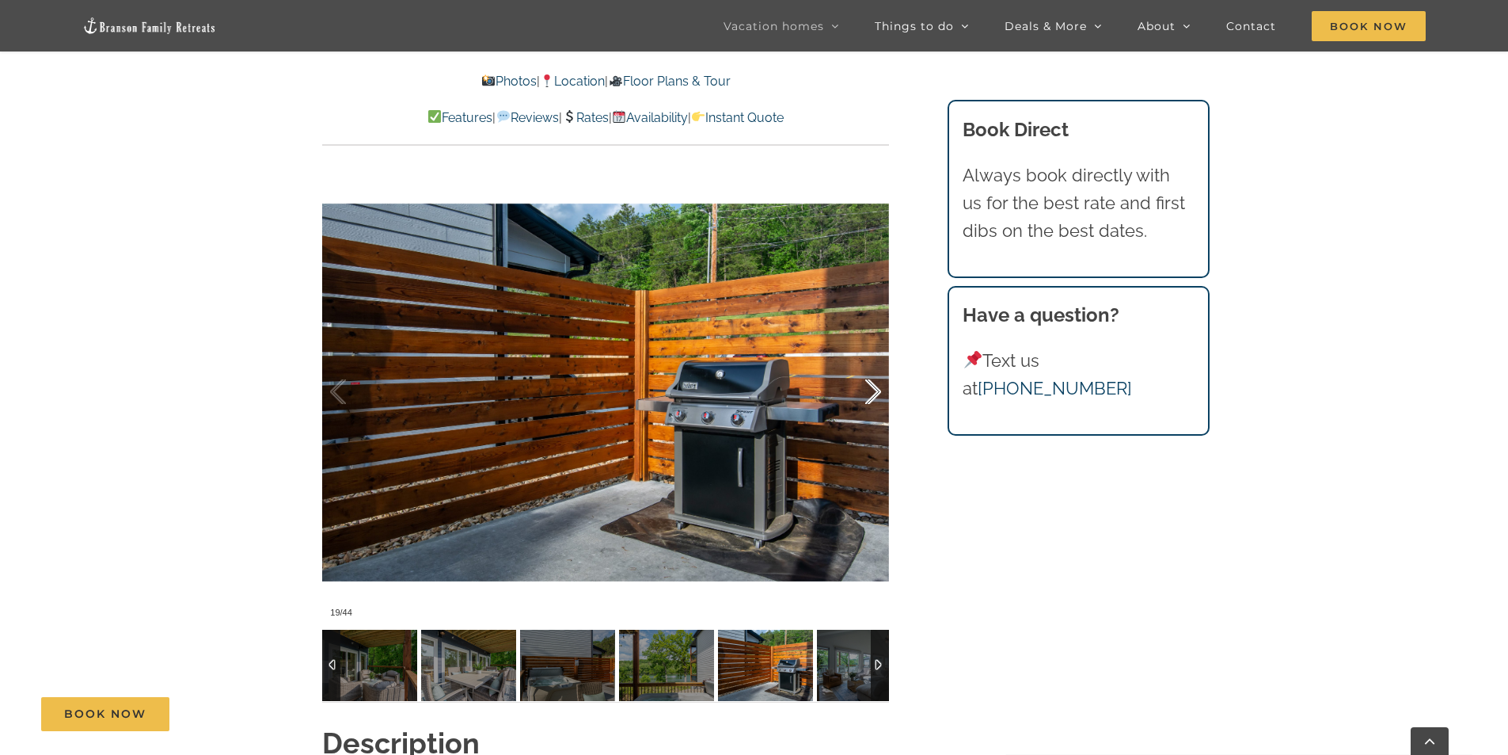
click at [876, 390] on div at bounding box center [856, 392] width 49 height 98
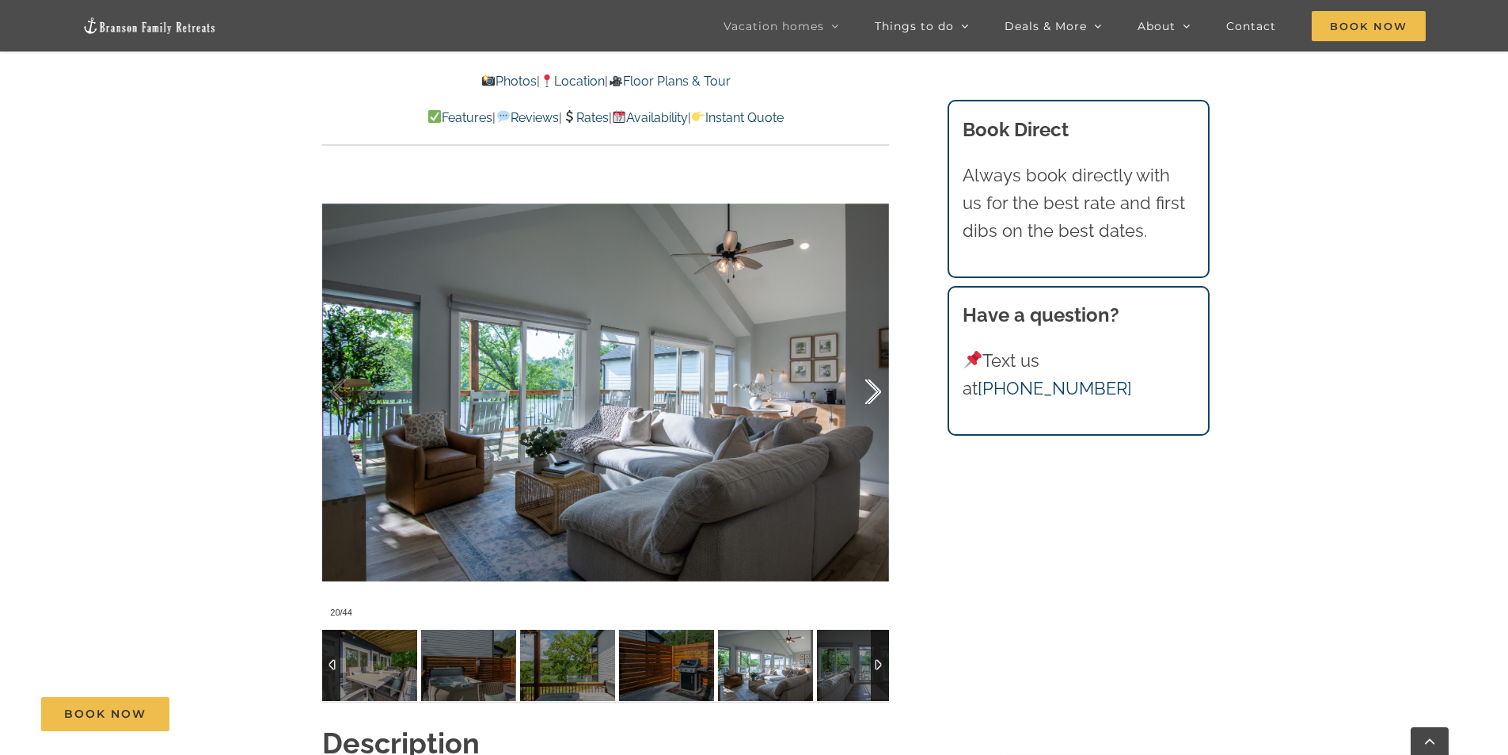
click at [876, 390] on div at bounding box center [856, 392] width 49 height 98
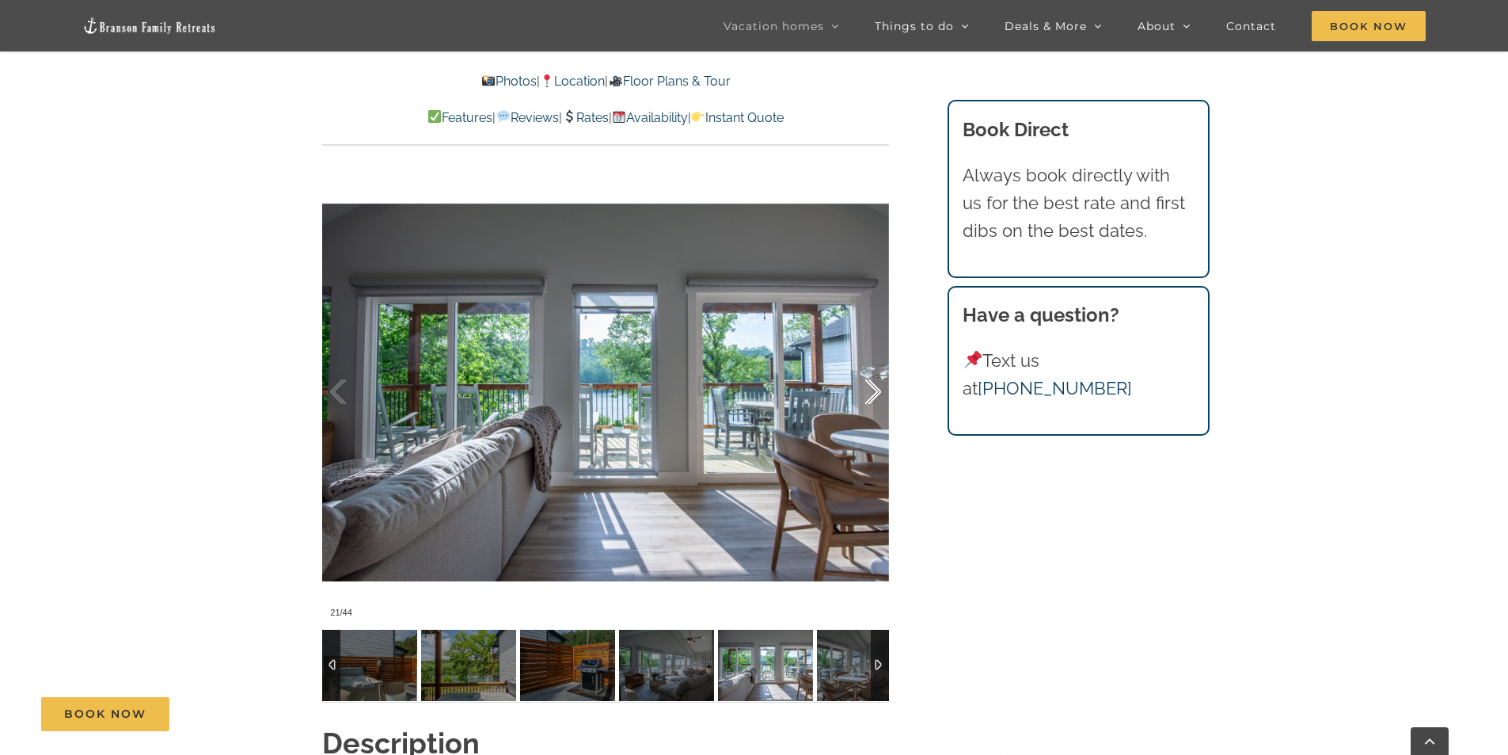
click at [876, 390] on div at bounding box center [856, 392] width 49 height 98
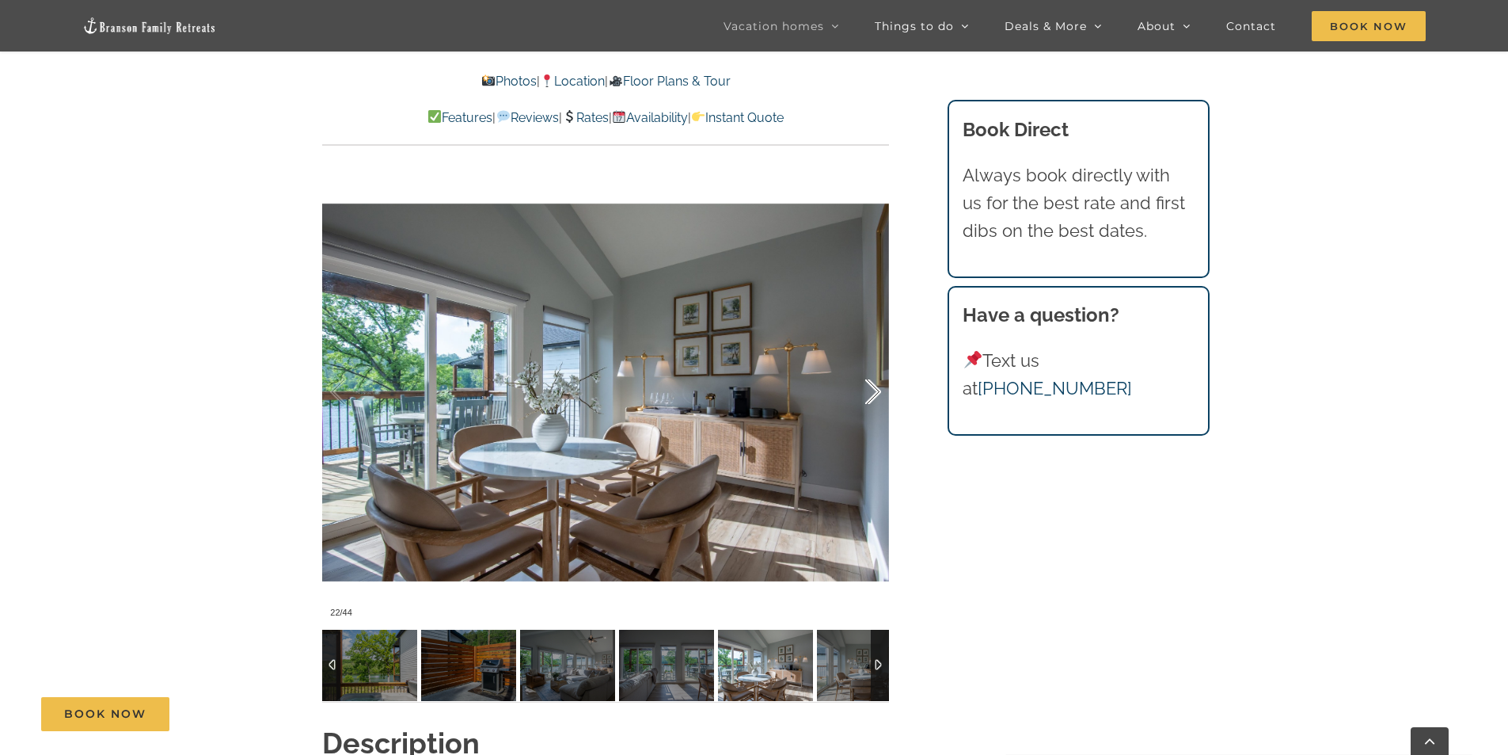
click at [876, 390] on div at bounding box center [856, 392] width 49 height 98
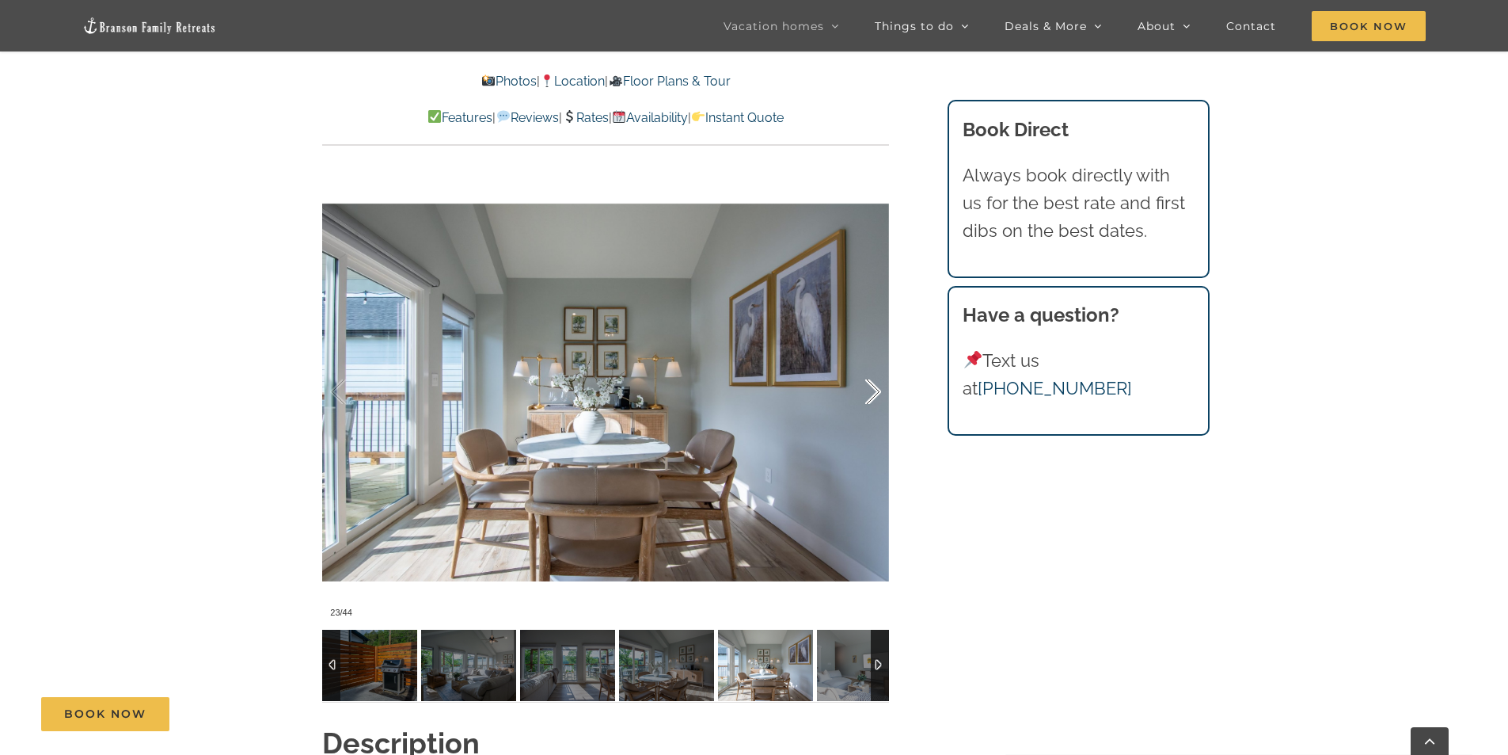
click at [876, 391] on div at bounding box center [856, 392] width 49 height 98
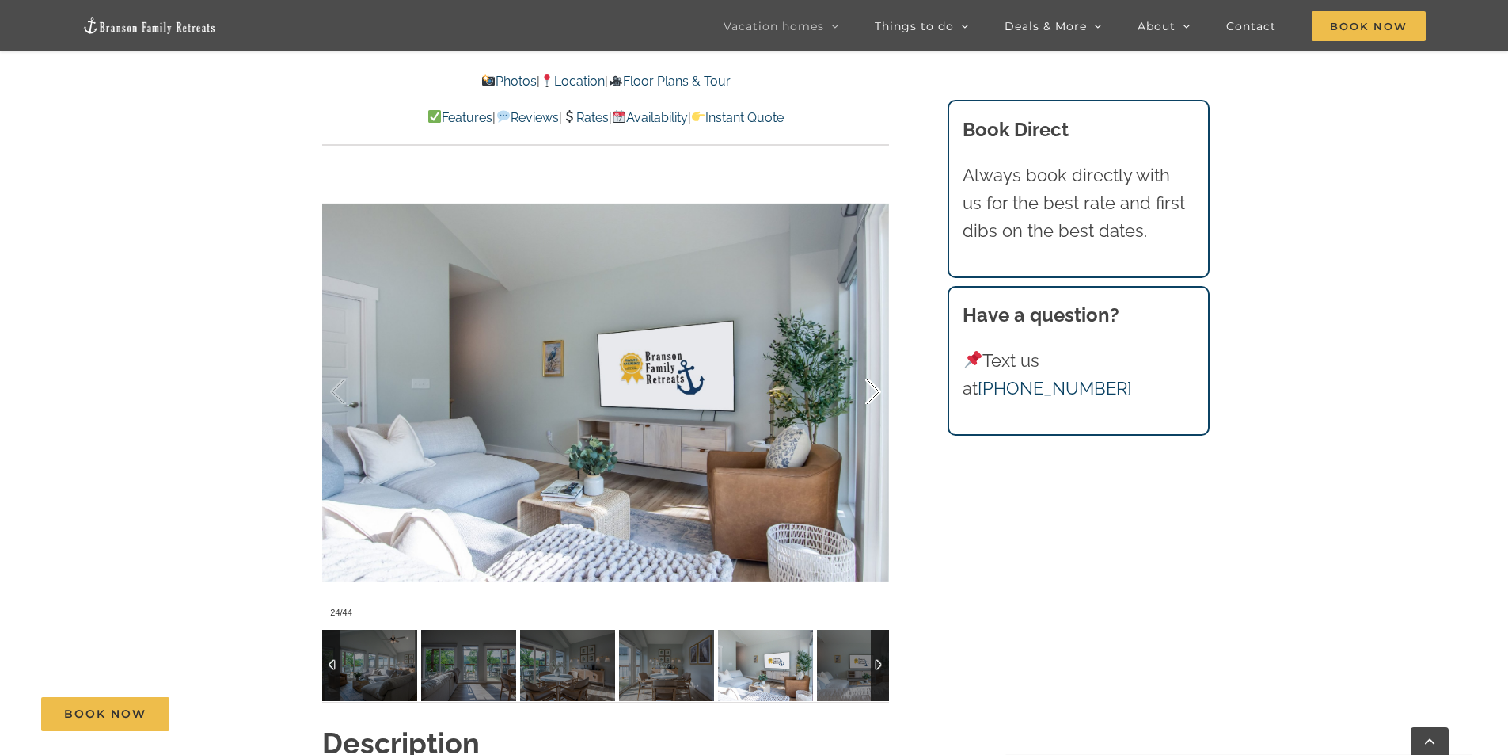
click at [876, 393] on div at bounding box center [856, 392] width 49 height 98
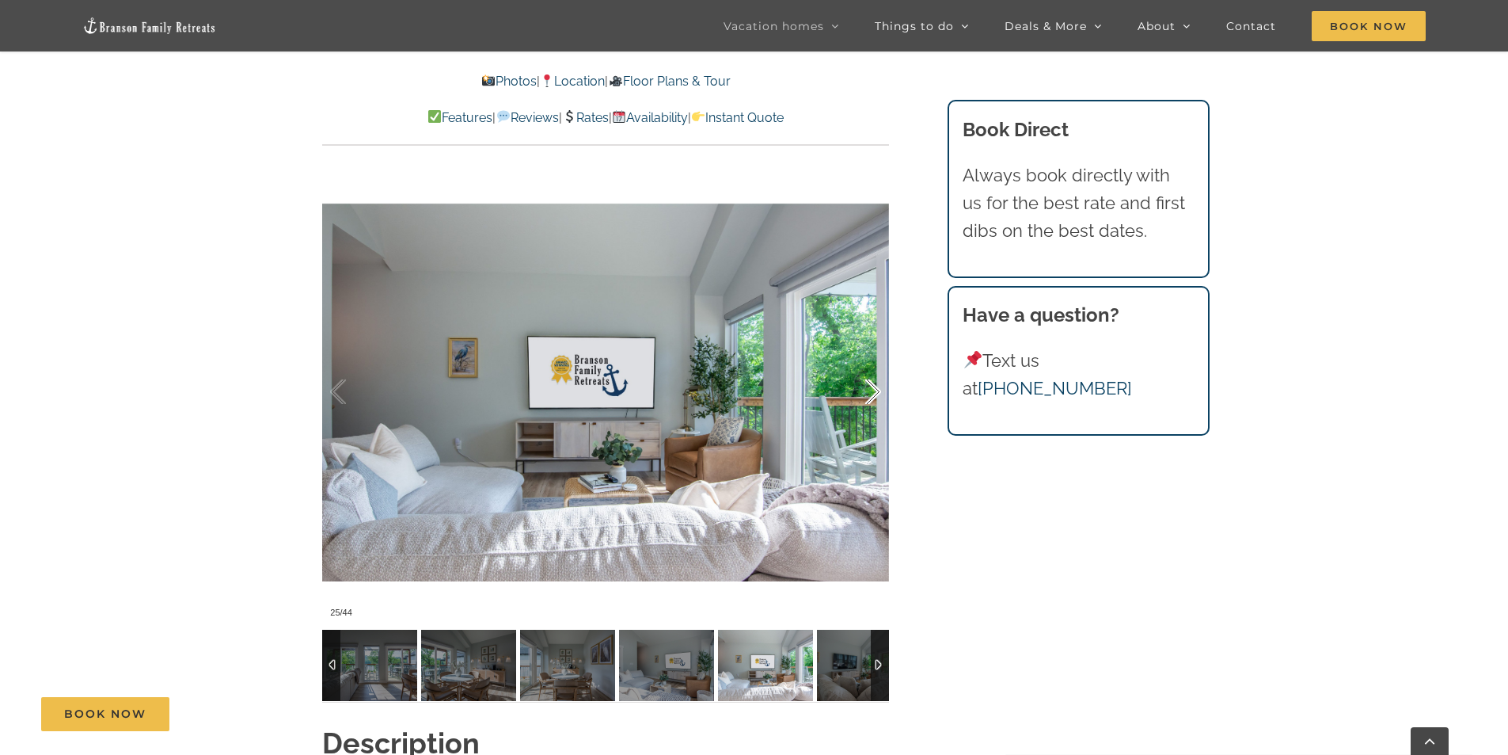
click at [876, 393] on div at bounding box center [856, 392] width 49 height 98
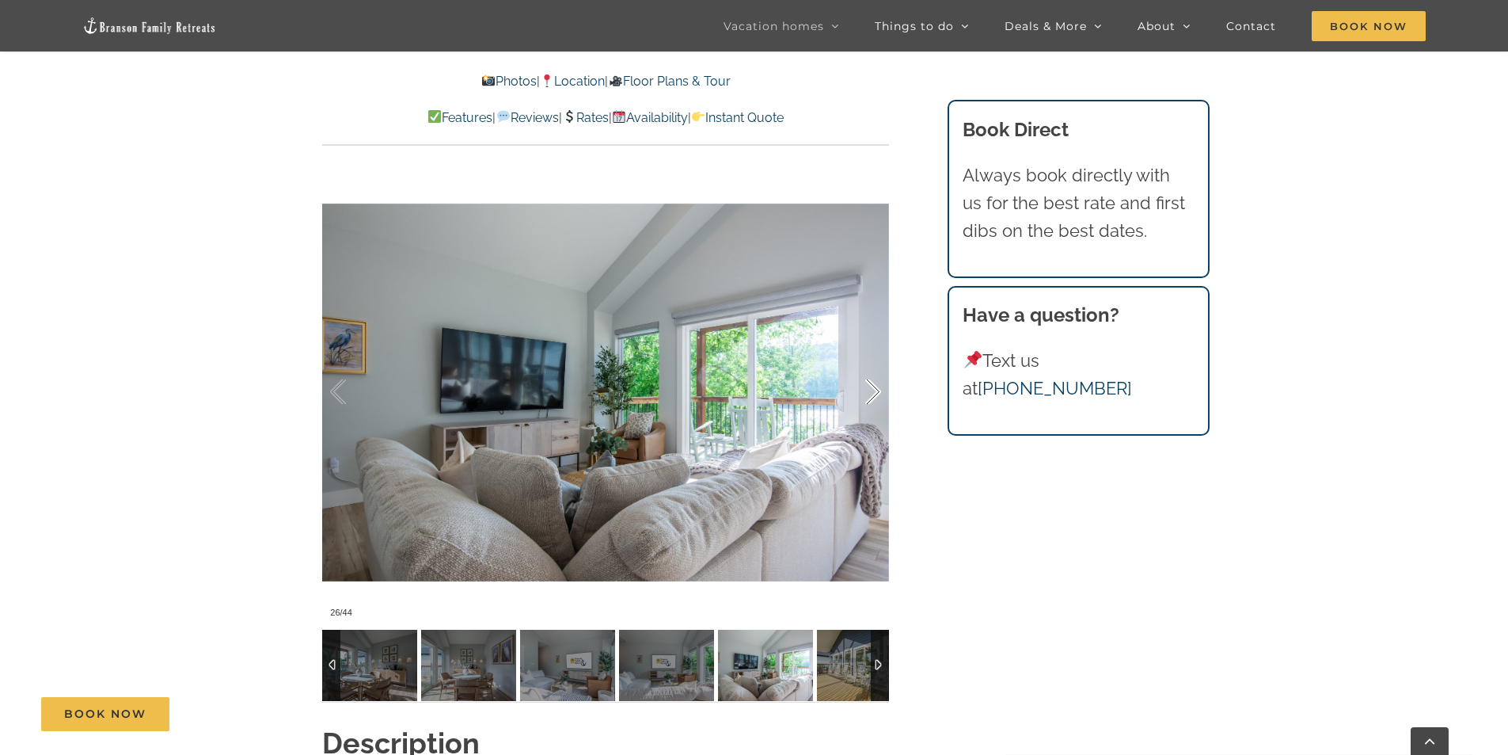
click at [876, 393] on div at bounding box center [856, 392] width 49 height 98
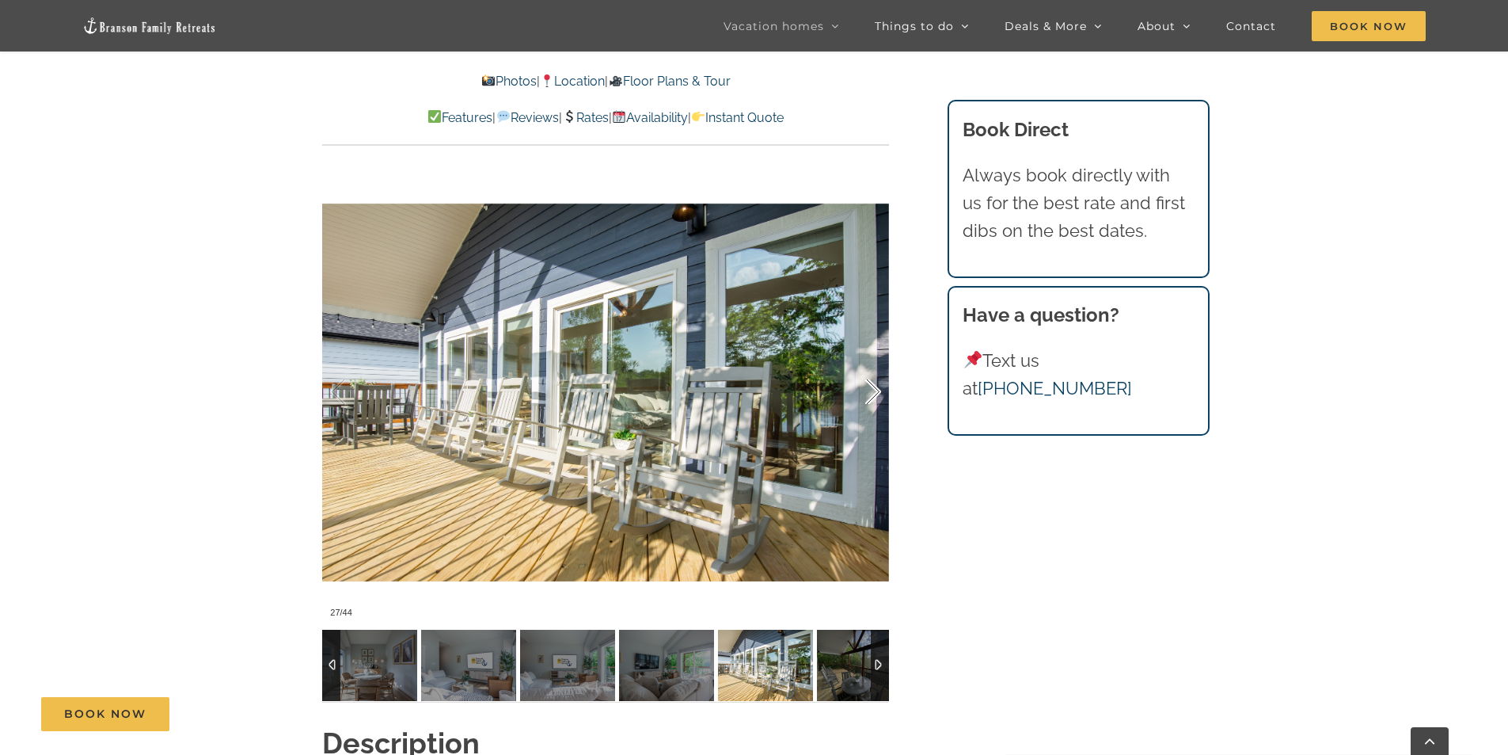
click at [876, 393] on div at bounding box center [856, 392] width 49 height 98
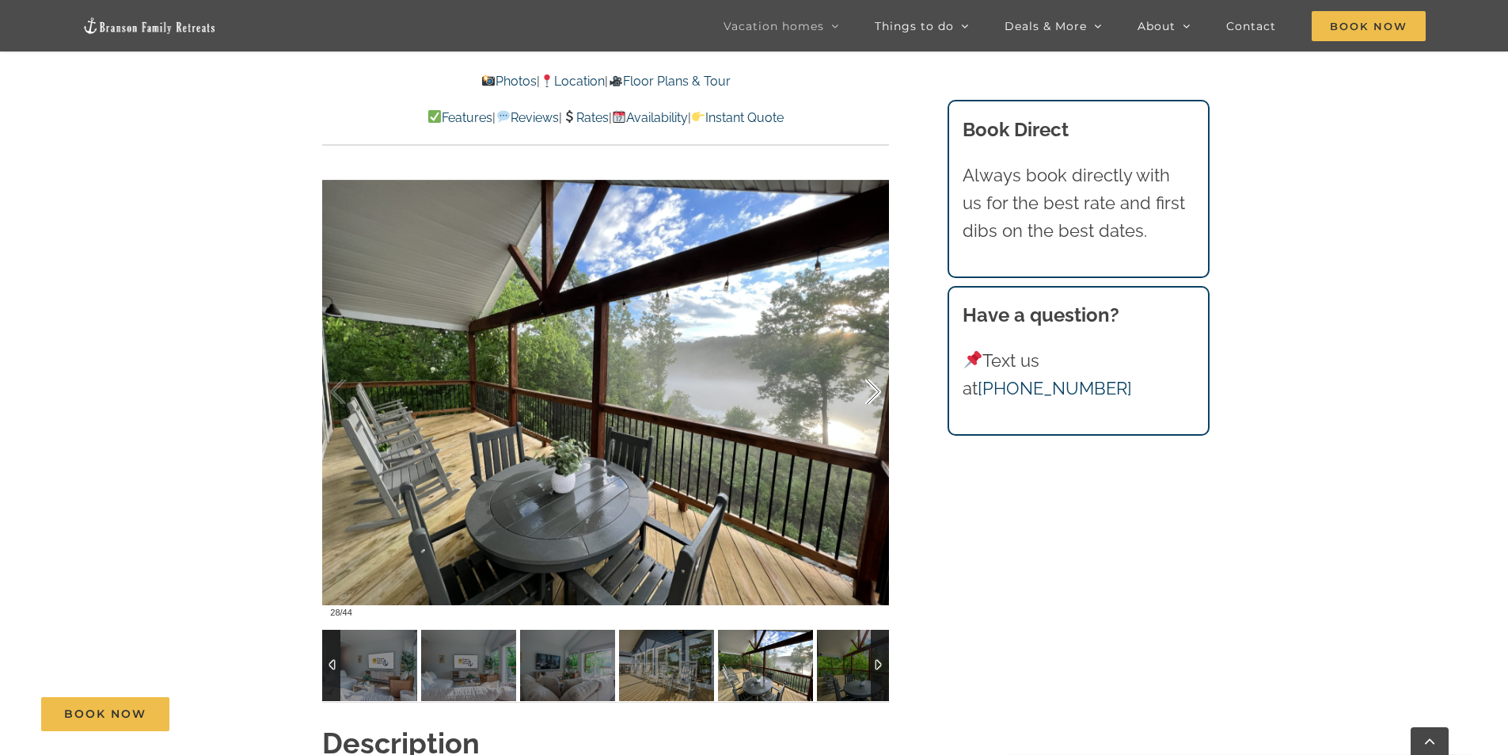
click at [876, 393] on div at bounding box center [856, 392] width 49 height 98
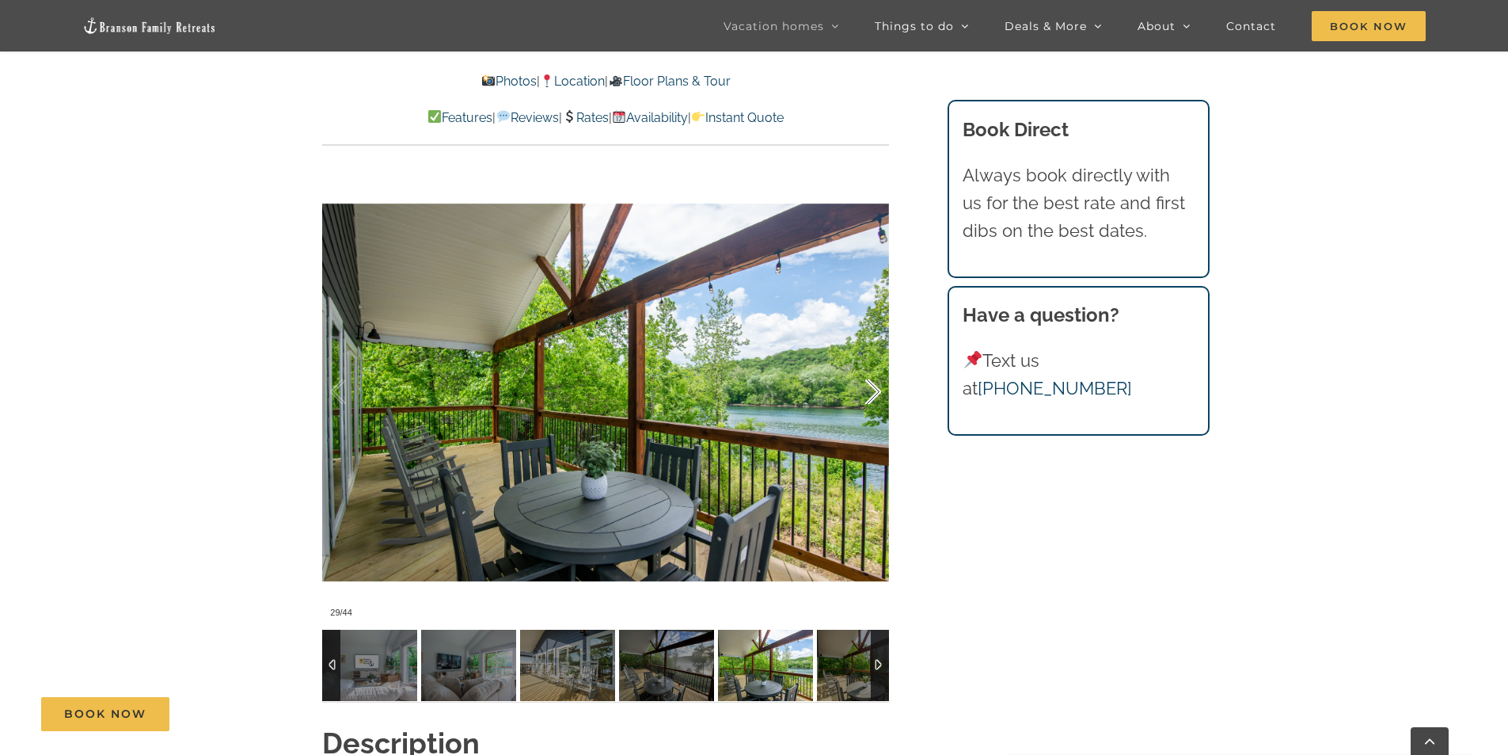
click at [876, 393] on div at bounding box center [856, 392] width 49 height 98
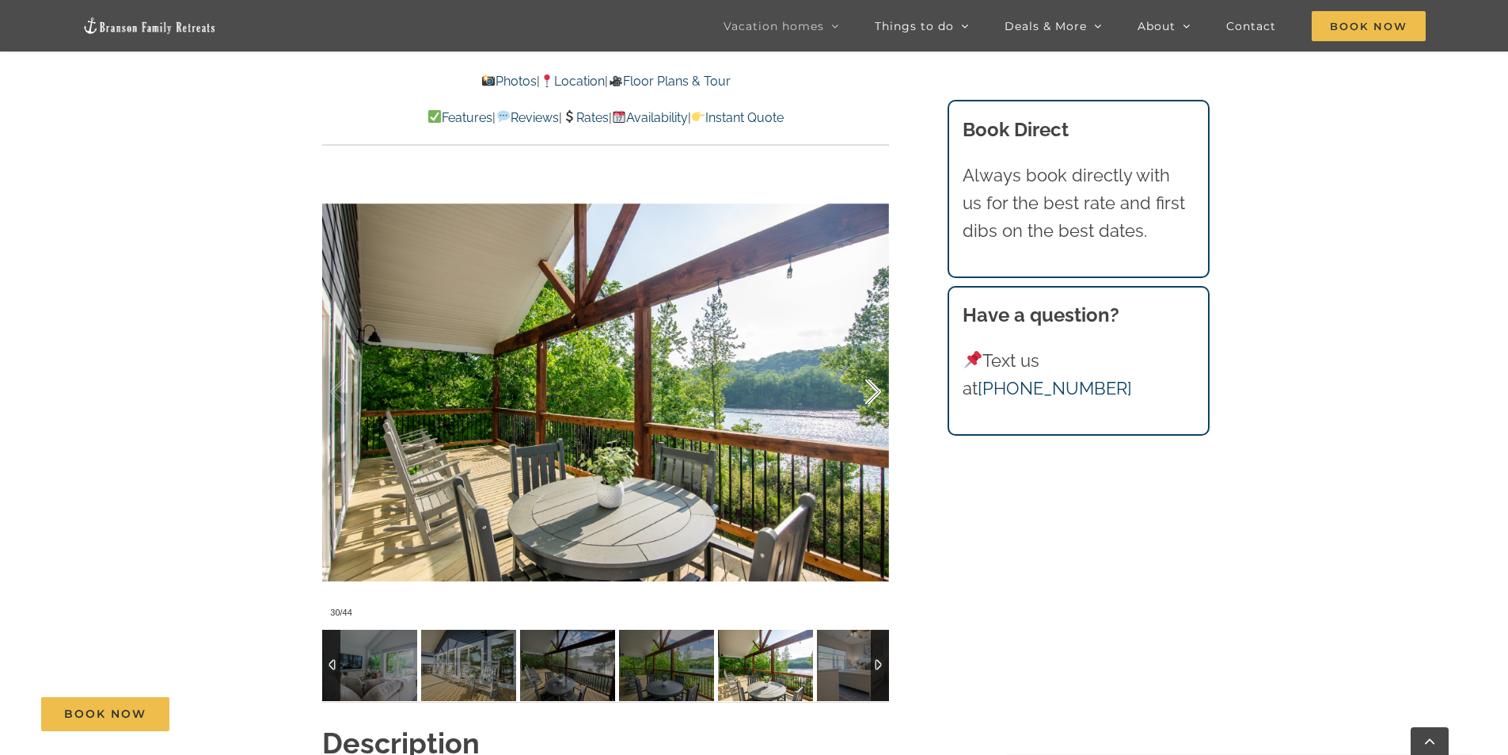
click at [876, 393] on div at bounding box center [856, 392] width 49 height 98
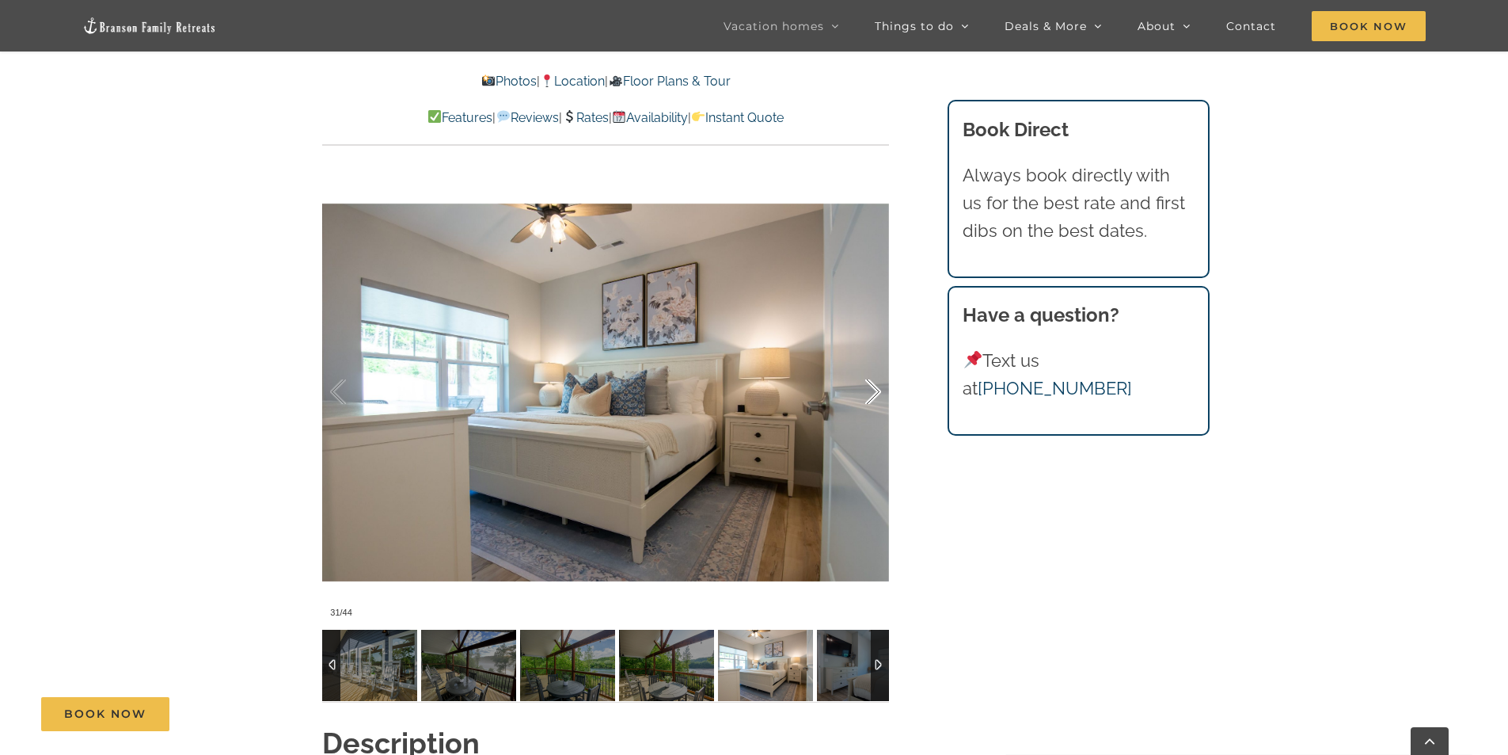
click at [876, 393] on div at bounding box center [856, 392] width 49 height 98
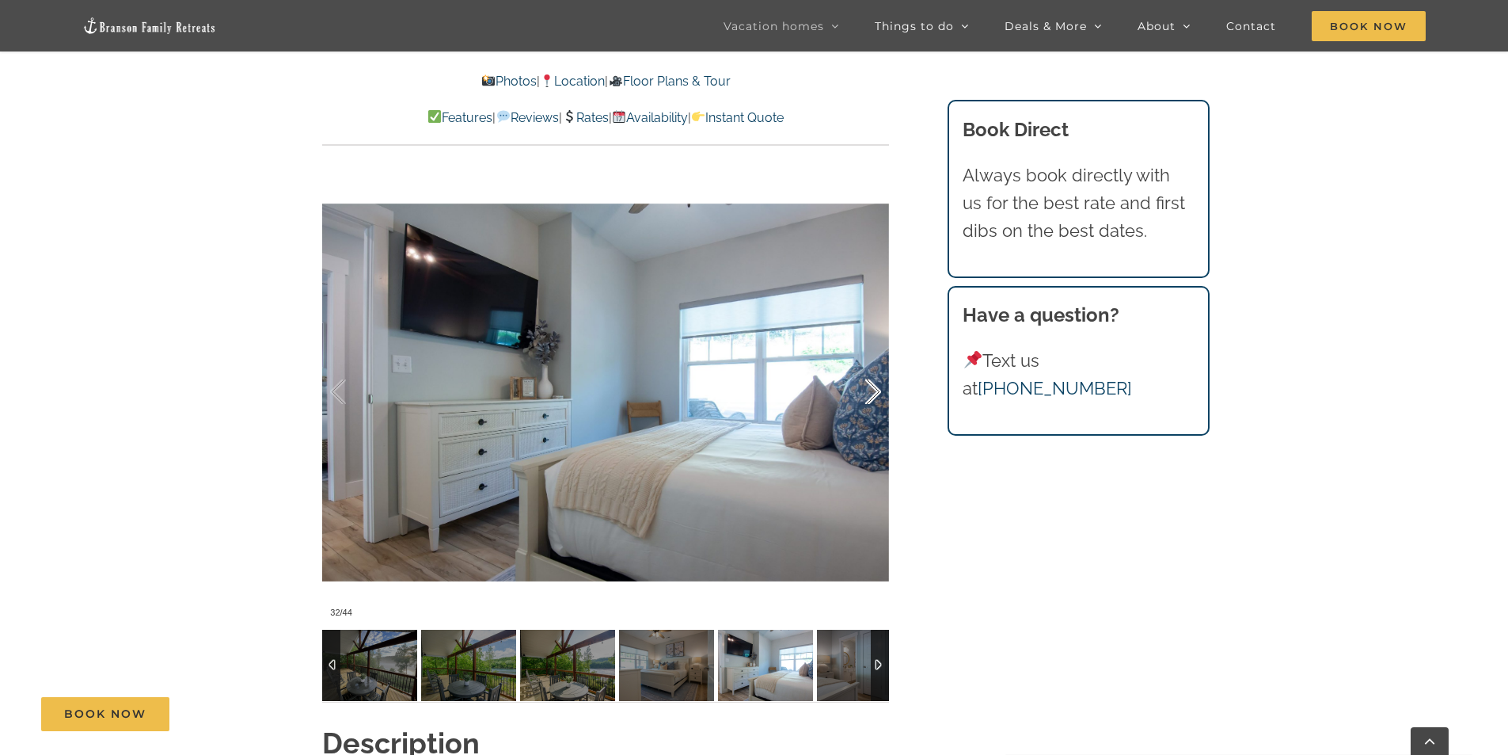
click at [876, 393] on div at bounding box center [856, 392] width 49 height 98
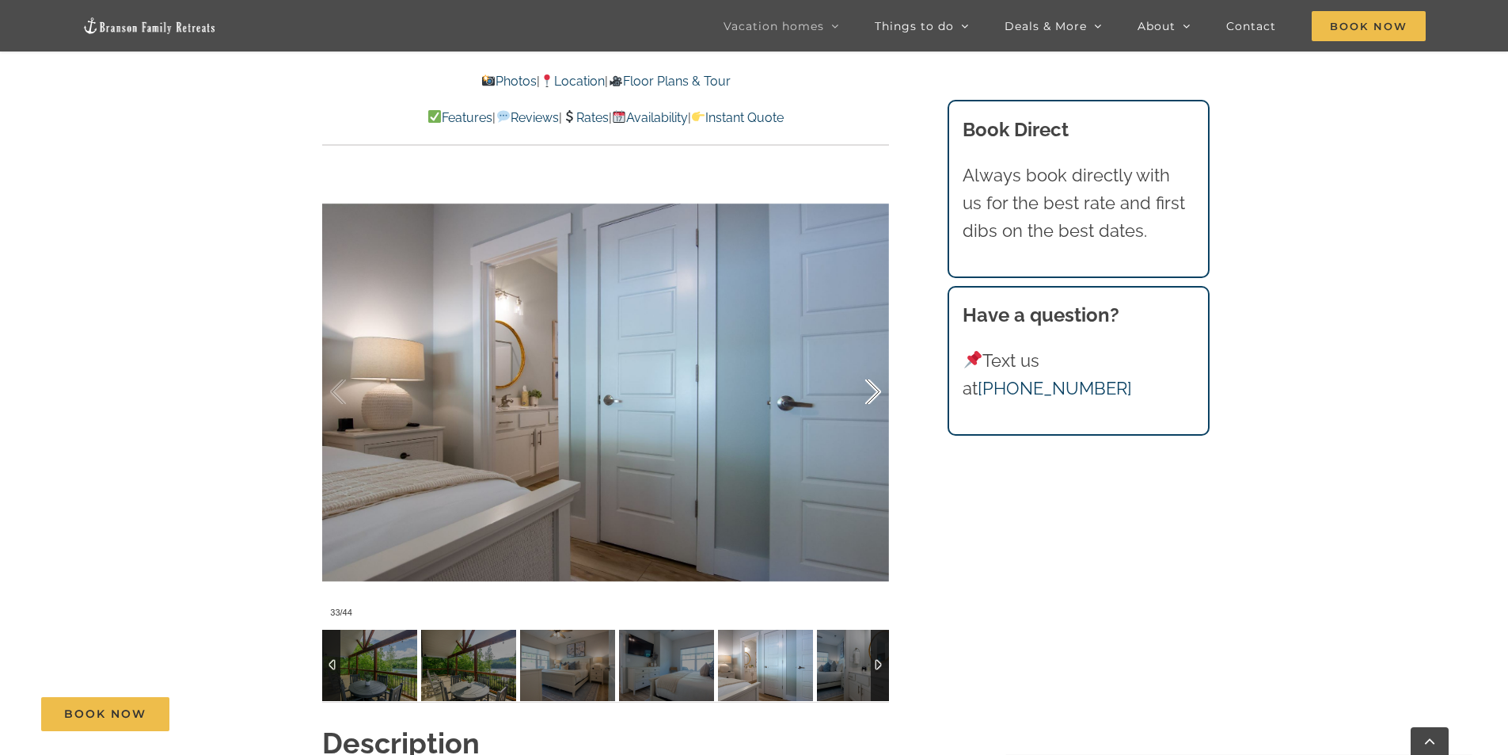
click at [876, 393] on div at bounding box center [856, 392] width 49 height 98
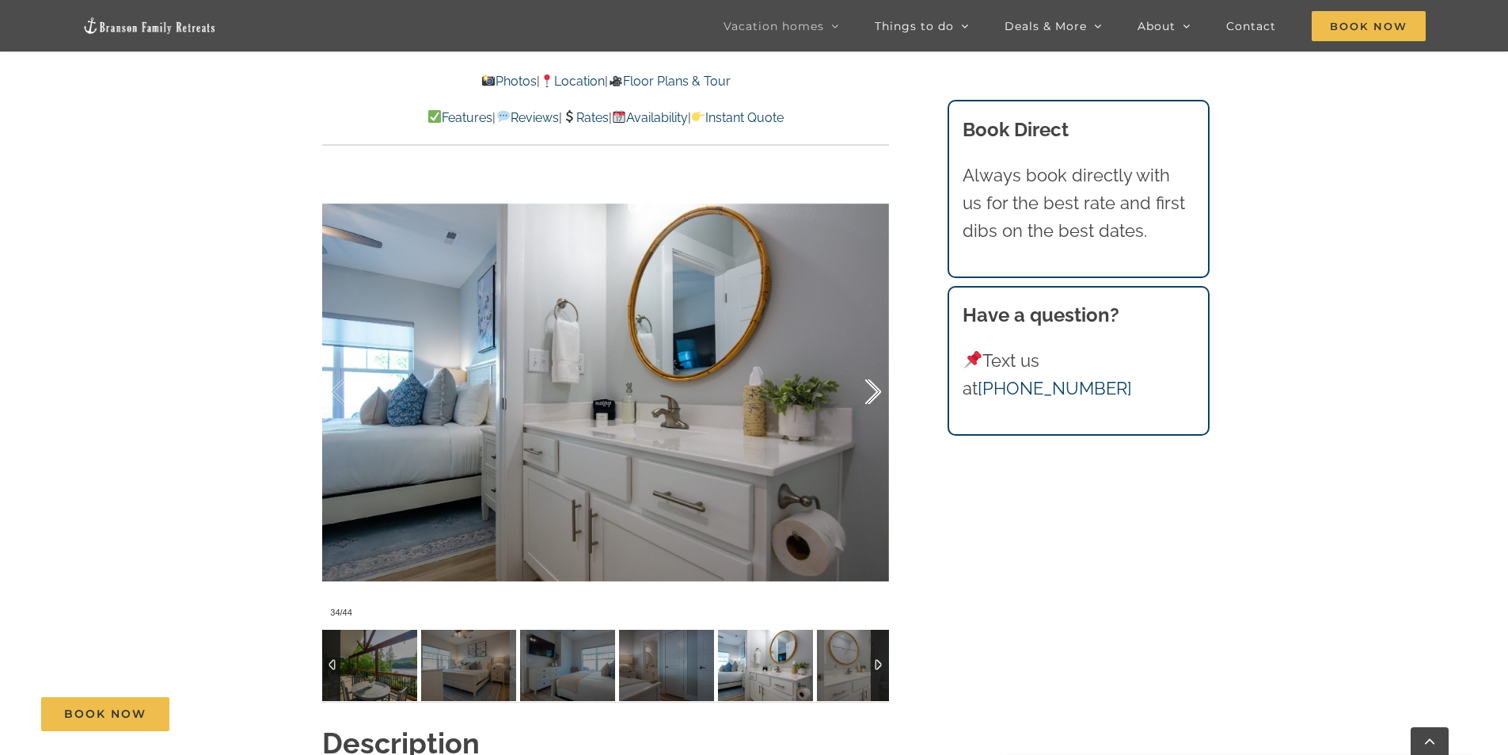
click at [876, 393] on div at bounding box center [856, 392] width 49 height 98
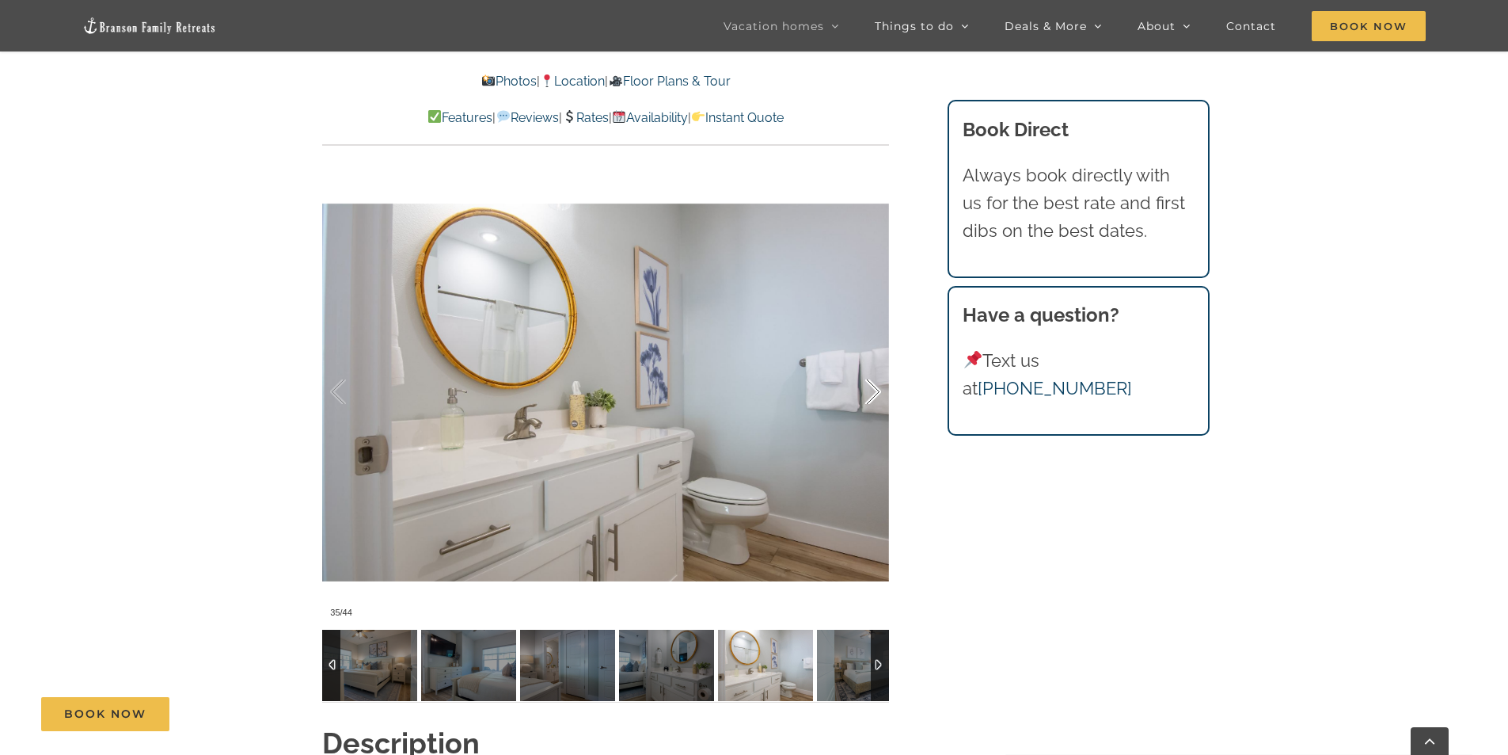
click at [876, 393] on div at bounding box center [856, 392] width 49 height 98
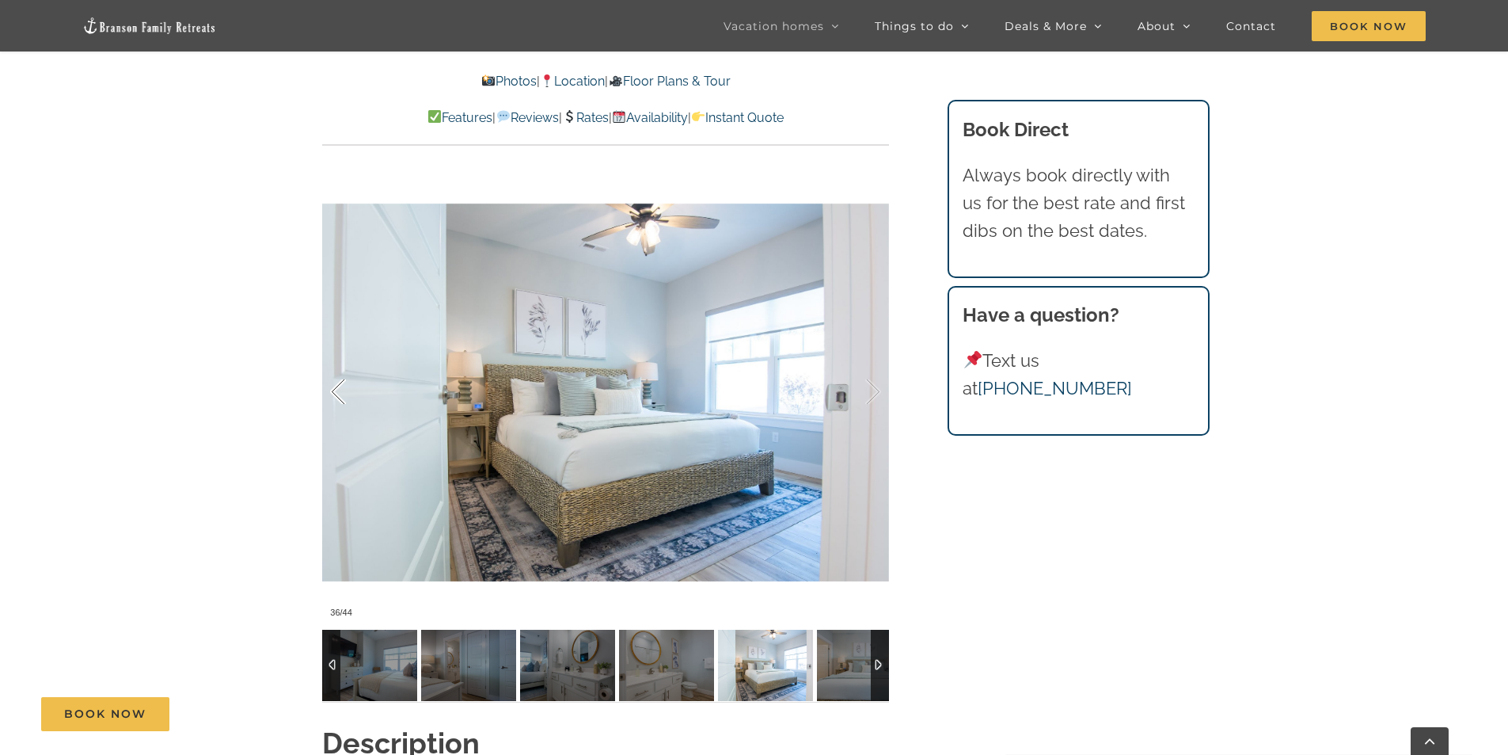
click at [334, 381] on div at bounding box center [354, 392] width 49 height 98
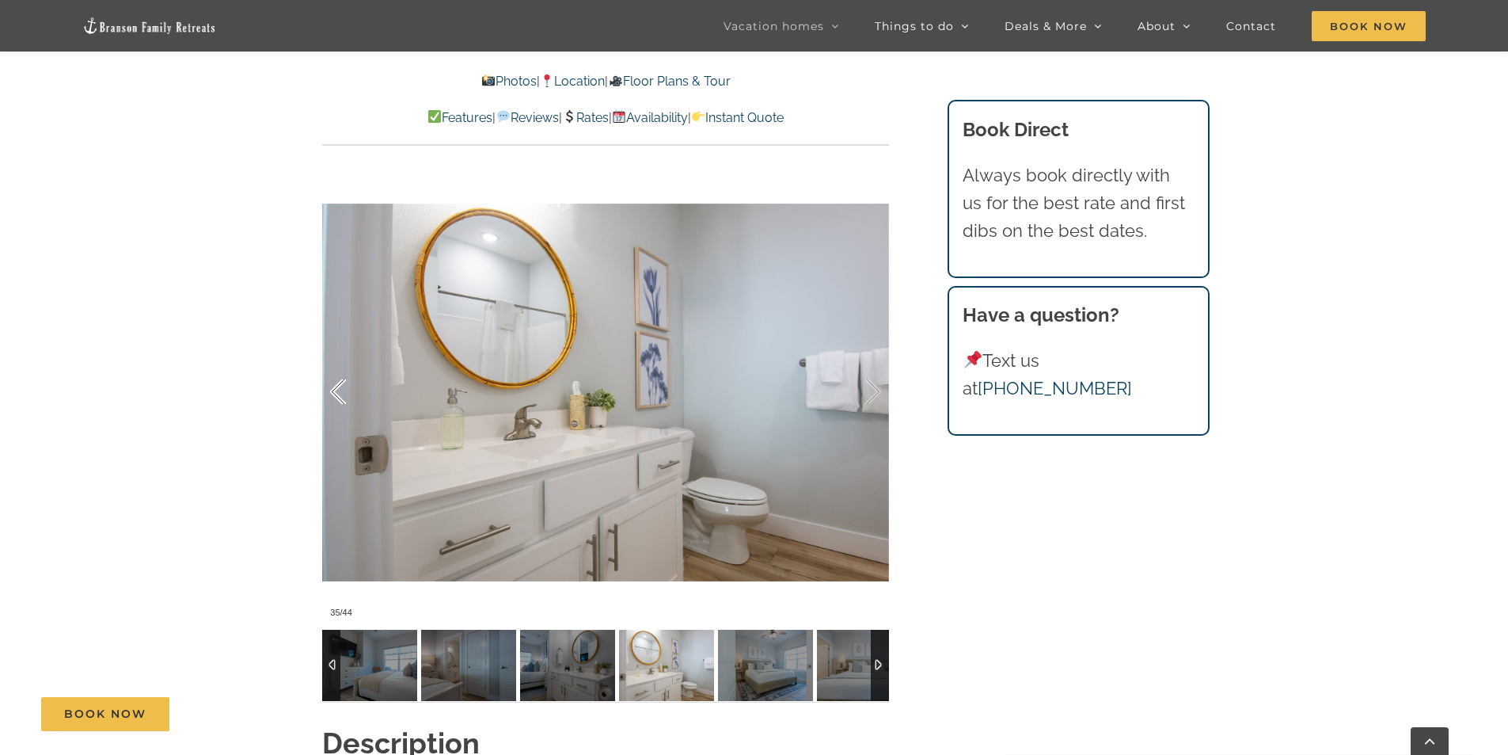
click at [333, 381] on div at bounding box center [354, 392] width 49 height 98
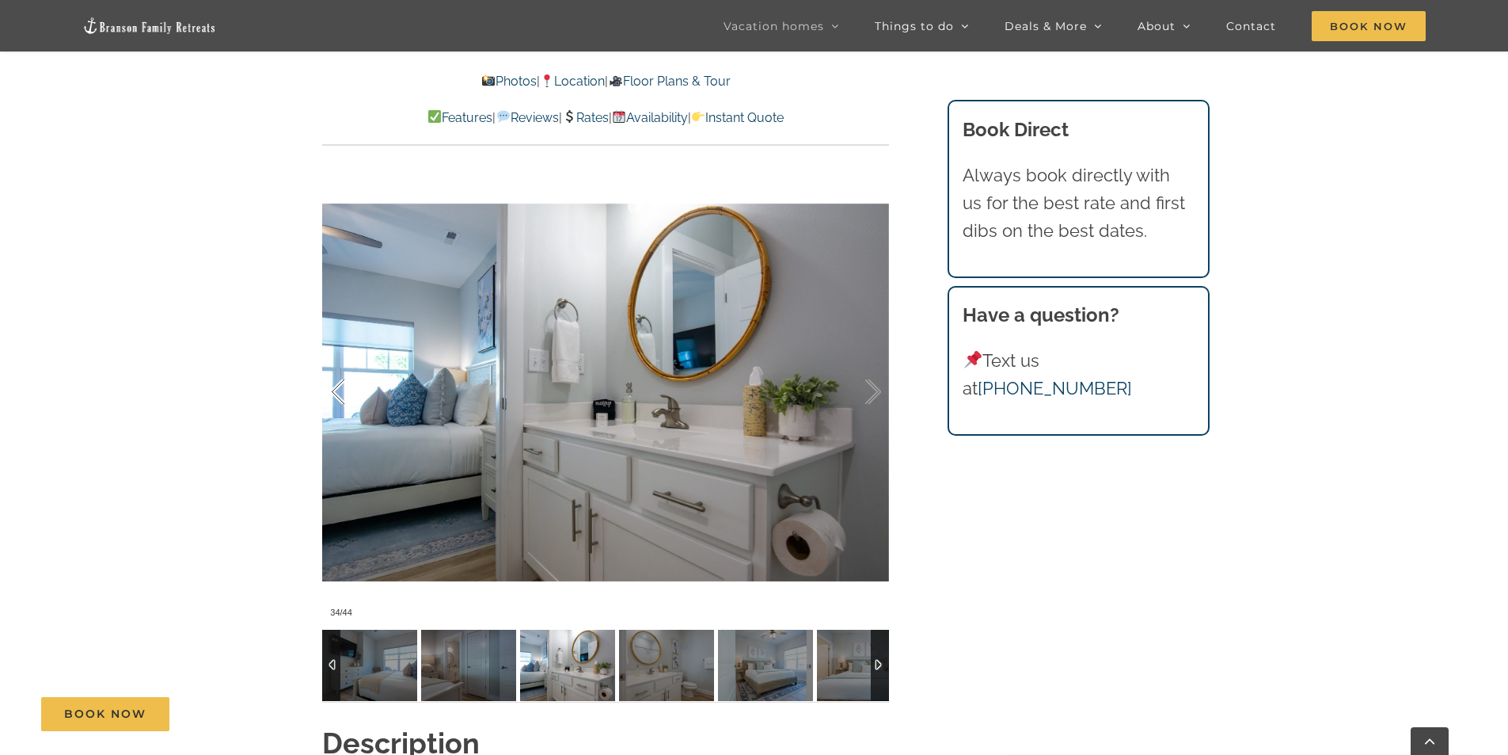
click at [333, 381] on div at bounding box center [354, 392] width 49 height 98
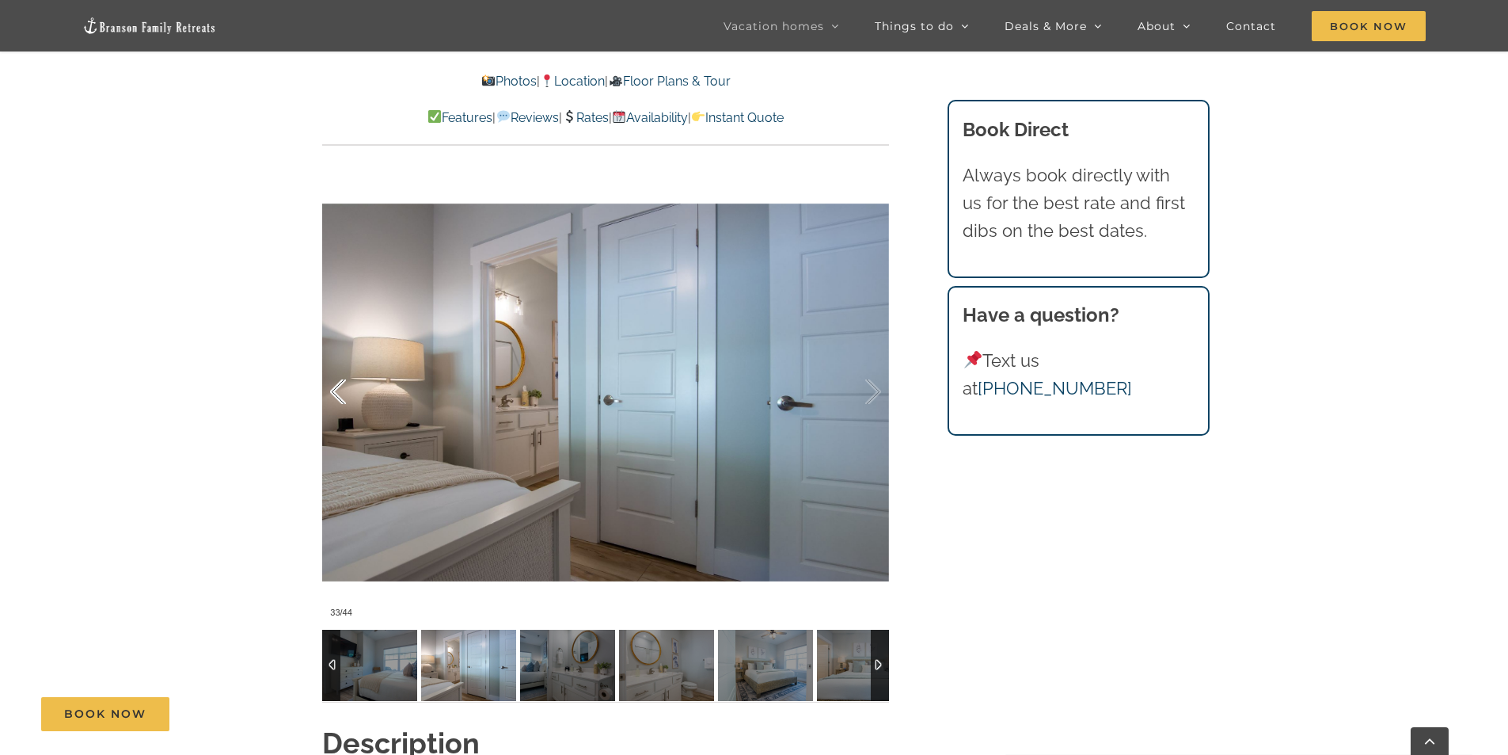
click at [333, 381] on div at bounding box center [354, 392] width 49 height 98
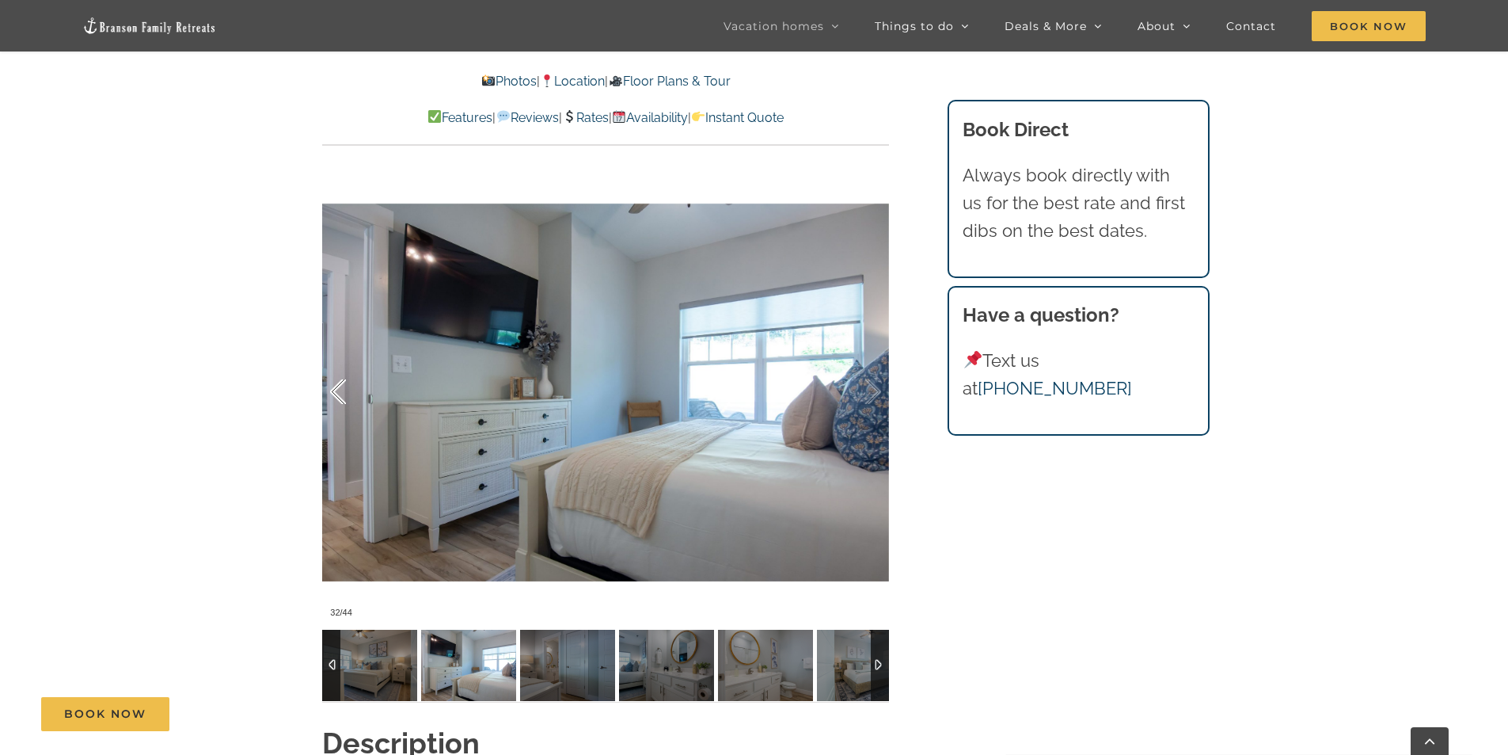
click at [333, 381] on div at bounding box center [354, 392] width 49 height 98
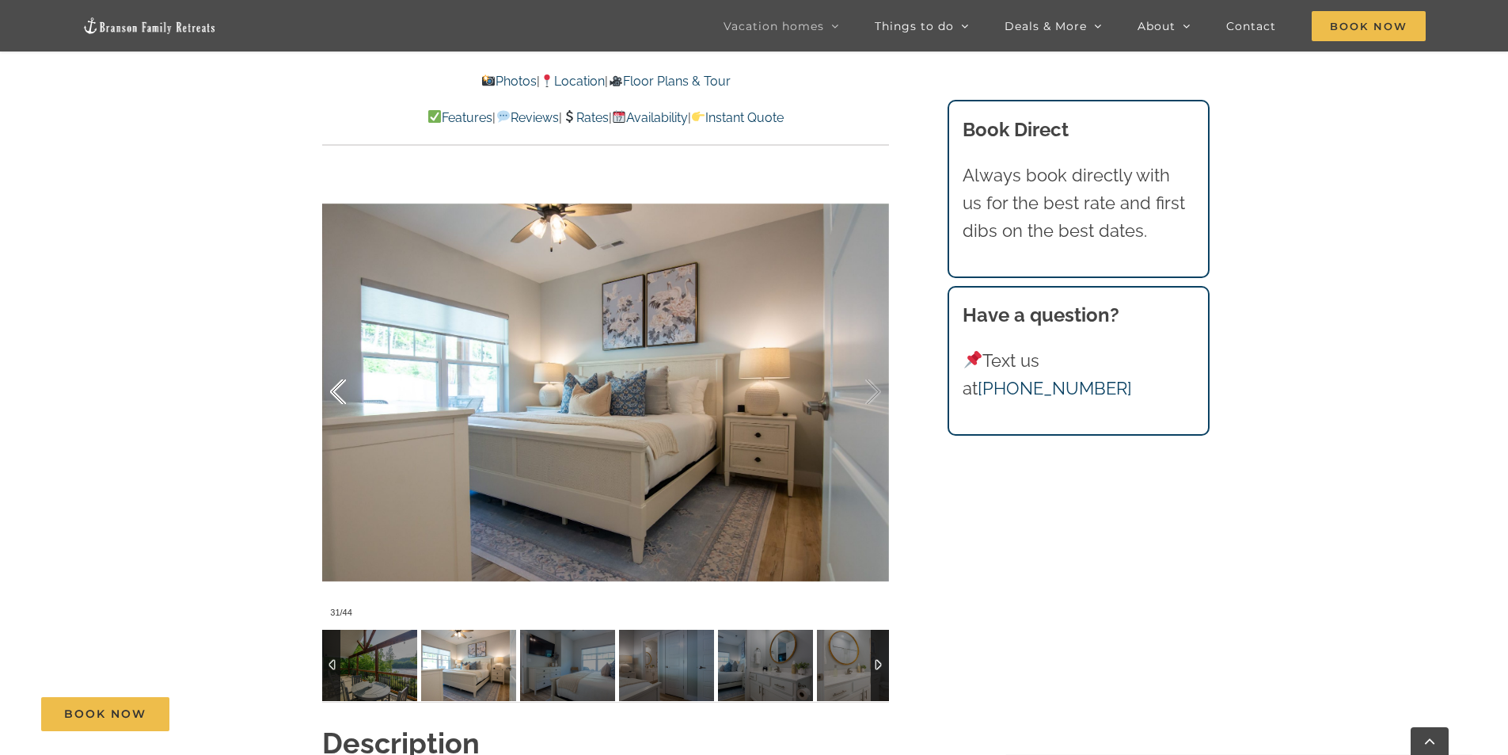
click at [333, 381] on div at bounding box center [354, 392] width 49 height 98
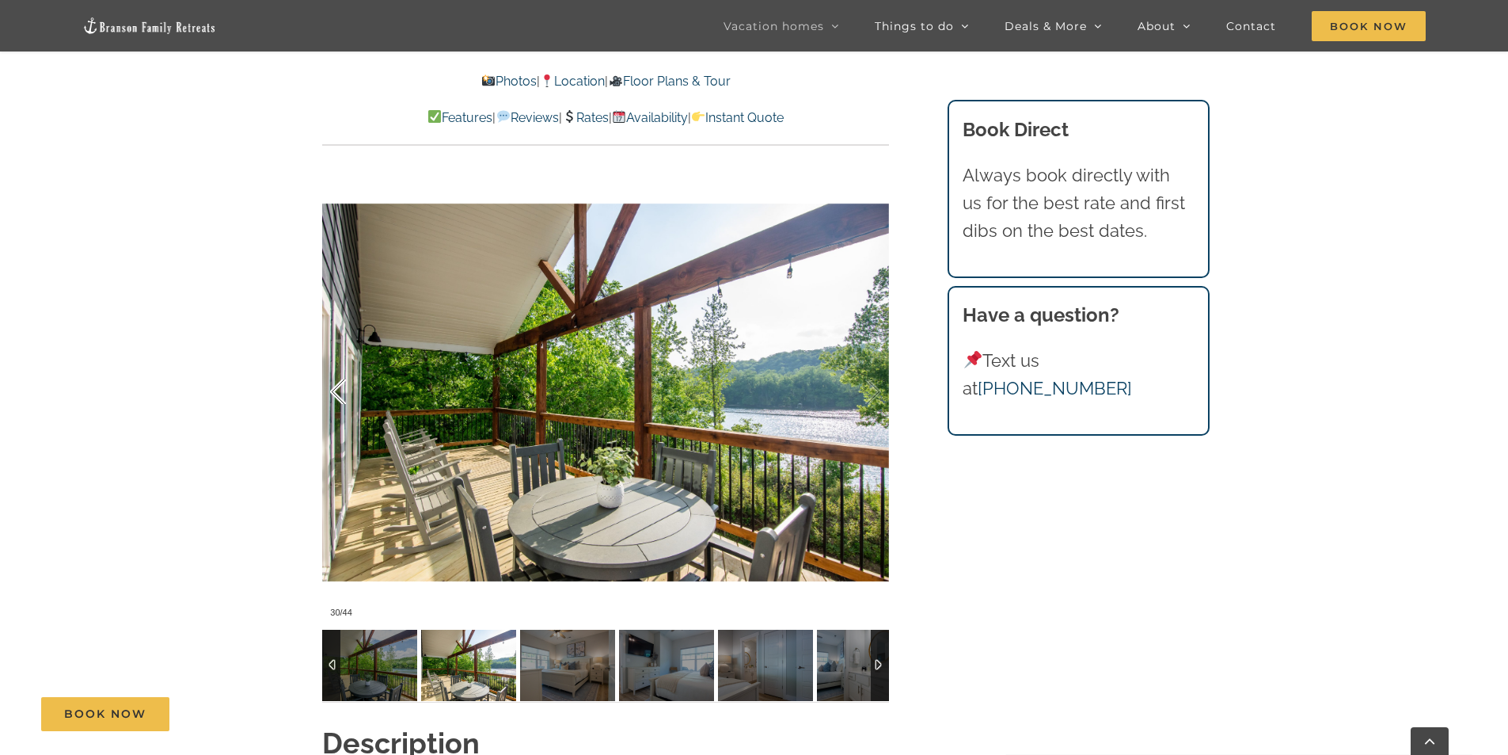
click at [333, 381] on div at bounding box center [354, 392] width 49 height 98
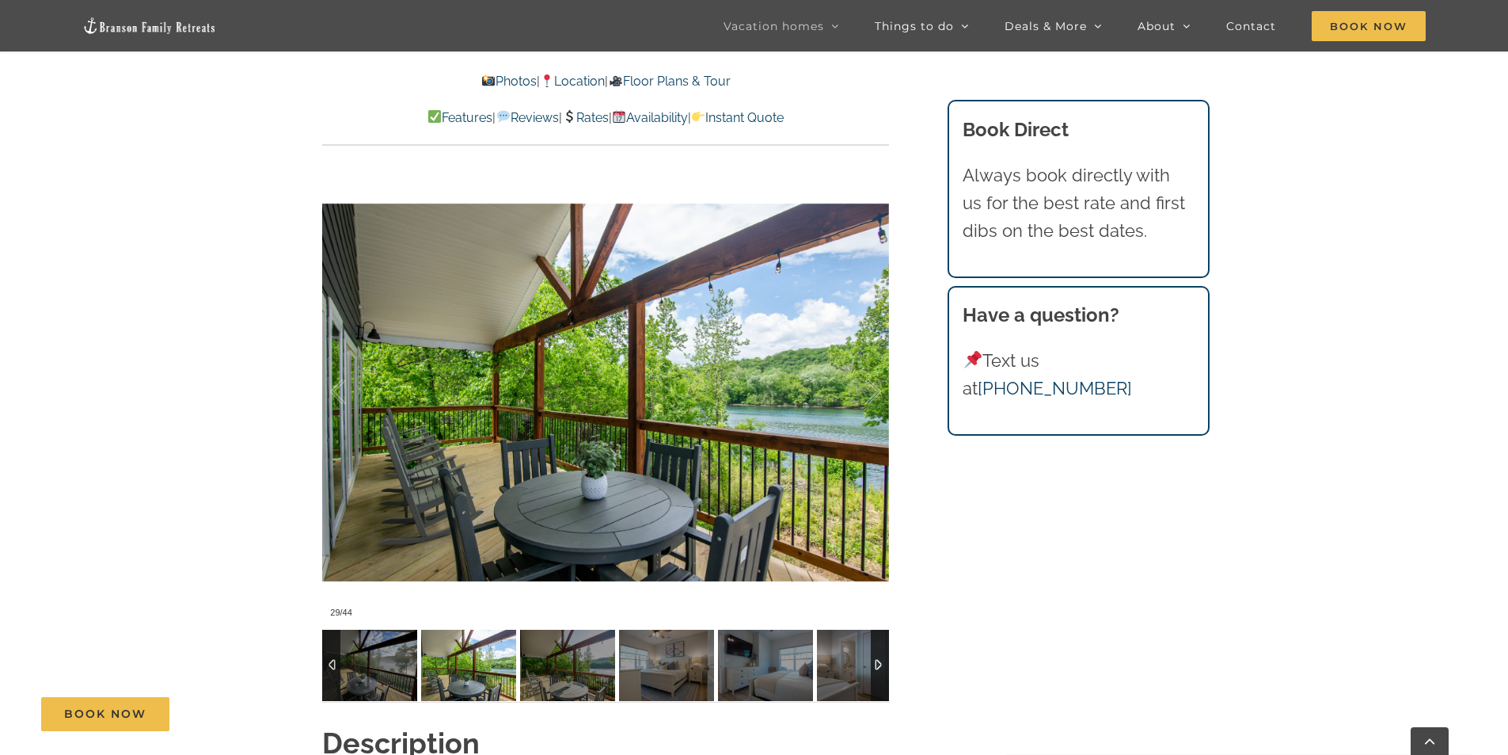
click at [873, 667] on div at bounding box center [880, 664] width 18 height 71
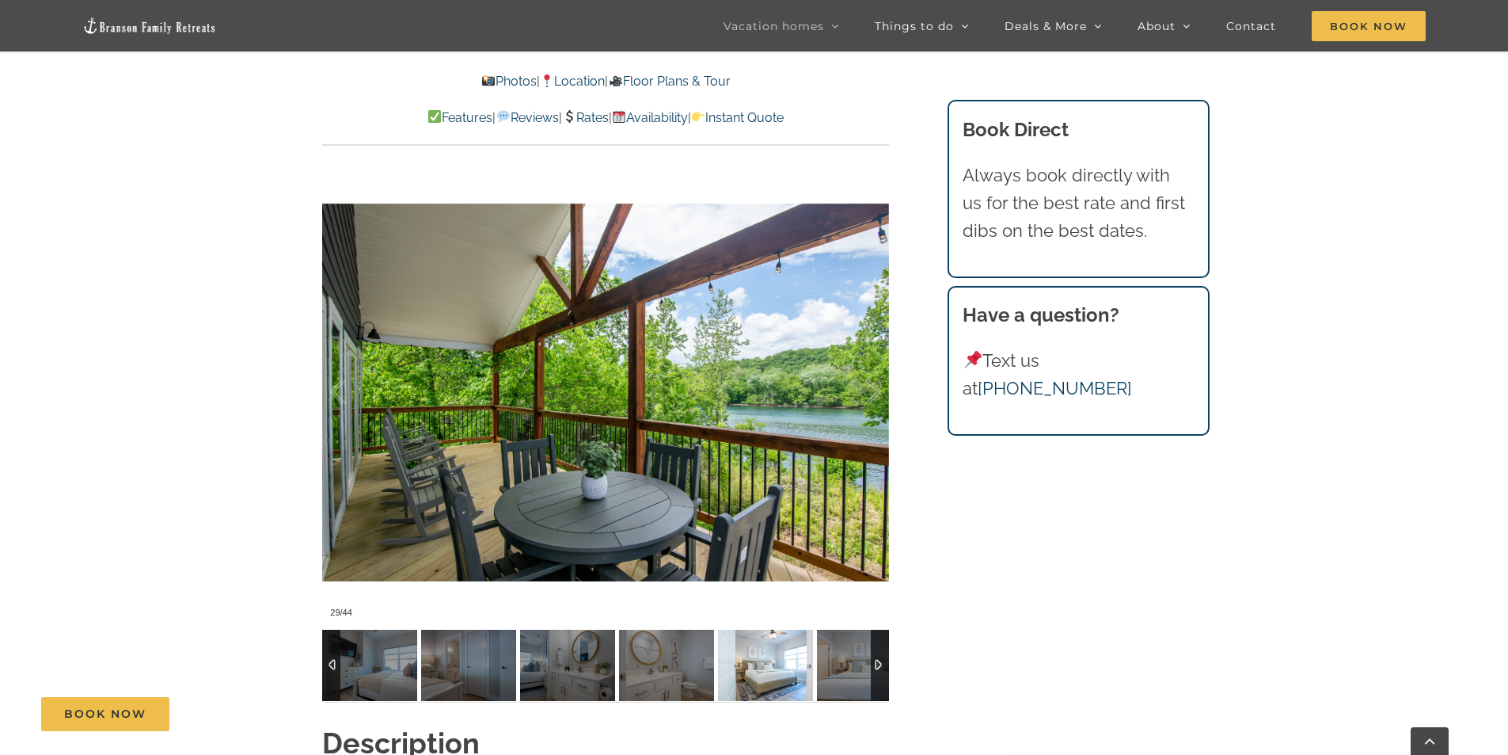
click at [777, 663] on img at bounding box center [765, 664] width 95 height 71
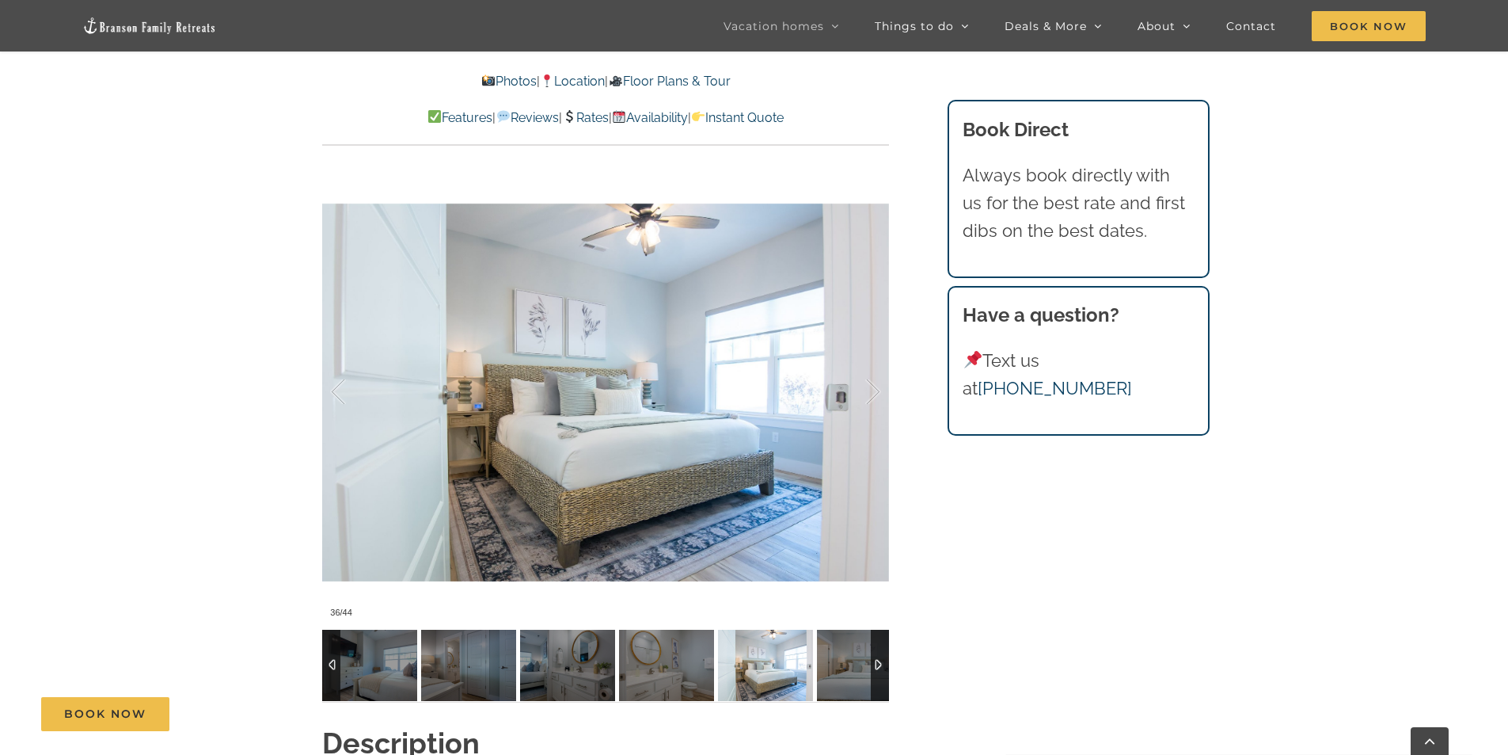
click at [880, 665] on div at bounding box center [880, 664] width 18 height 71
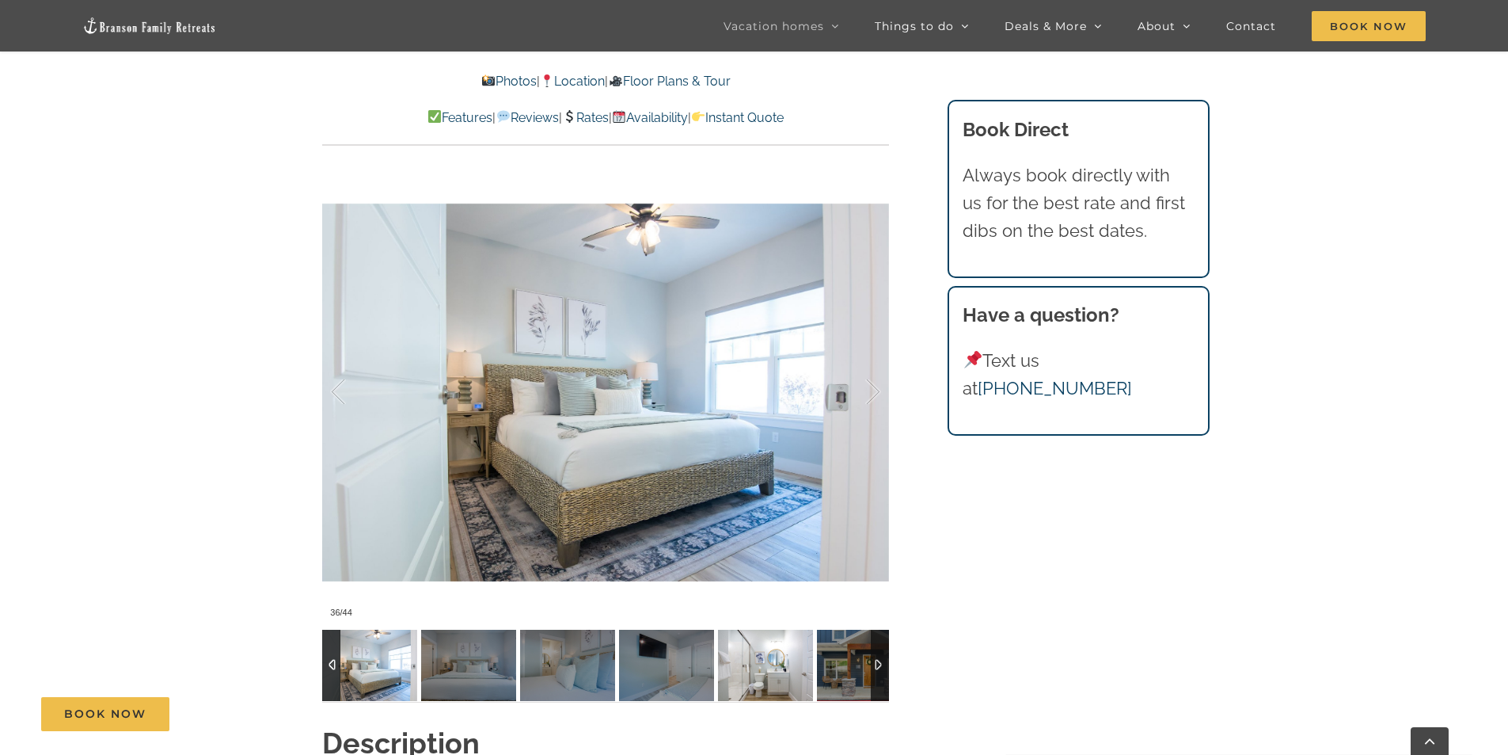
click at [783, 667] on img at bounding box center [765, 664] width 95 height 71
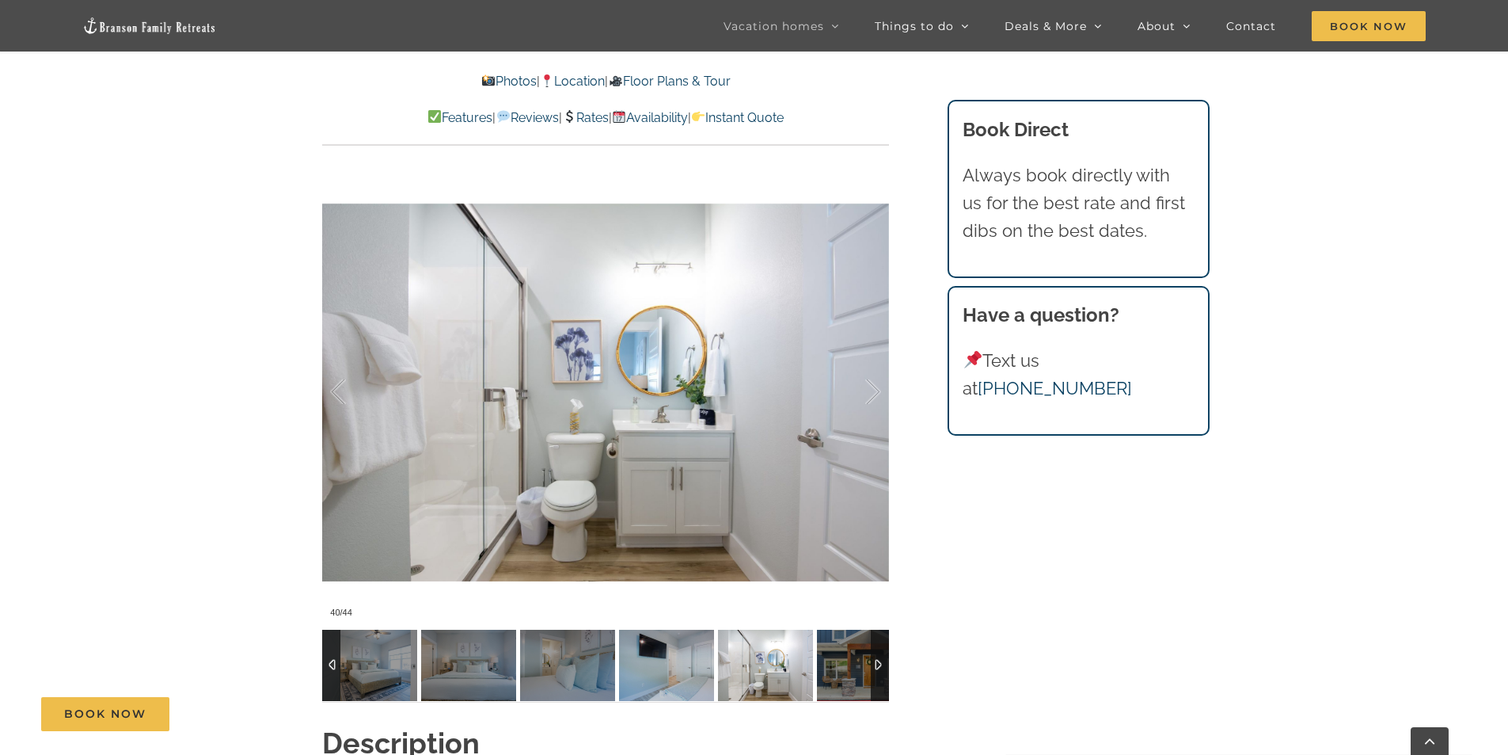
click at [693, 672] on img at bounding box center [666, 664] width 95 height 71
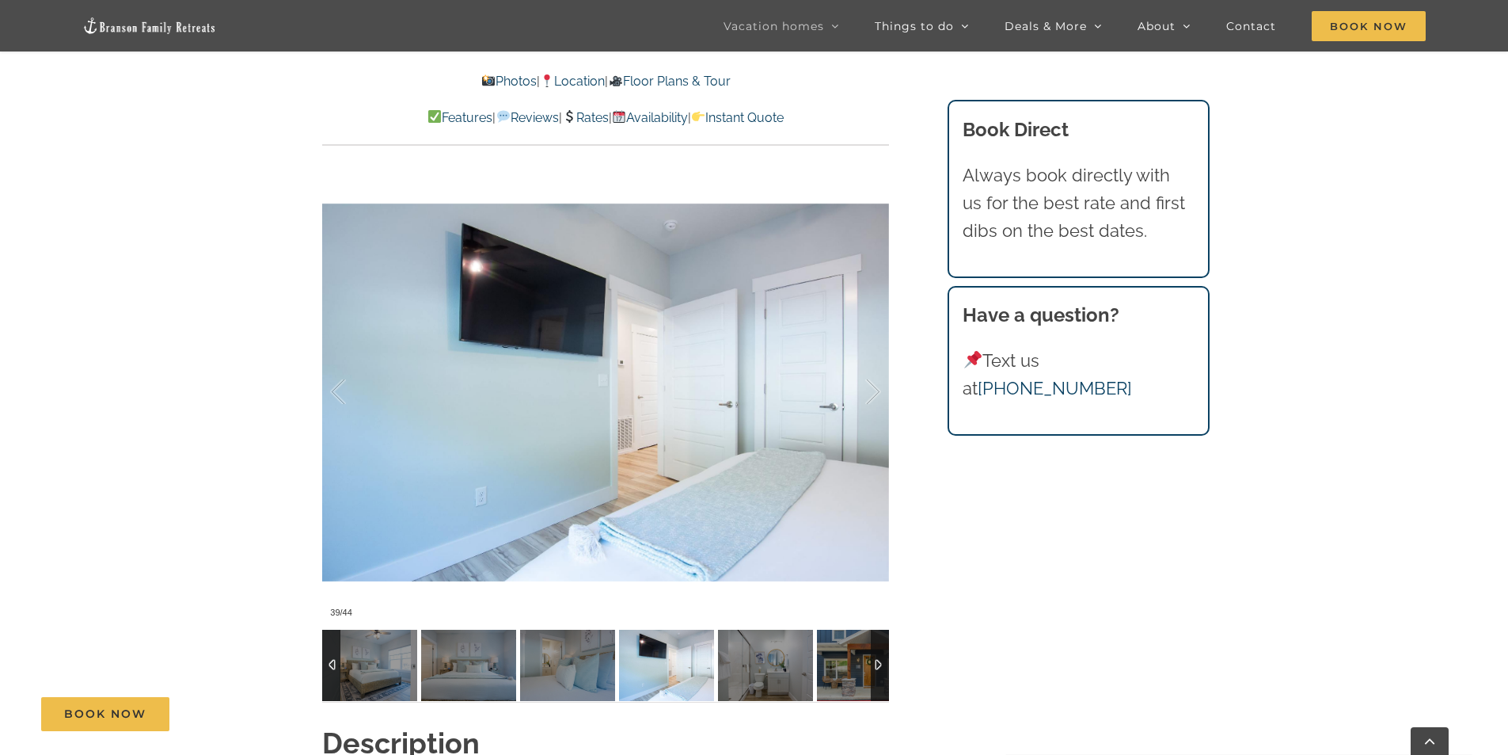
click at [872, 661] on div at bounding box center [880, 664] width 18 height 71
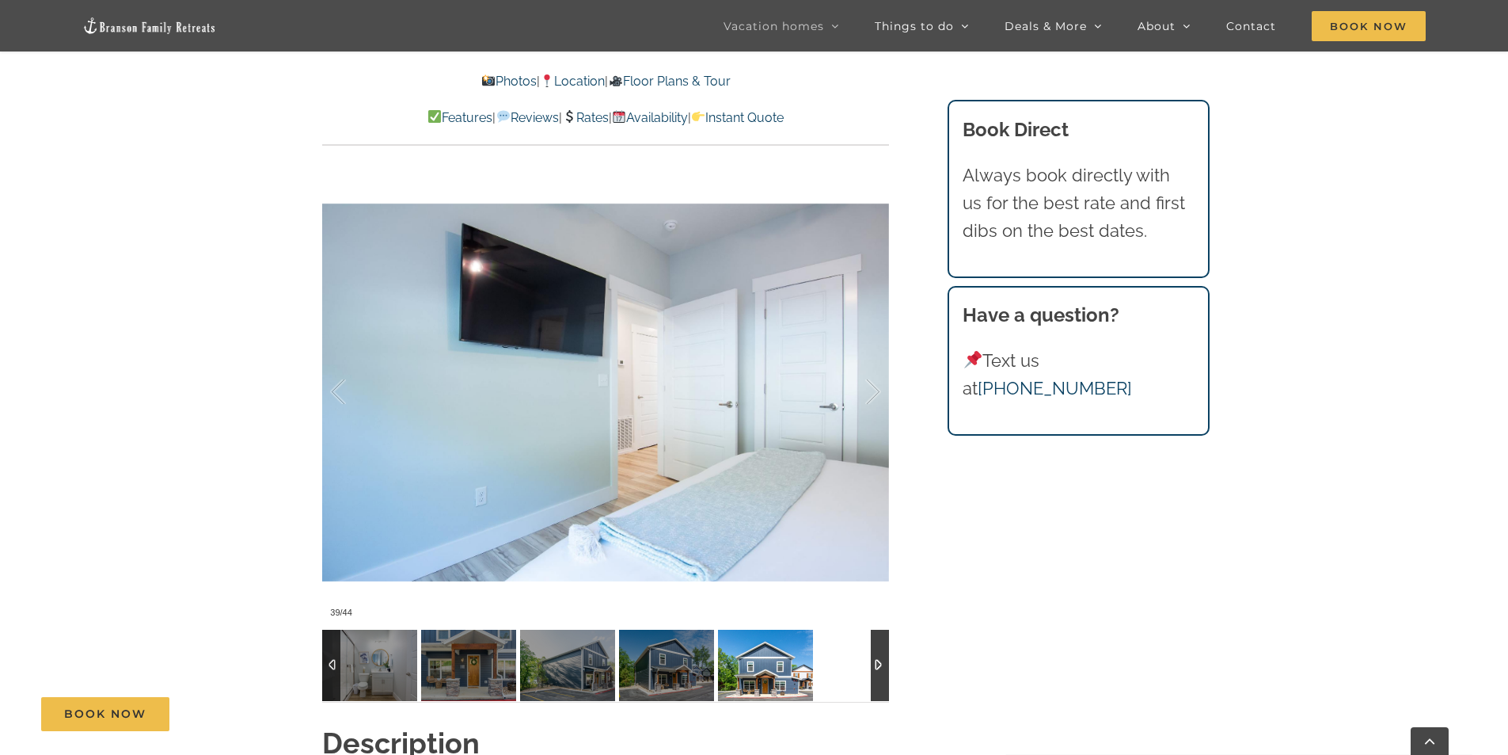
click at [794, 662] on img at bounding box center [765, 664] width 95 height 71
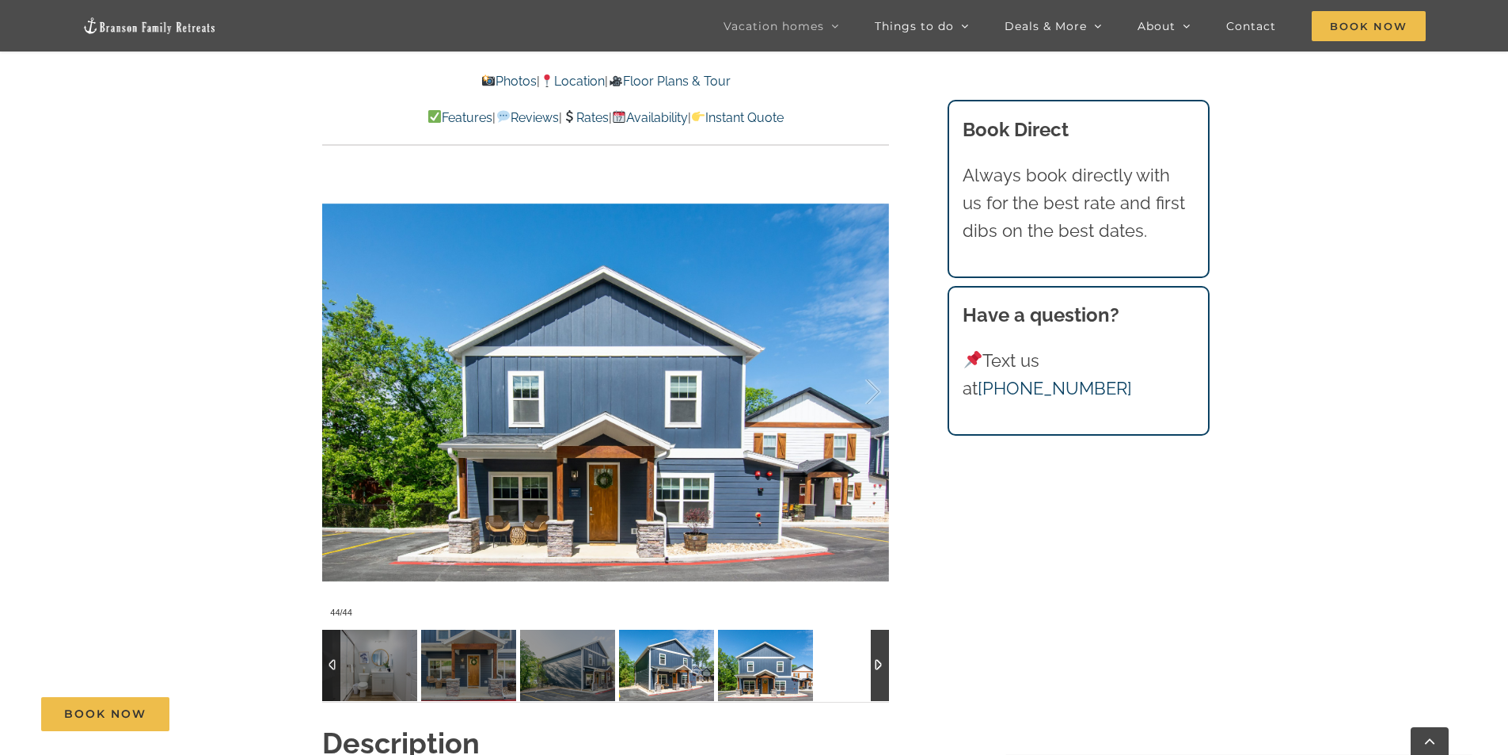
click at [676, 660] on img at bounding box center [666, 664] width 95 height 71
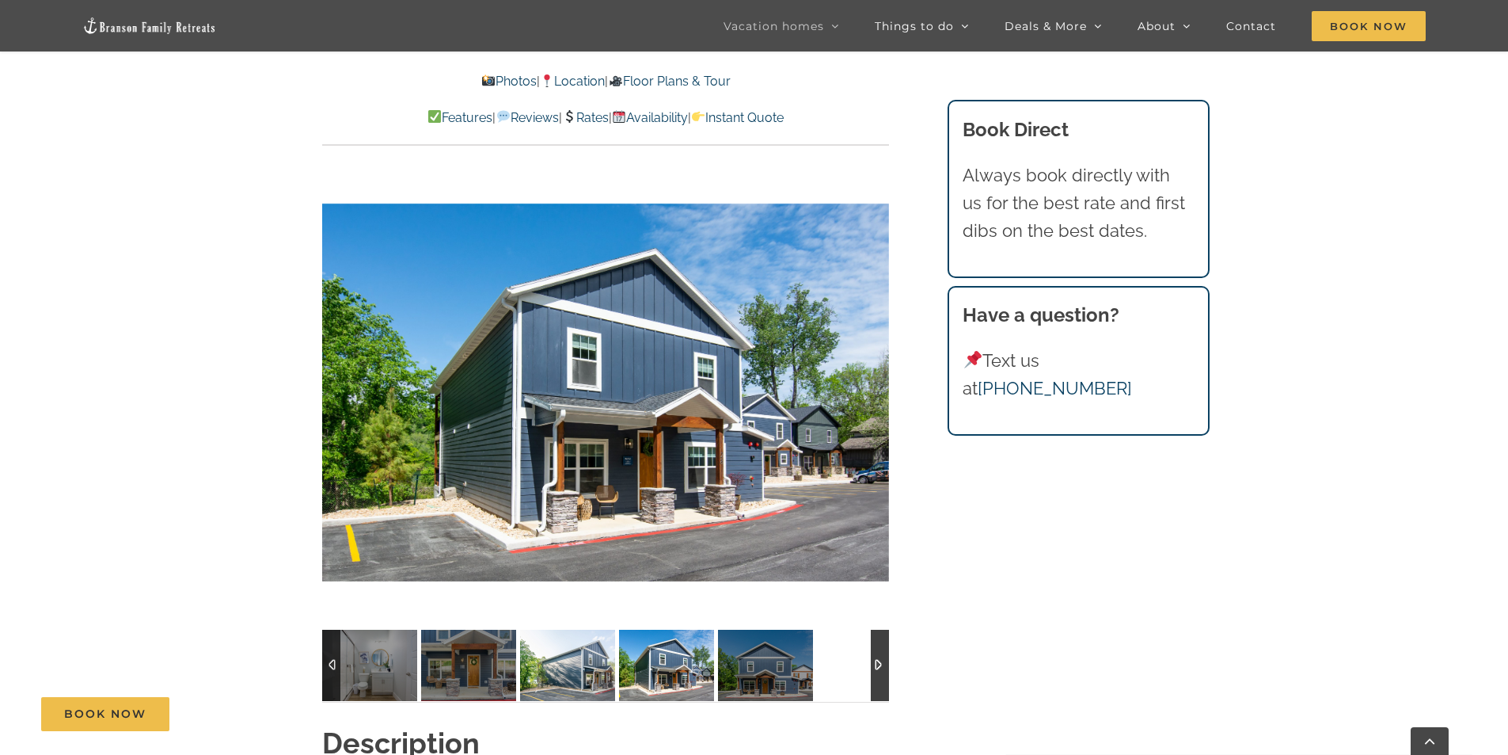
click at [586, 663] on img at bounding box center [567, 664] width 95 height 71
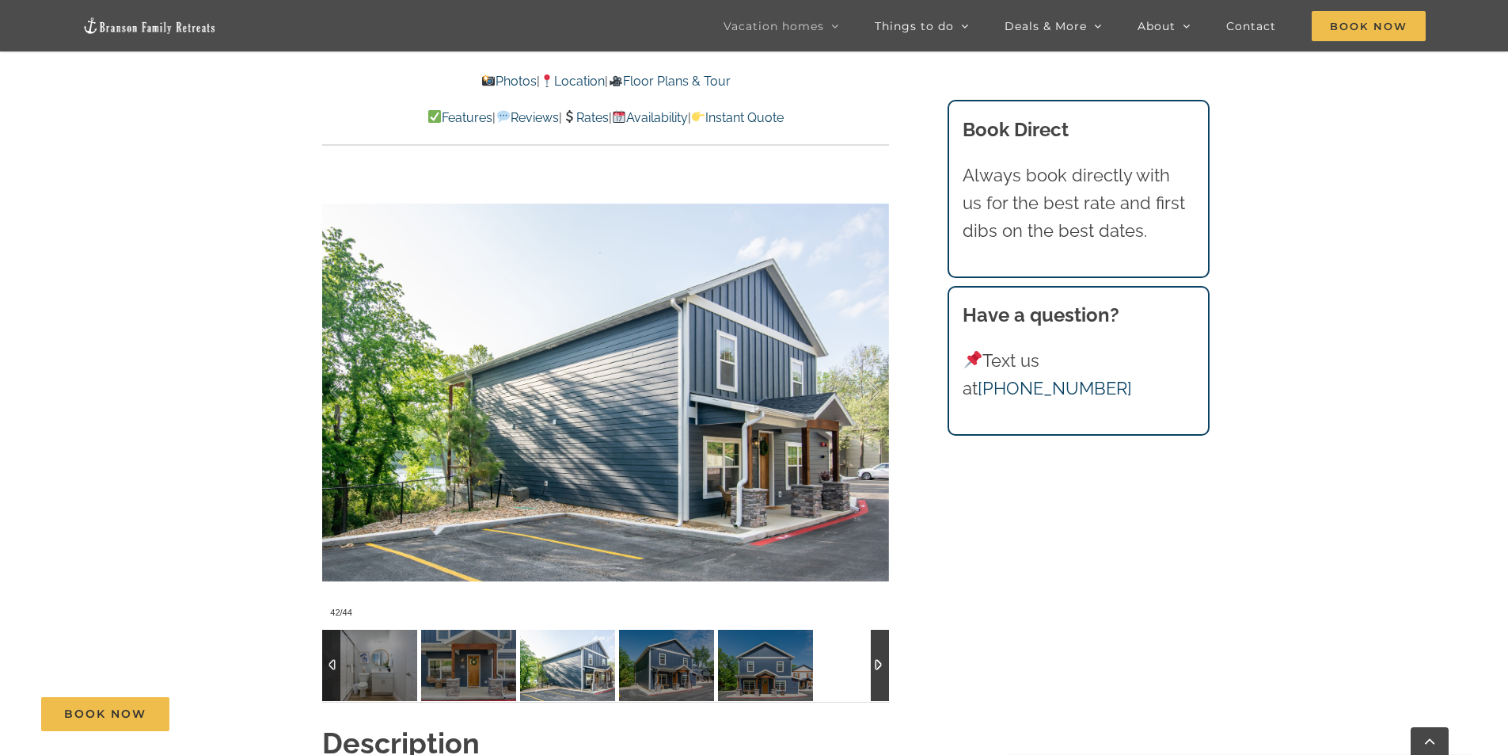
click at [873, 661] on div at bounding box center [880, 664] width 18 height 71
click at [486, 670] on img at bounding box center [468, 664] width 95 height 71
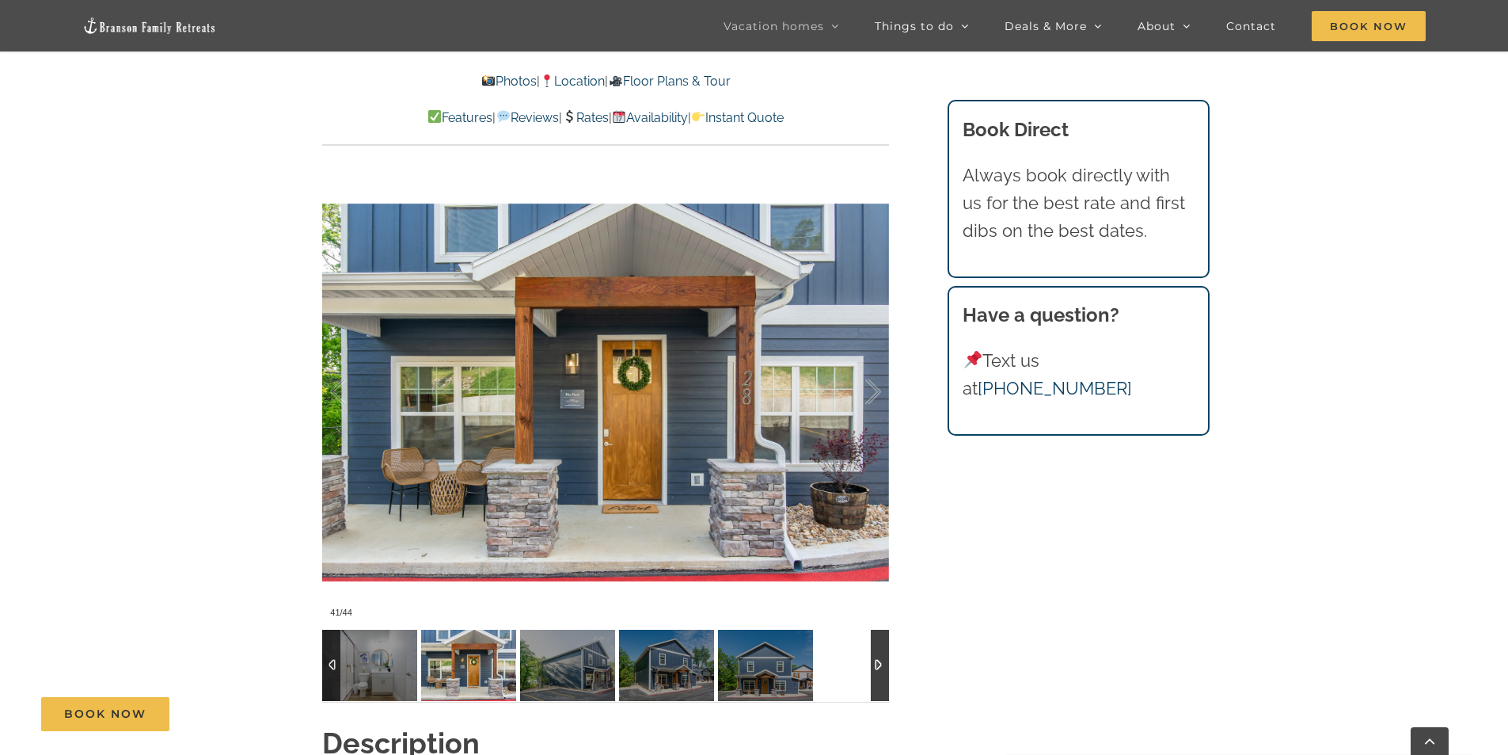
click at [328, 663] on div at bounding box center [331, 664] width 18 height 71
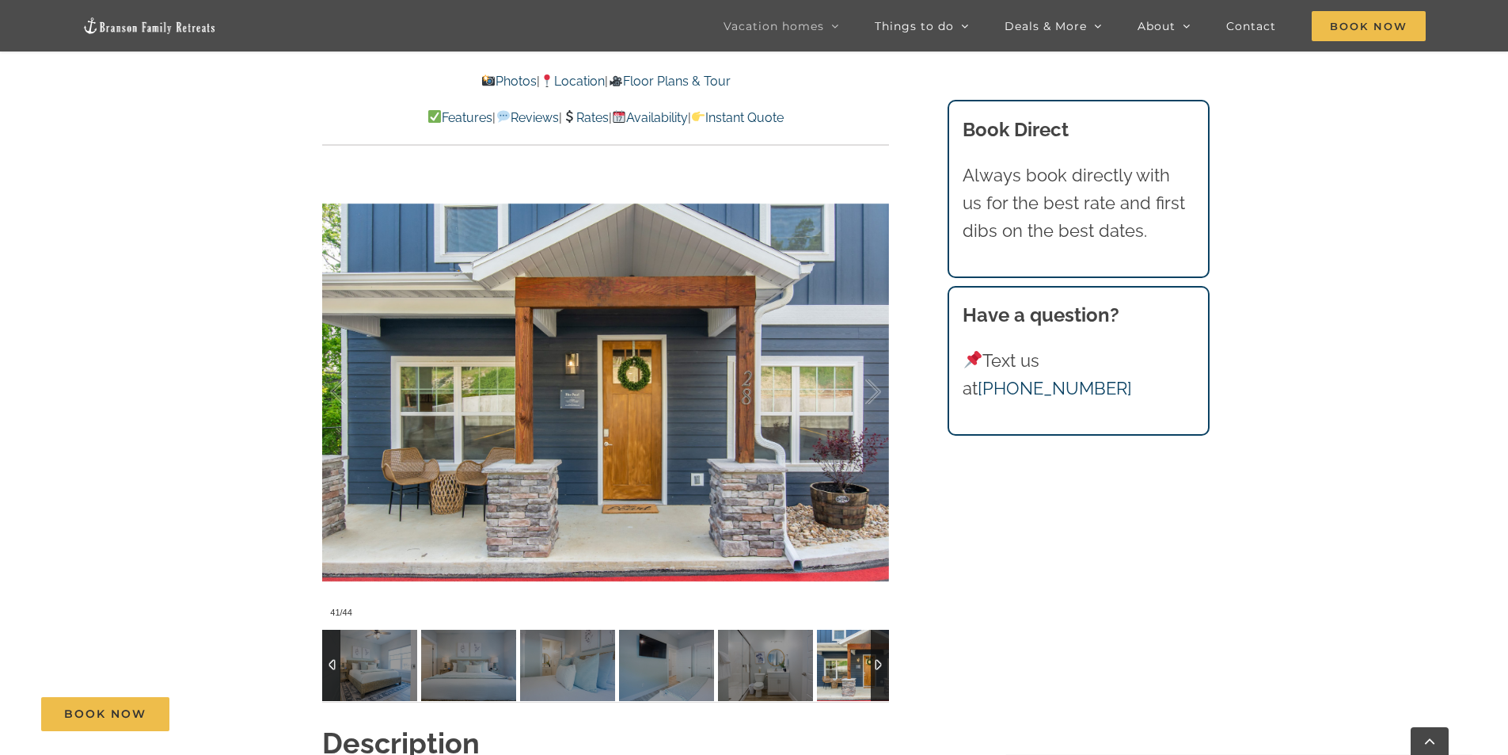
click at [328, 663] on div at bounding box center [331, 664] width 18 height 71
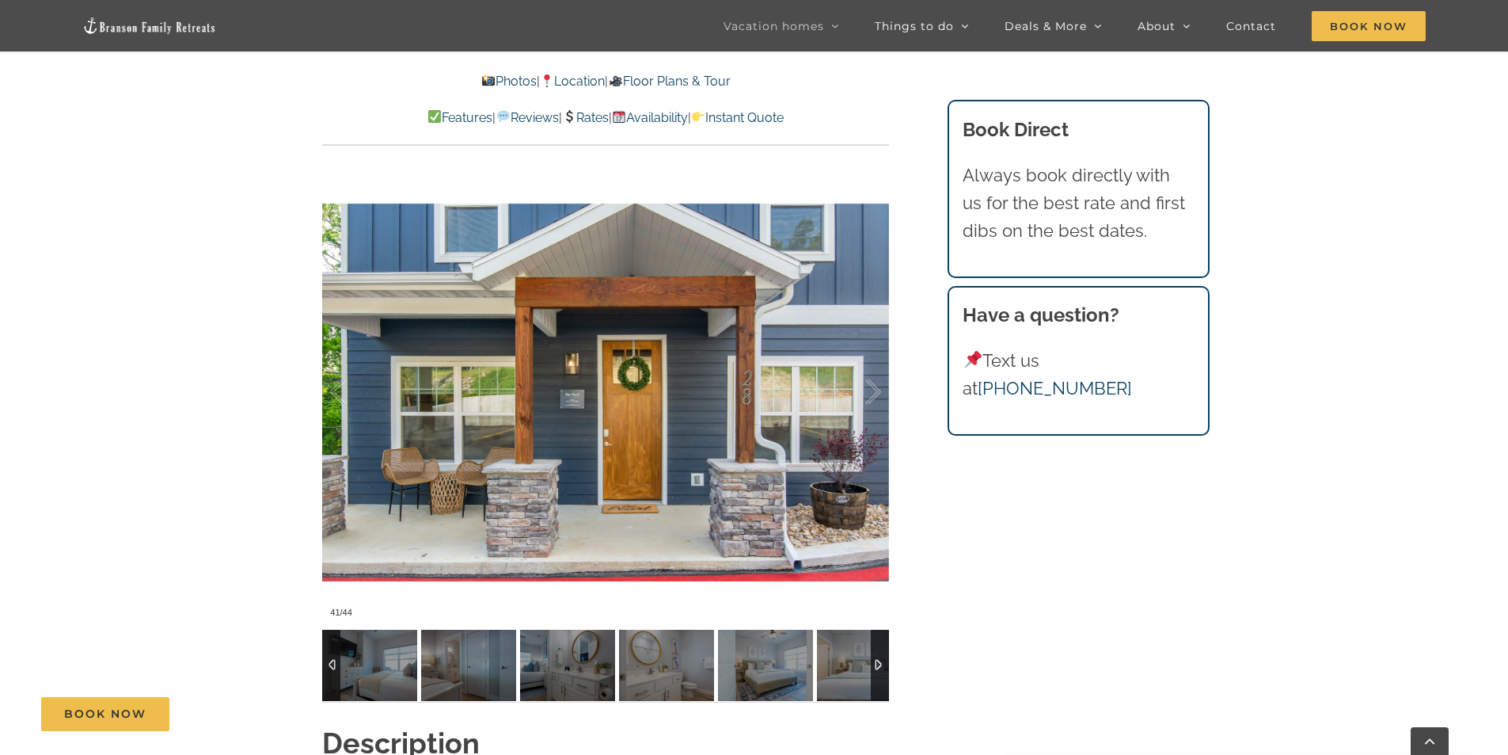
click at [328, 663] on div at bounding box center [331, 664] width 18 height 71
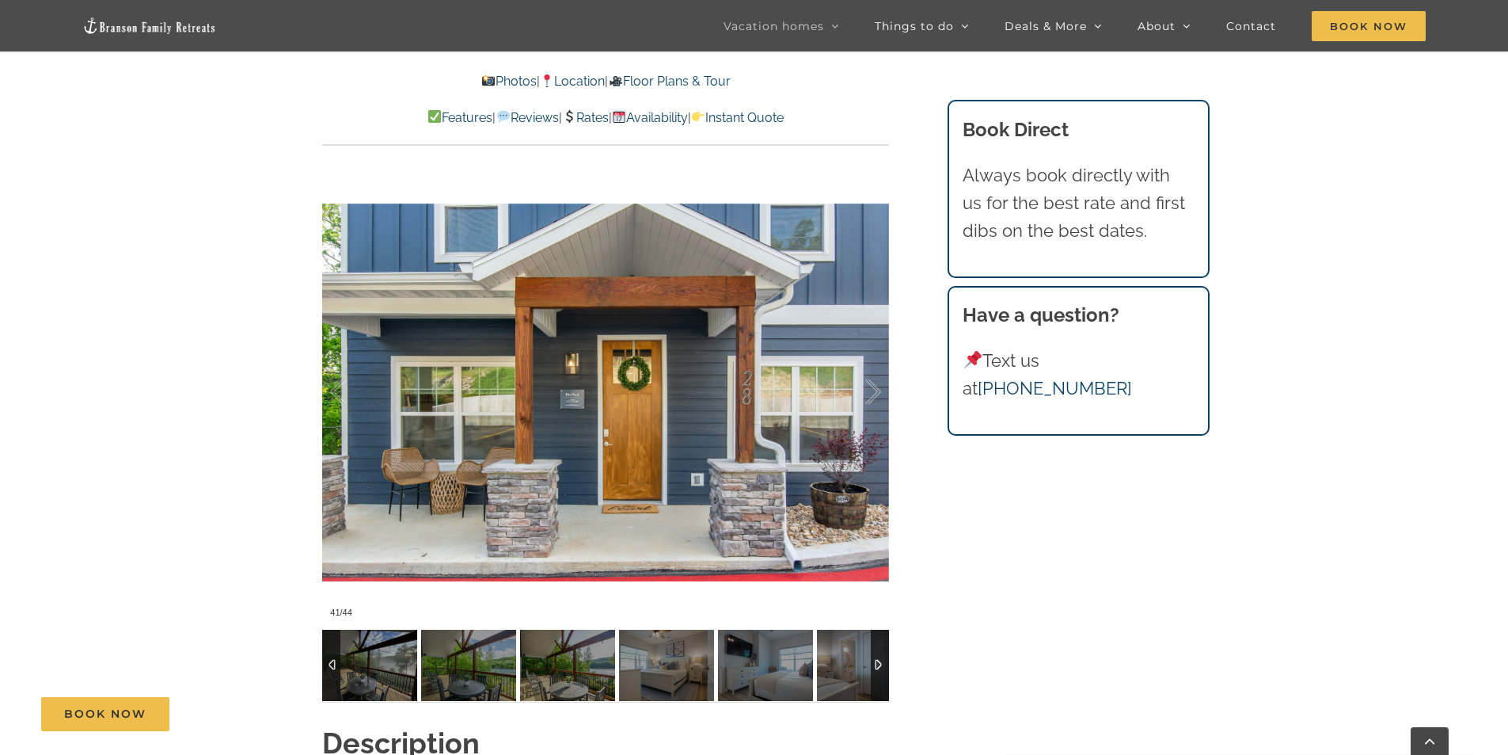
click at [328, 663] on div at bounding box center [331, 664] width 18 height 71
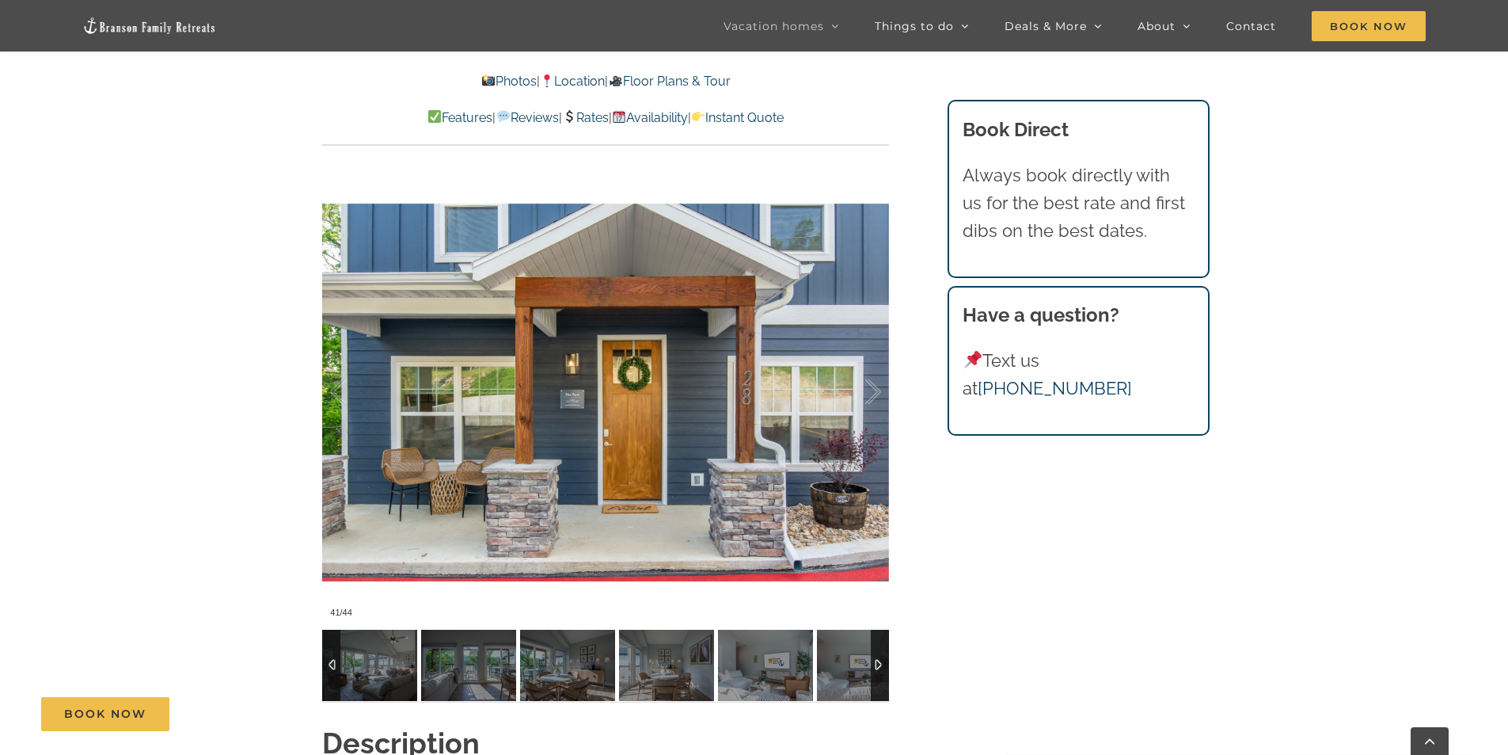
click at [328, 663] on div at bounding box center [331, 664] width 18 height 71
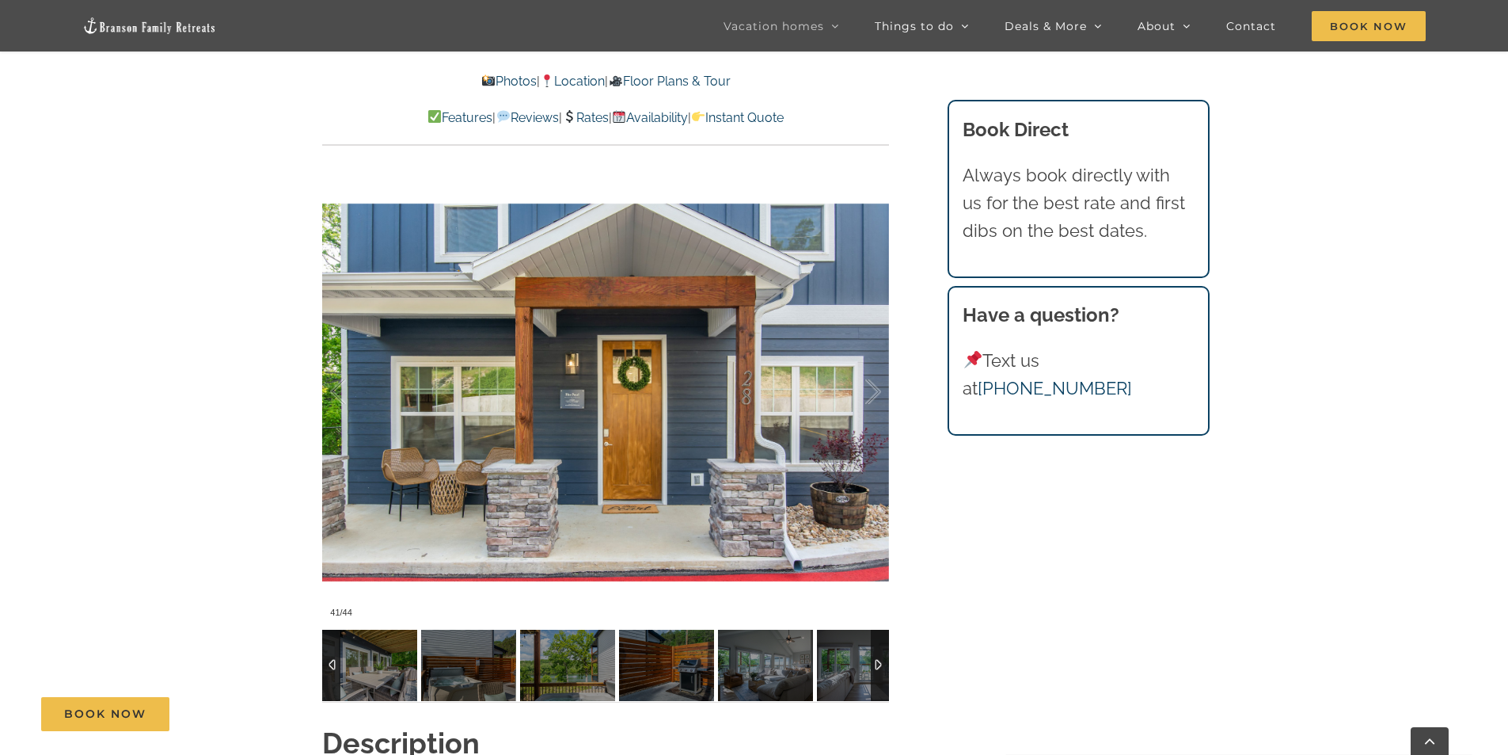
click at [328, 663] on div at bounding box center [331, 664] width 18 height 71
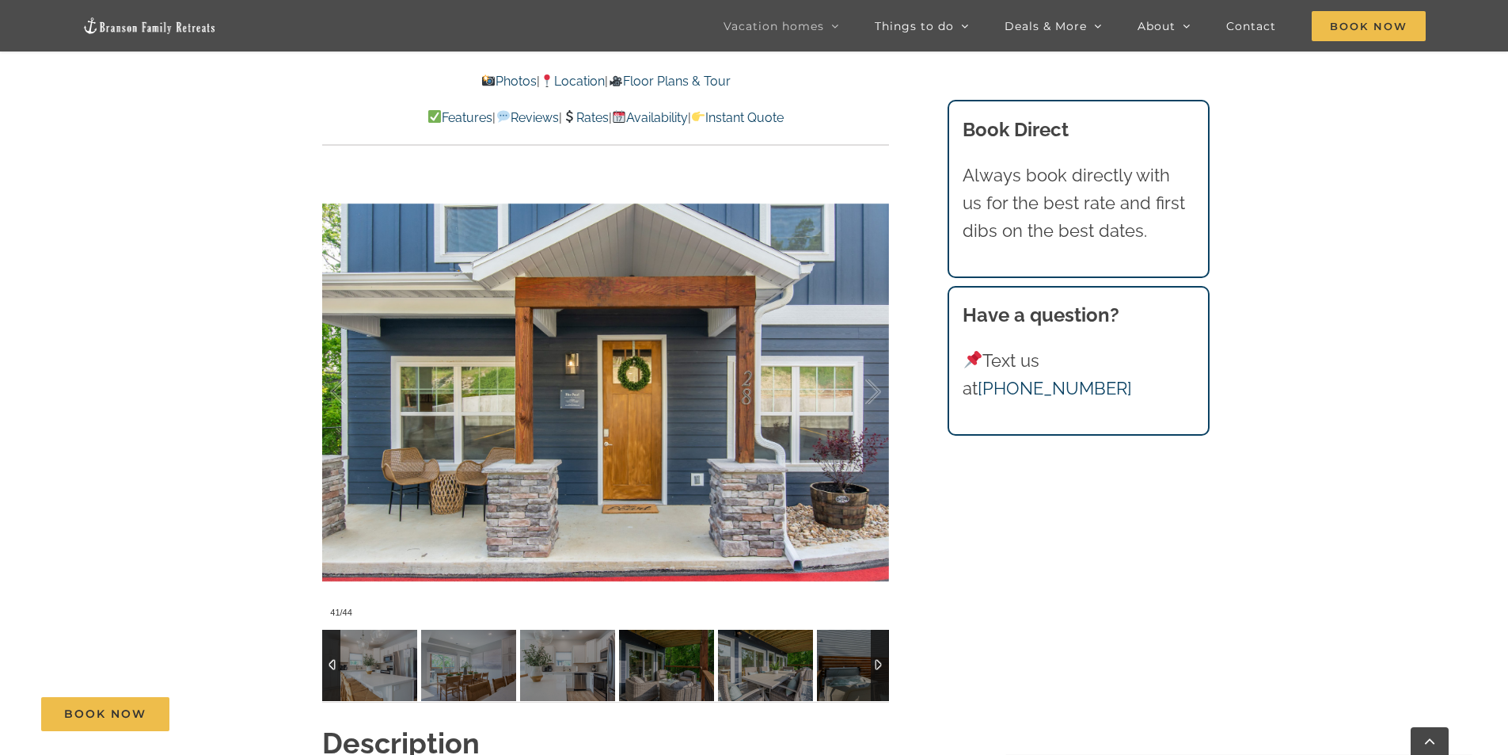
click at [328, 663] on div at bounding box center [331, 664] width 18 height 71
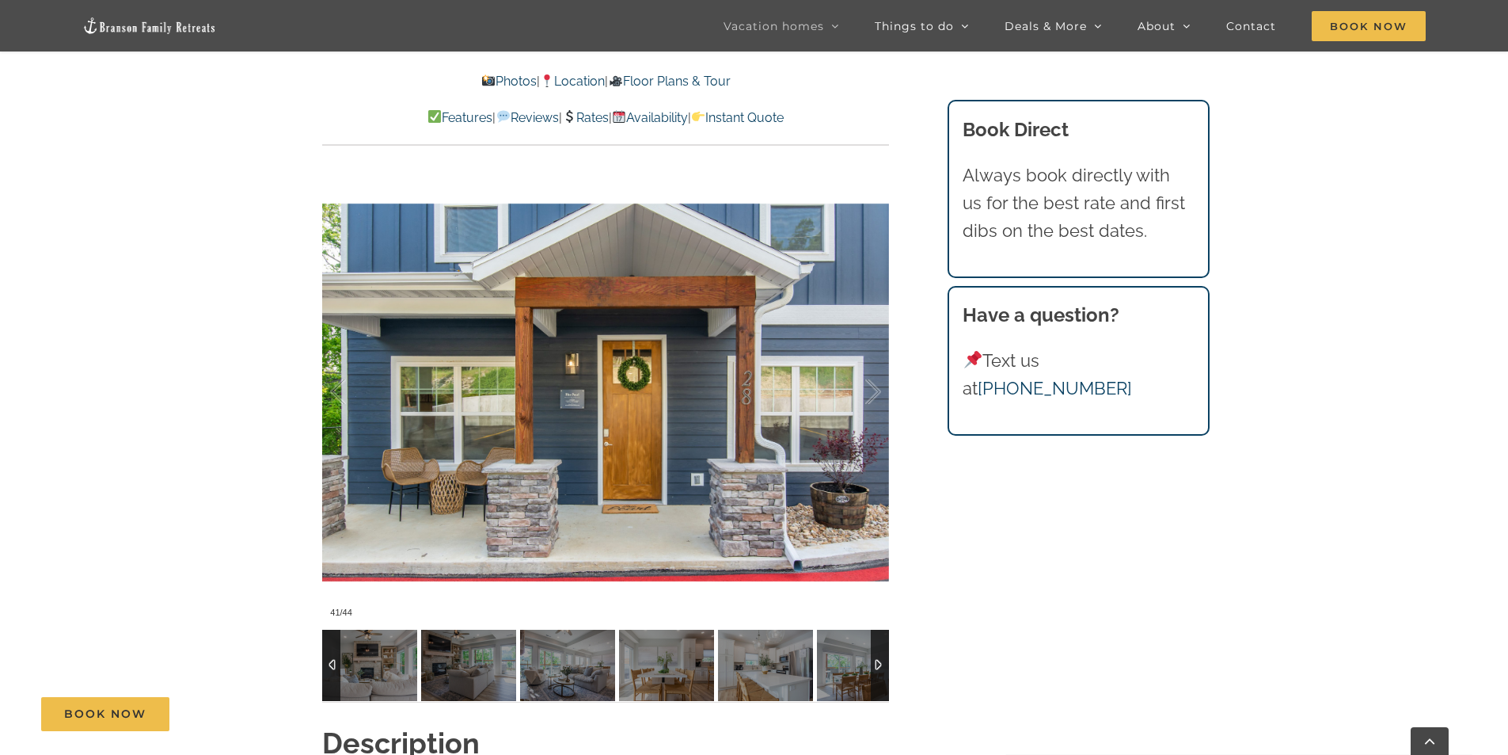
click at [328, 663] on div at bounding box center [331, 664] width 18 height 71
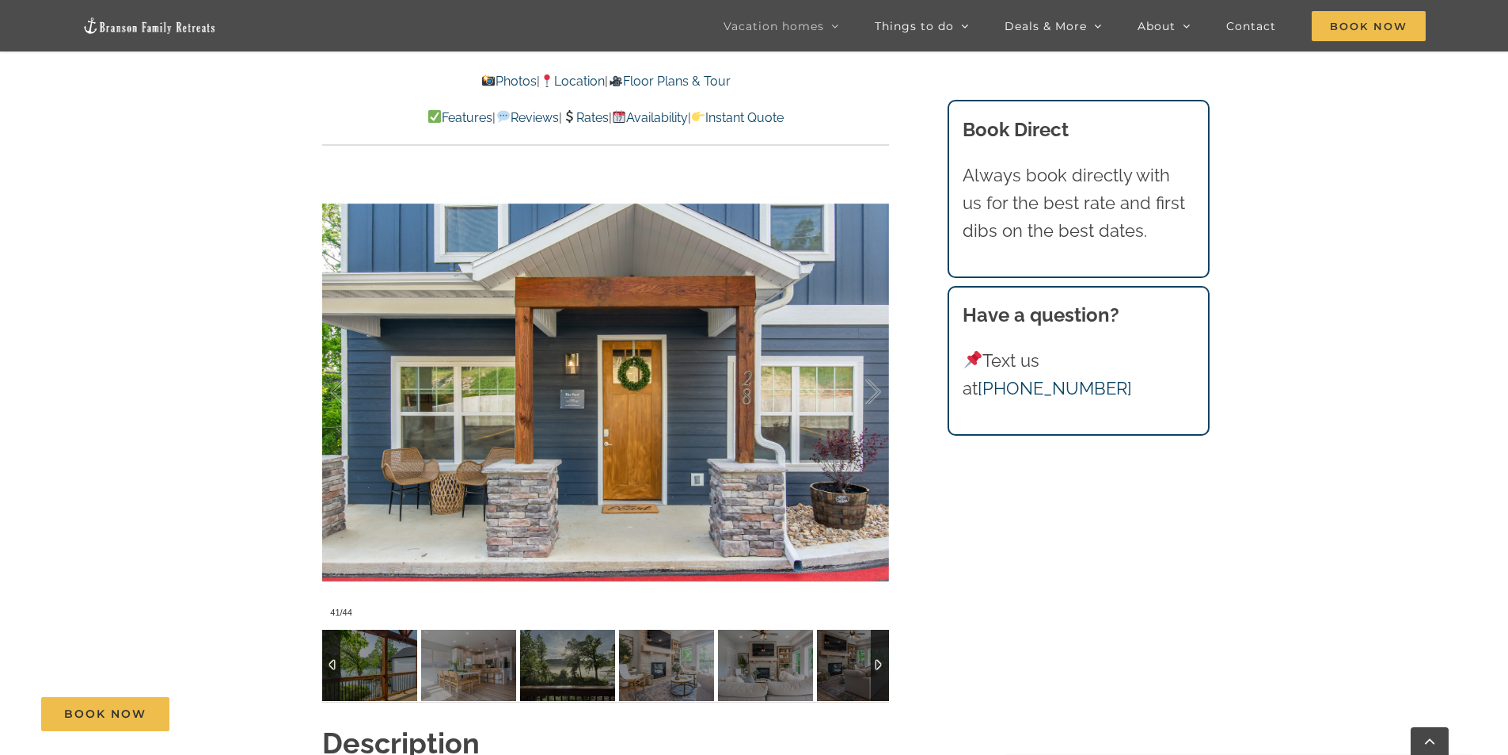
click at [328, 663] on div at bounding box center [331, 664] width 18 height 71
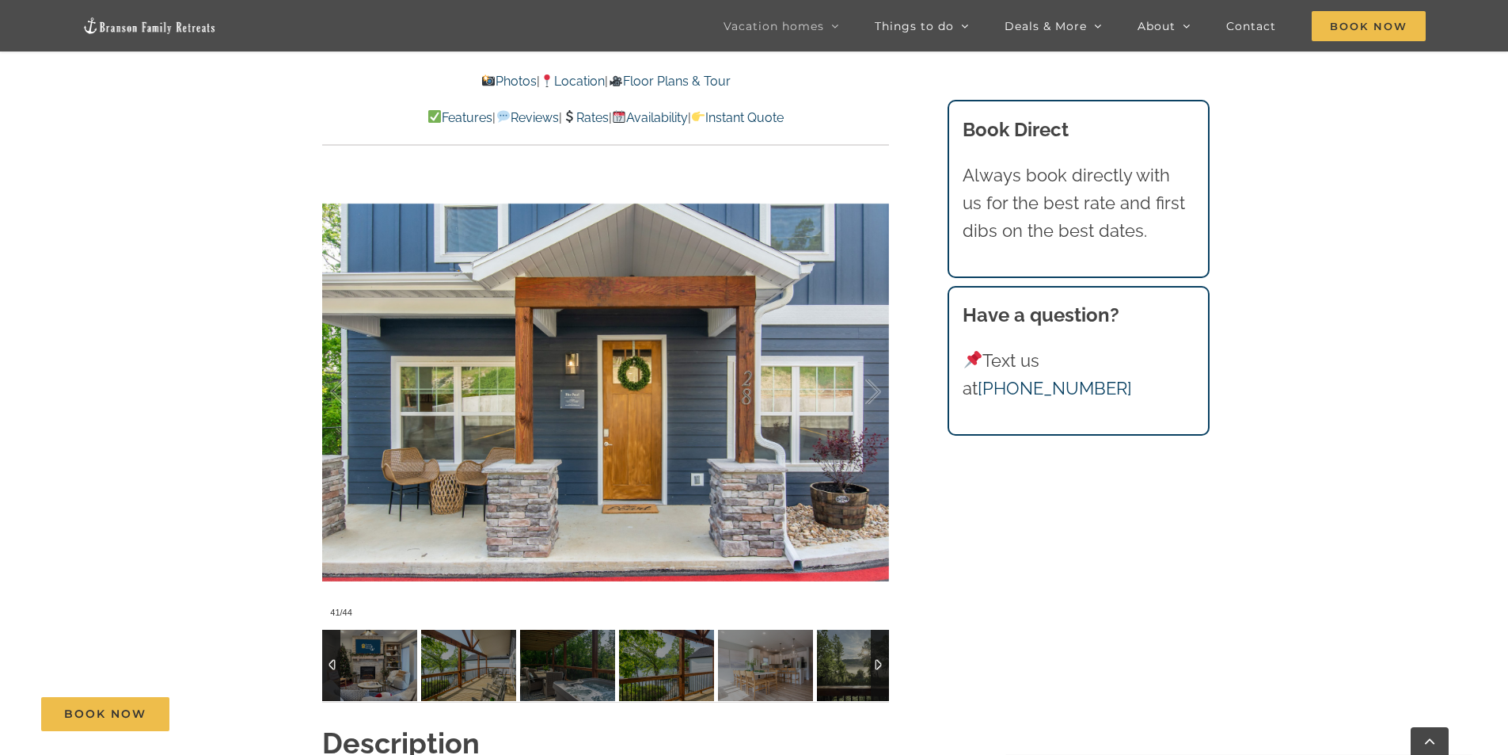
click at [328, 663] on div at bounding box center [331, 664] width 18 height 71
click at [884, 665] on div at bounding box center [880, 664] width 18 height 71
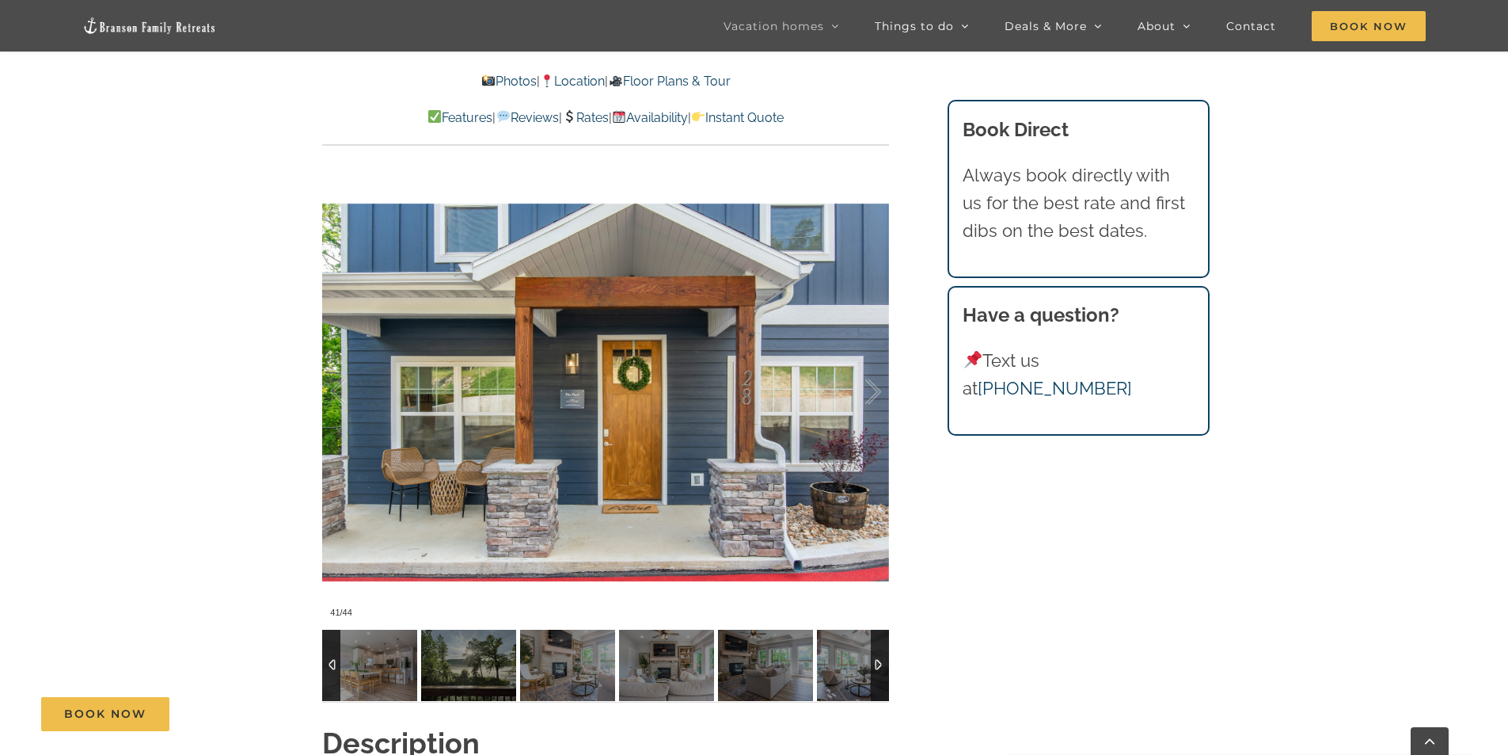
click at [881, 665] on div at bounding box center [880, 664] width 18 height 71
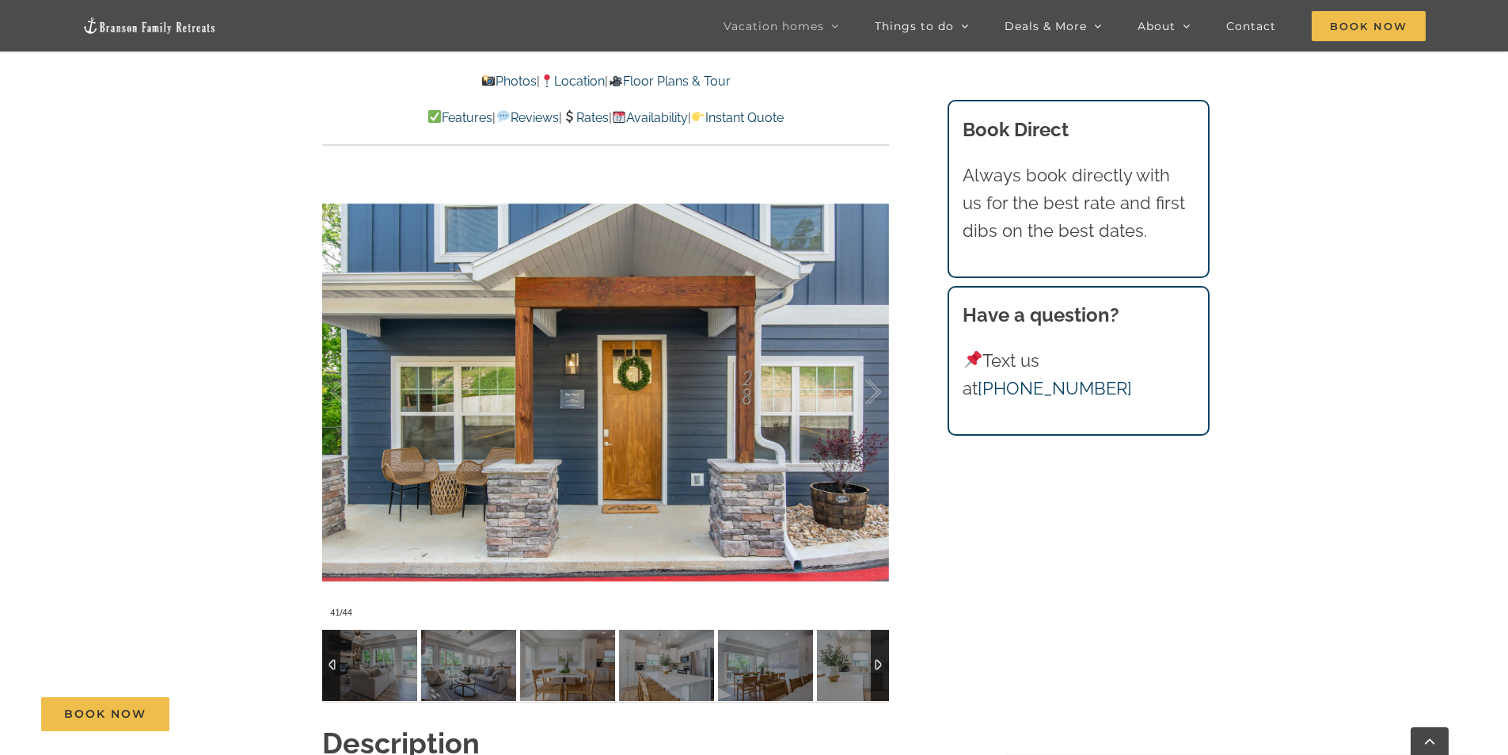
click at [881, 665] on div at bounding box center [880, 664] width 18 height 71
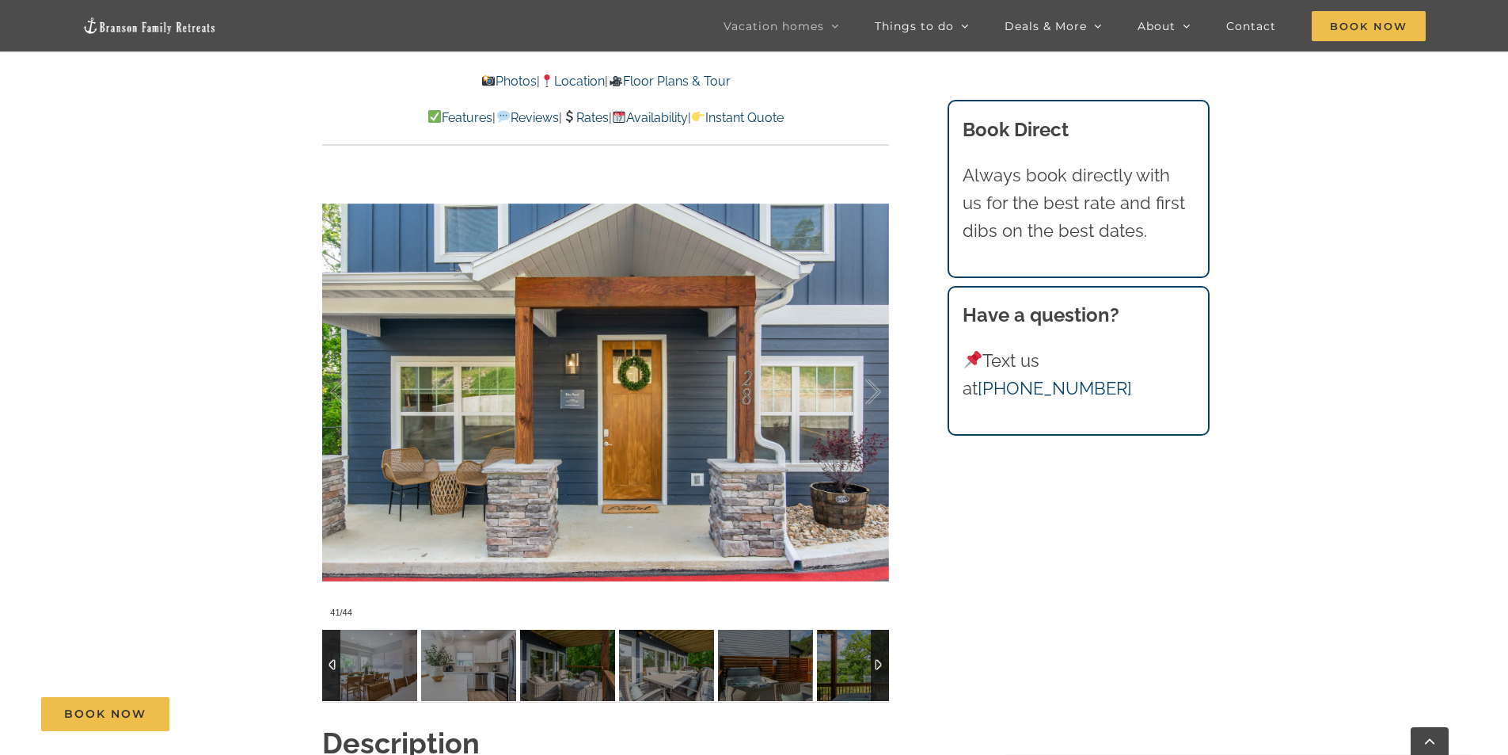
click at [881, 665] on div at bounding box center [880, 664] width 18 height 71
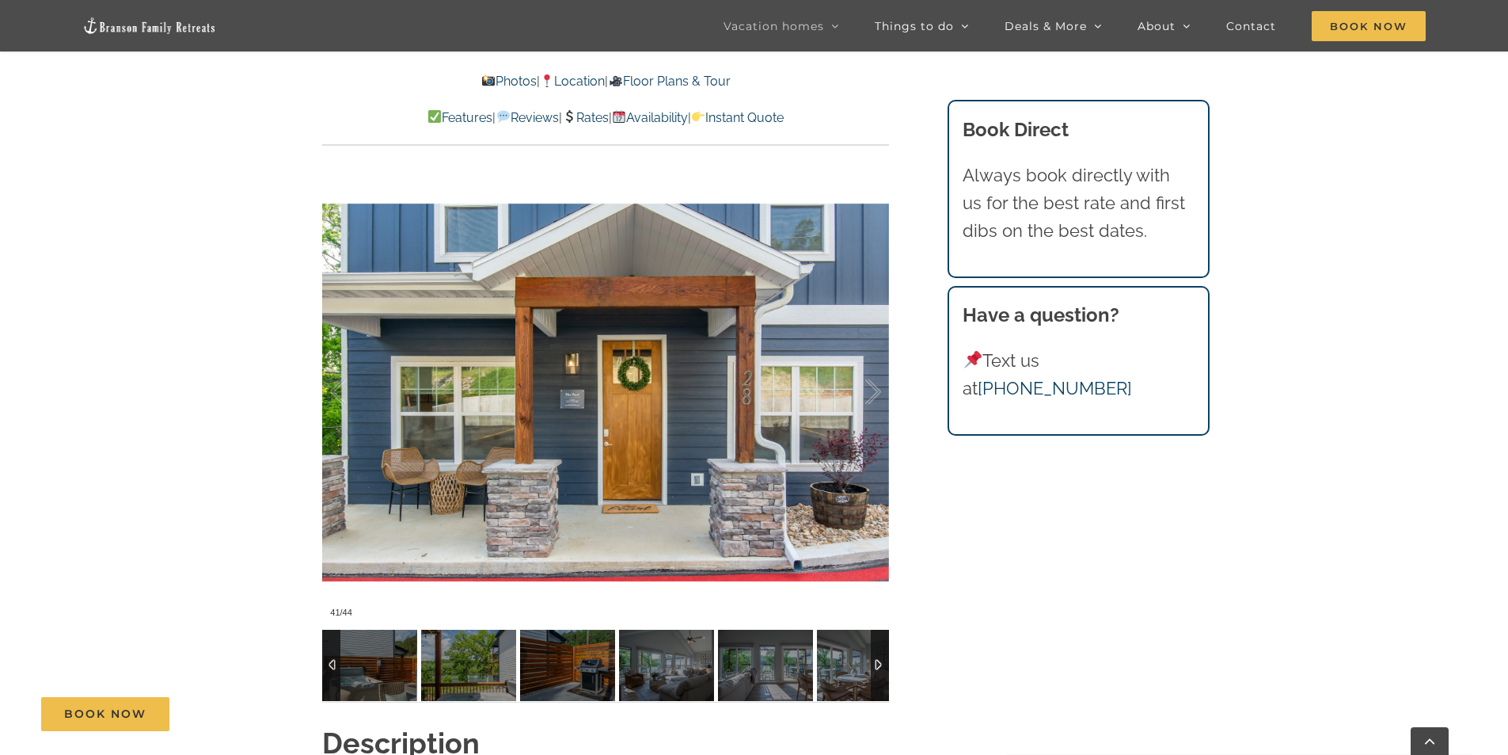
click at [881, 665] on div at bounding box center [880, 664] width 18 height 71
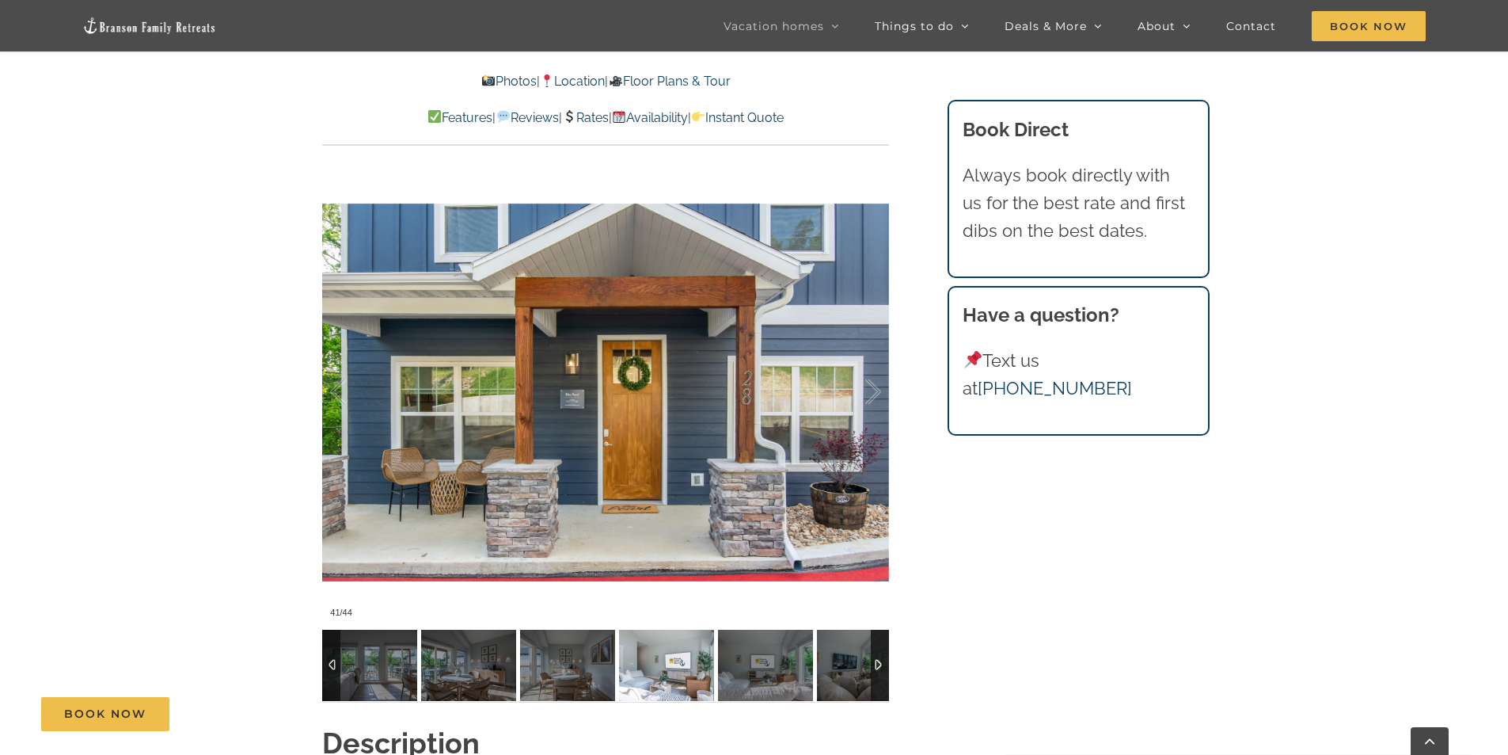
click at [654, 663] on img at bounding box center [666, 664] width 95 height 71
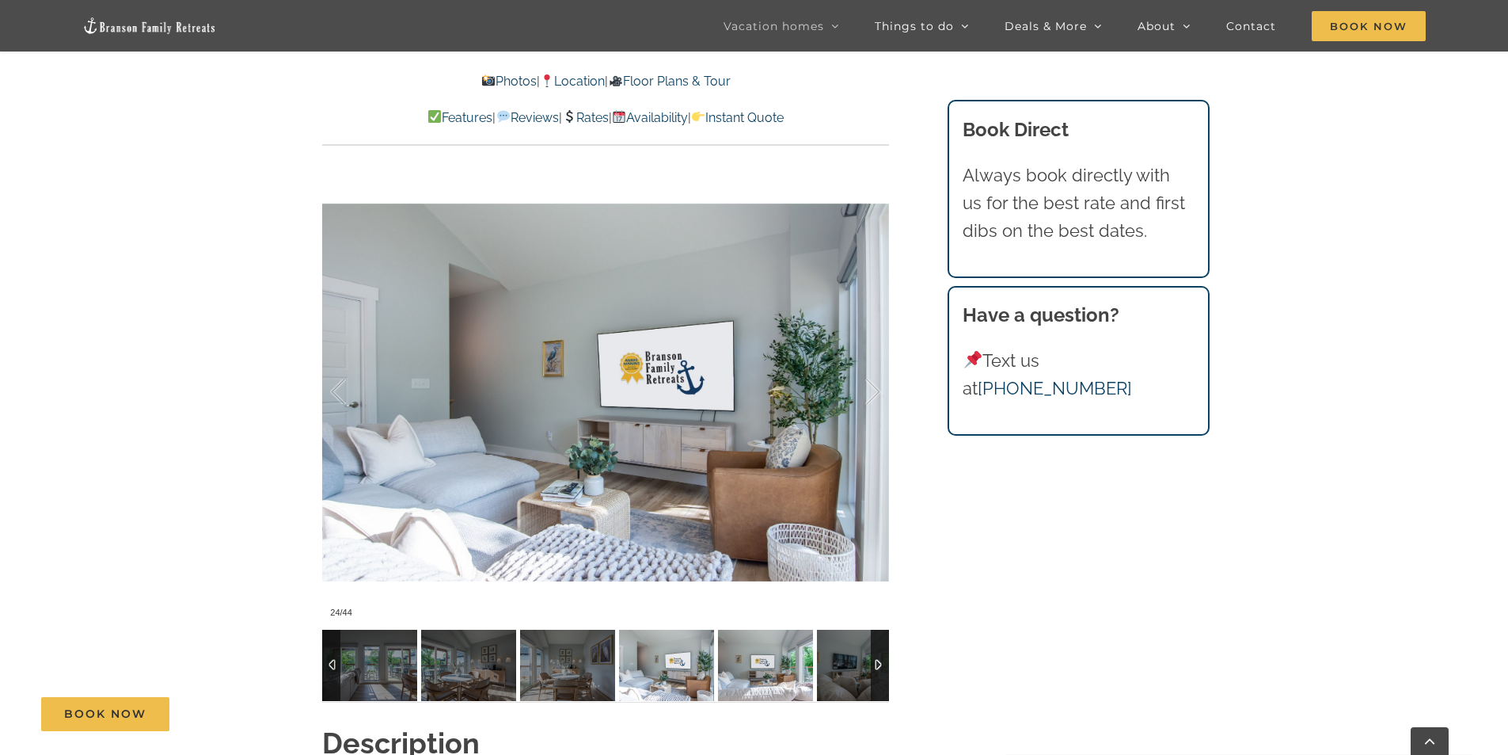
click at [777, 663] on img at bounding box center [765, 664] width 95 height 71
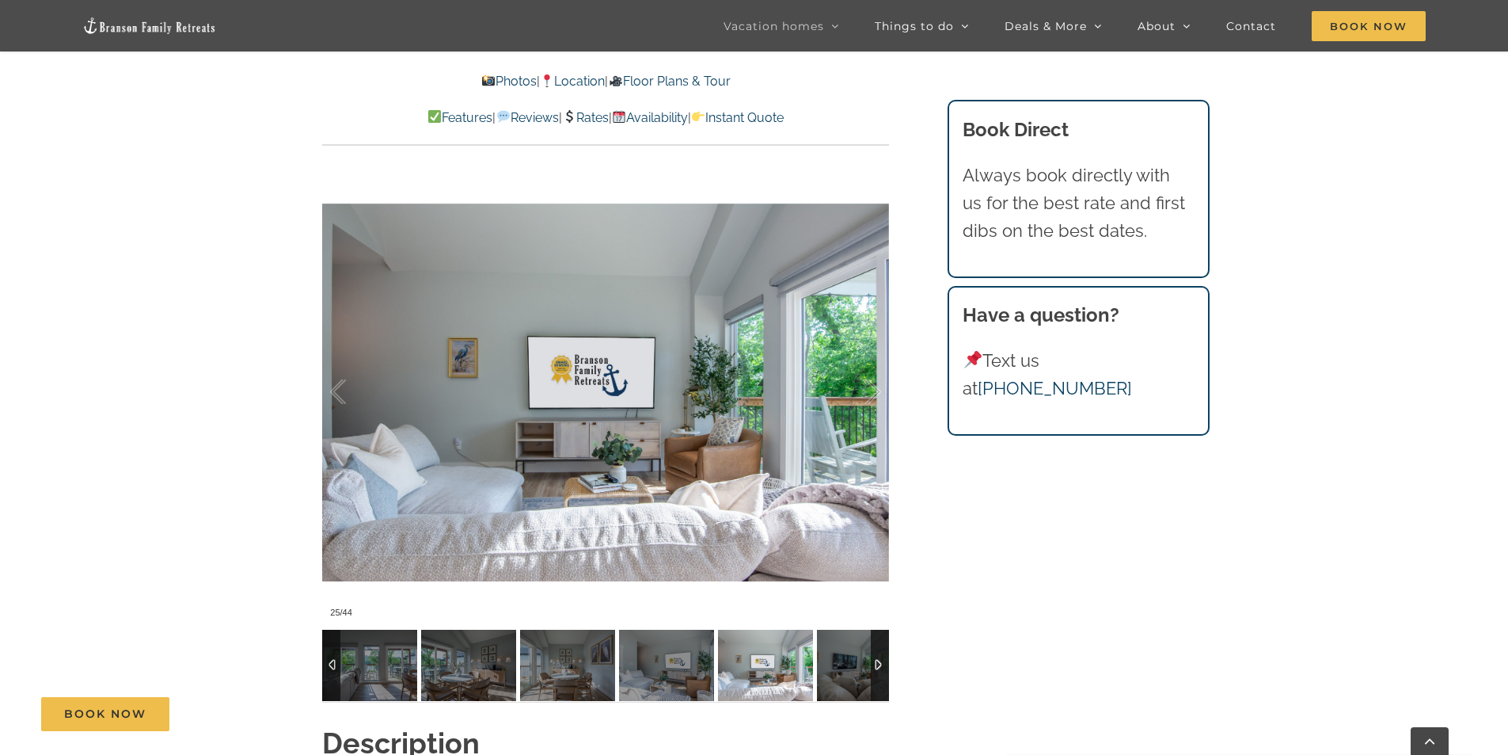
click at [875, 658] on div at bounding box center [880, 664] width 18 height 71
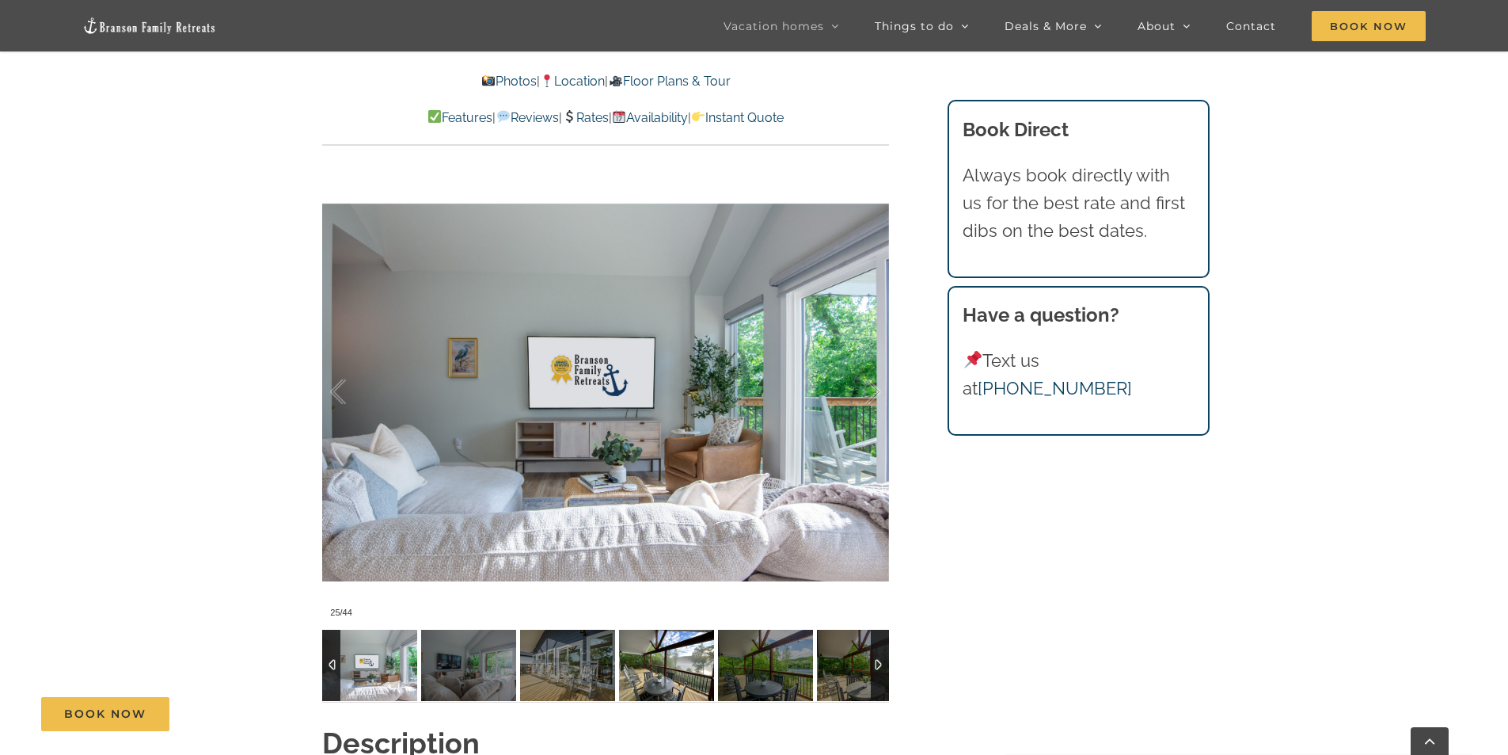
click at [675, 667] on img at bounding box center [666, 664] width 95 height 71
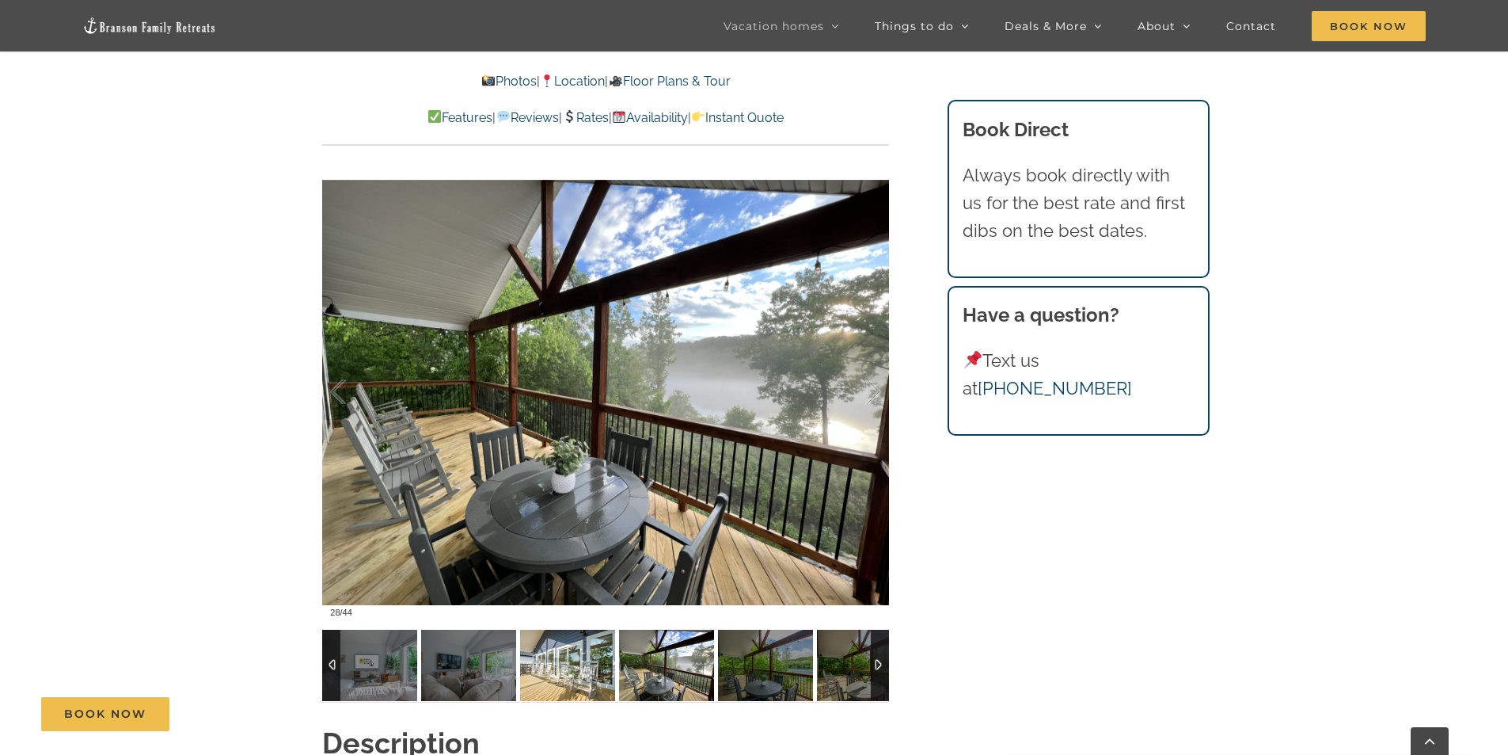
click at [548, 671] on img at bounding box center [567, 664] width 95 height 71
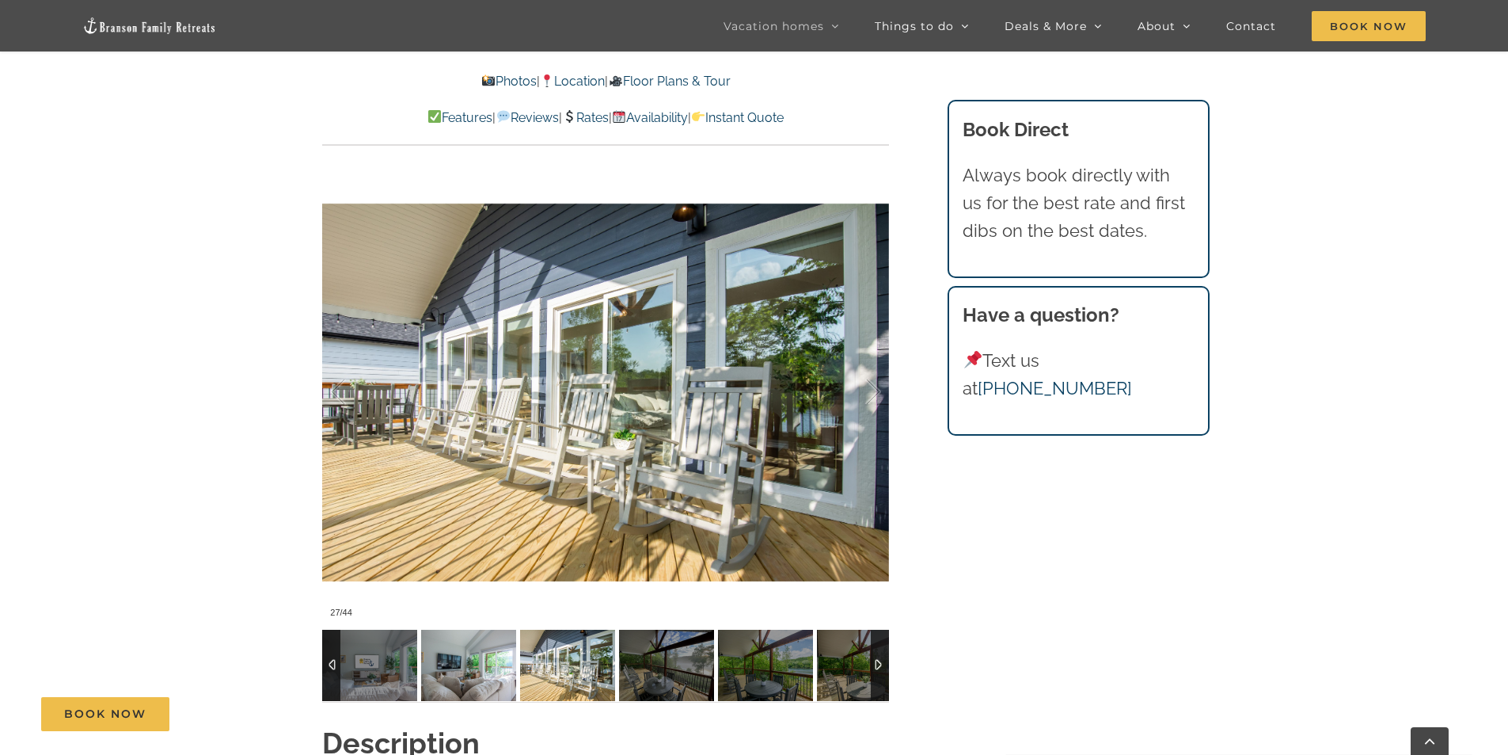
click at [485, 667] on img at bounding box center [468, 664] width 95 height 71
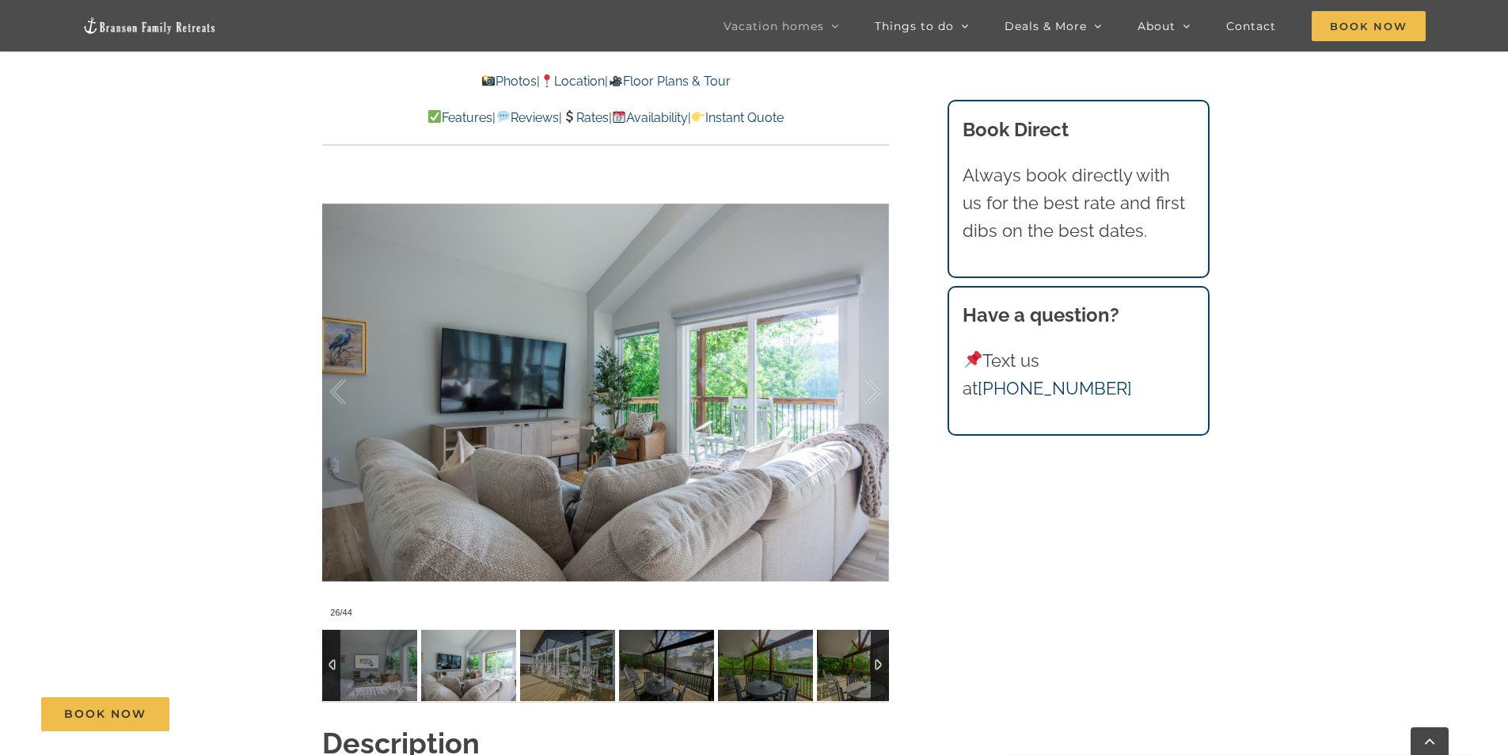
click at [876, 664] on div at bounding box center [880, 664] width 18 height 71
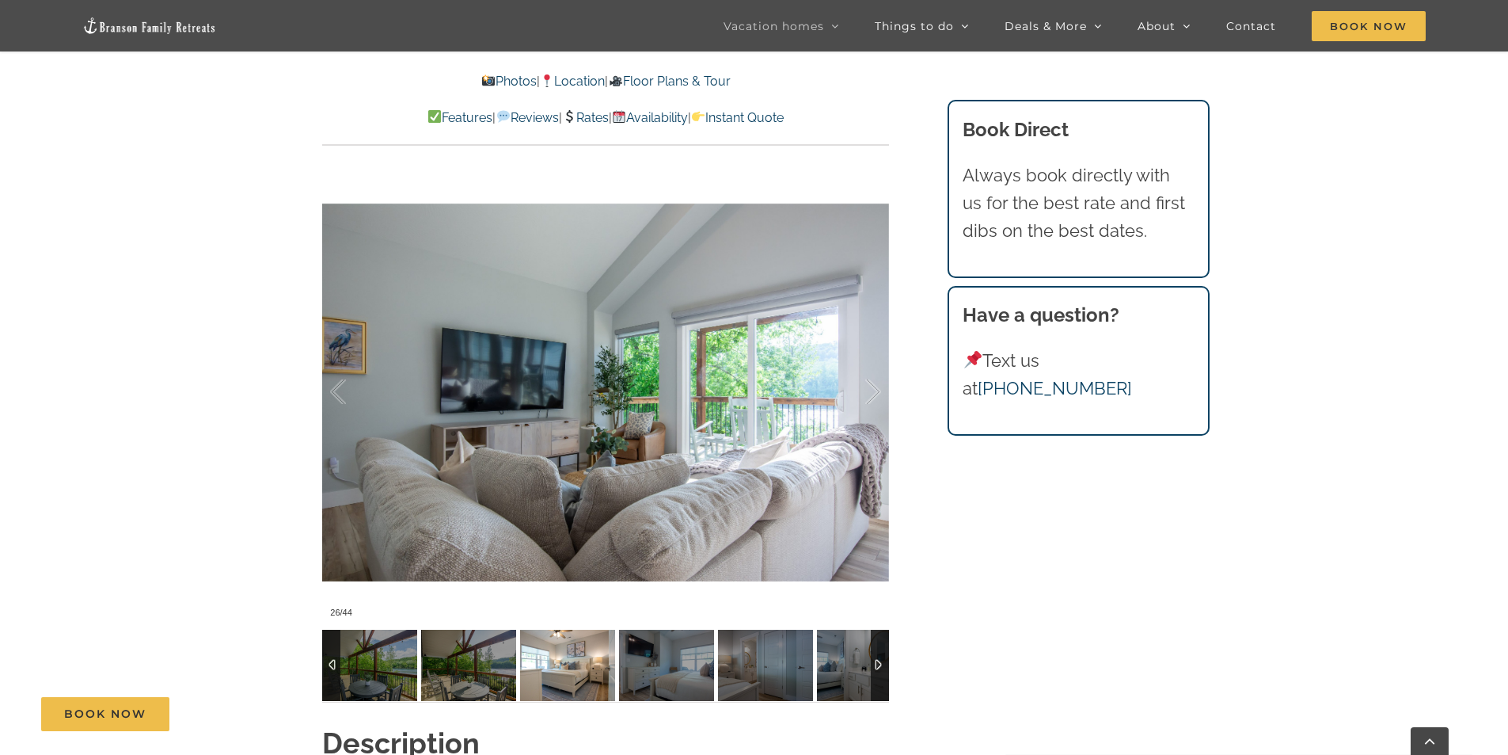
click at [554, 666] on img at bounding box center [567, 664] width 95 height 71
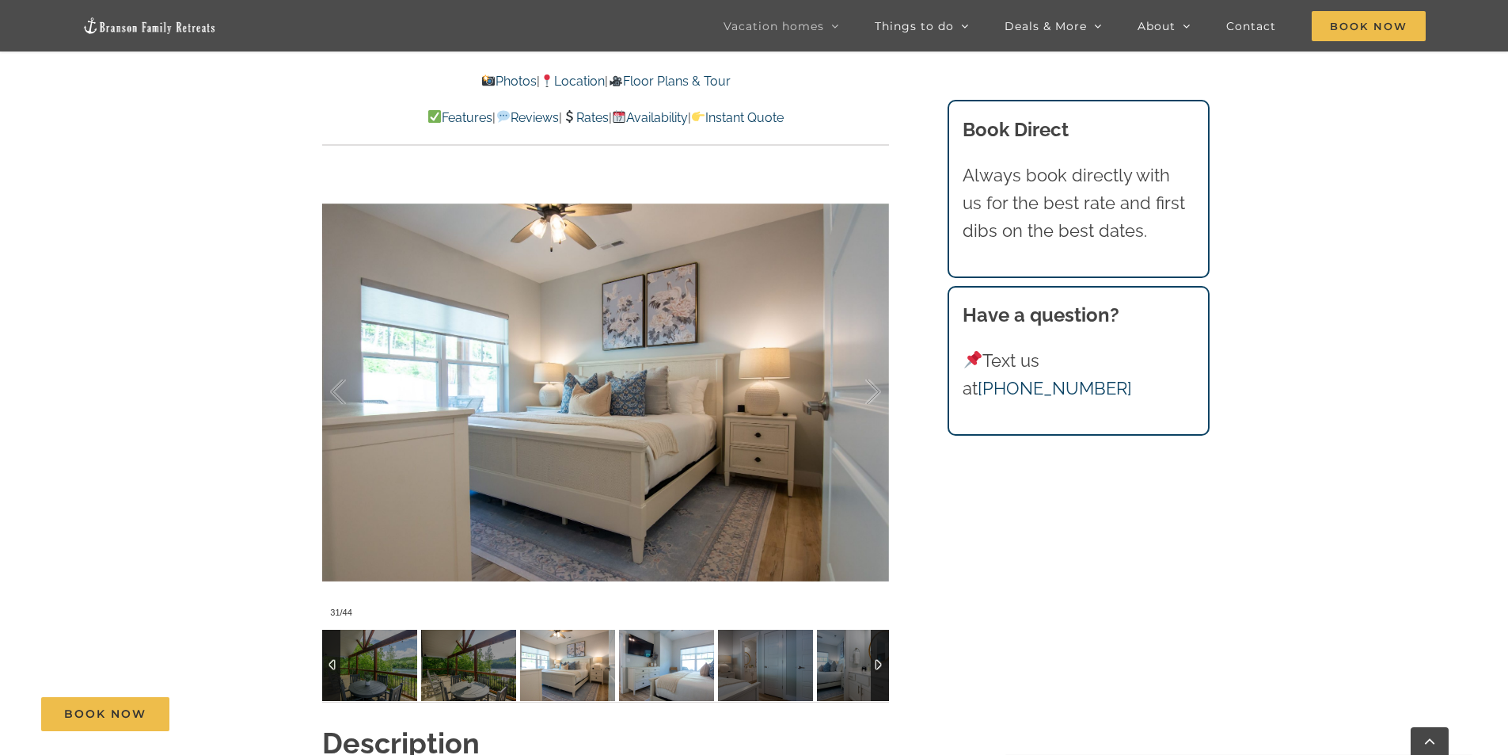
click at [690, 666] on img at bounding box center [666, 664] width 95 height 71
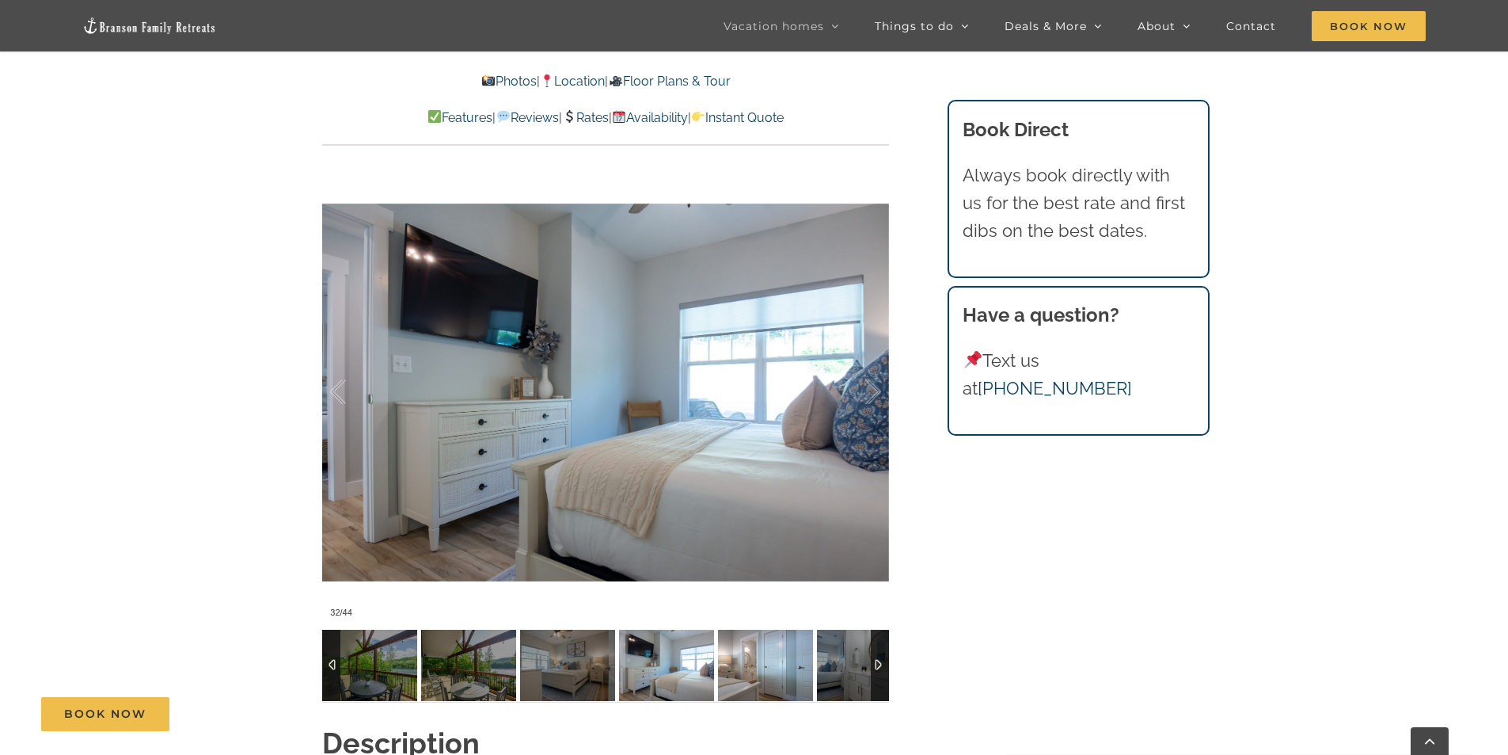
click at [730, 664] on img at bounding box center [765, 664] width 95 height 71
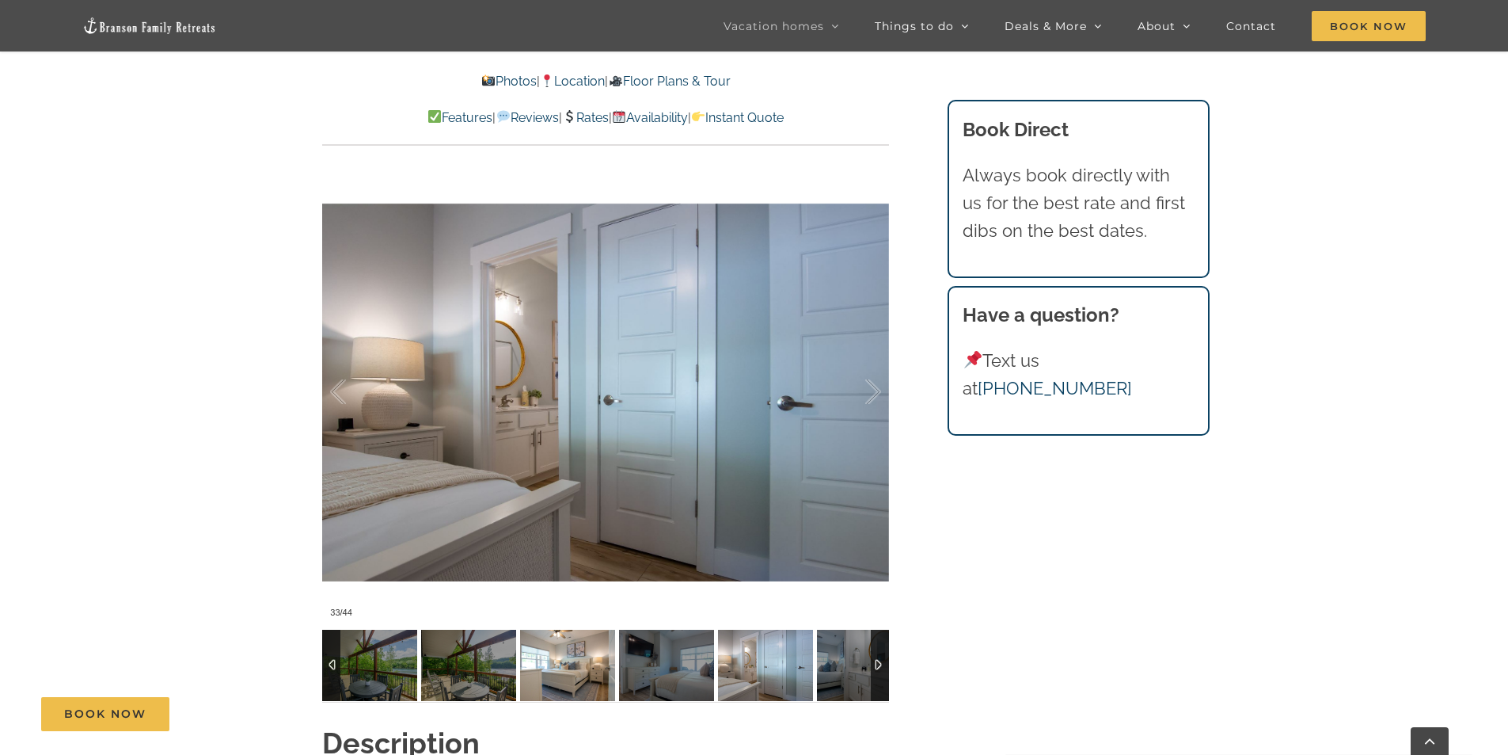
click at [564, 667] on img at bounding box center [567, 664] width 95 height 71
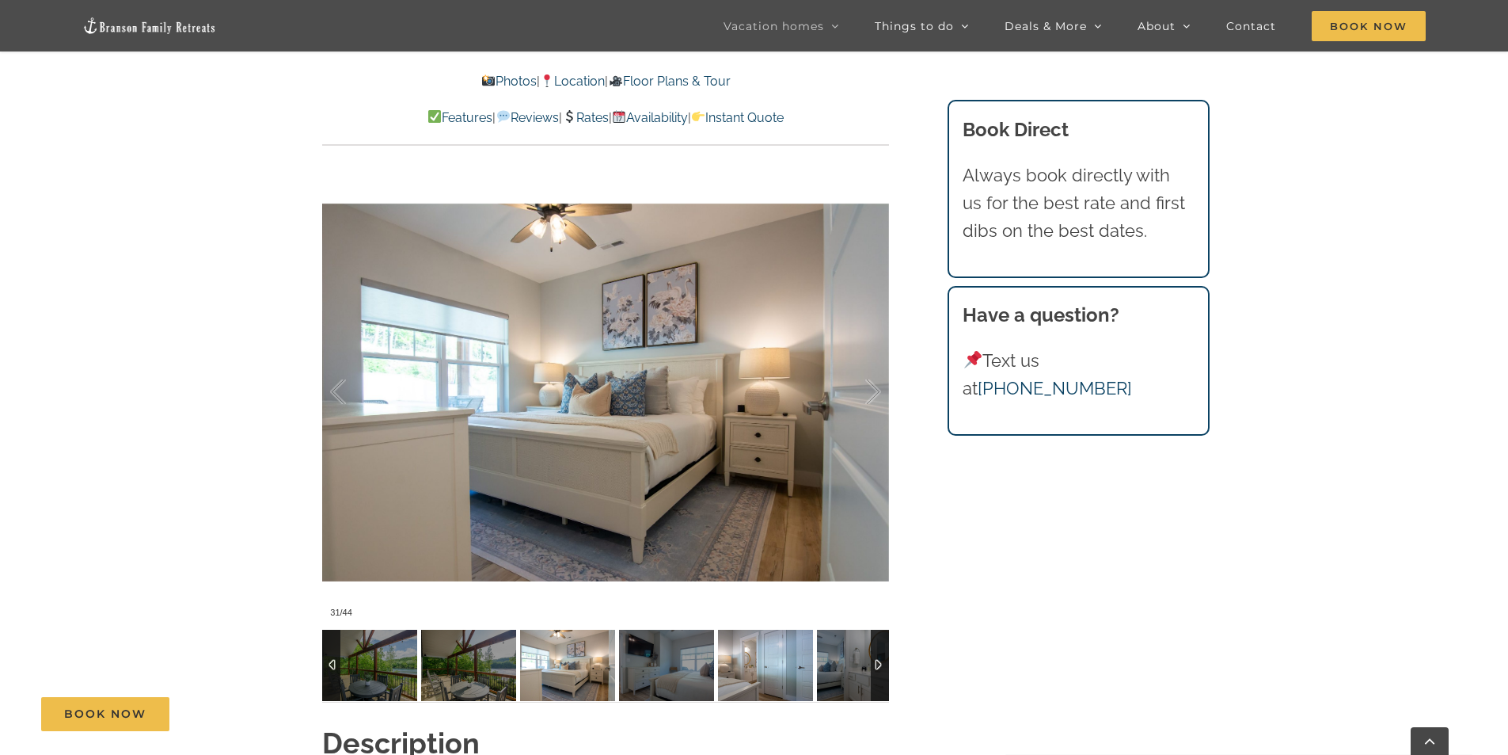
click at [756, 660] on img at bounding box center [765, 664] width 95 height 71
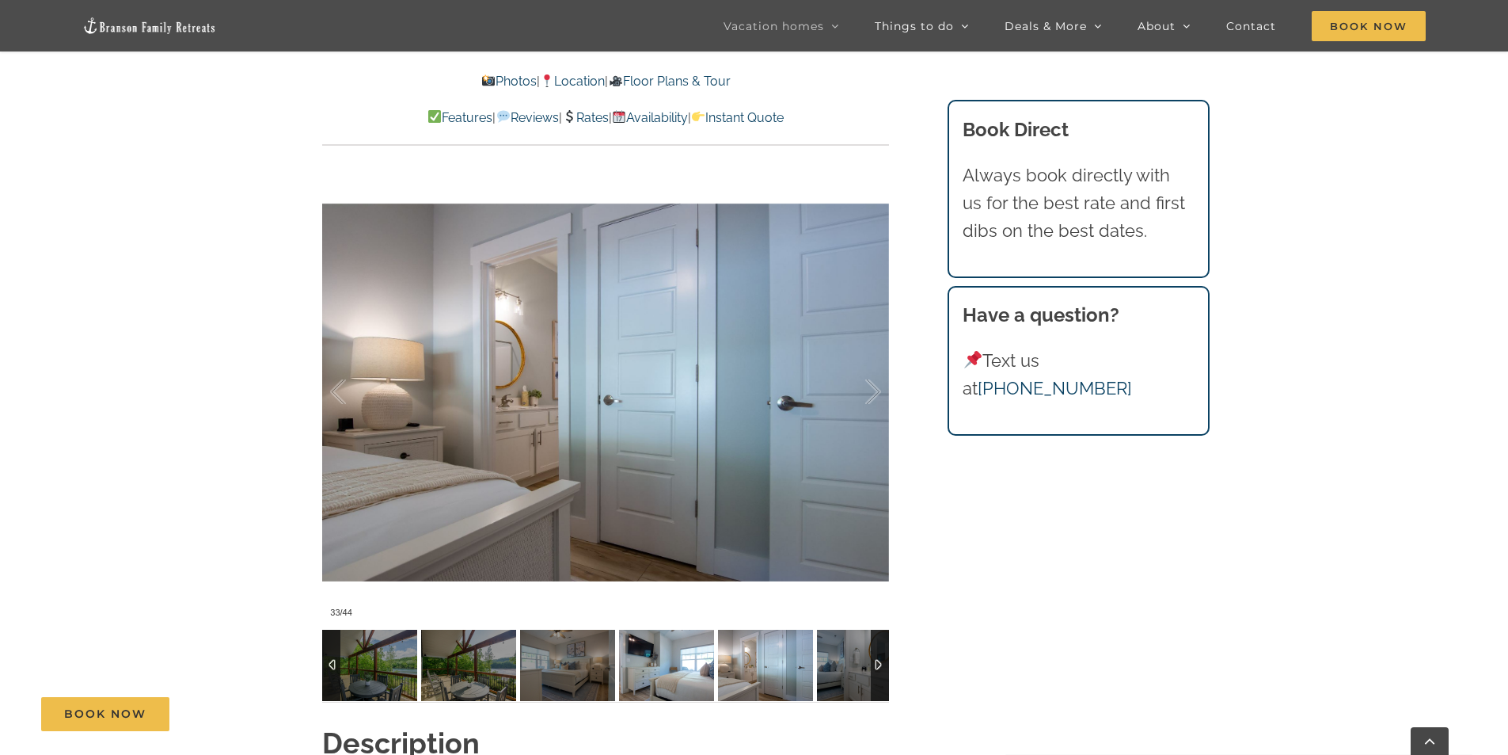
click at [682, 666] on img at bounding box center [666, 664] width 95 height 71
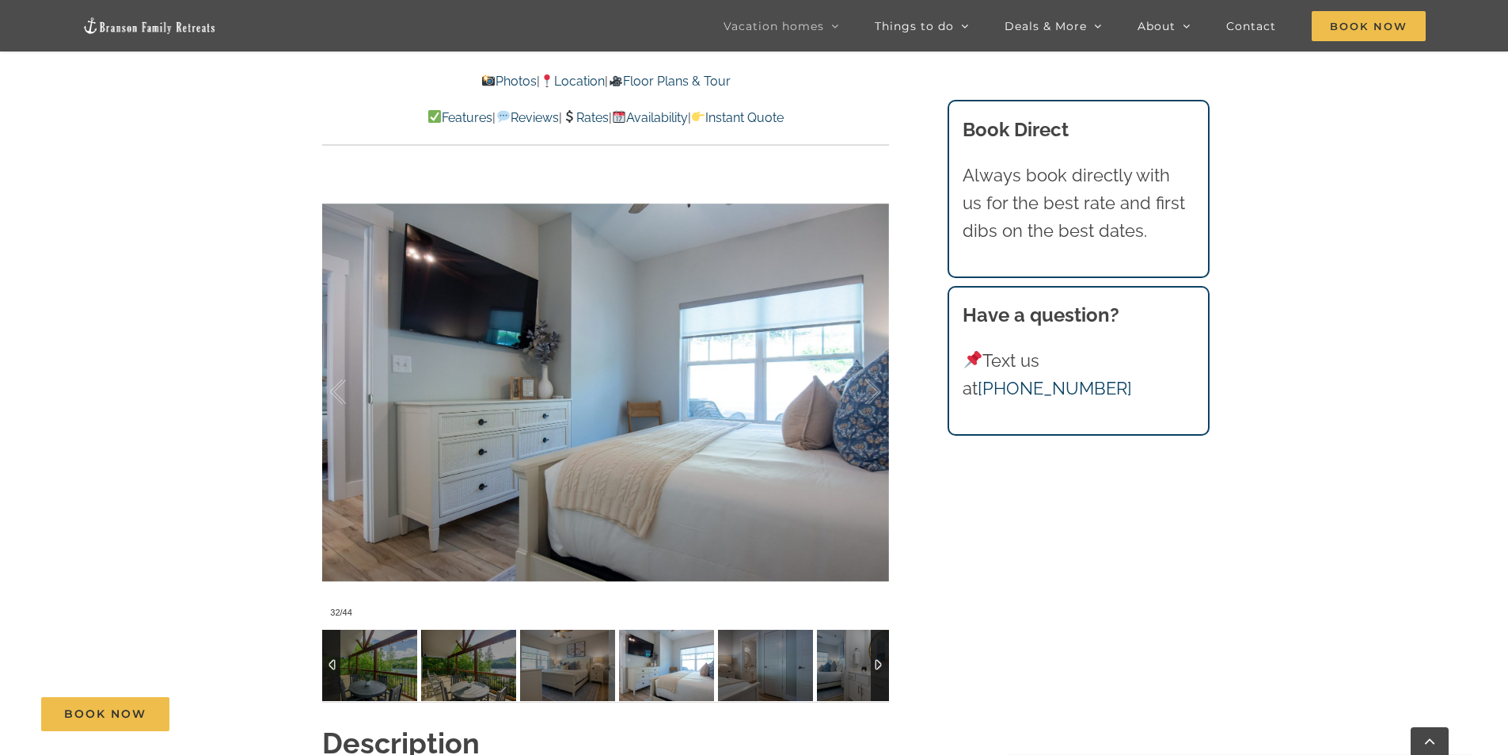
click at [872, 667] on div at bounding box center [880, 664] width 18 height 71
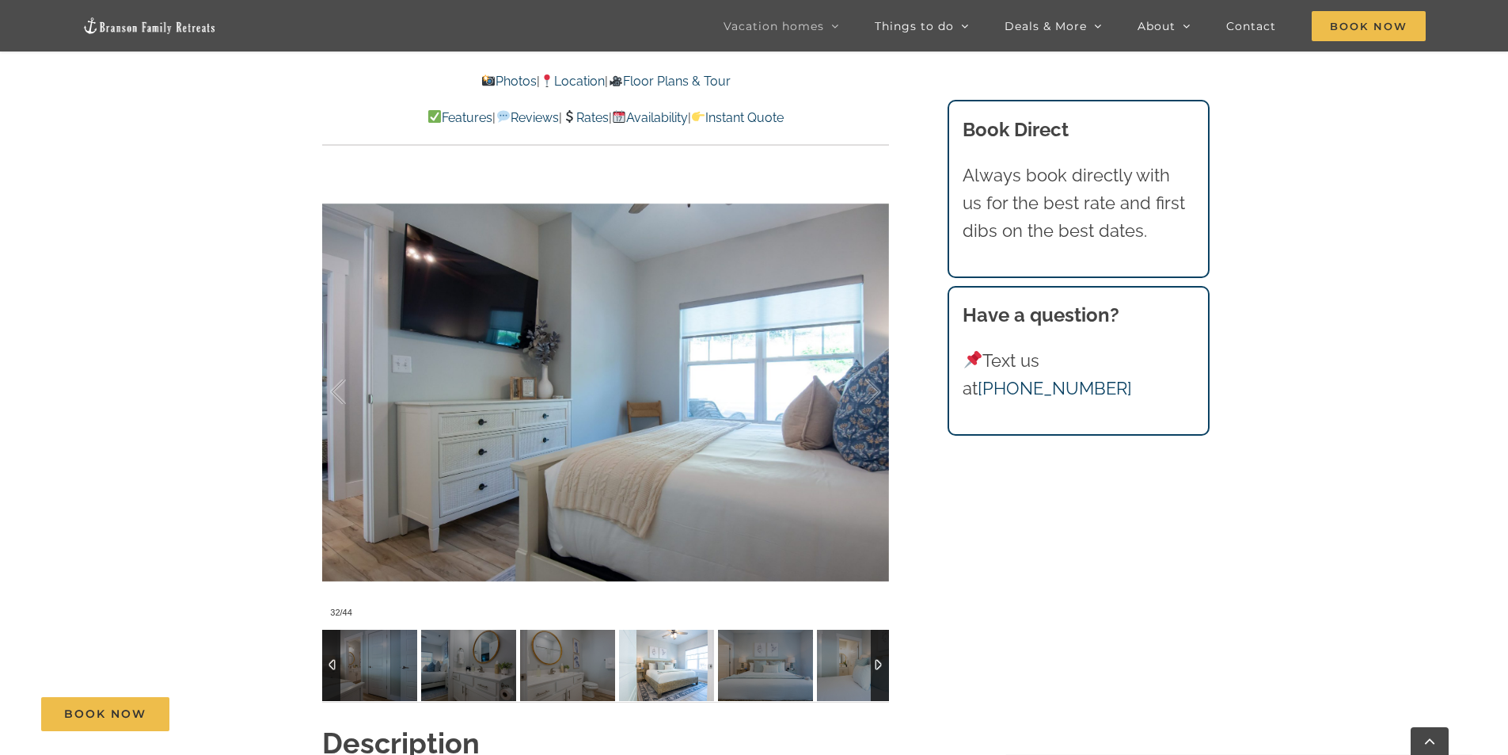
click at [689, 667] on img at bounding box center [666, 664] width 95 height 71
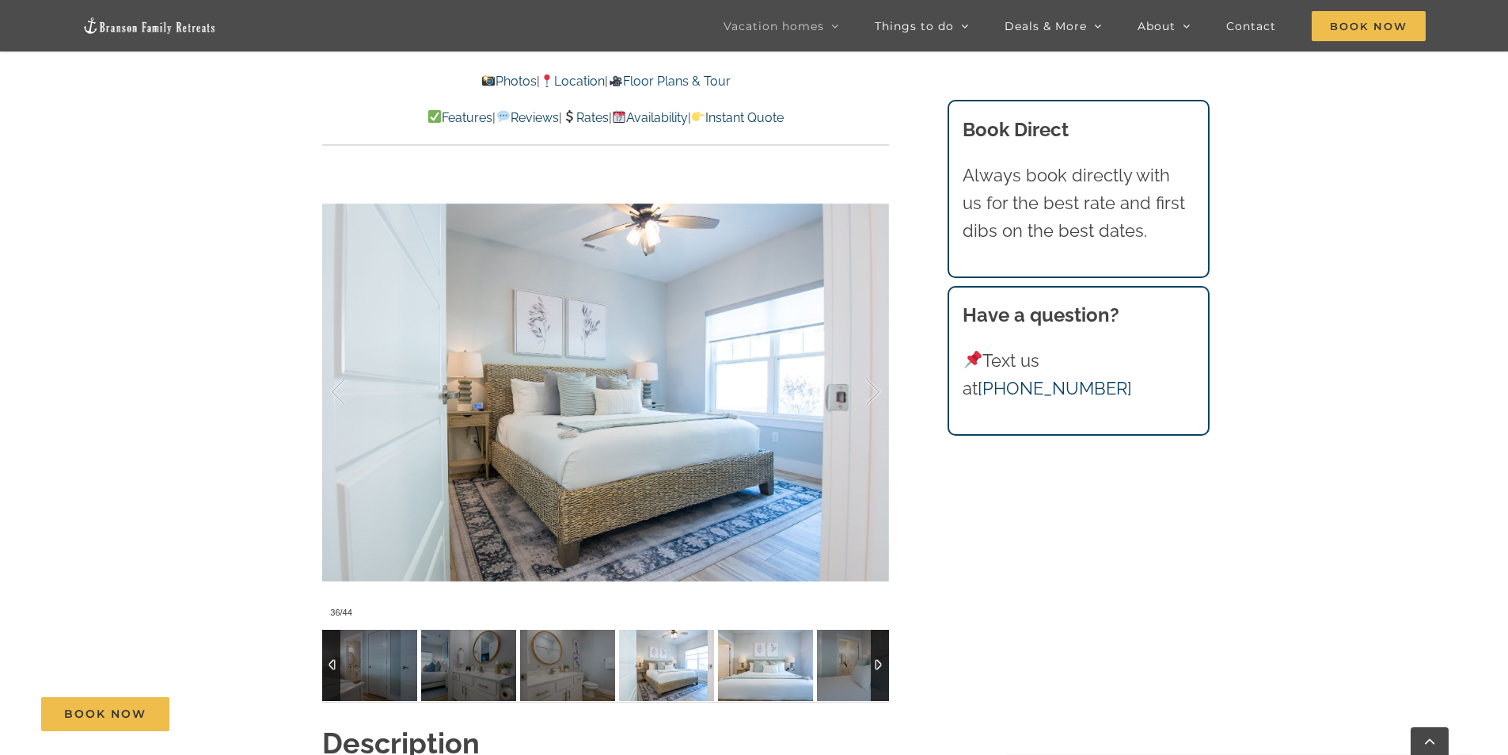
click at [784, 663] on img at bounding box center [765, 664] width 95 height 71
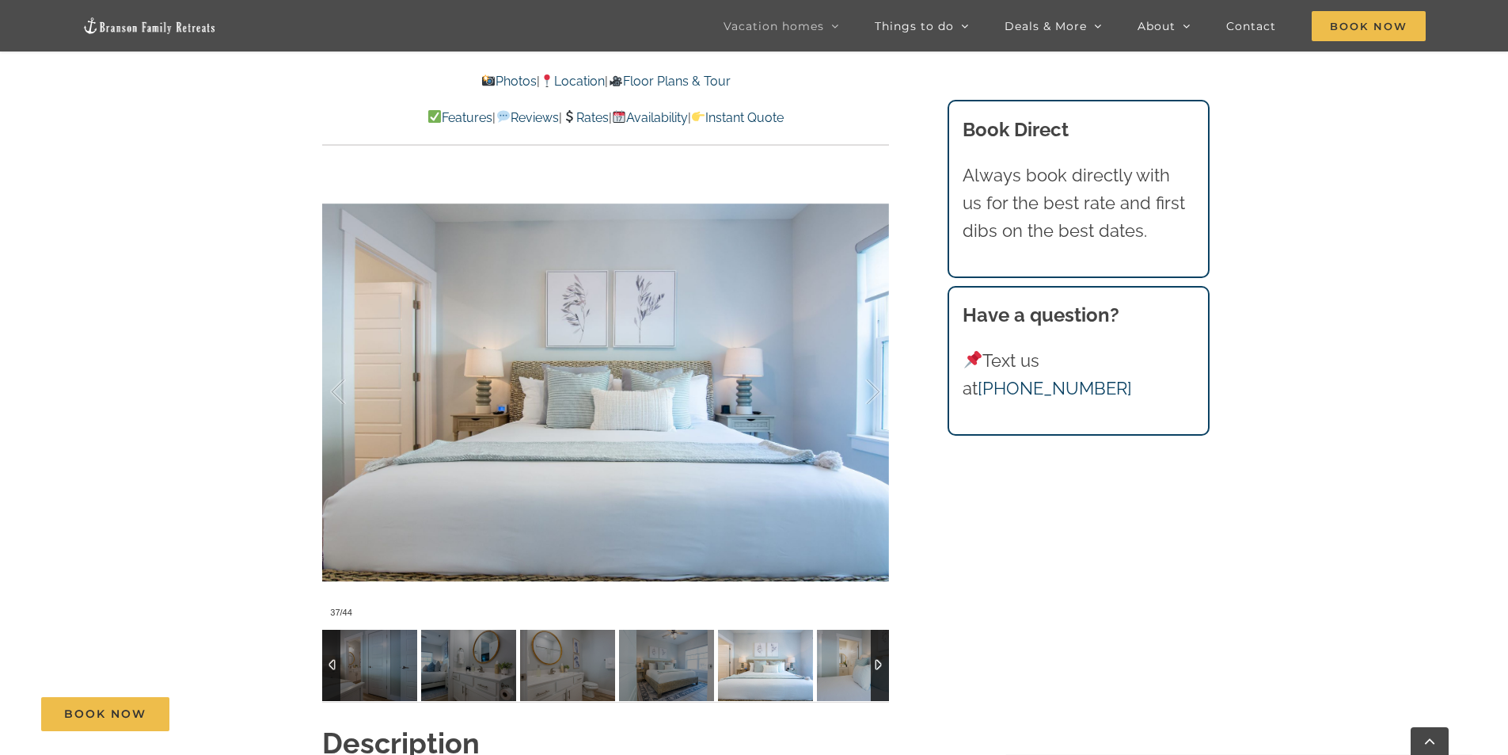
click at [878, 664] on div at bounding box center [880, 664] width 18 height 71
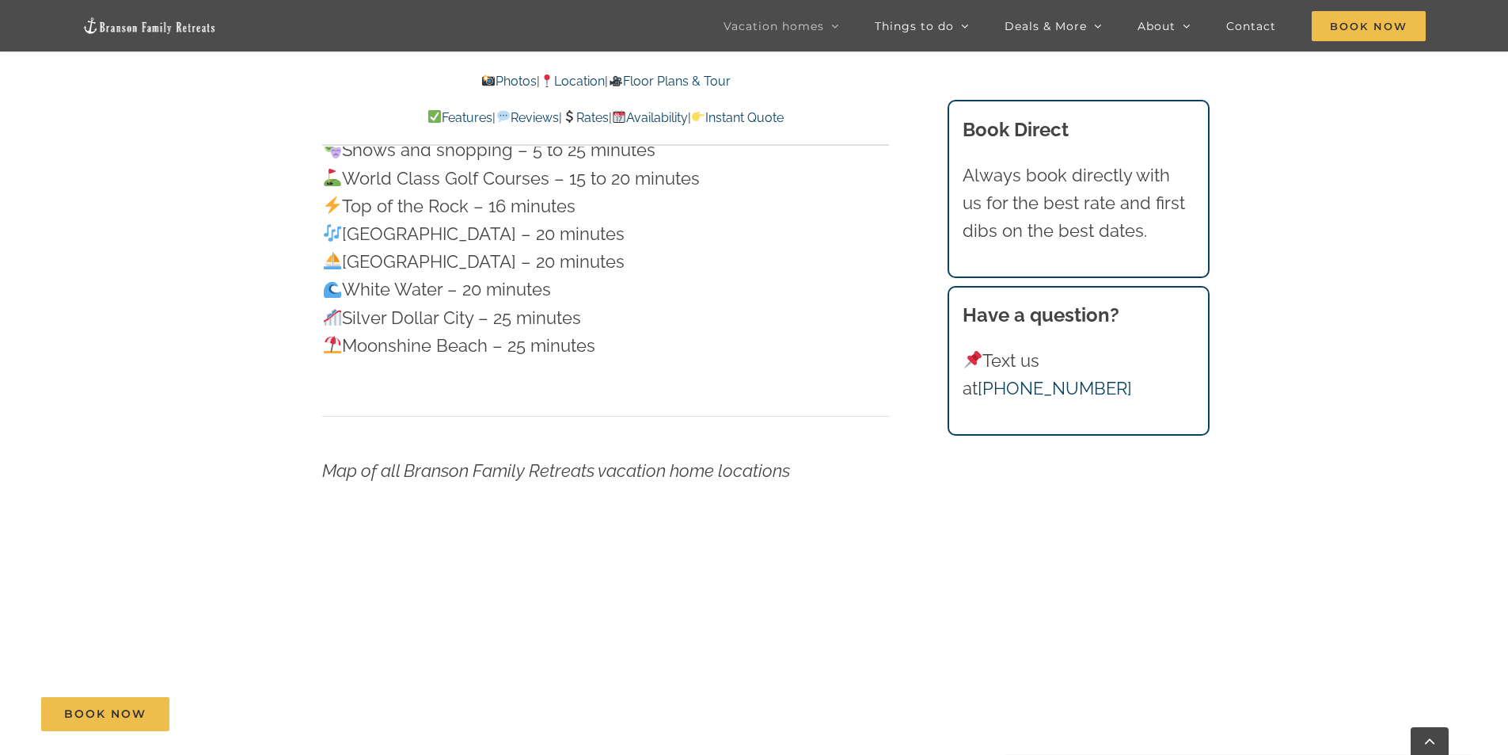
scroll to position [3959, 0]
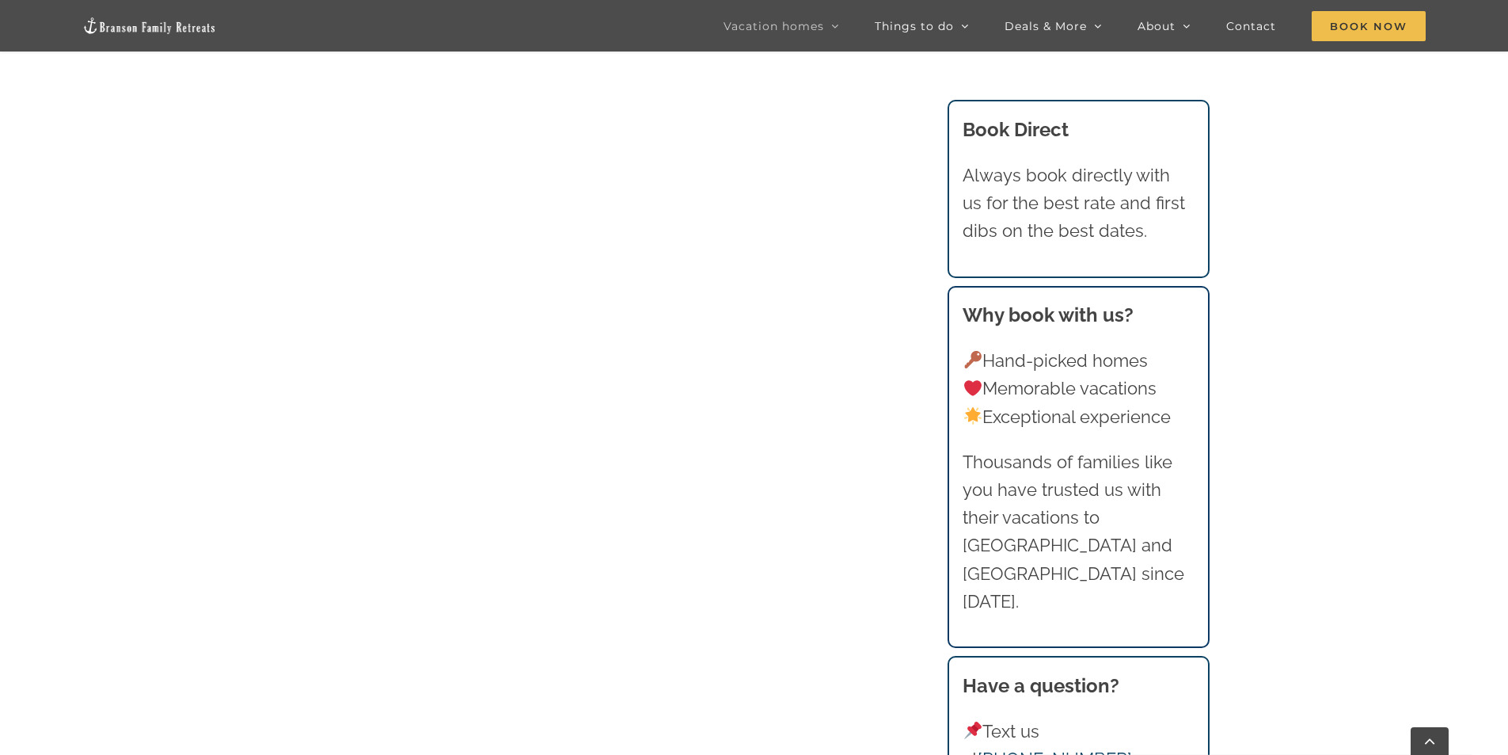
scroll to position [2219, 0]
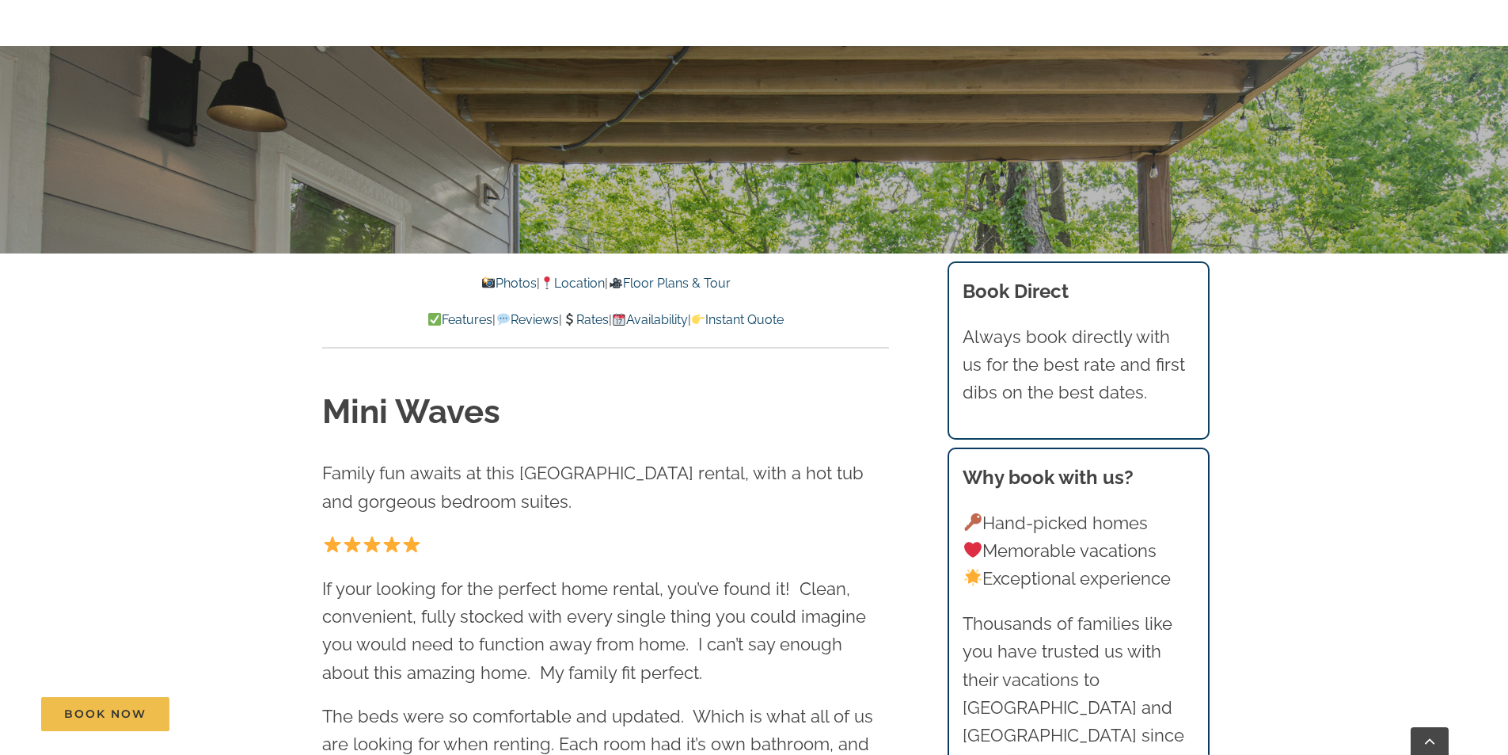
scroll to position [554, 0]
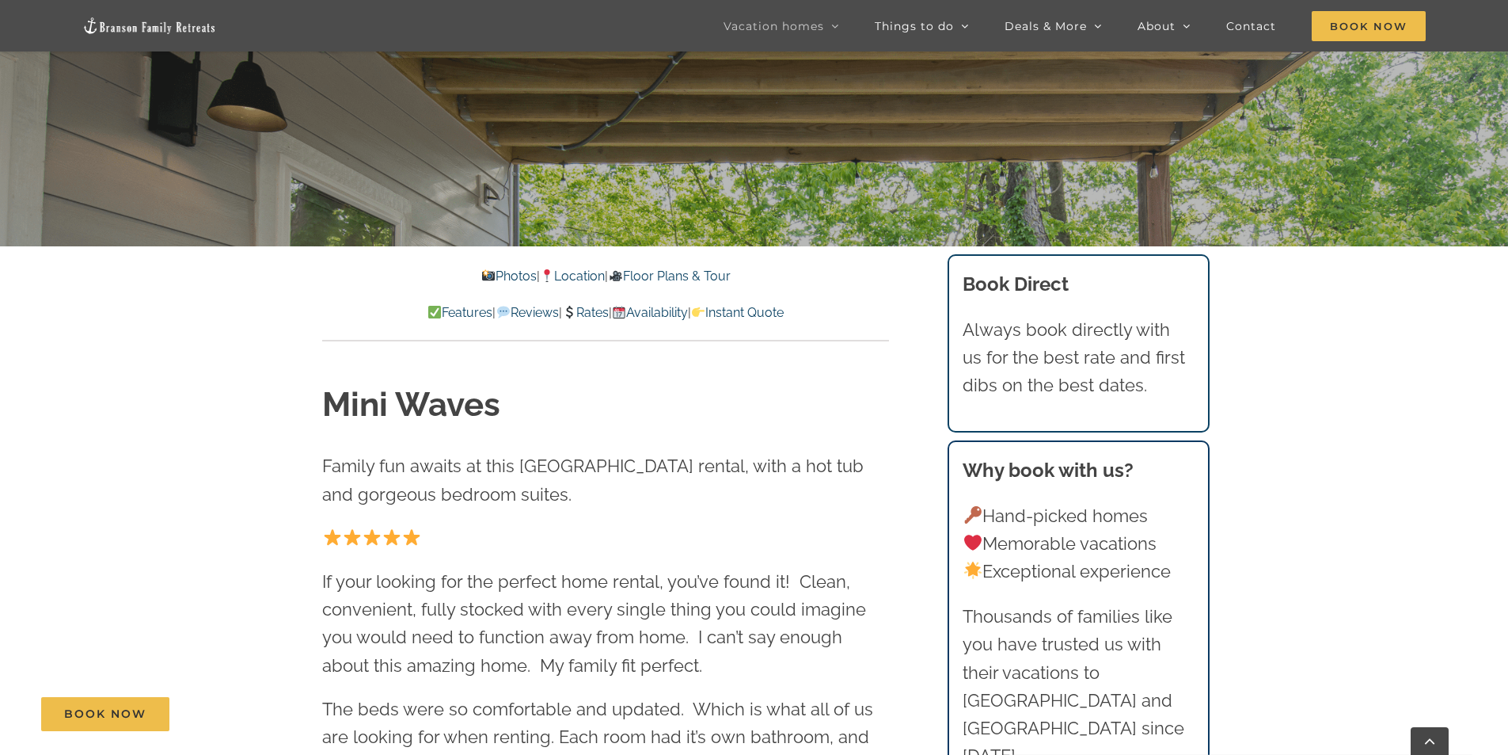
click at [561, 273] on link "Location" at bounding box center [572, 275] width 65 height 15
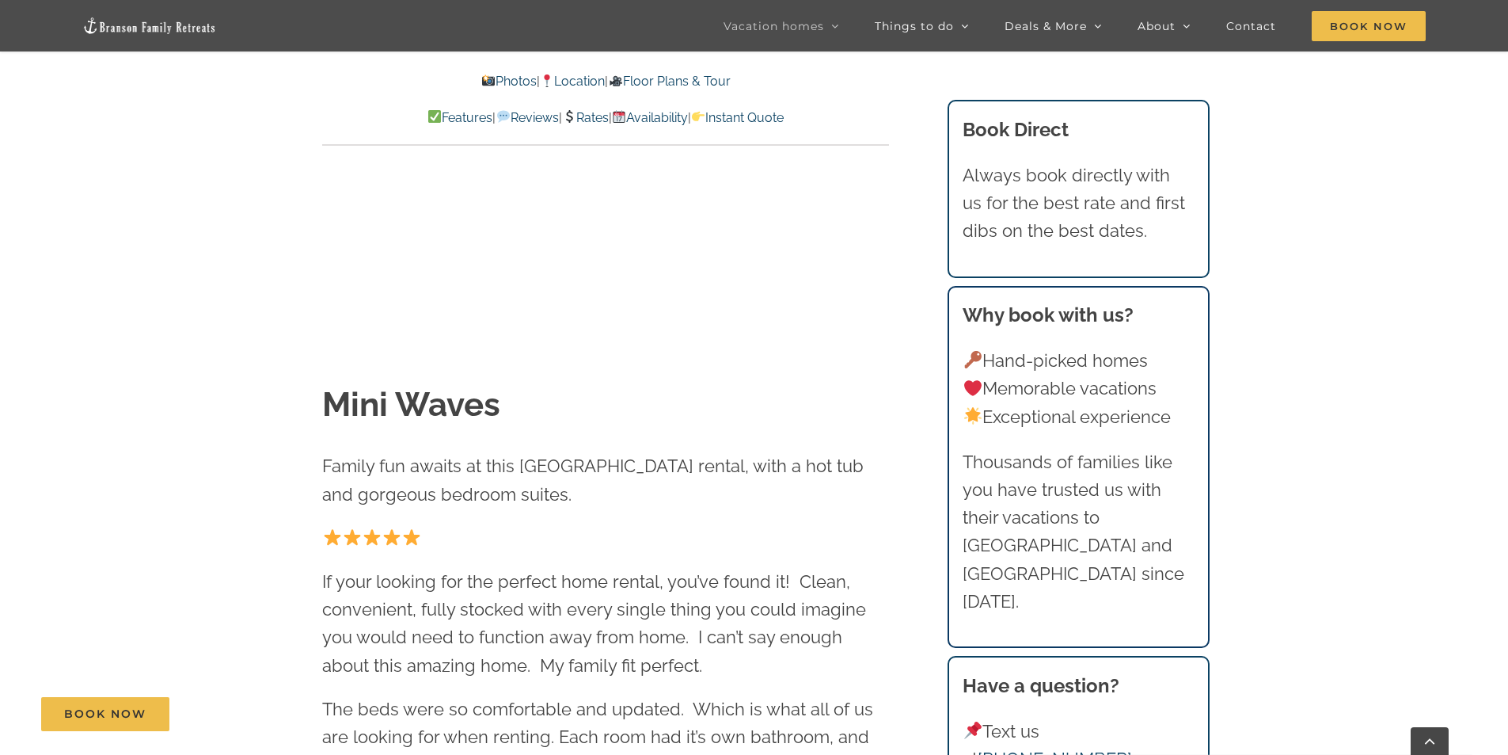
scroll to position [2769, 0]
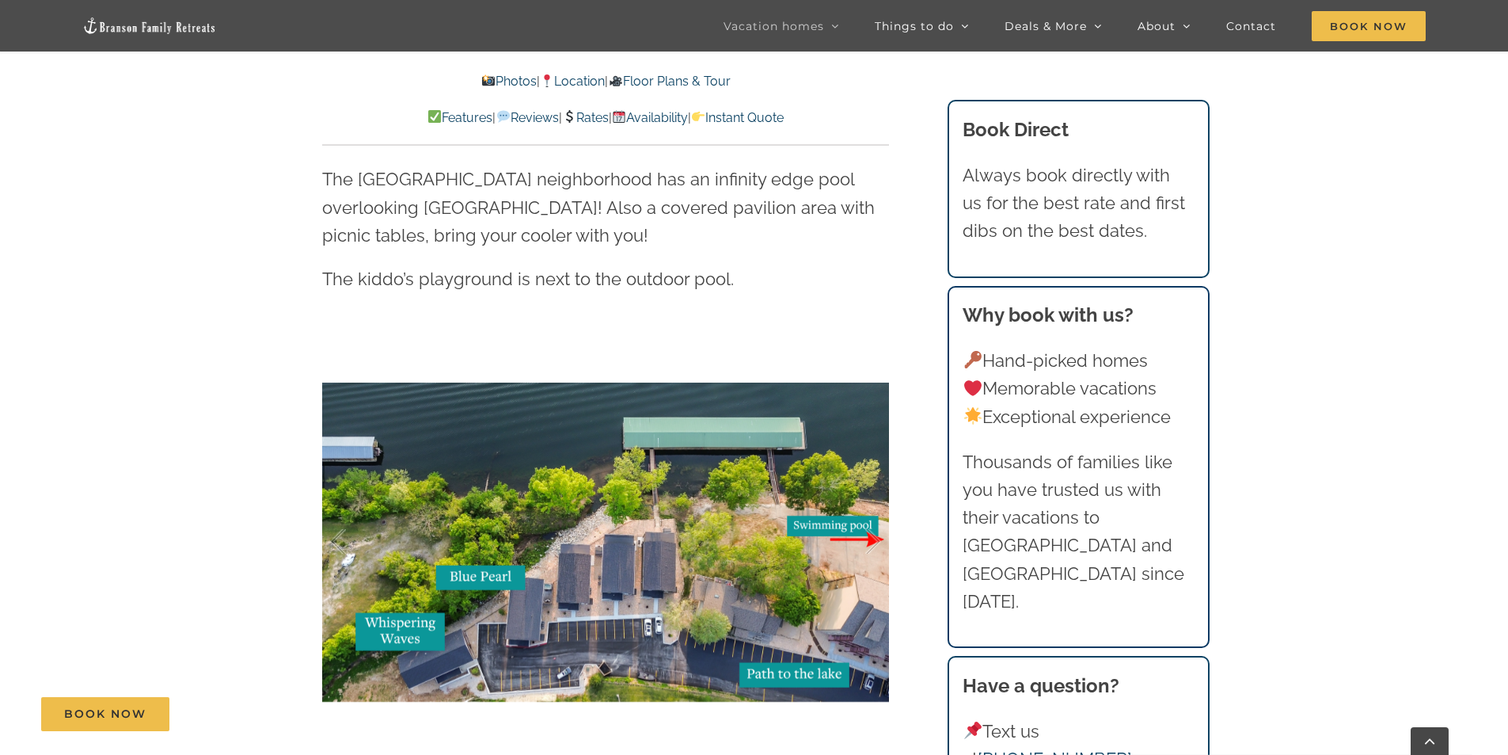
click at [481, 86] on link "Photos" at bounding box center [508, 81] width 55 height 15
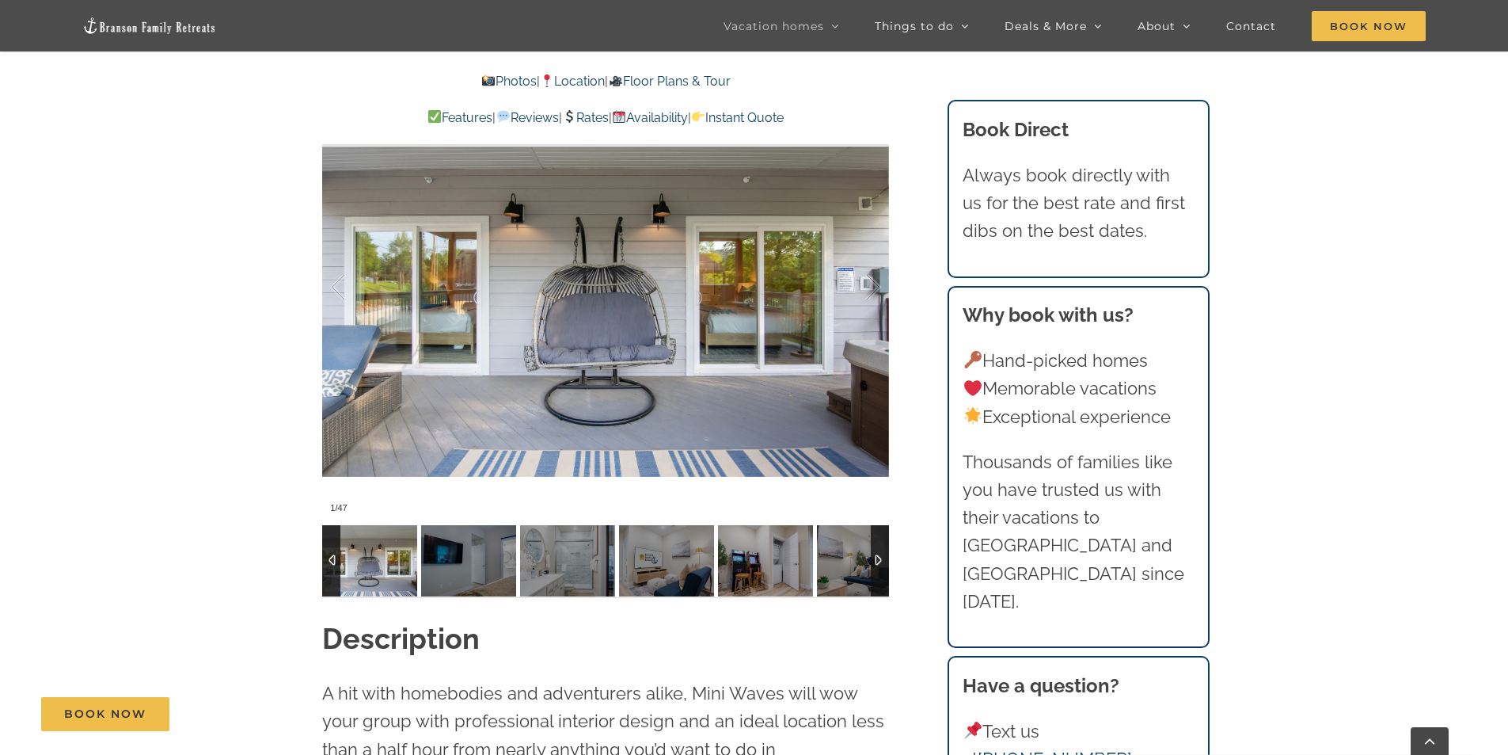
scroll to position [1450, 0]
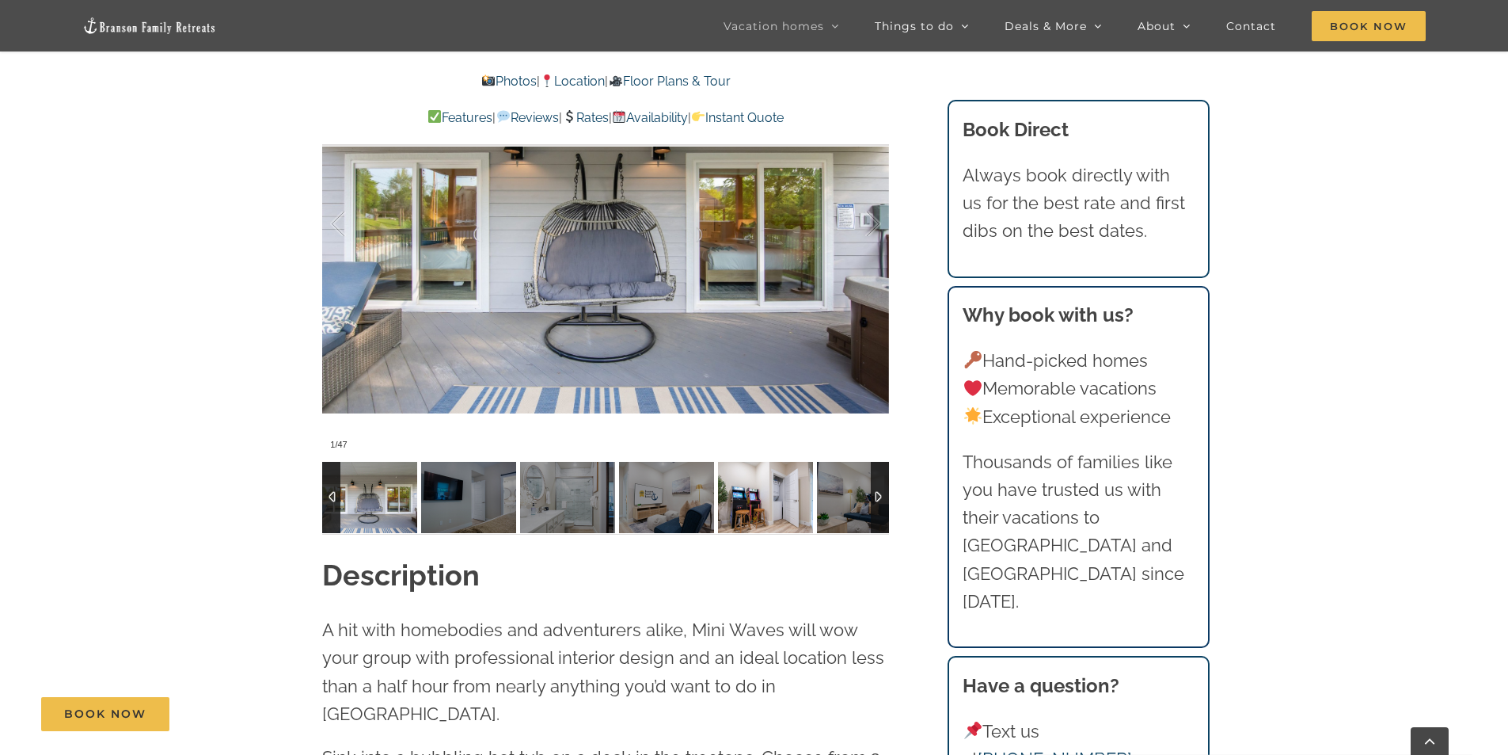
click at [761, 489] on img at bounding box center [765, 497] width 95 height 71
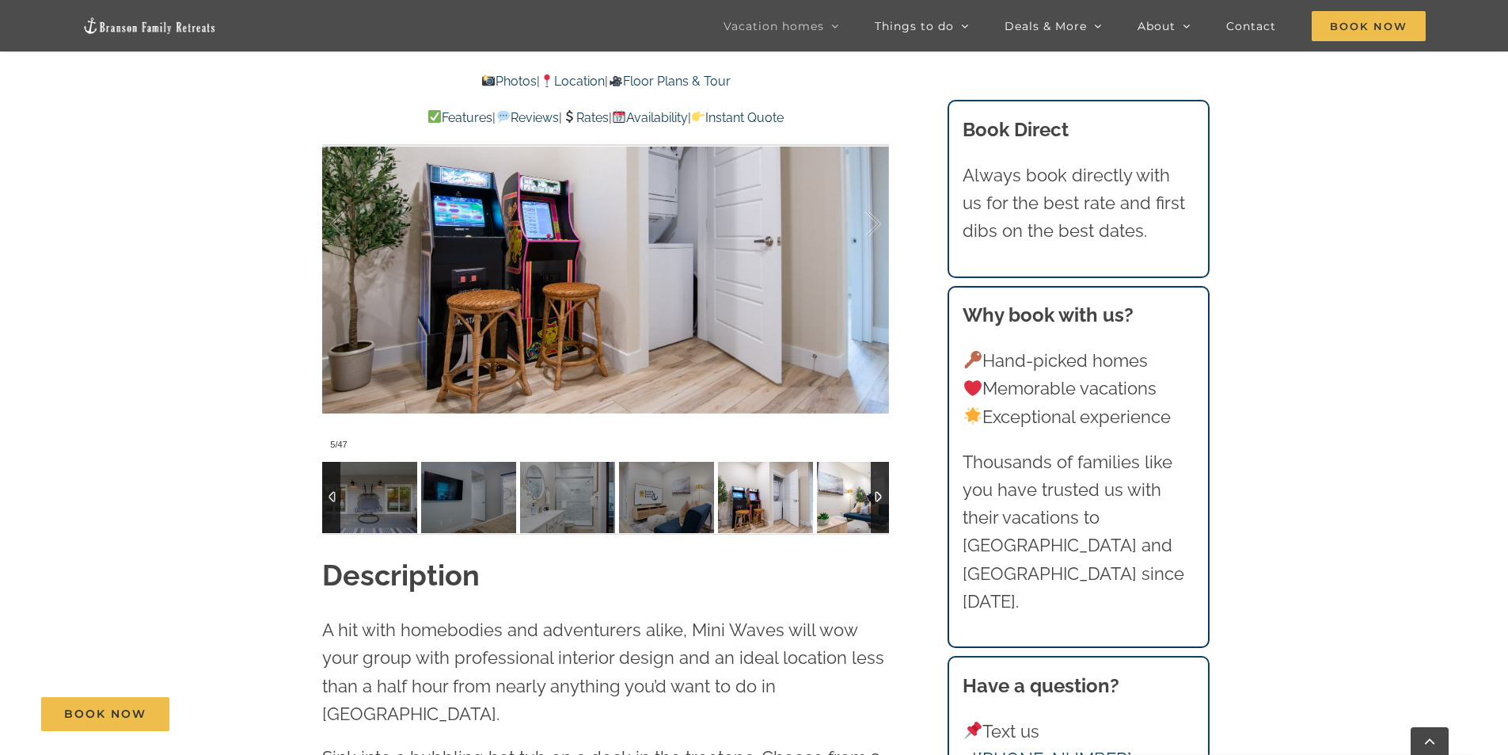
click at [840, 507] on img at bounding box center [864, 497] width 95 height 71
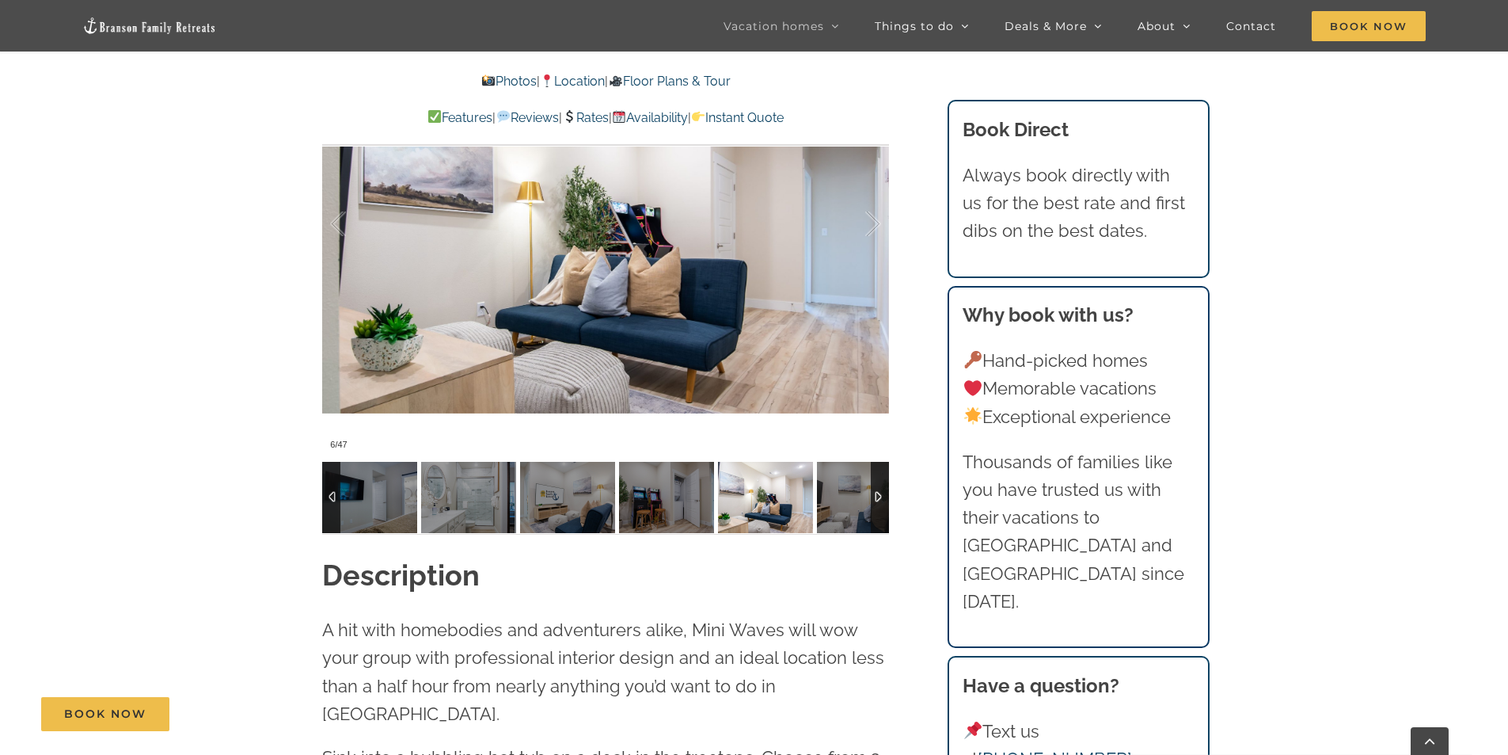
click at [878, 492] on div at bounding box center [880, 497] width 18 height 71
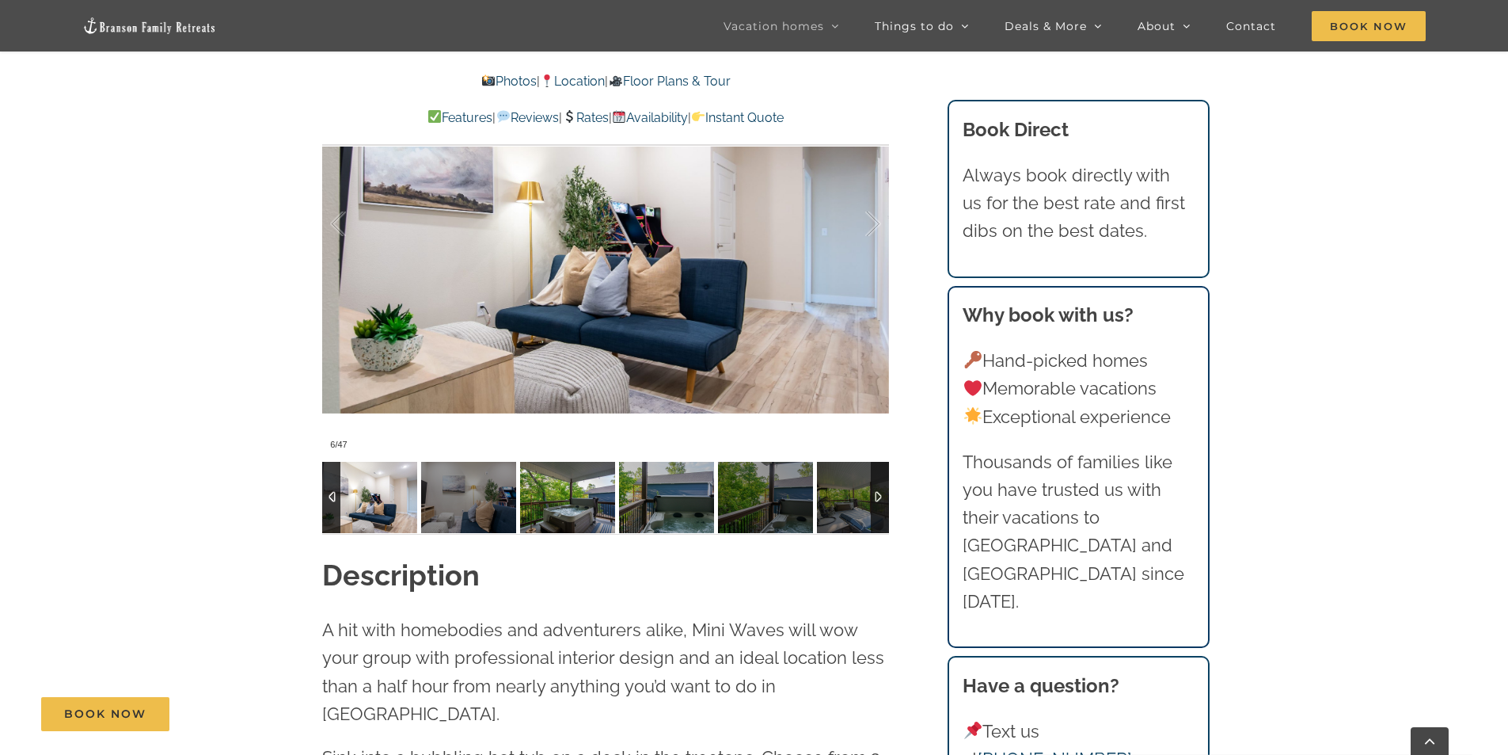
click at [576, 509] on img at bounding box center [567, 497] width 95 height 71
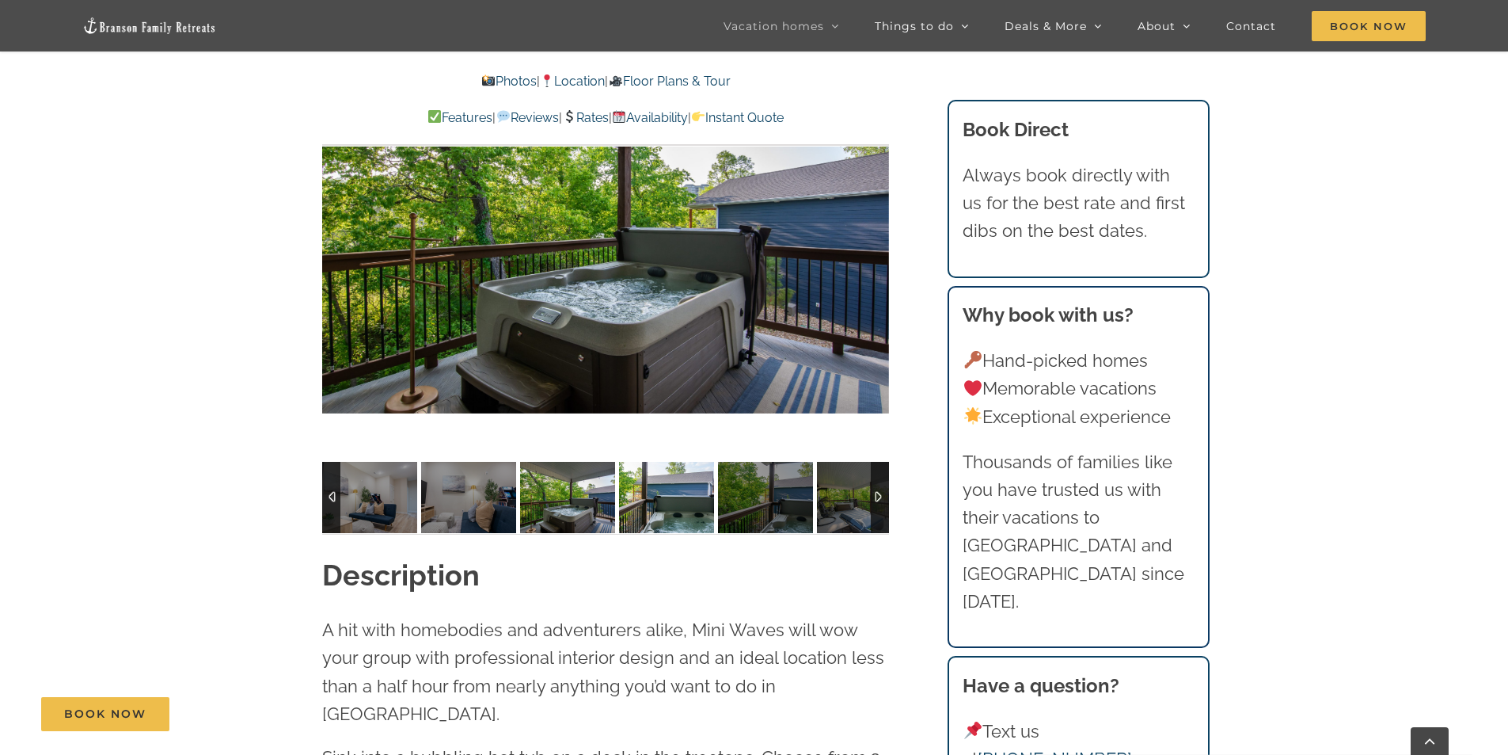
click at [671, 510] on img at bounding box center [666, 497] width 95 height 71
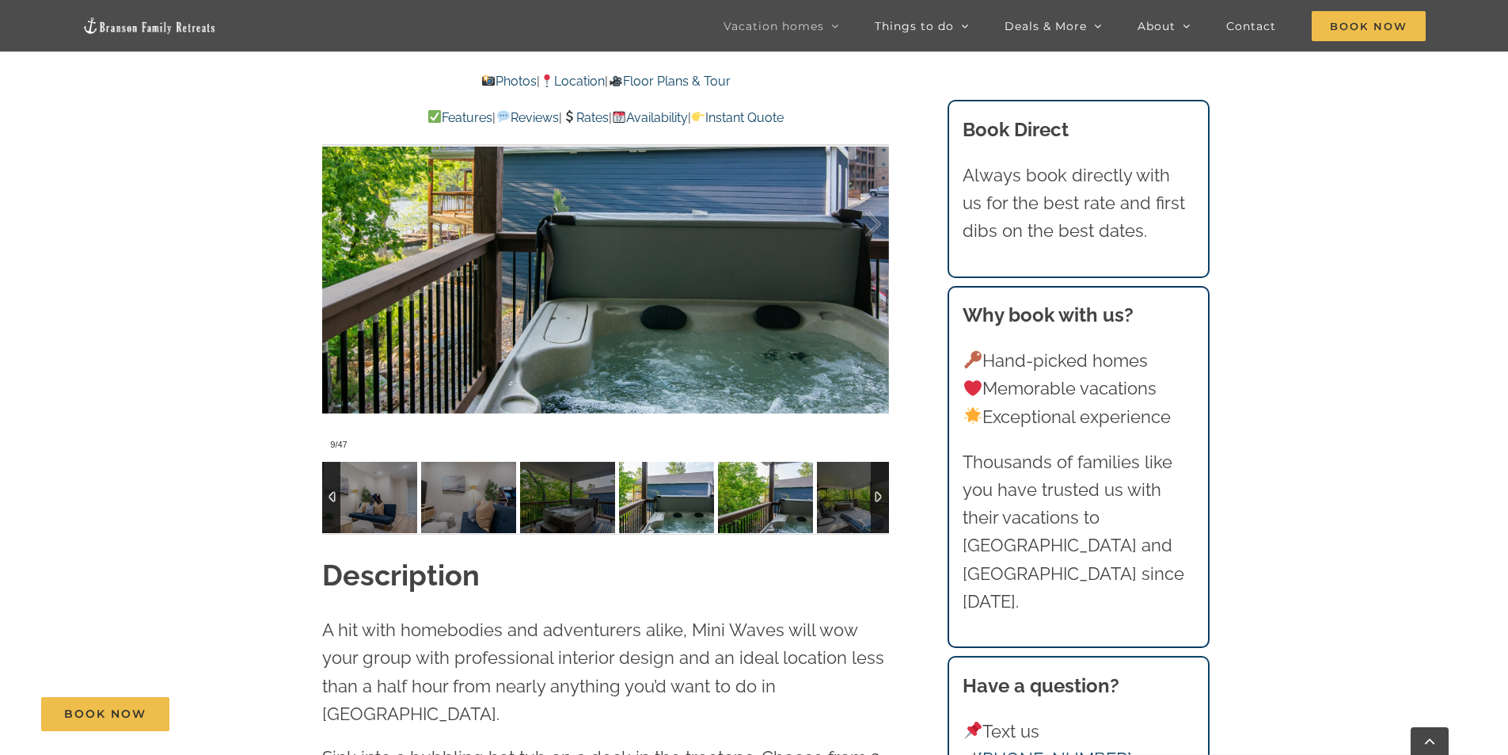
click at [736, 507] on img at bounding box center [765, 497] width 95 height 71
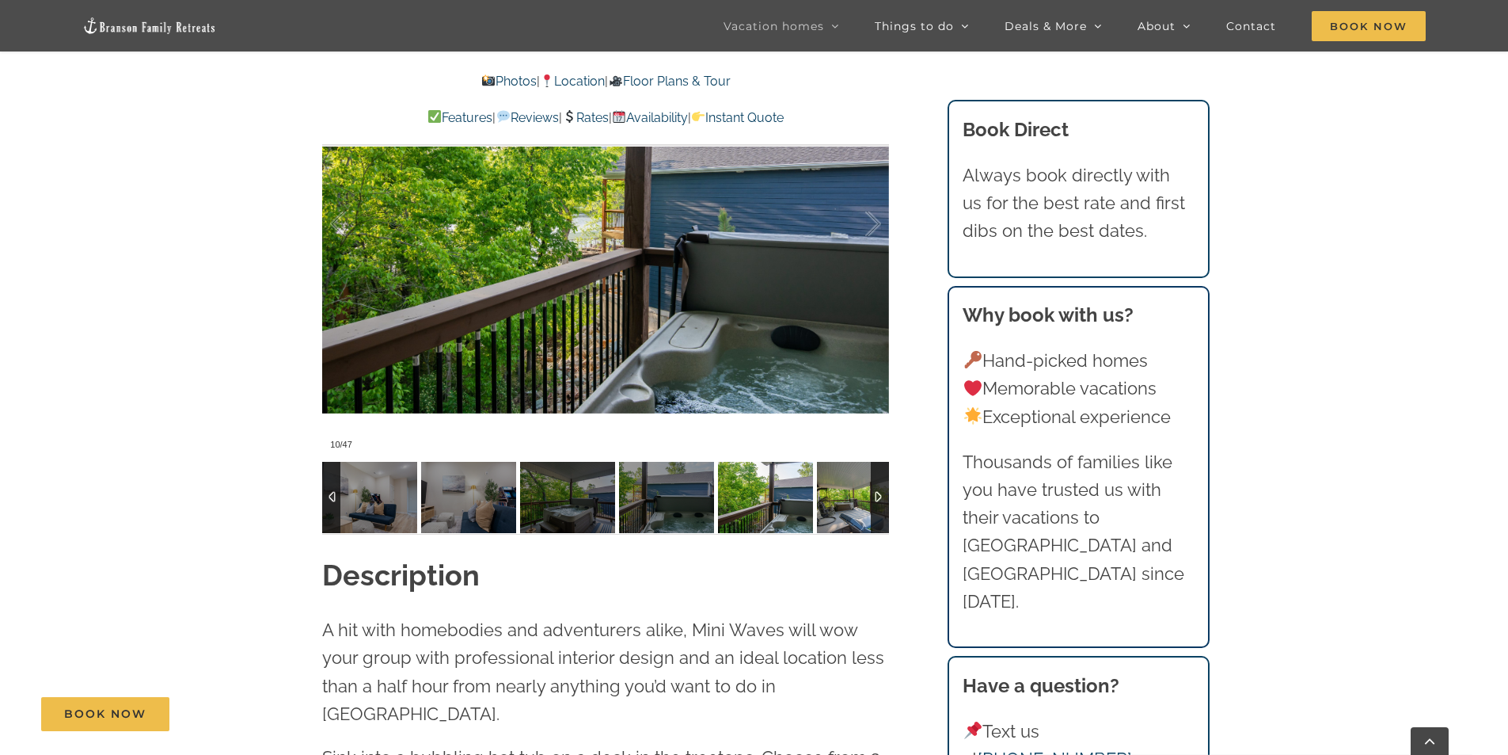
click at [854, 502] on img at bounding box center [864, 497] width 95 height 71
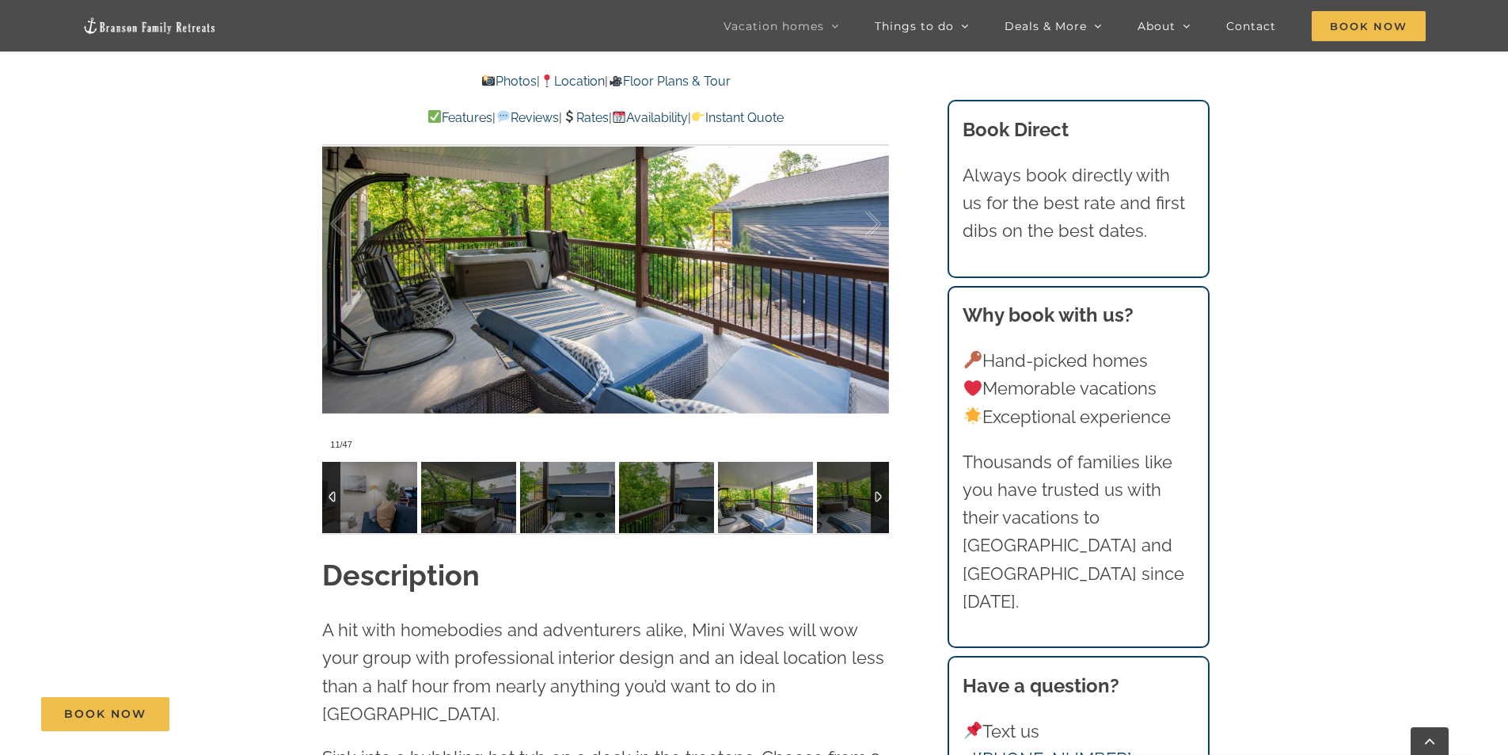
click at [876, 500] on div at bounding box center [880, 497] width 18 height 71
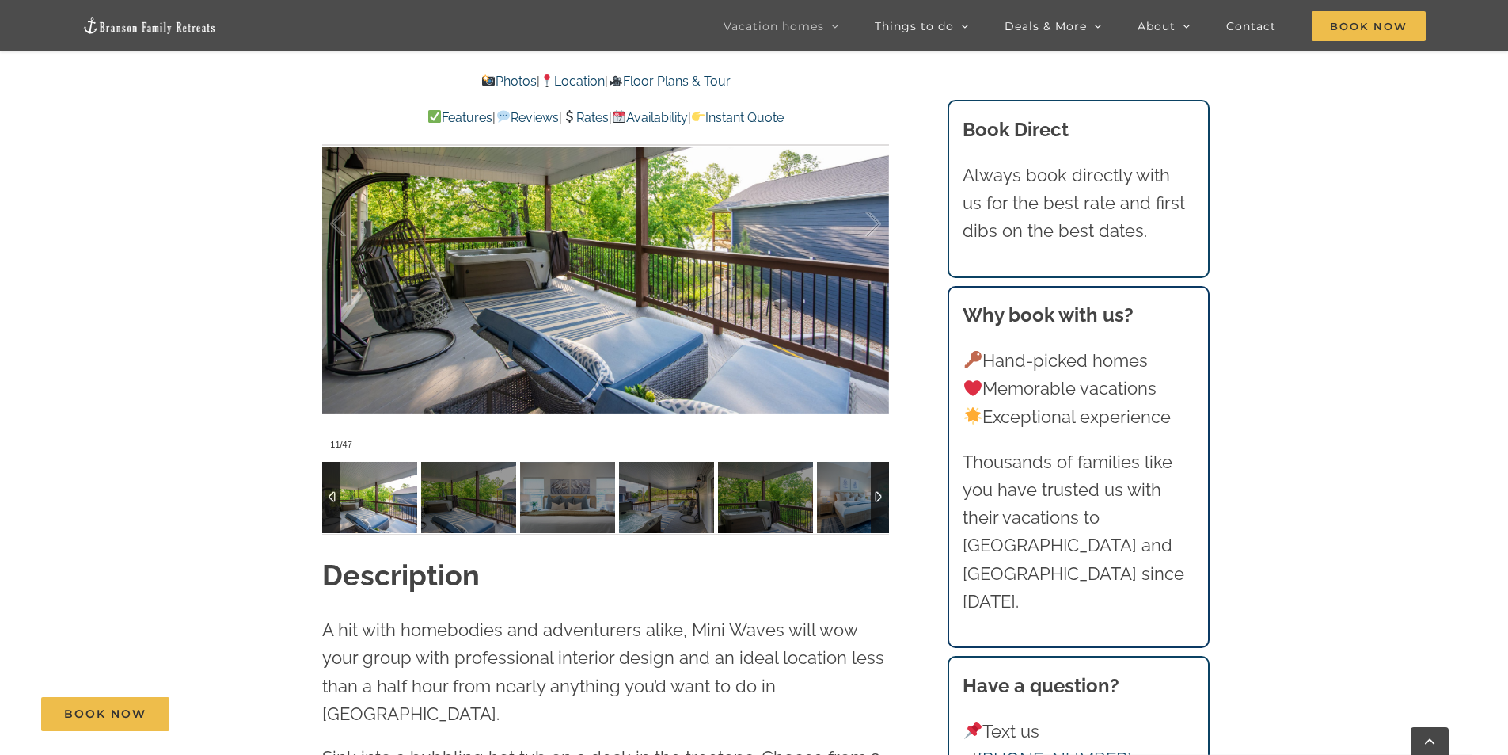
click at [378, 489] on img at bounding box center [369, 497] width 95 height 71
click at [899, 499] on div "Mini Waves Family fun awaits at this [GEOGRAPHIC_DATA] rental, with a hot tub a…" at bounding box center [606, 0] width 630 height 1109
click at [881, 497] on div at bounding box center [880, 497] width 18 height 71
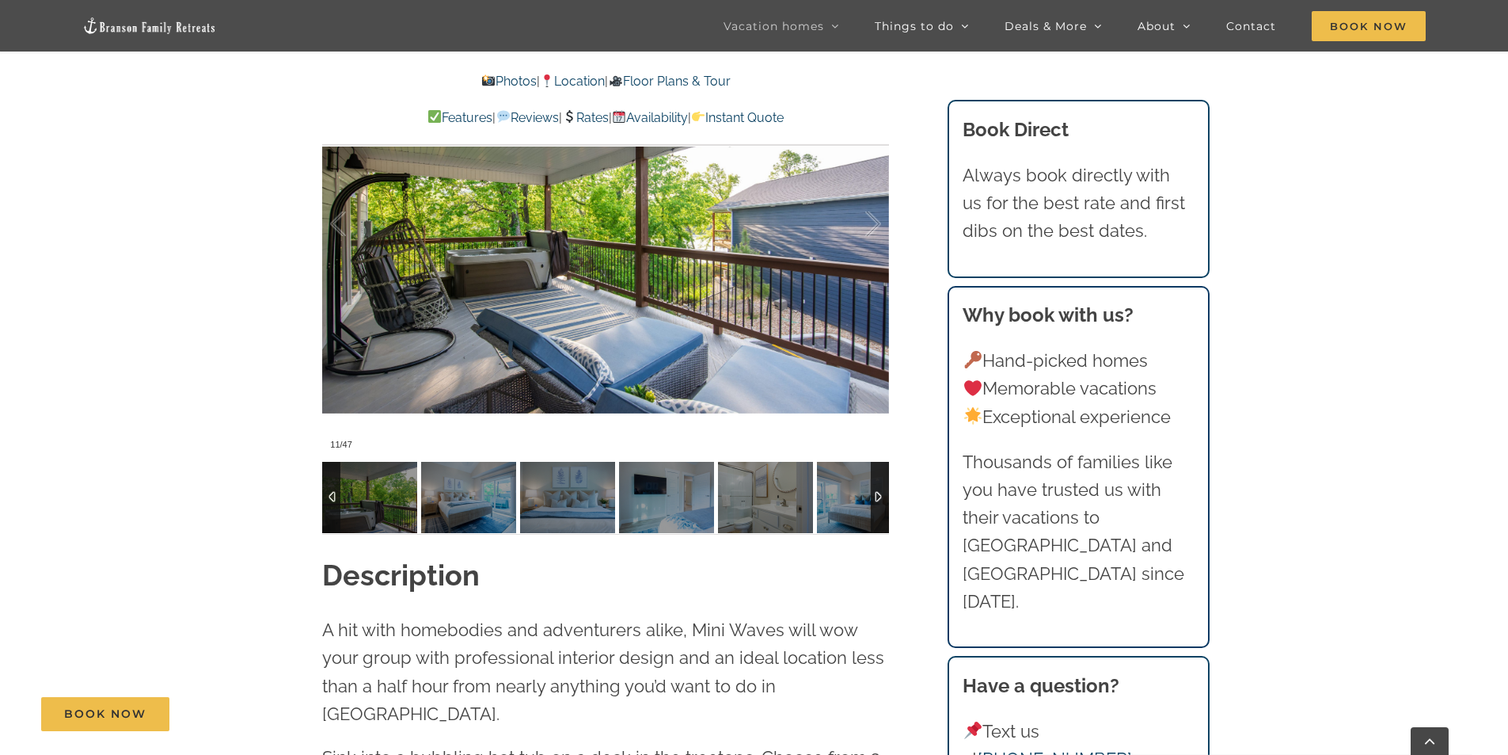
click at [875, 495] on div at bounding box center [880, 497] width 18 height 71
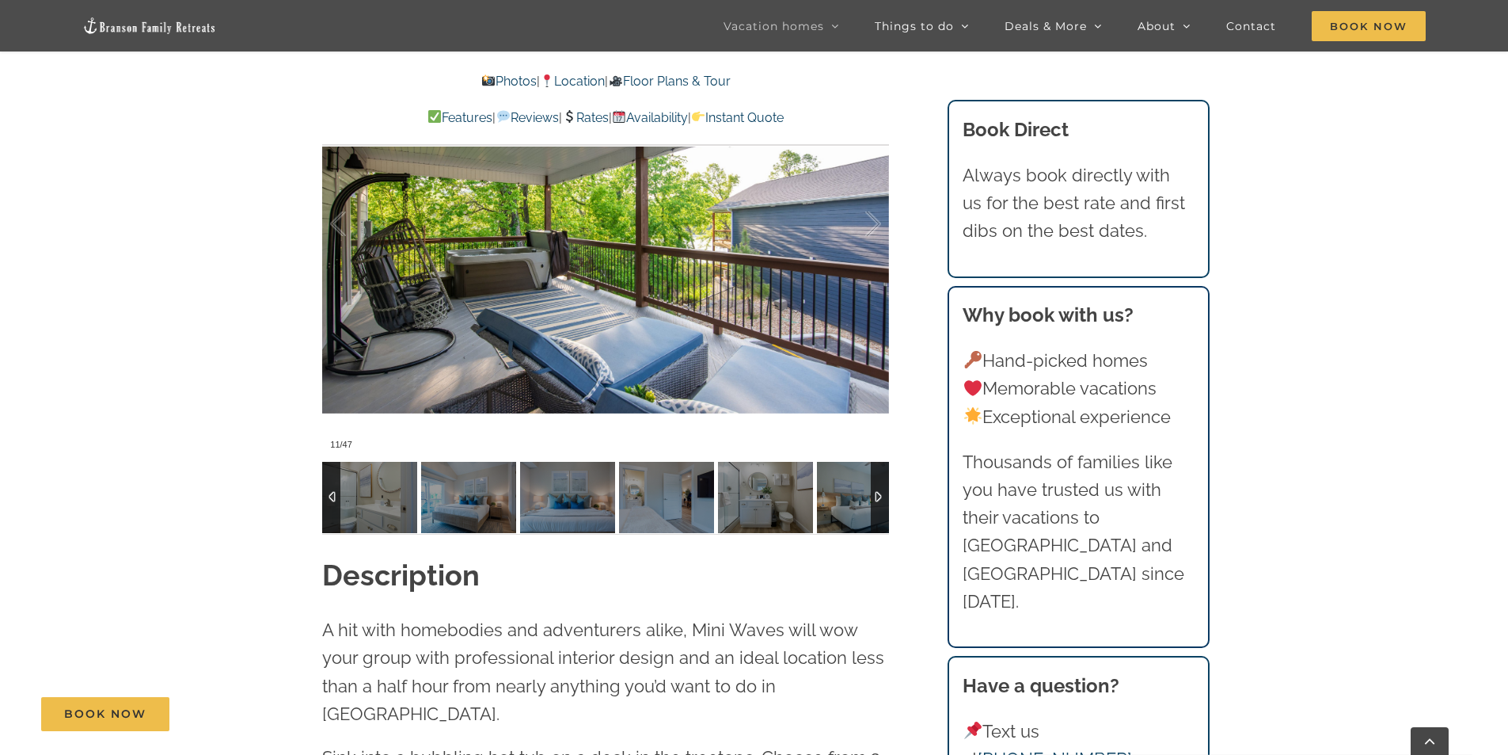
click at [875, 495] on div at bounding box center [880, 497] width 18 height 71
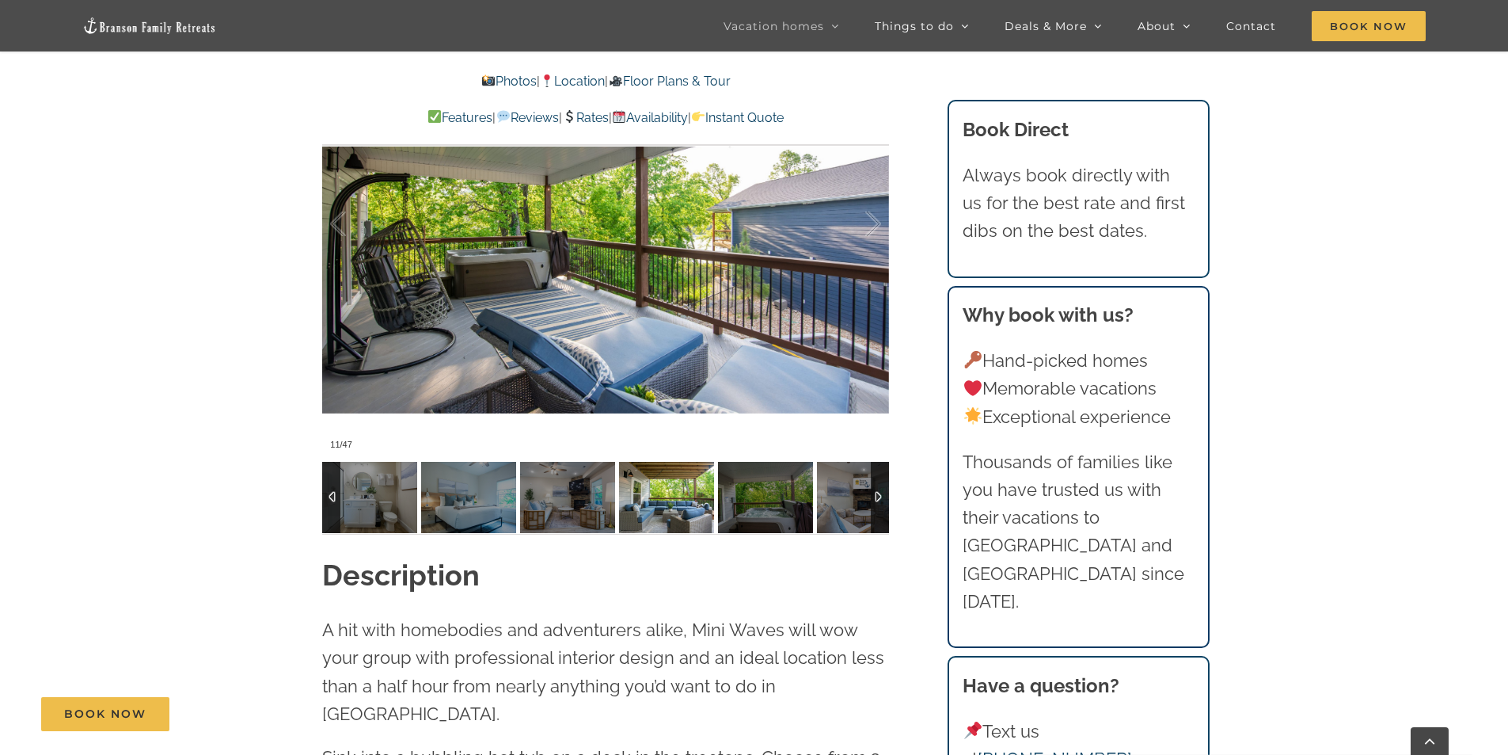
click at [656, 498] on img at bounding box center [666, 497] width 95 height 71
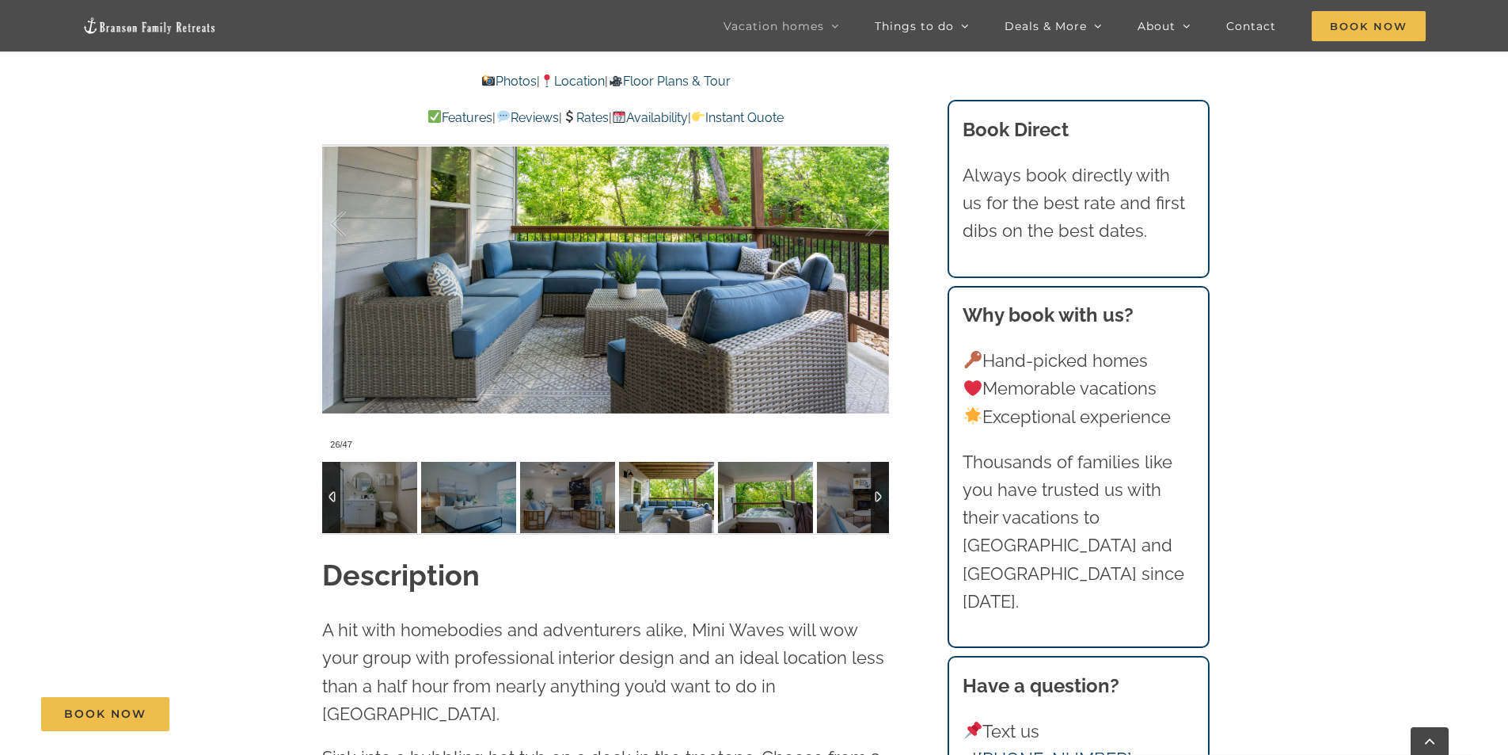
click at [740, 495] on img at bounding box center [765, 497] width 95 height 71
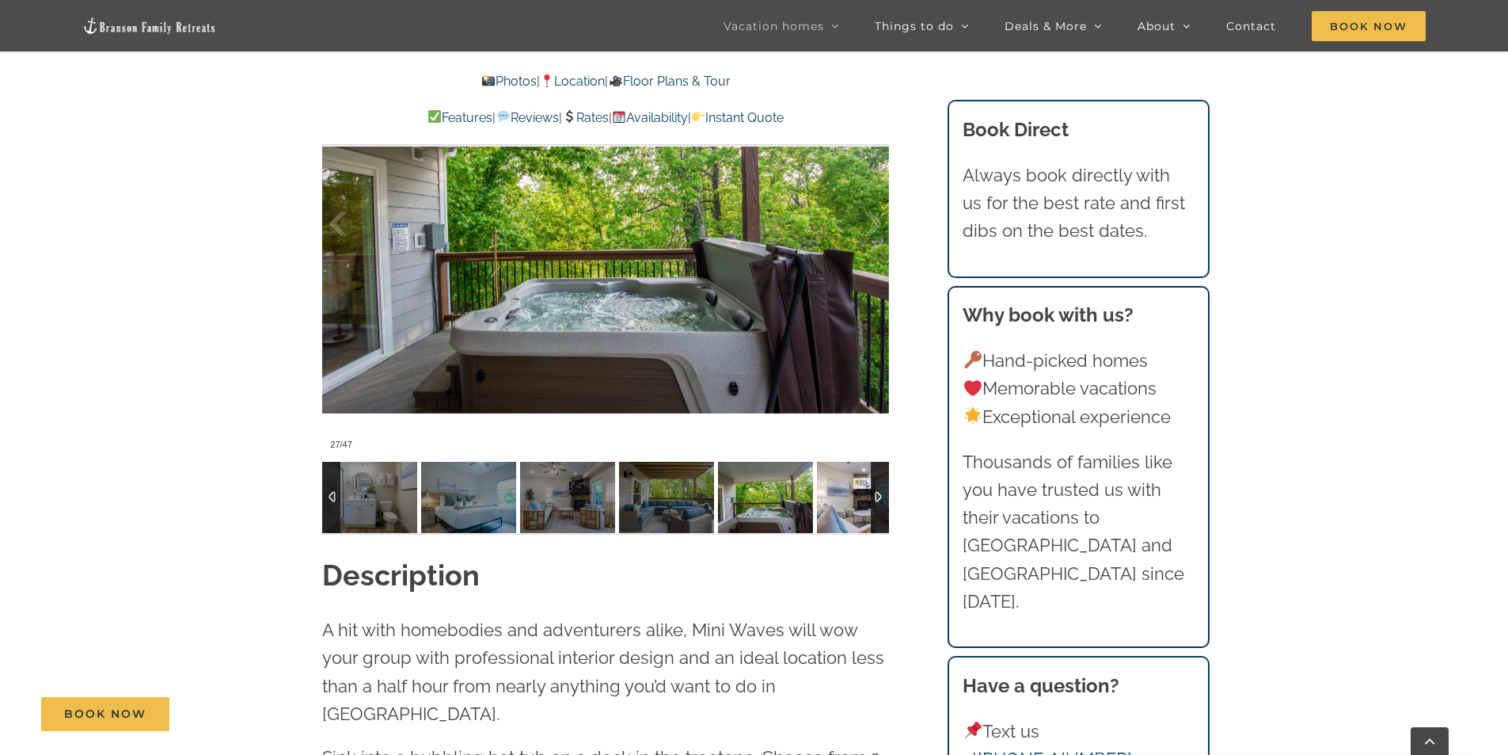
click at [841, 493] on img at bounding box center [864, 497] width 95 height 71
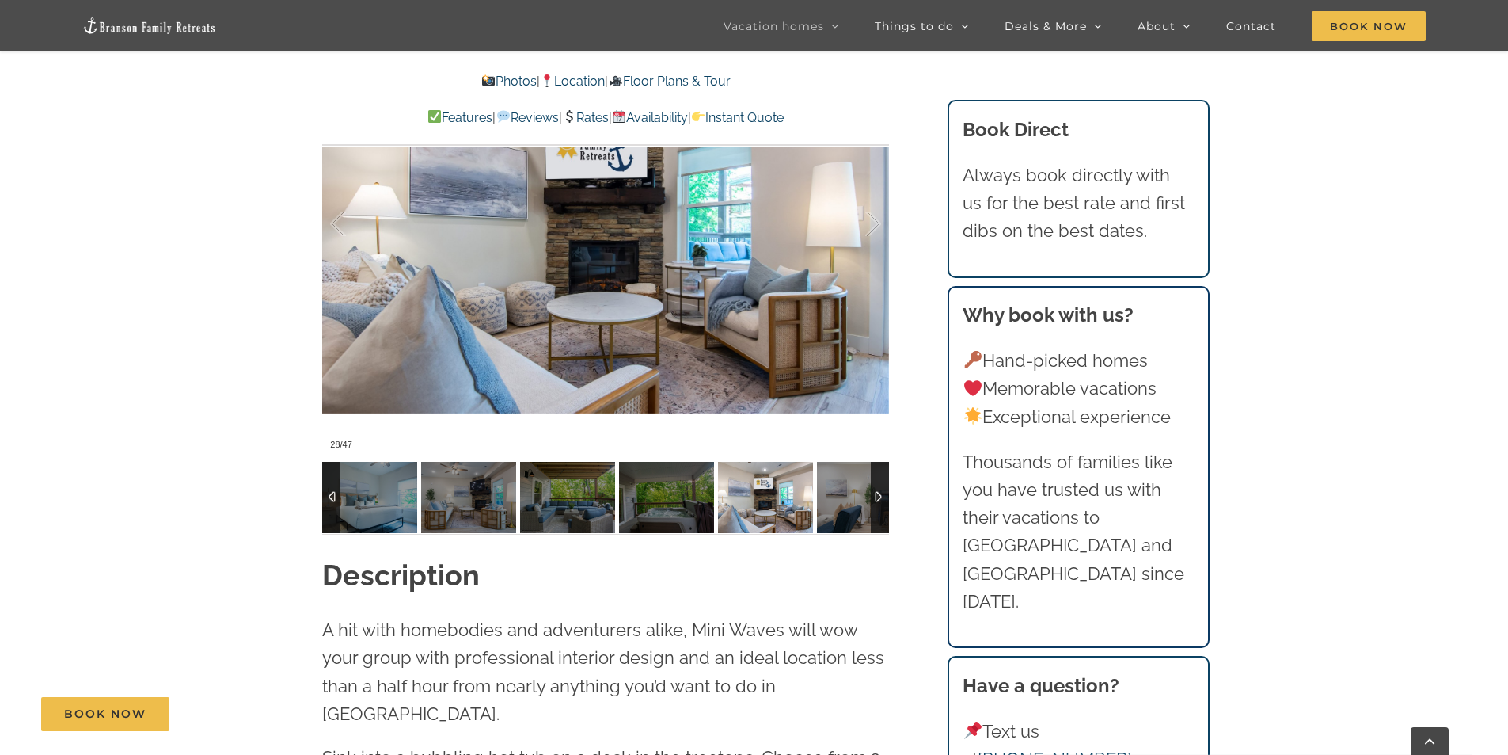
click at [873, 499] on div at bounding box center [880, 497] width 18 height 71
